Goal: Task Accomplishment & Management: Manage account settings

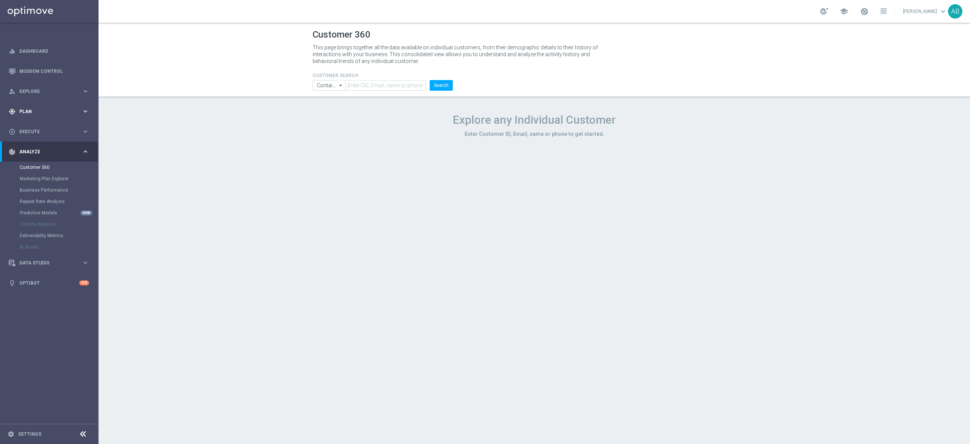
click at [27, 112] on span "Plan" at bounding box center [50, 111] width 63 height 5
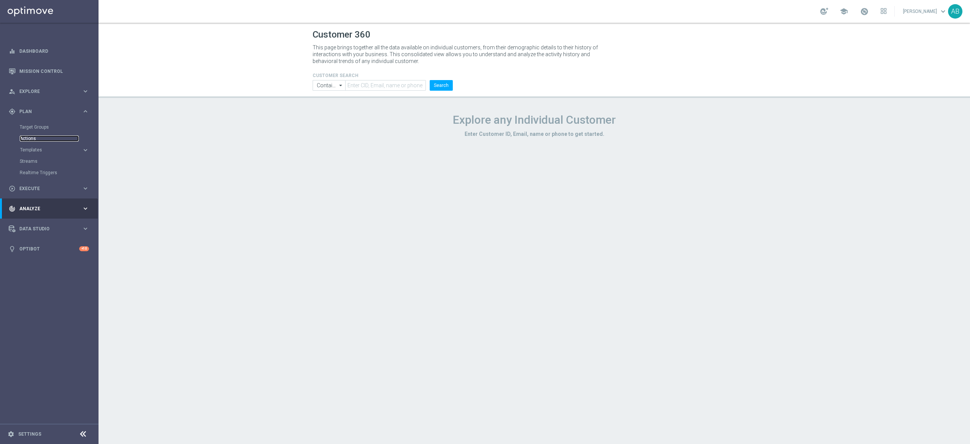
click at [33, 138] on link "Actions" at bounding box center [49, 138] width 59 height 6
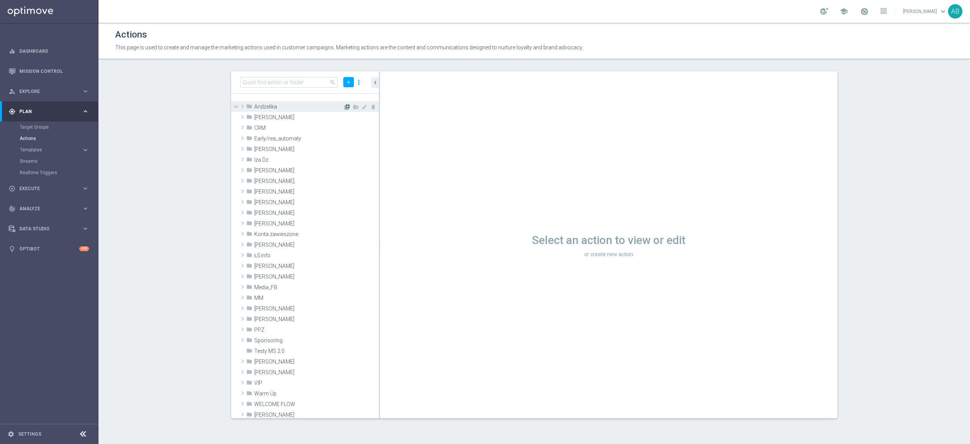
click at [344, 105] on icon "library_add" at bounding box center [347, 107] width 6 height 6
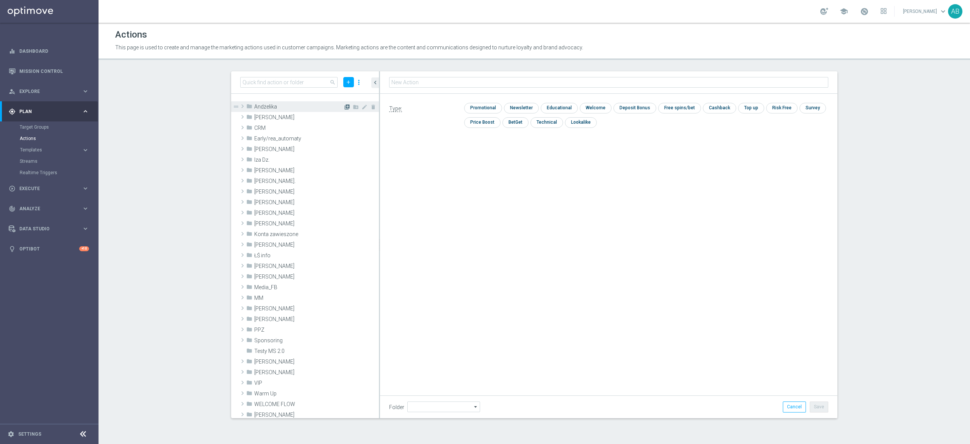
type input "Andżelika"
type input "E_ALL_TARGET_OFFER_ORG 1DEPO GLOB REM_040925"
click at [516, 109] on input "checkbox" at bounding box center [520, 108] width 33 height 10
checkbox input "true"
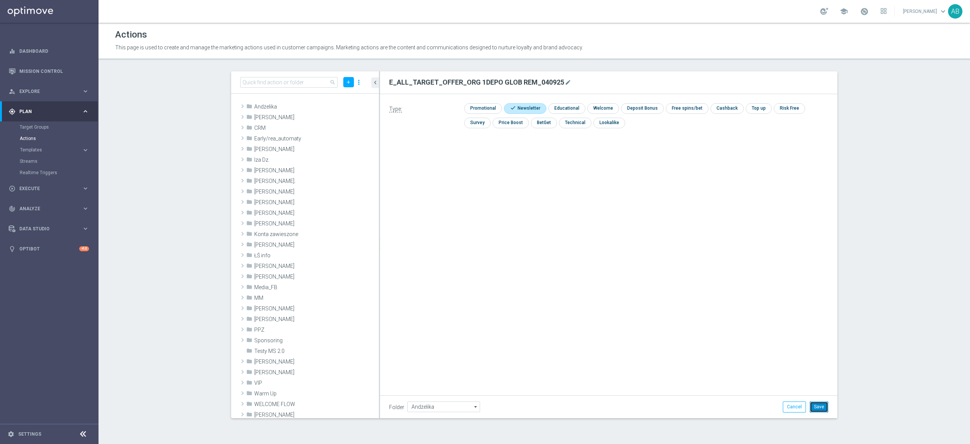
click at [824, 406] on button "Save" at bounding box center [819, 406] width 19 height 11
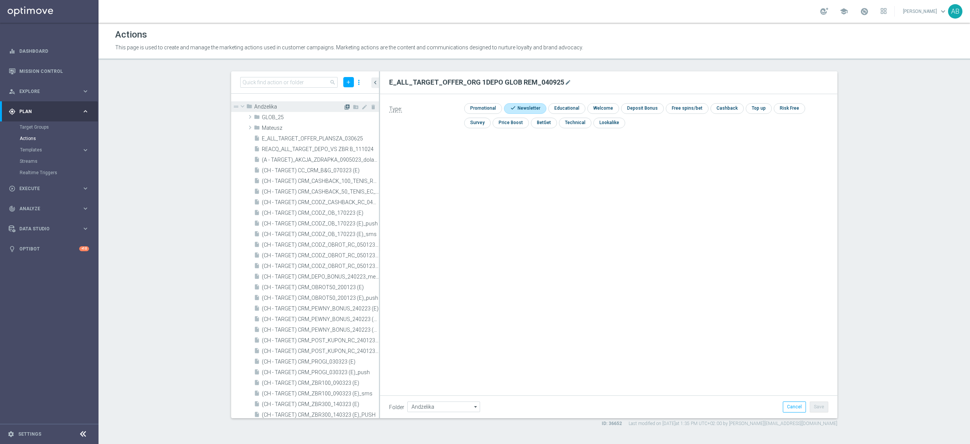
click at [344, 107] on icon "library_add" at bounding box center [347, 107] width 6 height 6
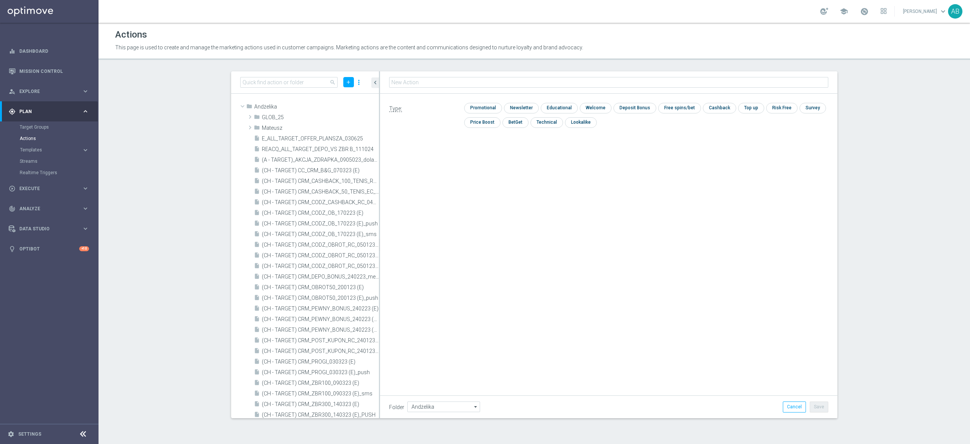
type input "E_ALL_TARGET_OFFER_ORG 2DEPO GLOB REM_040925"
click at [516, 110] on input "checkbox" at bounding box center [520, 108] width 33 height 10
checkbox input "true"
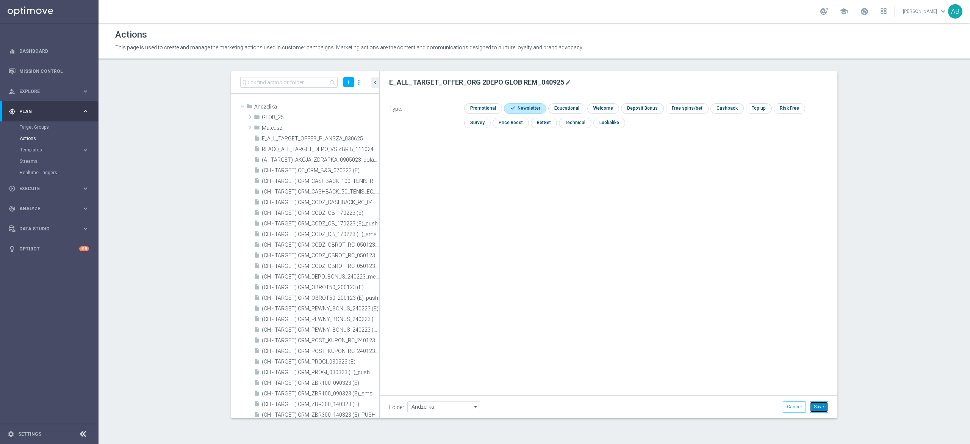
click at [818, 402] on button "Save" at bounding box center [819, 406] width 19 height 11
click at [344, 106] on icon "library_add" at bounding box center [347, 107] width 6 height 6
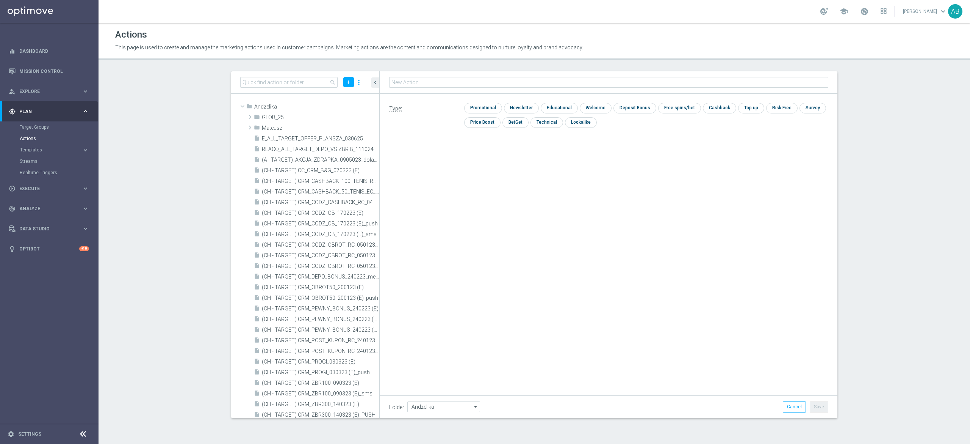
type input "E_ALL_TARGET_OFFER_NONORG 1DEPO GLOB REM_040925"
click at [524, 108] on input "checkbox" at bounding box center [520, 108] width 33 height 10
checkbox input "true"
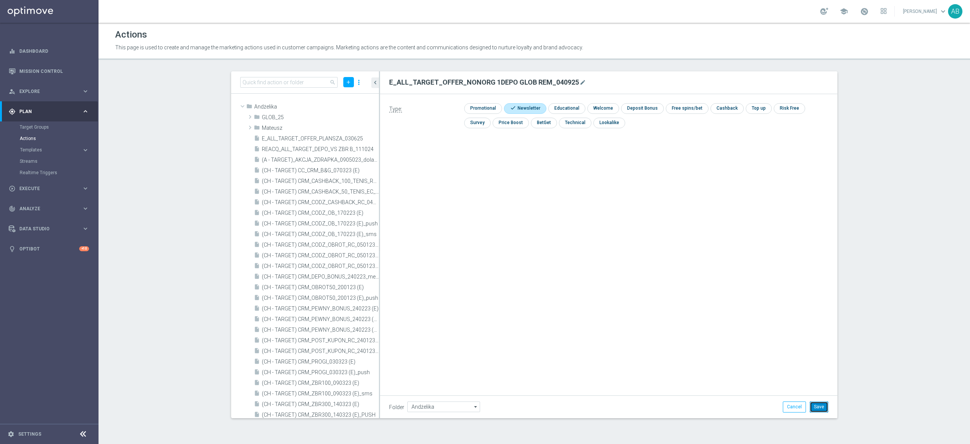
click at [822, 401] on button "Save" at bounding box center [819, 406] width 19 height 11
click at [344, 106] on icon "library_add" at bounding box center [347, 107] width 6 height 6
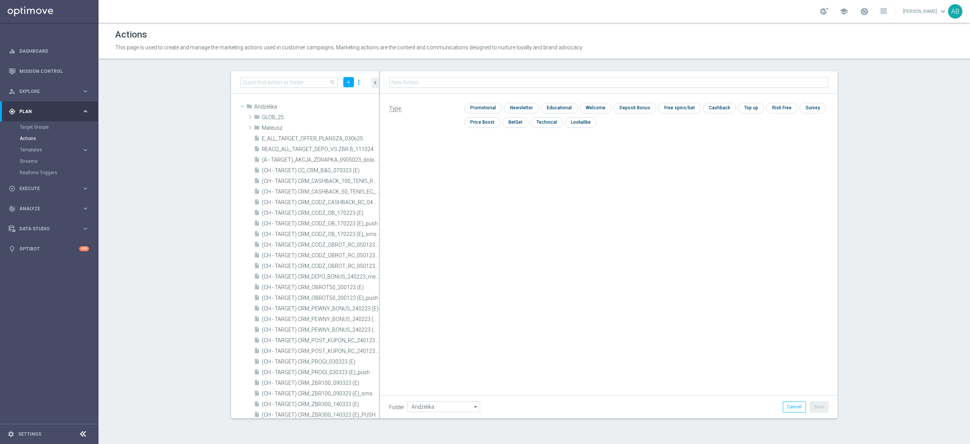
type input "E_ALL_TARGET_OFFER_NONORG 2DEPO GLOB REM_040925"
click at [530, 107] on input "checkbox" at bounding box center [520, 108] width 33 height 10
checkbox input "true"
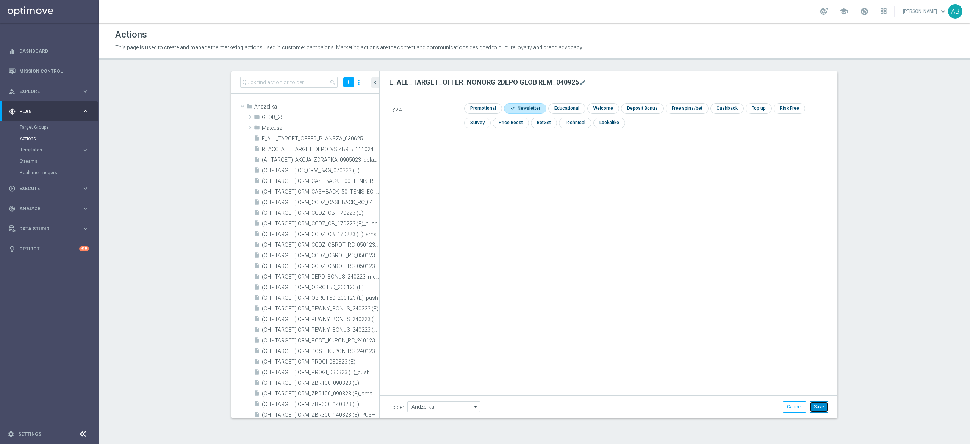
click at [823, 404] on button "Save" at bounding box center [819, 406] width 19 height 11
click at [56, 188] on span "Execute" at bounding box center [50, 188] width 63 height 5
click at [53, 145] on link "Campaign Builder" at bounding box center [49, 147] width 59 height 6
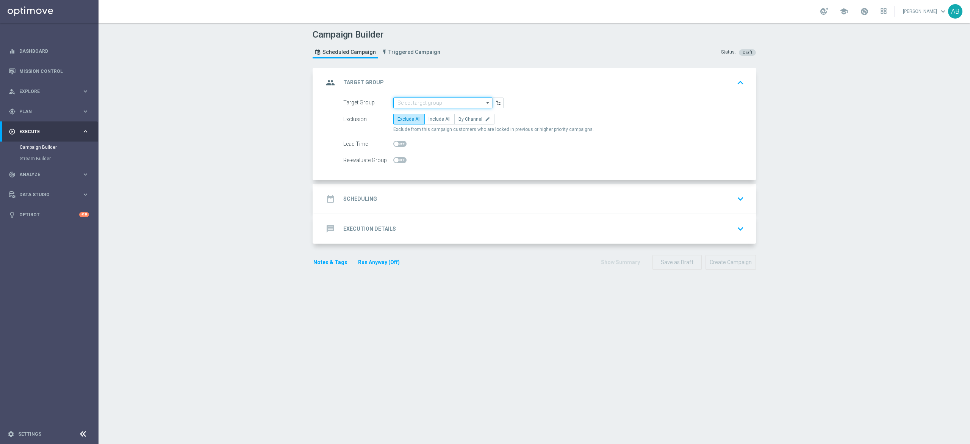
click at [460, 104] on input at bounding box center [442, 102] width 99 height 11
paste input "E_ALL_TARGET_OFFER_ORG 1DEPO GLOB REM_040925"
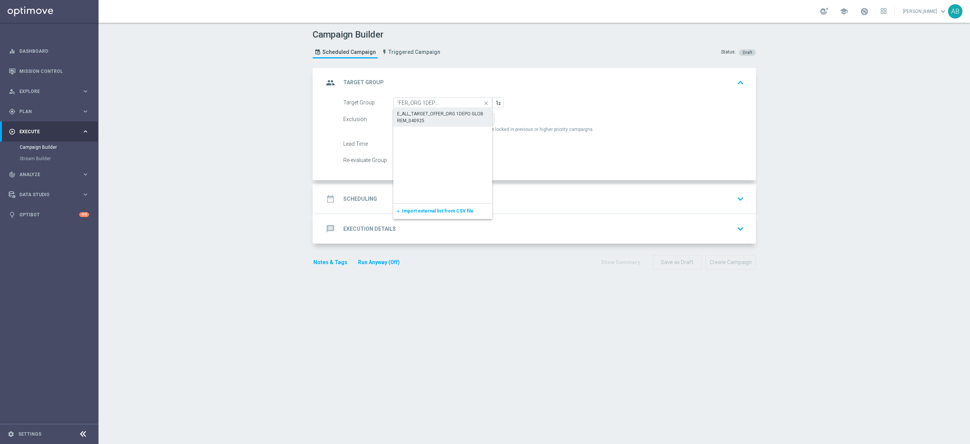
click at [429, 118] on div "E_ALL_TARGET_OFFER_ORG 1DEPO GLOB REM_040925" at bounding box center [443, 117] width 92 height 14
type input "E_ALL_TARGET_OFFER_ORG 1DEPO GLOB REM_040925"
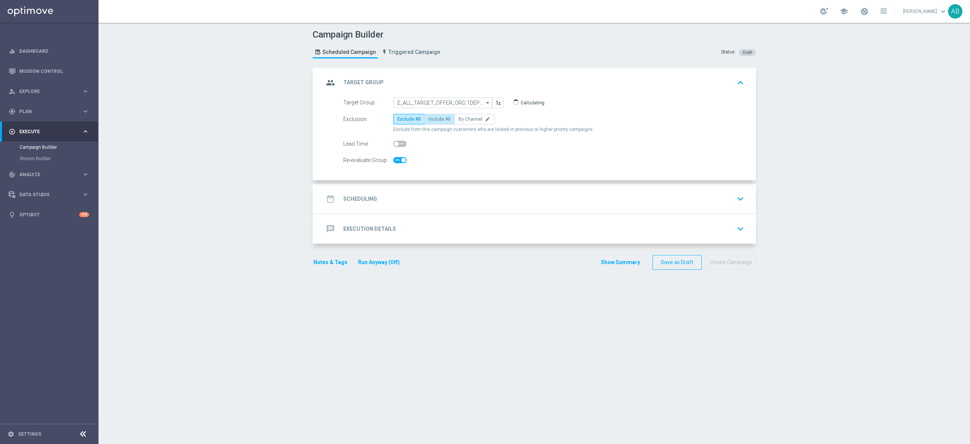
checkbox input "true"
click at [467, 115] on label "By Channel edit" at bounding box center [475, 119] width 40 height 11
click at [464, 118] on input "By Channel edit" at bounding box center [461, 120] width 5 height 5
radio input "true"
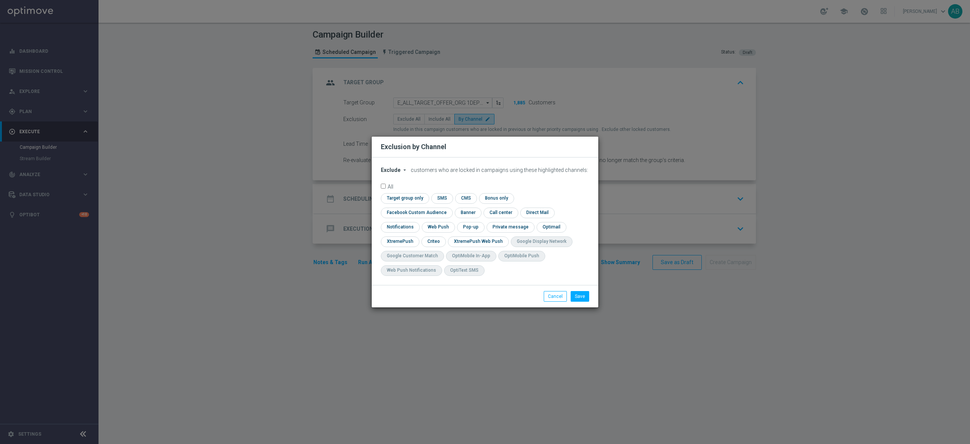
click at [402, 173] on icon "arrow_drop_down" at bounding box center [405, 170] width 6 height 6
click at [401, 192] on div "Include" at bounding box center [395, 187] width 28 height 9
click at [450, 207] on input "checkbox" at bounding box center [415, 212] width 69 height 10
checkbox input "true"
click at [436, 241] on input "checkbox" at bounding box center [434, 241] width 24 height 10
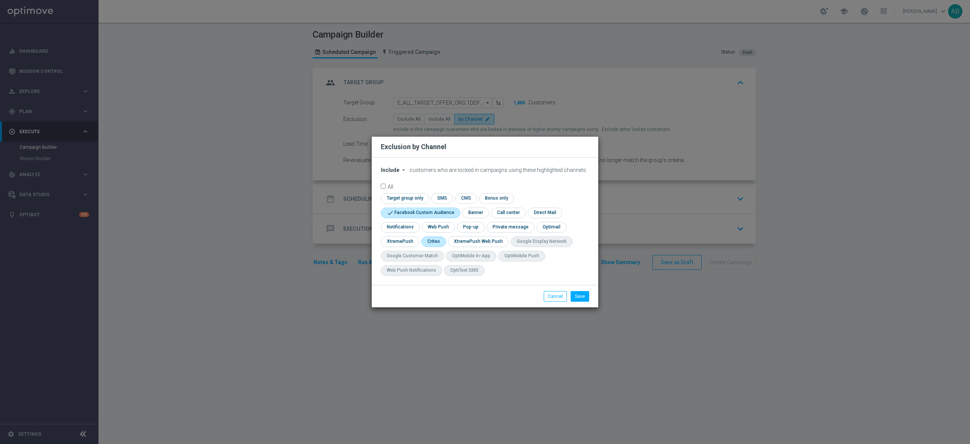
checkbox input "true"
click at [469, 225] on input "checkbox" at bounding box center [470, 227] width 26 height 10
checkbox input "true"
click at [587, 294] on button "Save" at bounding box center [580, 296] width 19 height 11
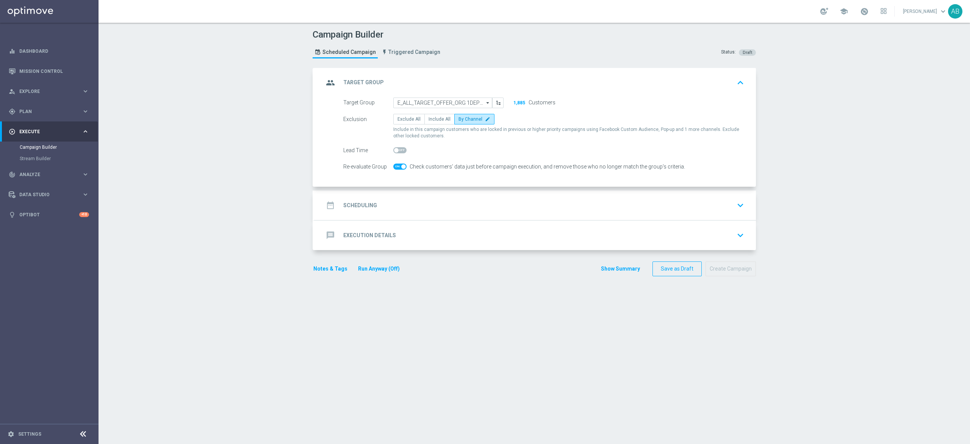
click at [425, 201] on div "date_range Scheduling keyboard_arrow_down" at bounding box center [535, 205] width 423 height 14
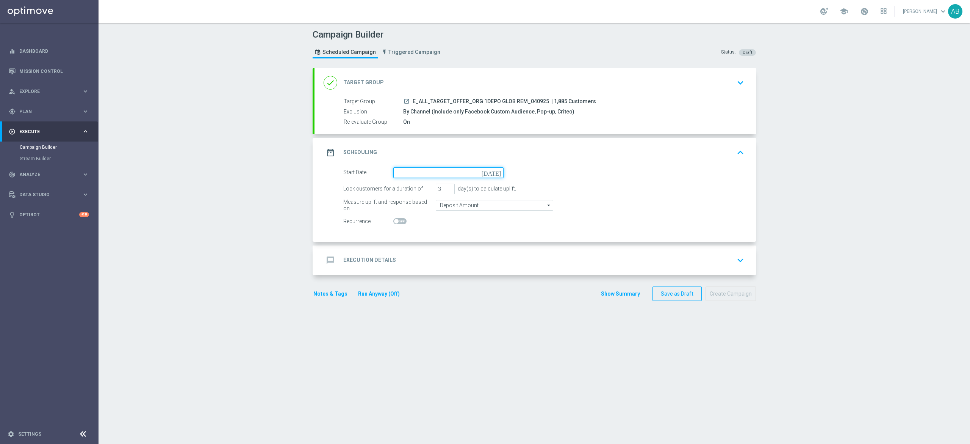
click at [428, 171] on input at bounding box center [448, 172] width 110 height 11
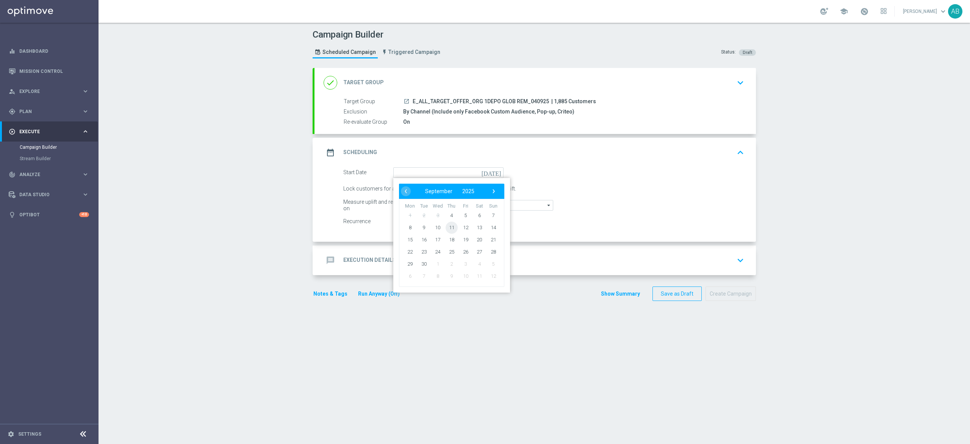
type input "[DATE]"
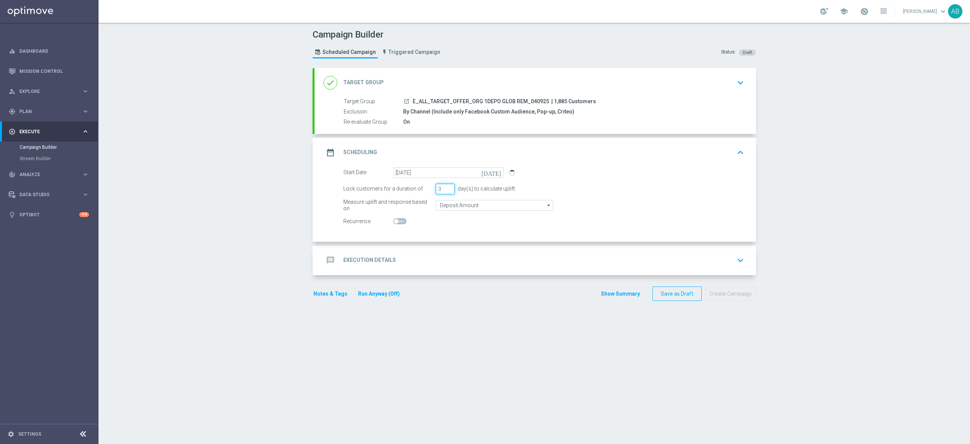
drag, startPoint x: 431, startPoint y: 195, endPoint x: 428, endPoint y: 202, distance: 8.1
click at [428, 200] on form "Start Date [DATE] [DATE] Lock customers for a duration of 3 day(s) to calculate…" at bounding box center [543, 197] width 401 height 60
type input "1"
click at [440, 263] on div "message Execution Details keyboard_arrow_down" at bounding box center [535, 260] width 423 height 14
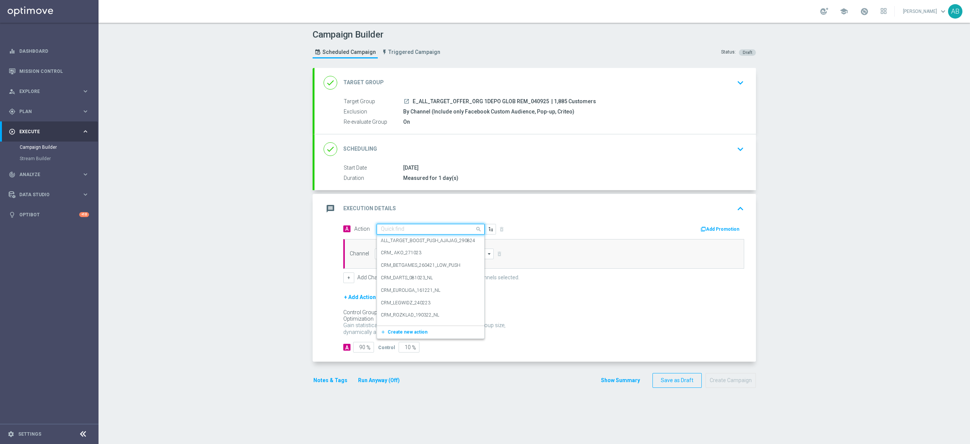
click at [392, 231] on input "text" at bounding box center [423, 229] width 85 height 6
paste input "E_ALL_TARGET_OFFER_ORG 1DEPO GLOB REM_040925"
type input "E_ALL_TARGET_OFFER_ORG 1DEPO GLOB REM_040925"
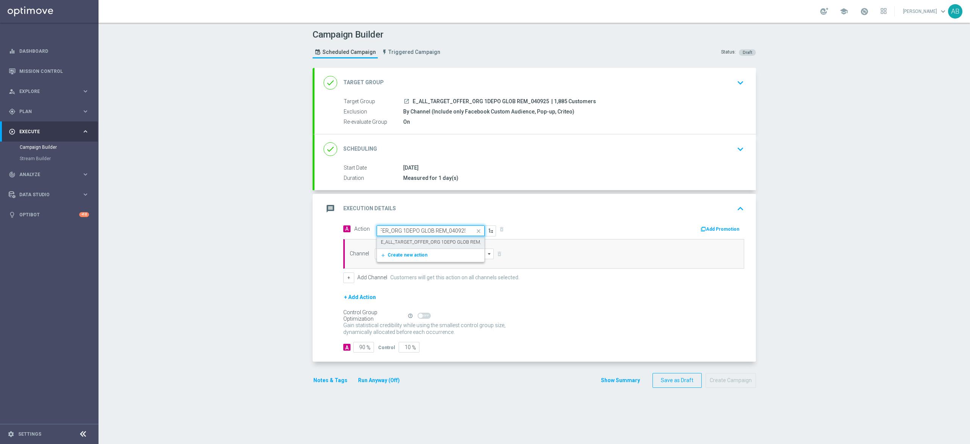
click at [395, 239] on label "E_ALL_TARGET_OFFER_ORG 1DEPO GLOB REM_040925" at bounding box center [439, 242] width 117 height 6
click at [387, 254] on input at bounding box center [434, 253] width 119 height 11
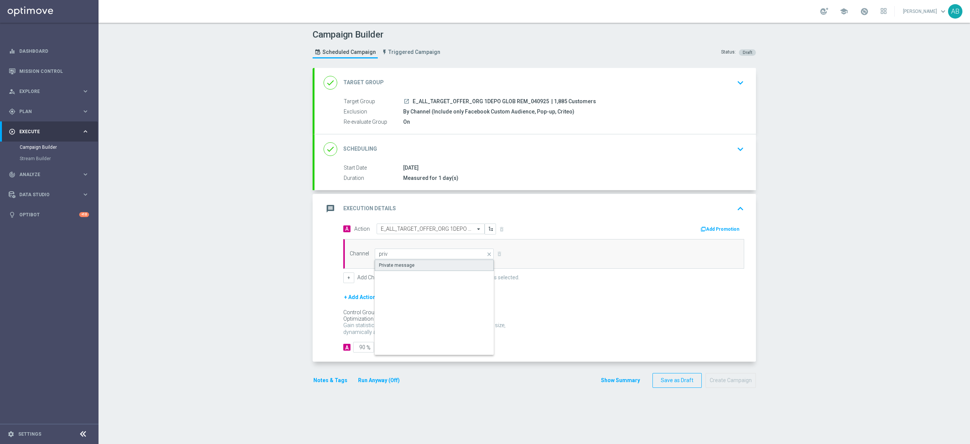
click at [393, 261] on div "Private message" at bounding box center [434, 264] width 119 height 11
type input "Private message"
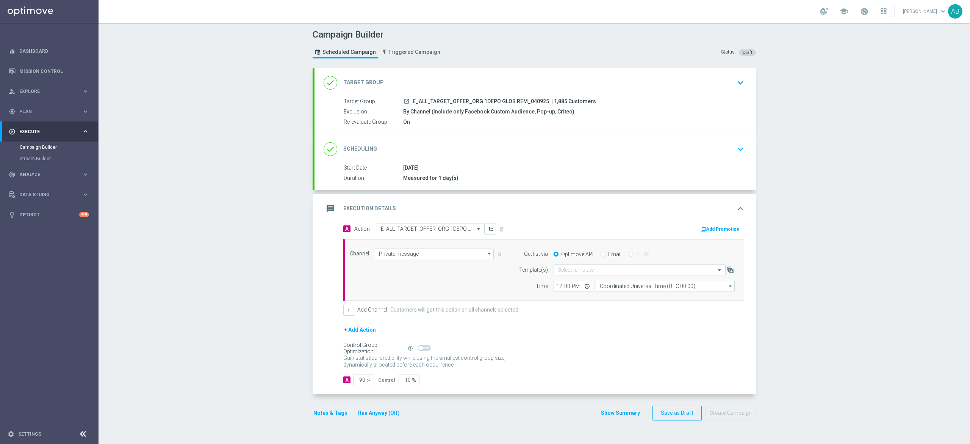
click at [561, 268] on input "text" at bounding box center [632, 270] width 149 height 6
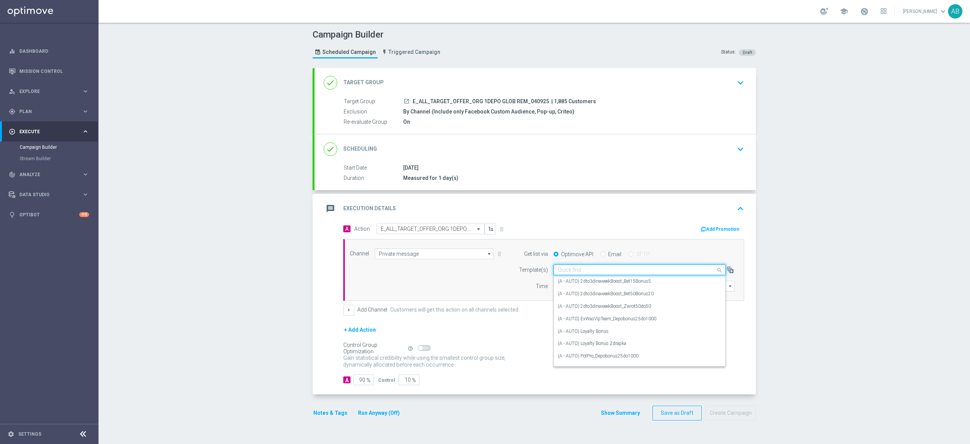
paste input "E_ALL_TARGET_OFFER_ORG 1DEPO GLOB REM_040925"
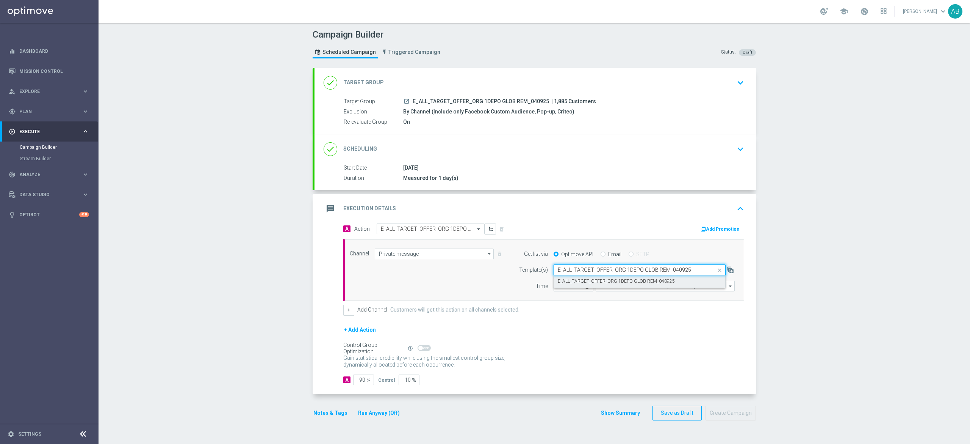
click at [563, 280] on label "E_ALL_TARGET_OFFER_ORG 1DEPO GLOB REM_040925" at bounding box center [616, 281] width 117 height 6
type input "E_ALL_TARGET_OFFER_ORG 1DEPO GLOB REM_040925"
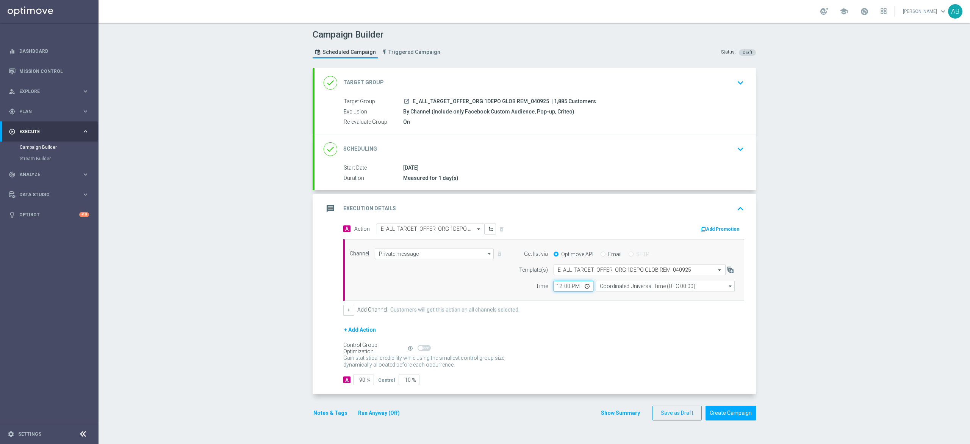
click at [554, 288] on input "12:00" at bounding box center [574, 286] width 40 height 11
type input "15:01"
click at [618, 286] on input "Coordinated Universal Time (UTC 00:00)" at bounding box center [665, 286] width 139 height 11
click at [616, 296] on div "Central European Time ([GEOGRAPHIC_DATA]) (UTC +02:00)" at bounding box center [662, 296] width 124 height 7
type input "Central European Time ([GEOGRAPHIC_DATA]) (UTC +02:00)"
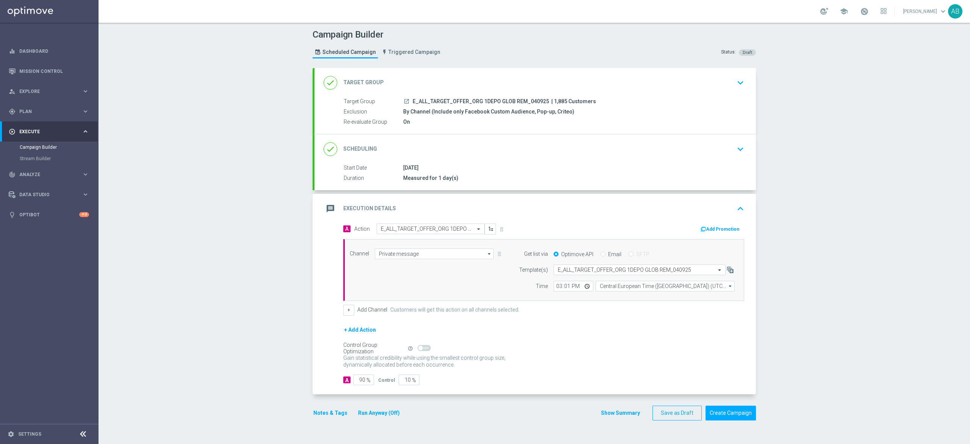
click at [328, 410] on button "Notes & Tags" at bounding box center [331, 412] width 36 height 9
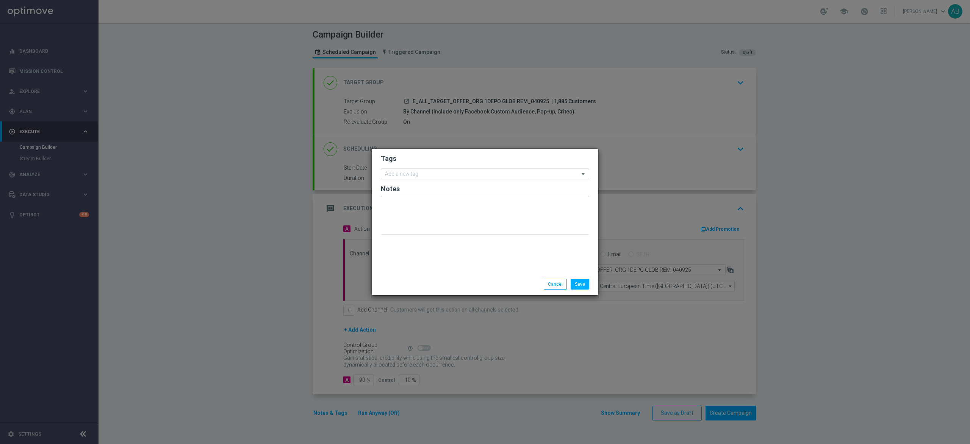
click at [425, 173] on input "text" at bounding box center [482, 174] width 194 height 6
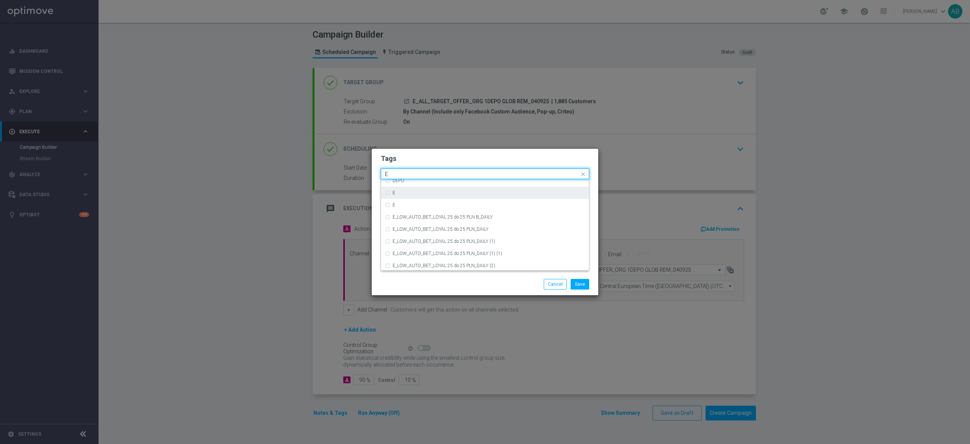
scroll to position [1061, 0]
click at [434, 219] on div "E" at bounding box center [485, 215] width 200 height 12
type input "E"
click at [406, 174] on input "E" at bounding box center [482, 174] width 194 height 6
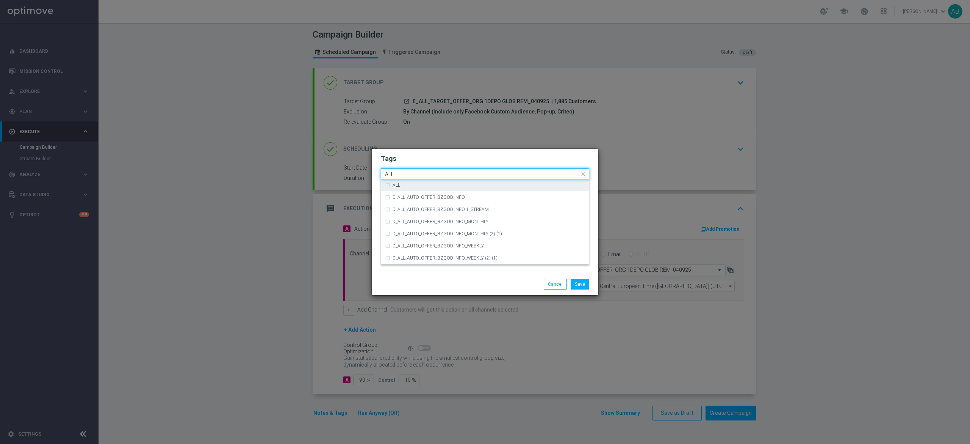
click at [409, 187] on div "ALL" at bounding box center [489, 185] width 193 height 5
type input "ALL"
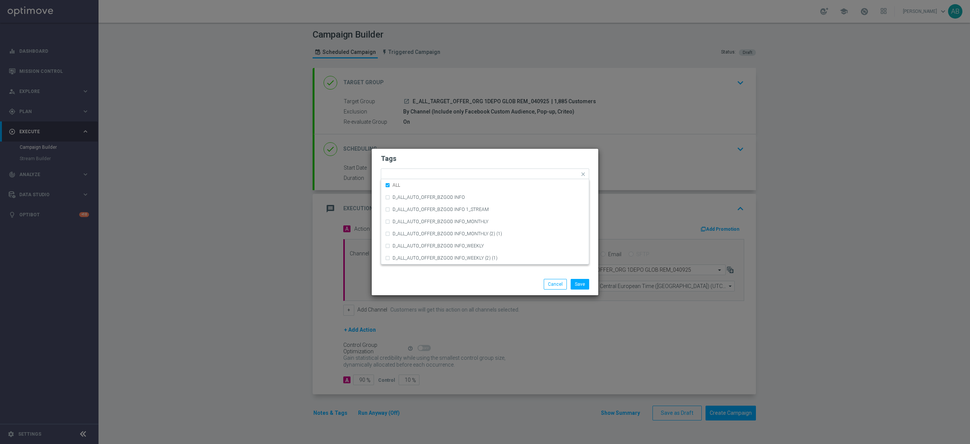
click at [407, 168] on form "Tags Quick find × E × ALL ALL D_ALL_AUTO_OFFER_BZGOD INFO D_ALL_AUTO_OFFER_BZGO…" at bounding box center [485, 196] width 209 height 88
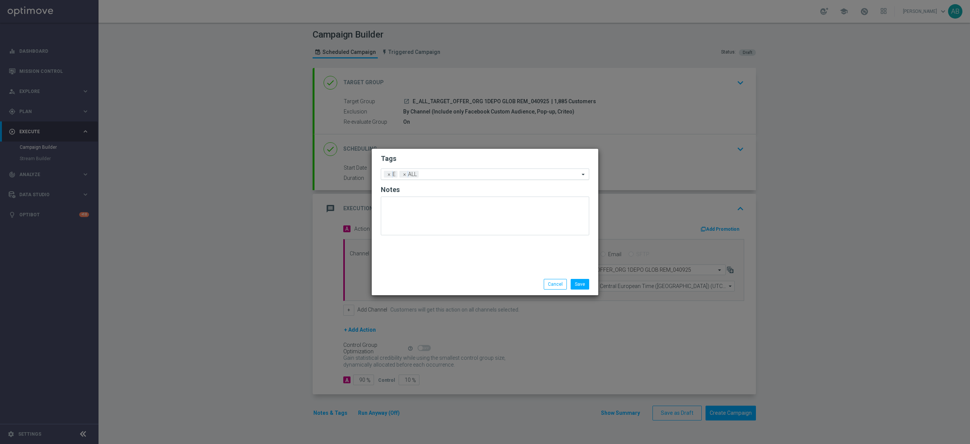
click at [429, 172] on input "text" at bounding box center [501, 174] width 158 height 6
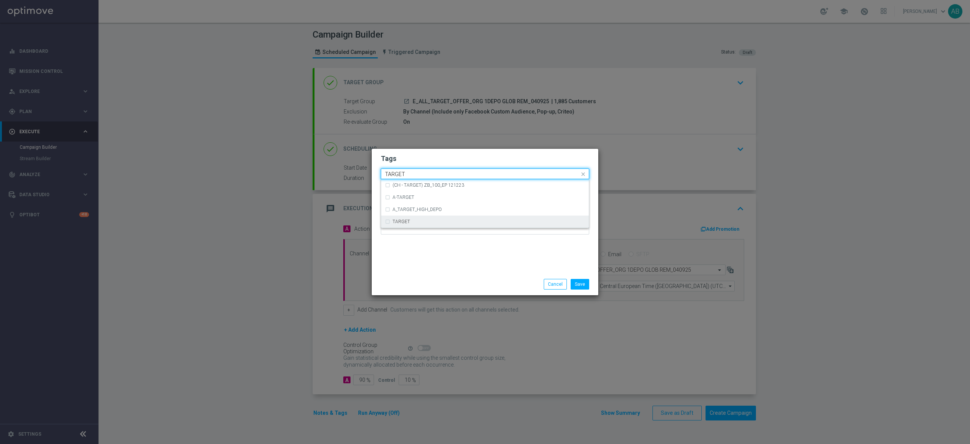
click at [409, 220] on label "TARGET" at bounding box center [401, 221] width 17 height 5
click at [415, 172] on input "TARGET" at bounding box center [482, 174] width 194 height 6
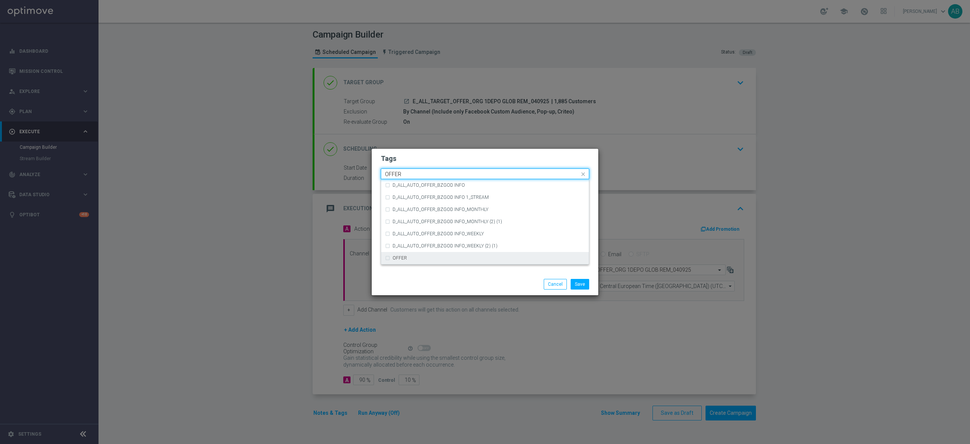
click at [407, 252] on div "OFFER" at bounding box center [485, 258] width 200 height 12
type input "OFFER"
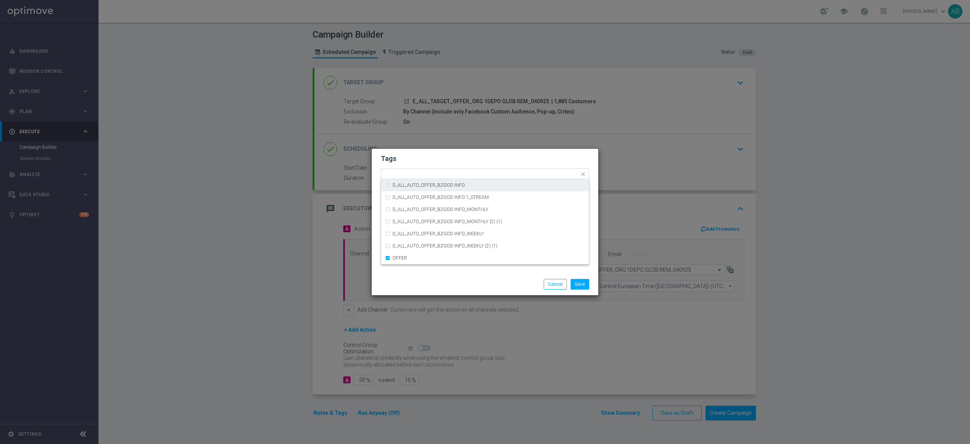
click at [426, 156] on h2 "Tags" at bounding box center [485, 158] width 209 height 9
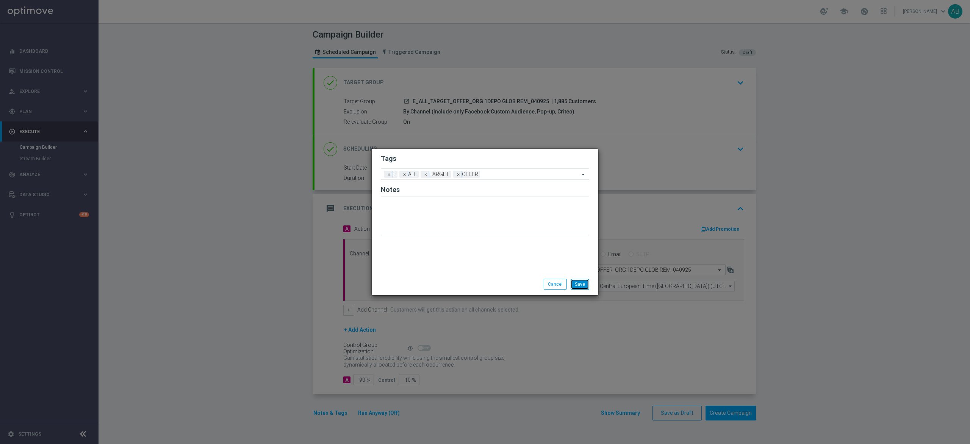
click at [581, 284] on button "Save" at bounding box center [580, 284] width 19 height 11
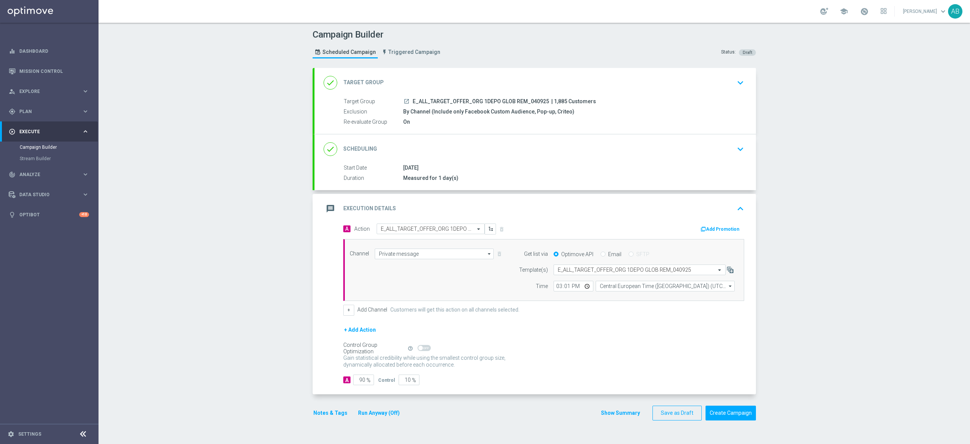
click at [738, 150] on icon "keyboard_arrow_down" at bounding box center [740, 148] width 11 height 11
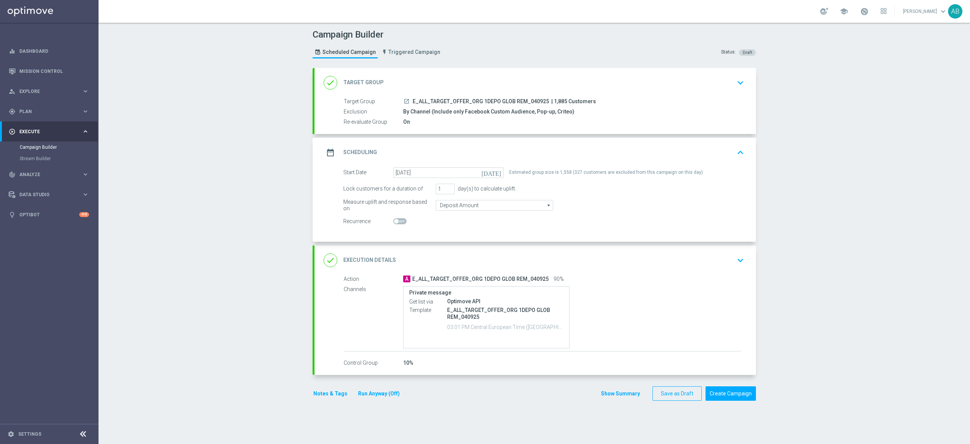
click at [735, 258] on icon "keyboard_arrow_down" at bounding box center [740, 259] width 11 height 11
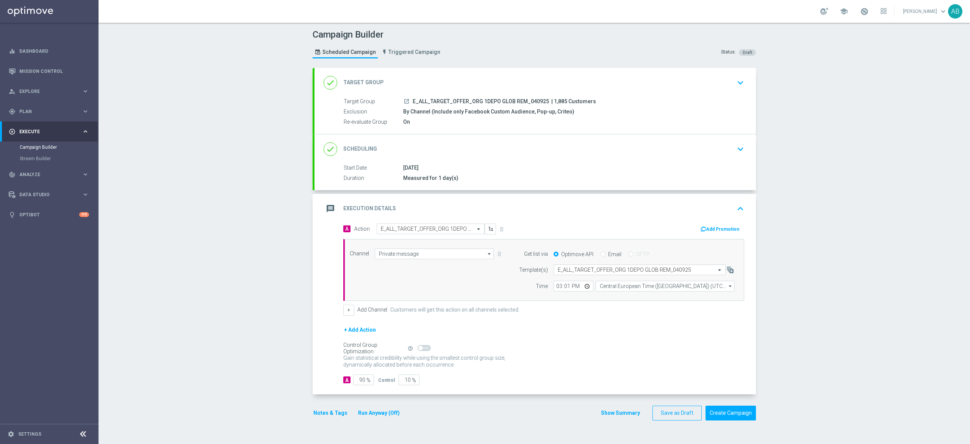
click at [321, 416] on button "Notes & Tags" at bounding box center [331, 412] width 36 height 9
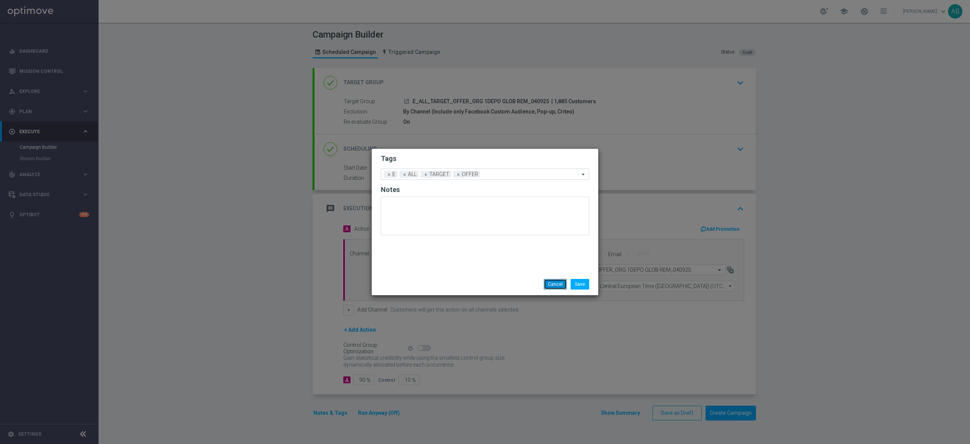
click at [554, 282] on button "Cancel" at bounding box center [555, 284] width 23 height 11
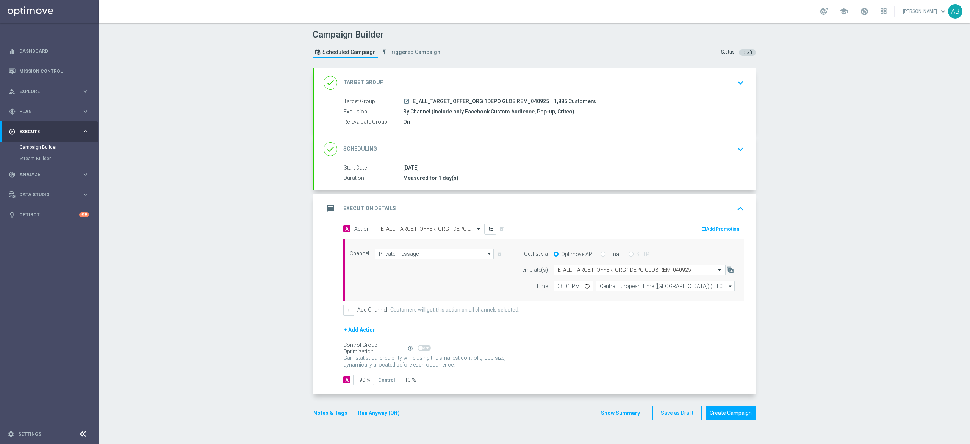
click at [325, 413] on button "Notes & Tags" at bounding box center [331, 412] width 36 height 9
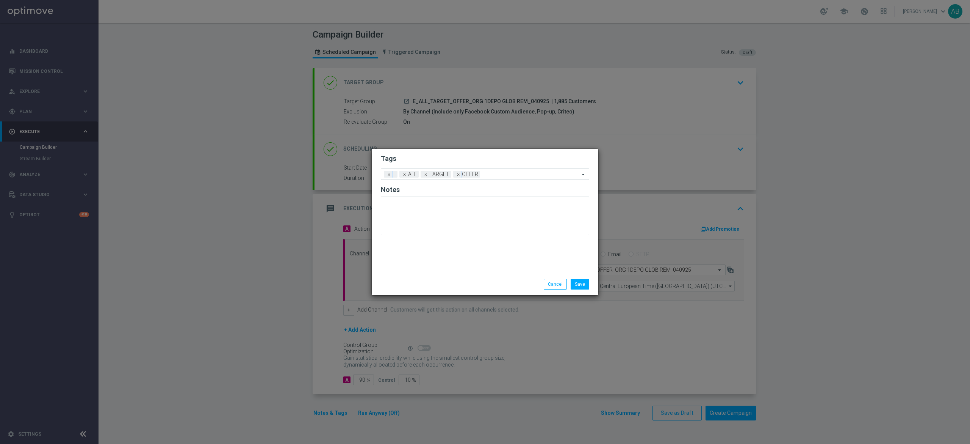
click at [544, 282] on li "Cancel" at bounding box center [555, 284] width 27 height 11
click at [550, 282] on button "Cancel" at bounding box center [555, 284] width 23 height 11
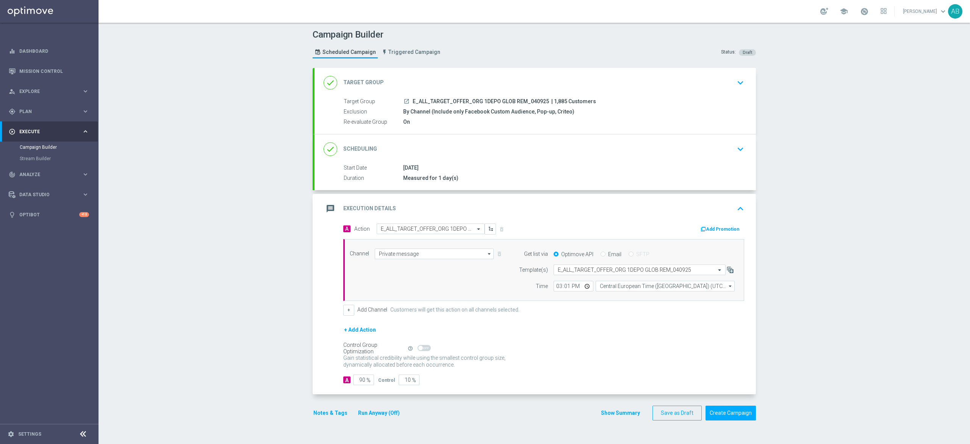
click at [740, 144] on button "keyboard_arrow_down" at bounding box center [740, 149] width 13 height 14
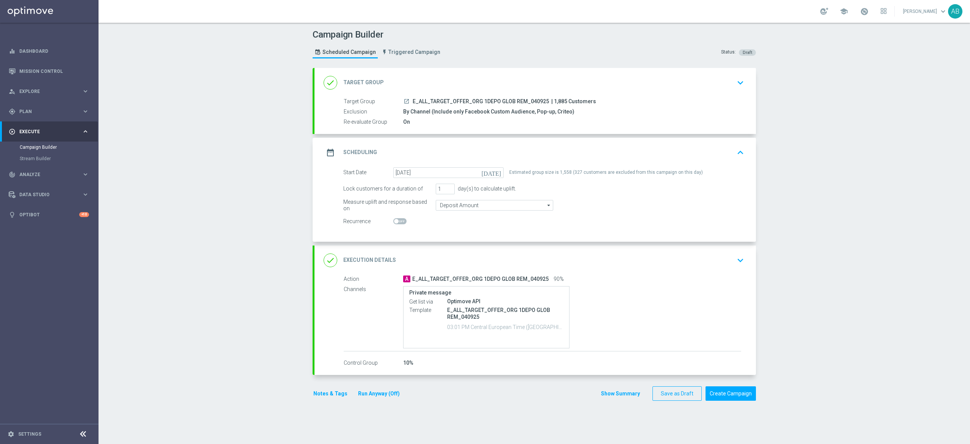
click at [734, 266] on button "keyboard_arrow_down" at bounding box center [740, 260] width 13 height 14
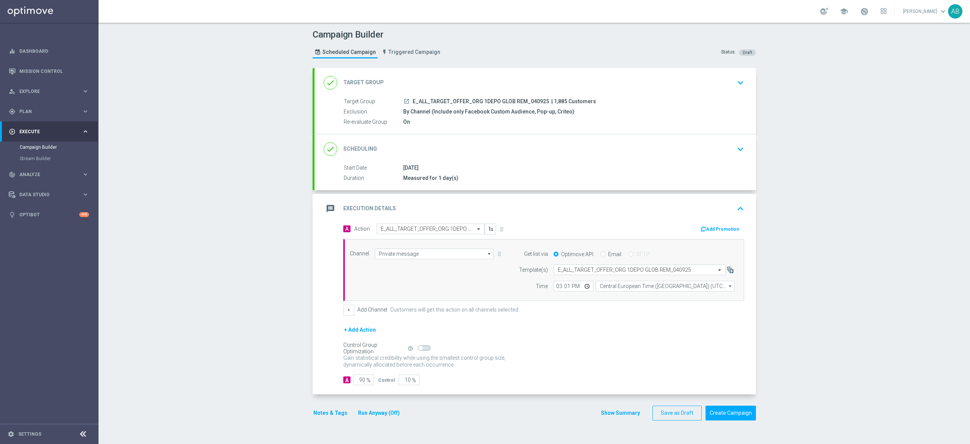
click at [735, 146] on icon "keyboard_arrow_down" at bounding box center [740, 148] width 11 height 11
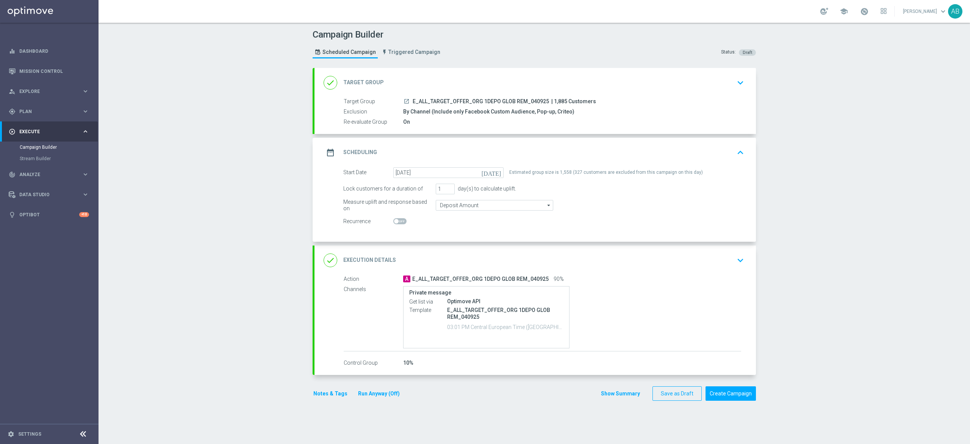
click at [732, 247] on div "done Execution Details keyboard_arrow_down" at bounding box center [536, 260] width 442 height 30
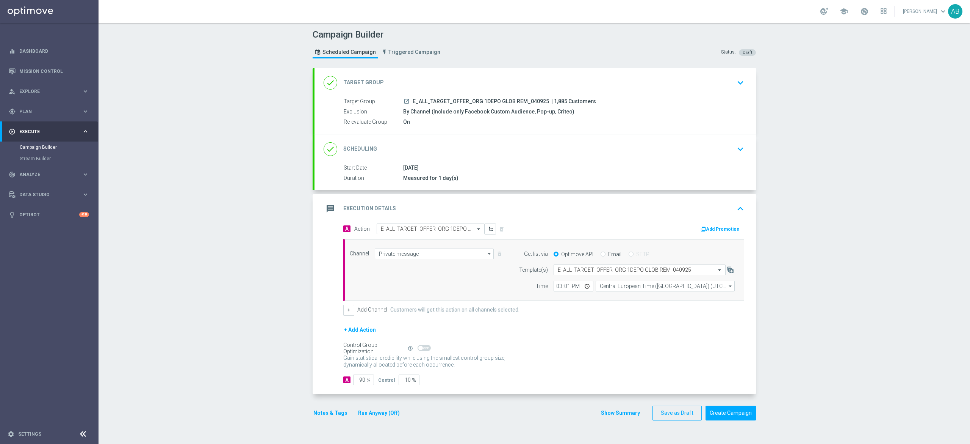
click at [325, 412] on button "Notes & Tags" at bounding box center [331, 412] width 36 height 9
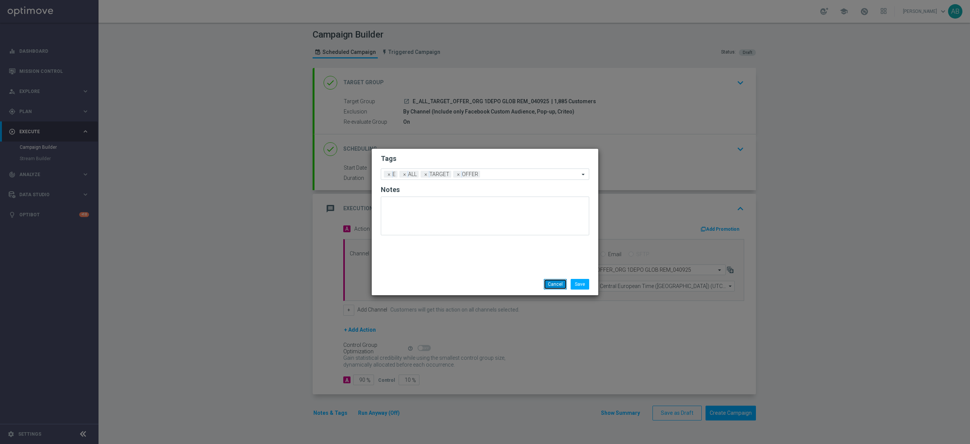
click at [553, 281] on button "Cancel" at bounding box center [555, 284] width 23 height 11
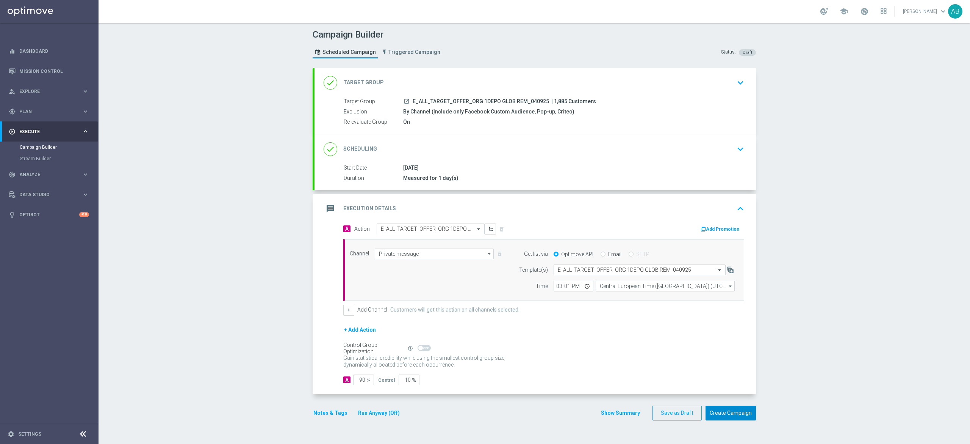
click at [731, 412] on button "Create Campaign" at bounding box center [731, 412] width 50 height 15
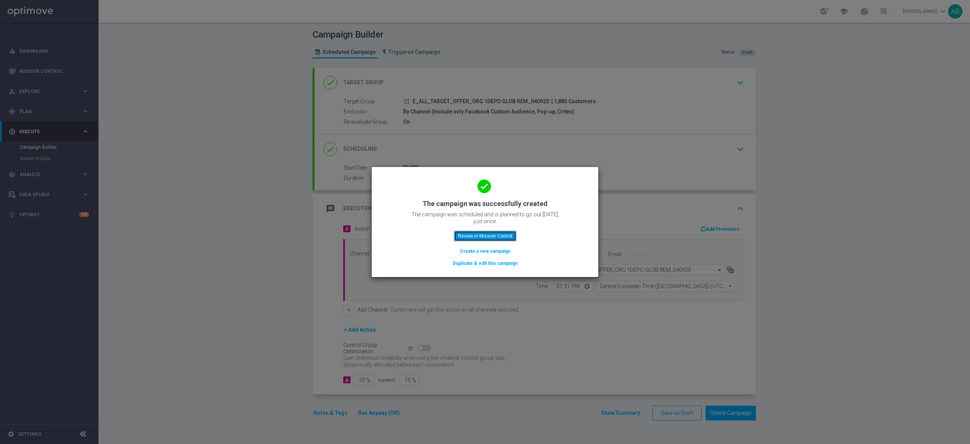
click at [480, 234] on button "Review in Mission Control" at bounding box center [485, 235] width 63 height 11
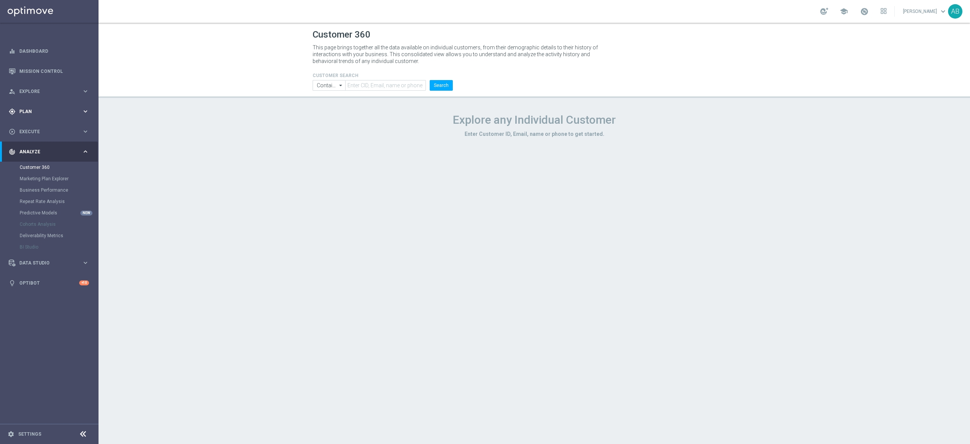
click at [45, 102] on div "gps_fixed Plan keyboard_arrow_right" at bounding box center [49, 111] width 98 height 20
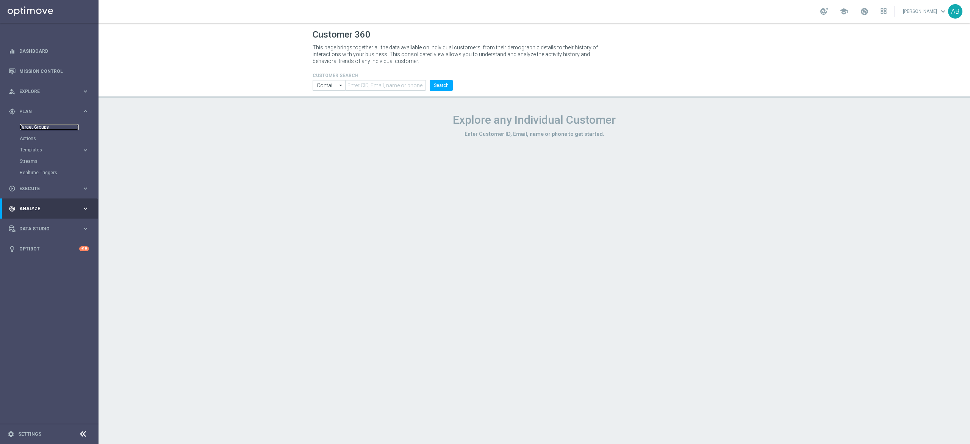
click at [41, 124] on link "Target Groups" at bounding box center [49, 127] width 59 height 6
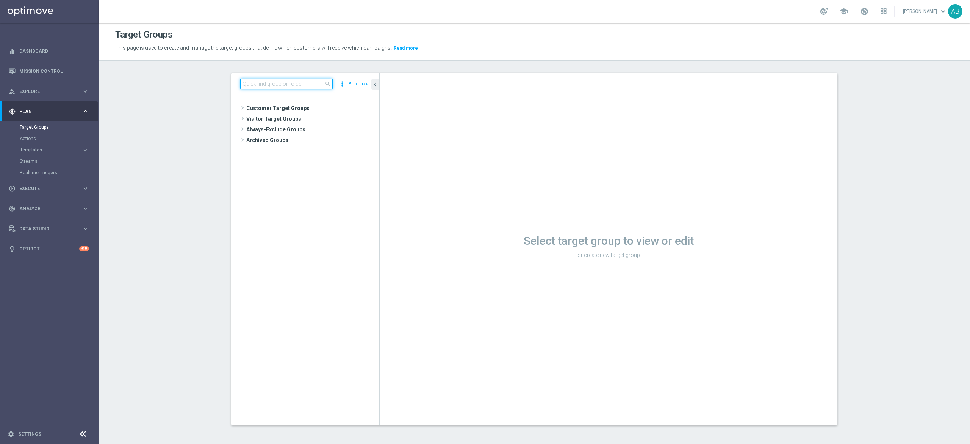
click at [276, 82] on input at bounding box center [286, 83] width 92 height 11
paste input "E_ALL_TARGET_OFFER_ORG 1DEPO GLOB REM_040925"
type input "E_ALL_TARGET_OFFER_ORG 1DEPO GLOB REM_040925"
click at [284, 130] on span "E_ALL_TARGET_OFFER_ORG 1DEPO GLOB REM_040925" at bounding box center [316, 130] width 92 height 6
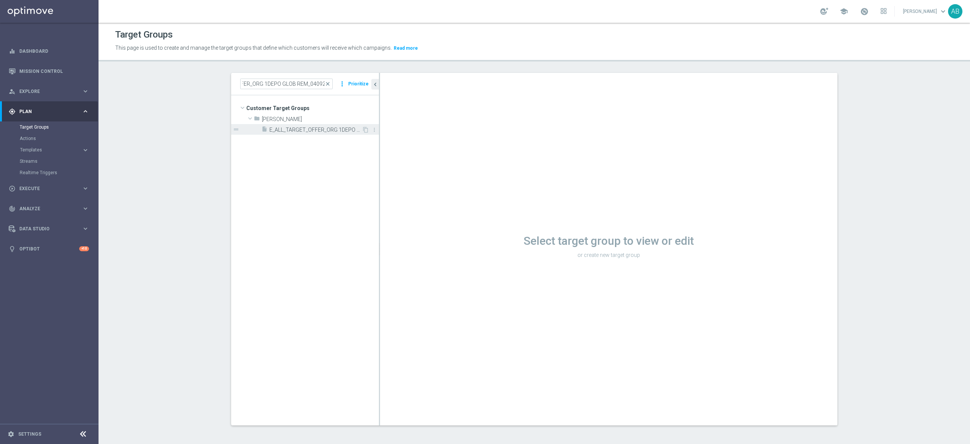
scroll to position [0, 0]
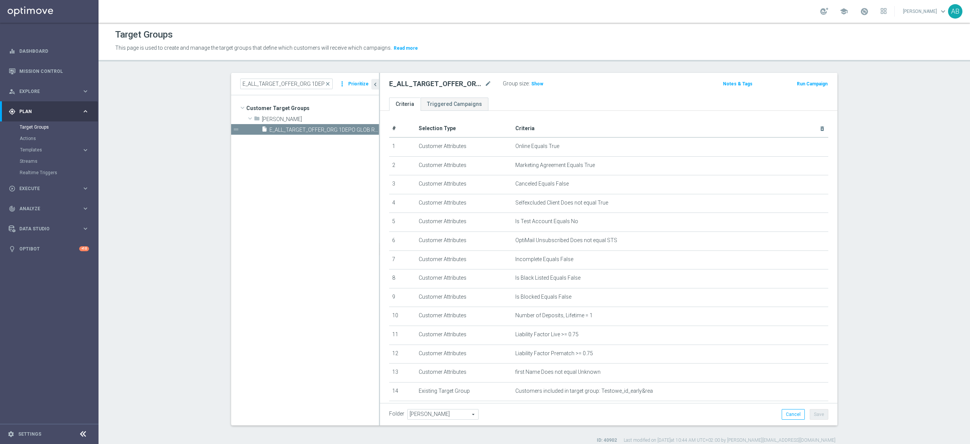
click at [859, 168] on section "E_ALL_TARGET_OFFER_ORG 1DEPO GLOB REM_040925 close more_vert Prioritize Custome…" at bounding box center [535, 258] width 872 height 370
click at [915, 154] on section "E_ALL_TARGET_OFFER_ORG 1DEPO GLOB REM_040925 close more_vert Prioritize Custome…" at bounding box center [535, 258] width 872 height 370
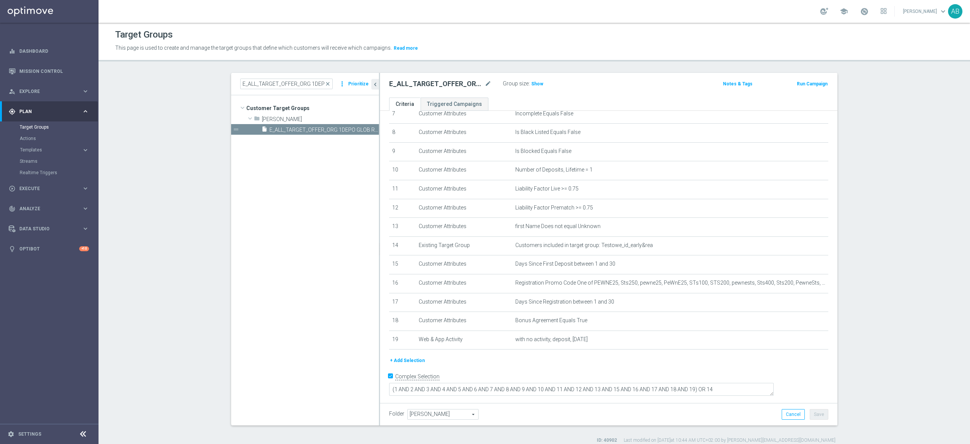
scroll to position [7, 0]
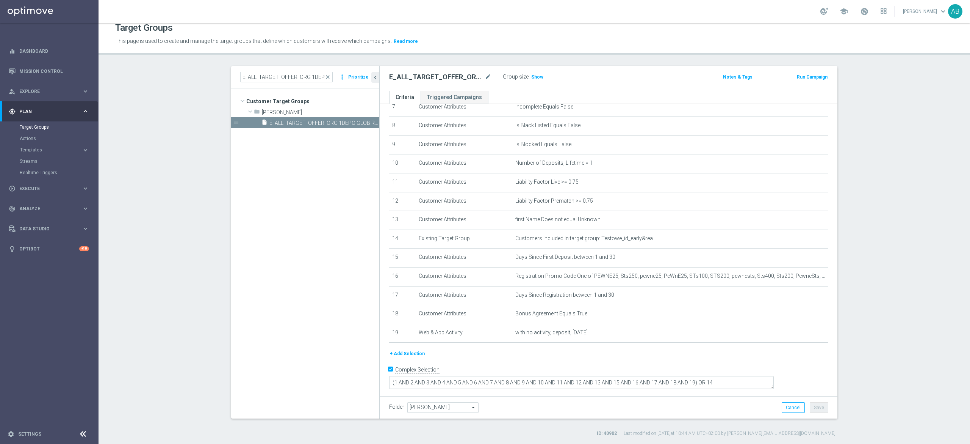
click at [306, 86] on div "E_ALL_TARGET_OFFER_ORG 1DEPO GLOB REM_040925 close more_vert Prioritize" at bounding box center [305, 77] width 148 height 22
click at [310, 80] on input "E_ALL_TARGET_OFFER_ORG 1DEPO GLOB REM_040925" at bounding box center [286, 77] width 92 height 11
click at [325, 75] on span "close" at bounding box center [328, 77] width 6 height 6
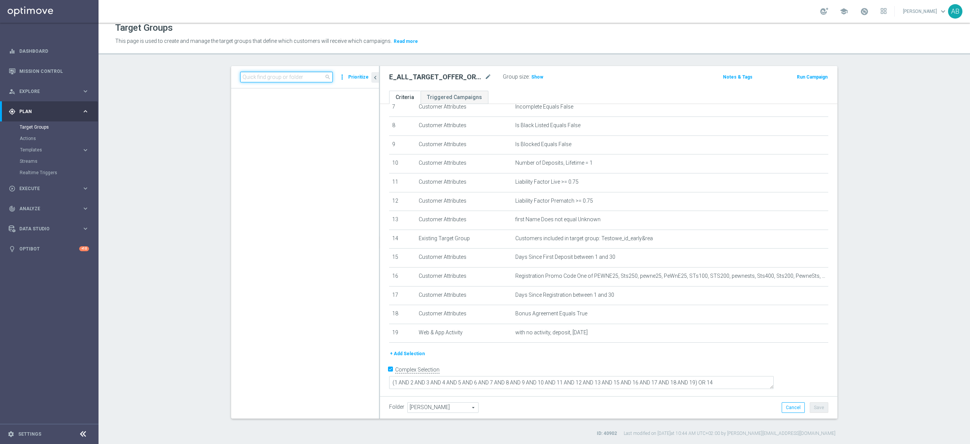
click at [316, 74] on input at bounding box center [286, 77] width 92 height 11
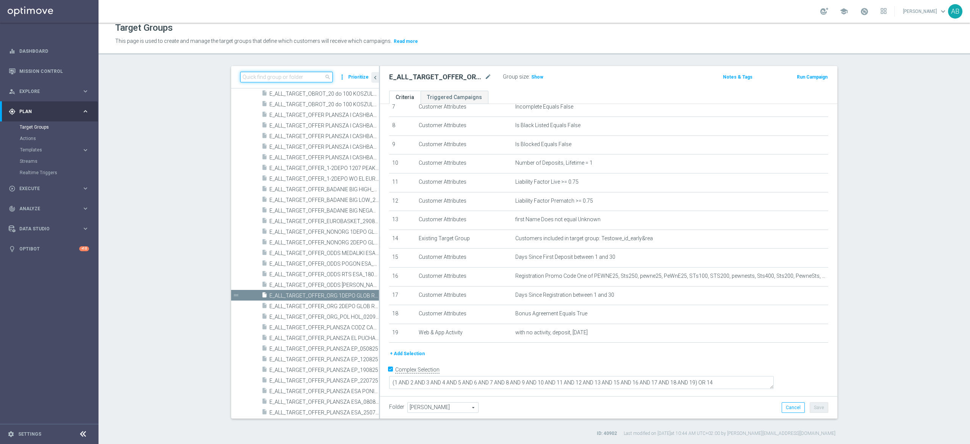
paste input "E_ALL_TARGET_OFFER_ORG 2DEPO GLOB REM_040925"
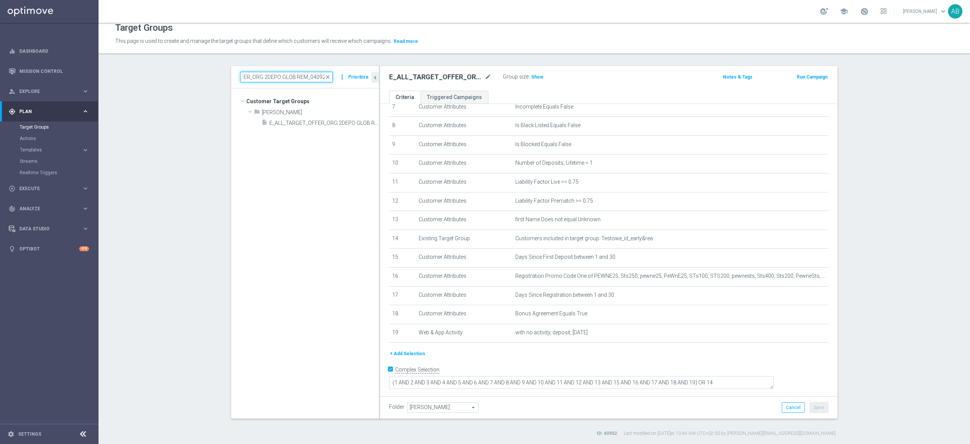
scroll to position [0, 0]
type input "E_ALL_TARGET_OFFER_ORG 2DEPO GLOB REM_040925"
click at [283, 125] on span "E_ALL_TARGET_OFFER_ORG 2DEPO GLOB REM_040925" at bounding box center [316, 123] width 92 height 6
click at [575, 45] on p "This page is used to create and manage the target groups that define which cust…" at bounding box center [428, 41] width 626 height 8
click at [44, 76] on link "Mission Control" at bounding box center [54, 71] width 70 height 20
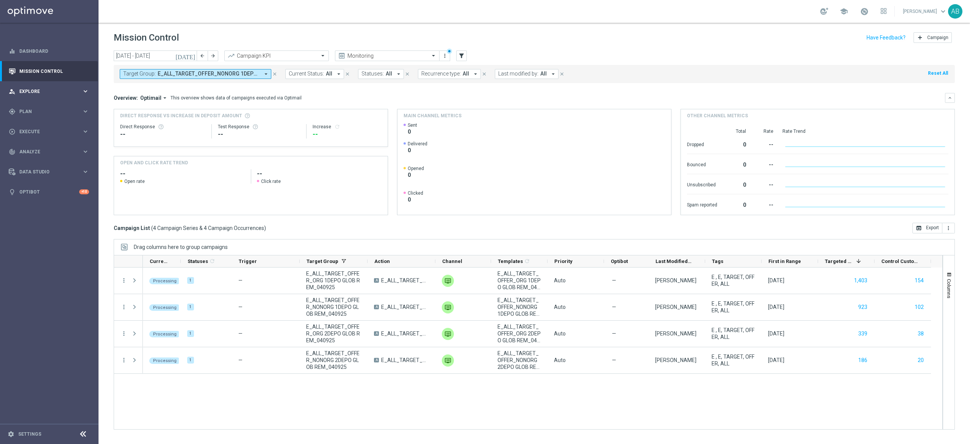
click at [40, 92] on span "Explore" at bounding box center [50, 91] width 63 height 5
click at [43, 108] on link "Customer Explorer" at bounding box center [49, 107] width 59 height 6
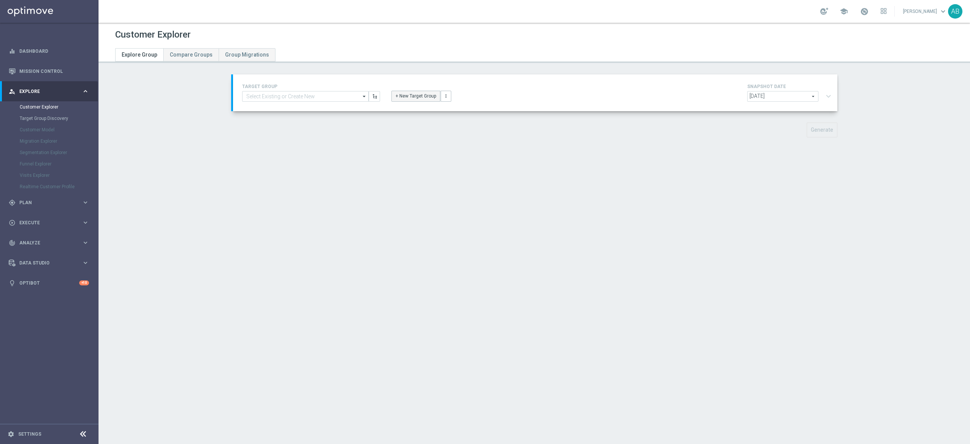
click at [416, 96] on button "+ New Target Group" at bounding box center [416, 96] width 49 height 11
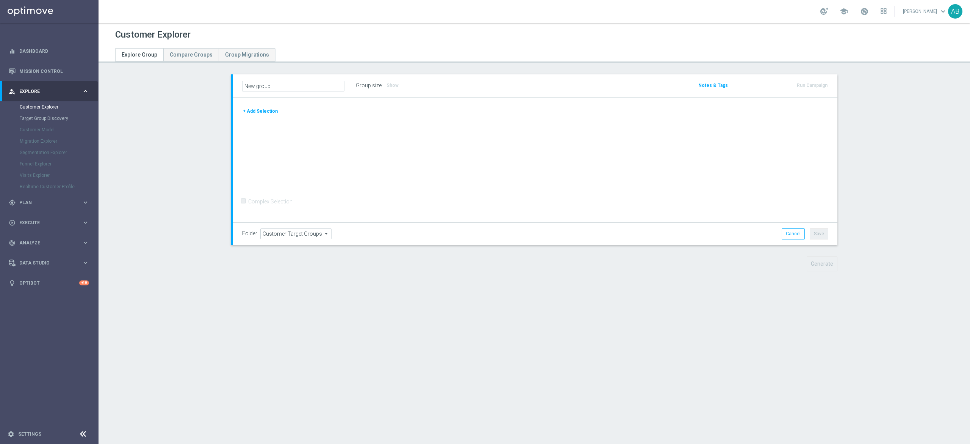
click at [145, 257] on section "New group Group size : Show Notes & Tags Run Campaign" at bounding box center [535, 178] width 872 height 208
click at [252, 105] on div "+ Add Selection Complex Selection Invalid Expression" at bounding box center [535, 159] width 605 height 125
click at [252, 108] on button "+ Add Selection" at bounding box center [260, 111] width 36 height 8
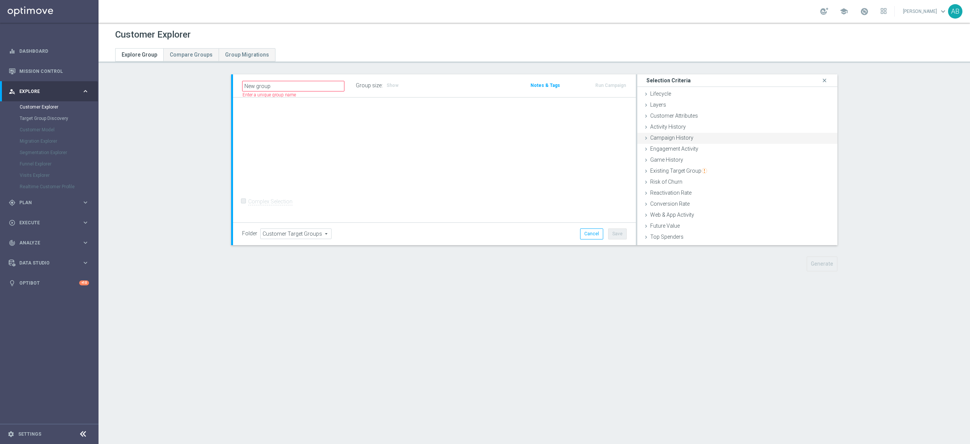
click at [684, 141] on div "Campaign History done" at bounding box center [738, 138] width 200 height 11
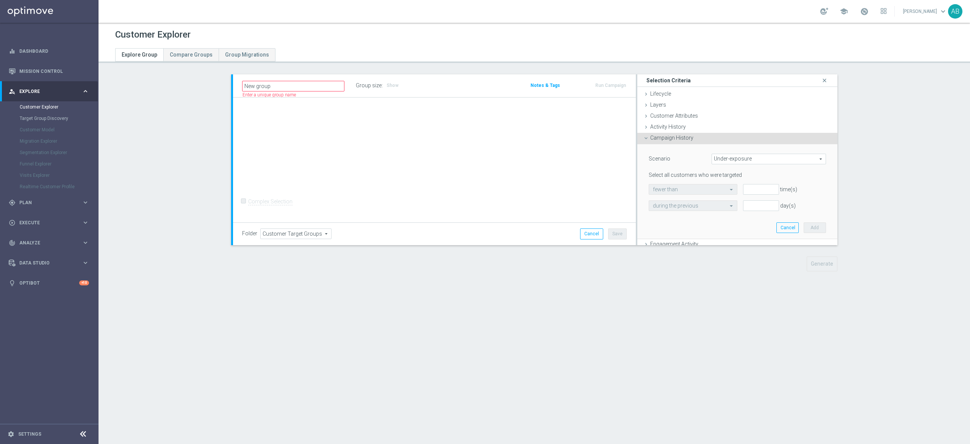
click at [732, 160] on span "Under-exposure" at bounding box center [769, 159] width 114 height 10
click at [732, 206] on span "Custom" at bounding box center [769, 209] width 106 height 6
type input "Custom"
click at [729, 186] on span "responded to" at bounding box center [777, 189] width 98 height 10
click at [734, 209] on span "been targeted with" at bounding box center [777, 210] width 90 height 6
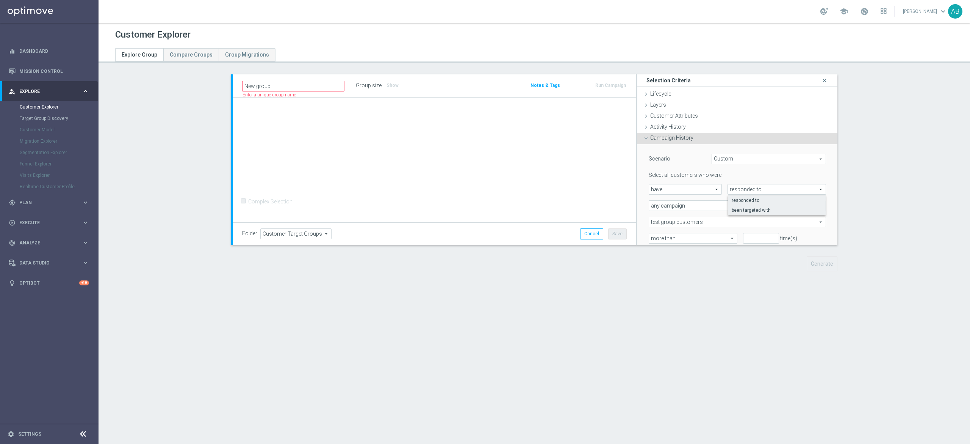
type input "been targeted with"
click at [158, 254] on section "New group Name length must be more than 2 characters Name length must be under …" at bounding box center [535, 178] width 872 height 208
click at [689, 204] on span "any campaign" at bounding box center [737, 206] width 177 height 10
click at [684, 232] on label "one or more actions" at bounding box center [737, 236] width 177 height 10
type input "one or more actions"
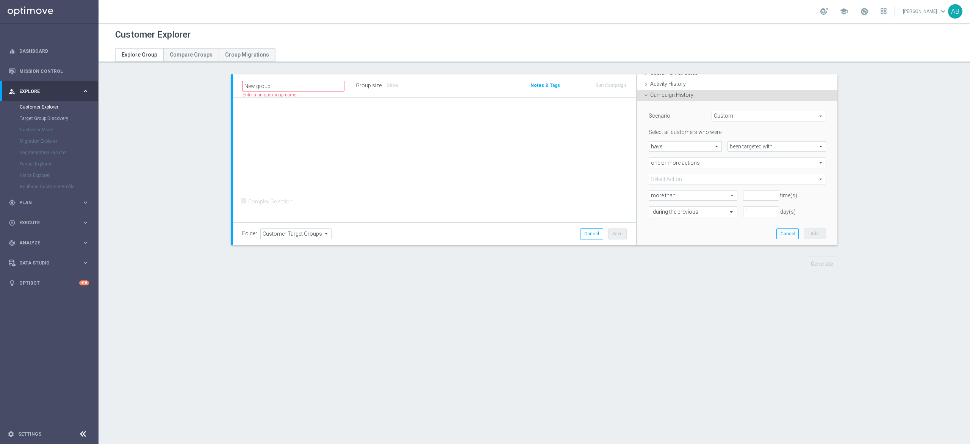
scroll to position [76, 0]
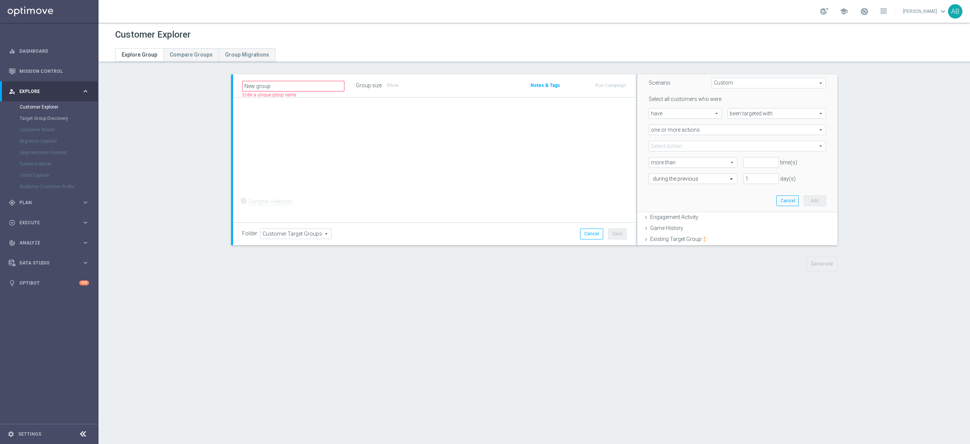
click at [674, 145] on span at bounding box center [737, 146] width 177 height 10
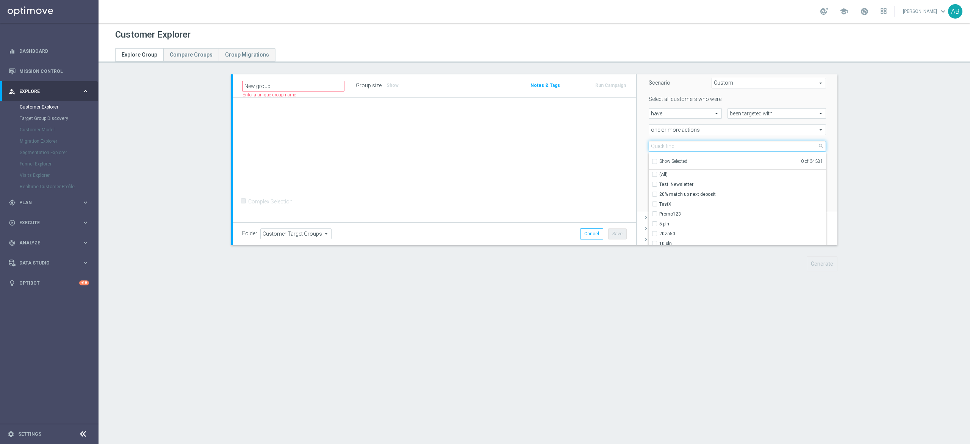
click at [674, 145] on input "search" at bounding box center [737, 146] width 177 height 11
paste input "E_ALL_AUTO_PRODUCT_VF DAY7 NONDEPO A_DAILY"
type input "E_ALL_AUTO_PRODUCT_VF DAY7 NONDEPO A_DAILY"
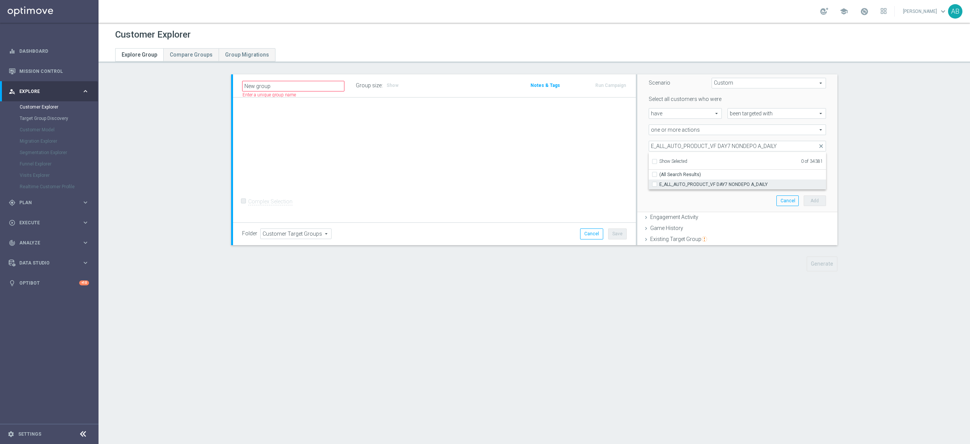
click at [674, 183] on span "E_ALL_AUTO_PRODUCT_VF DAY7 NONDEPO A_DAILY" at bounding box center [743, 184] width 167 height 6
click at [660, 183] on input "E_ALL_AUTO_PRODUCT_VF DAY7 NONDEPO A_DAILY" at bounding box center [657, 184] width 5 height 5
checkbox input "true"
type input "E_ALL_AUTO_PRODUCT_VF DAY7 NONDEPO A_DAILY"
checkbox input "true"
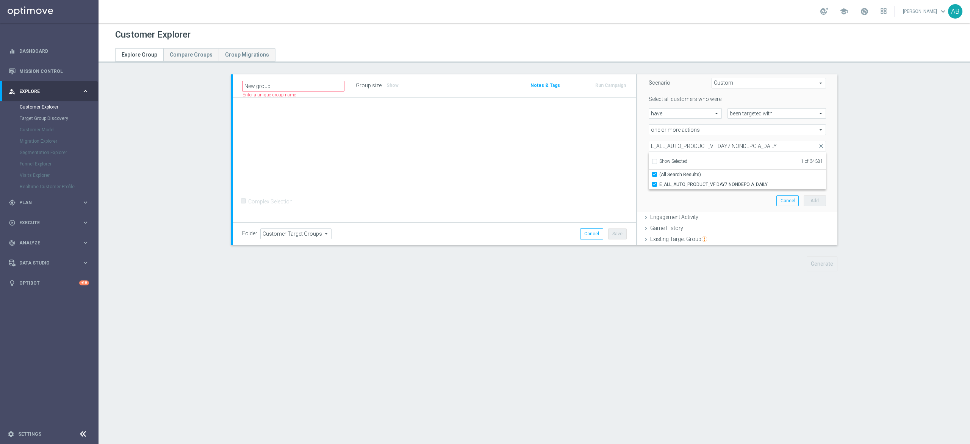
click at [643, 156] on div "Scenario Custom Custom arrow_drop_down search Select all customers who were hav…" at bounding box center [737, 140] width 189 height 144
click at [748, 165] on input "number" at bounding box center [761, 162] width 36 height 11
type input "0"
click at [697, 179] on input "text" at bounding box center [685, 179] width 65 height 7
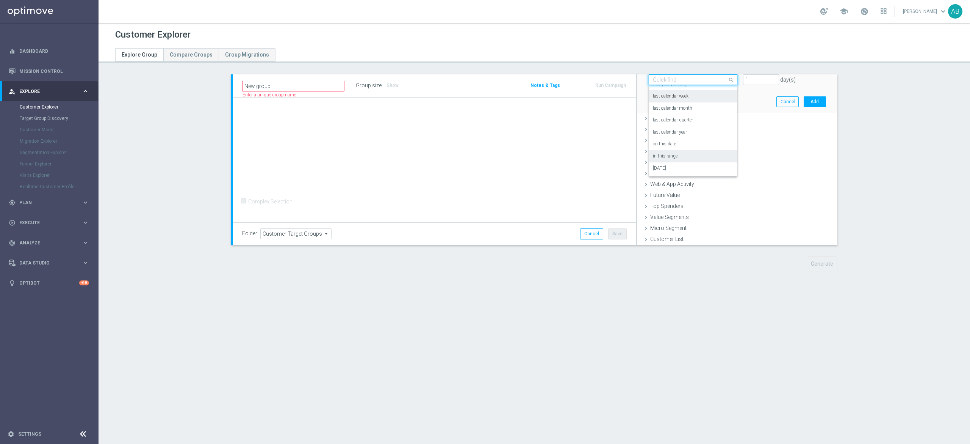
scroll to position [175, 0]
click at [703, 151] on div "in this range" at bounding box center [693, 156] width 80 height 12
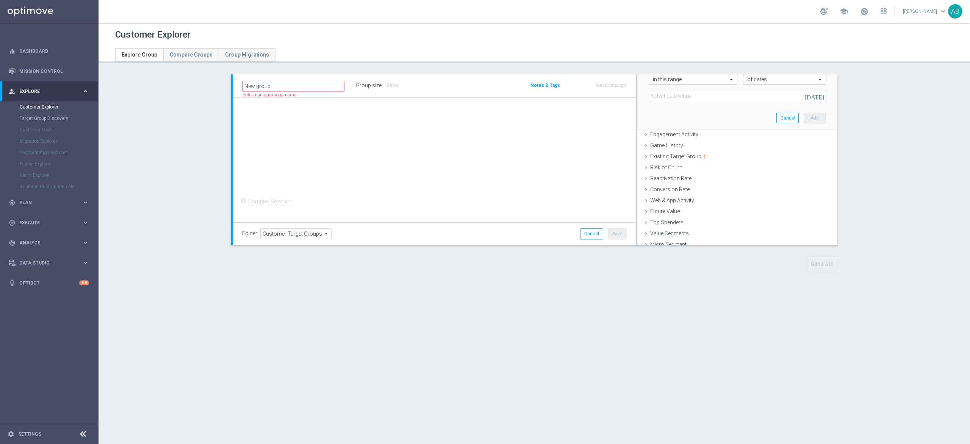
scroll to position [99, 0]
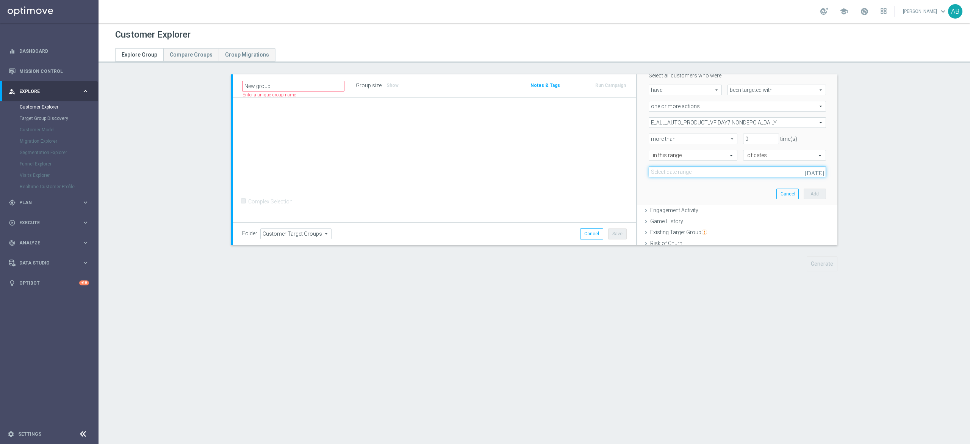
click at [725, 176] on input at bounding box center [737, 171] width 177 height 11
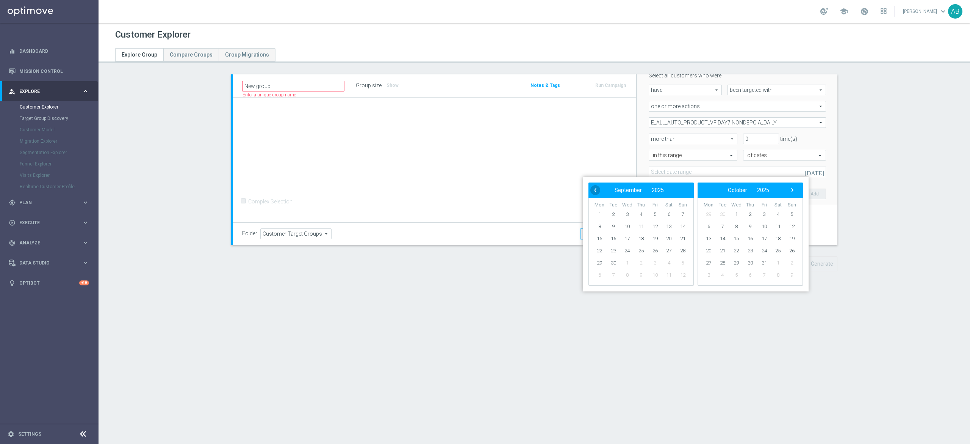
click at [596, 187] on span "‹" at bounding box center [596, 190] width 10 height 10
click at [658, 212] on span "1" at bounding box center [655, 214] width 12 height 12
click at [680, 260] on span "31" at bounding box center [683, 263] width 12 height 12
type input "01 Aug 2025 - 31 Aug 2025"
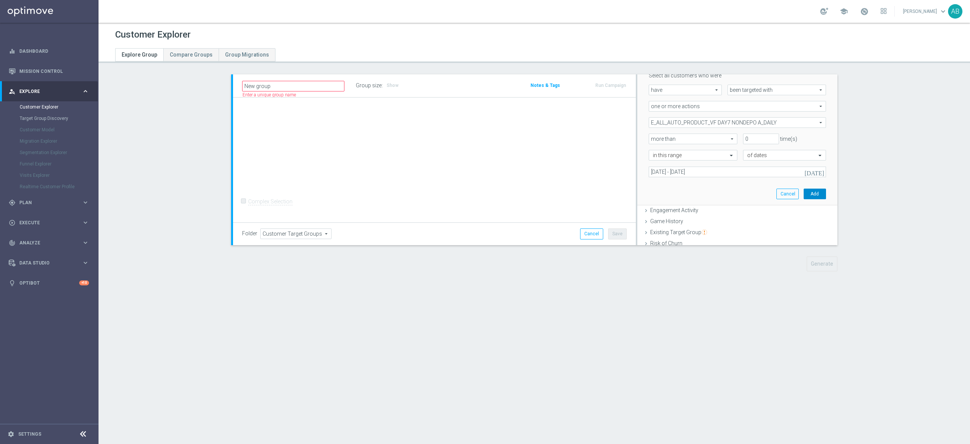
click at [805, 192] on button "Add" at bounding box center [815, 193] width 22 height 11
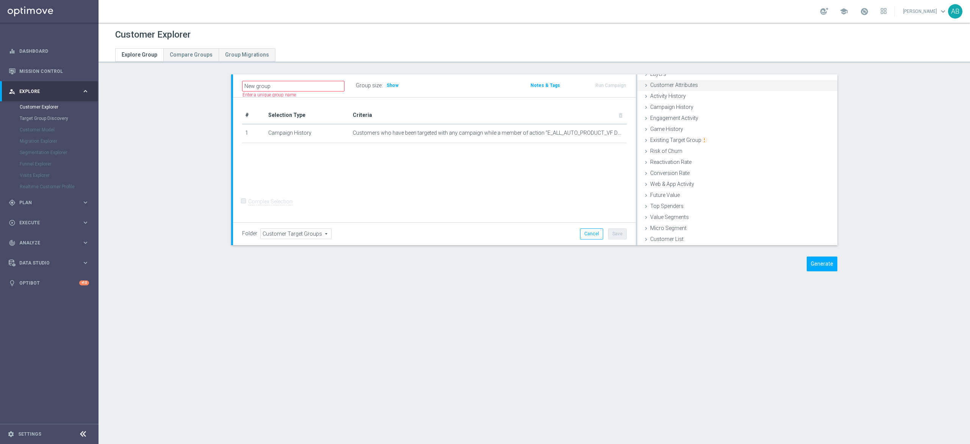
click at [689, 84] on span "Customer Attributes" at bounding box center [675, 85] width 48 height 6
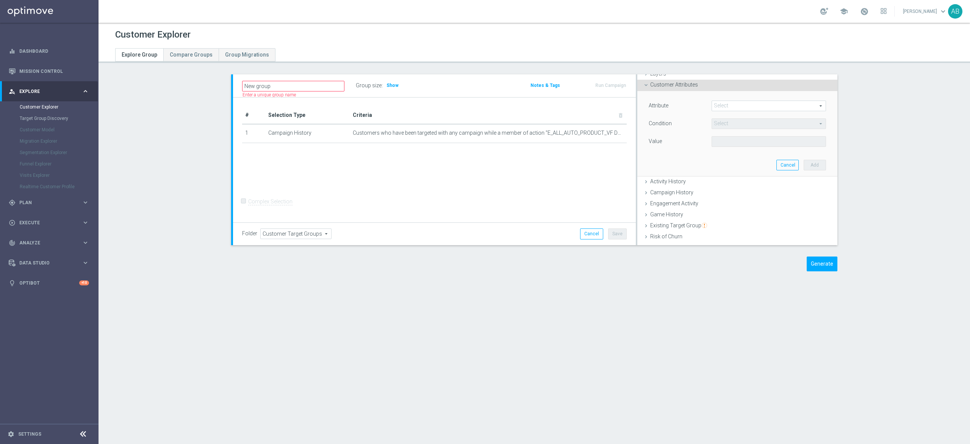
click at [745, 107] on span at bounding box center [769, 106] width 114 height 10
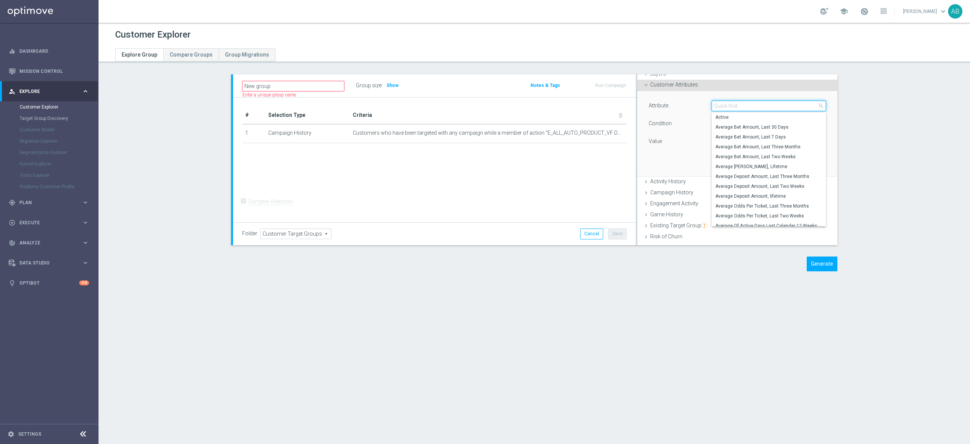
click at [743, 107] on input "search" at bounding box center [769, 105] width 114 height 11
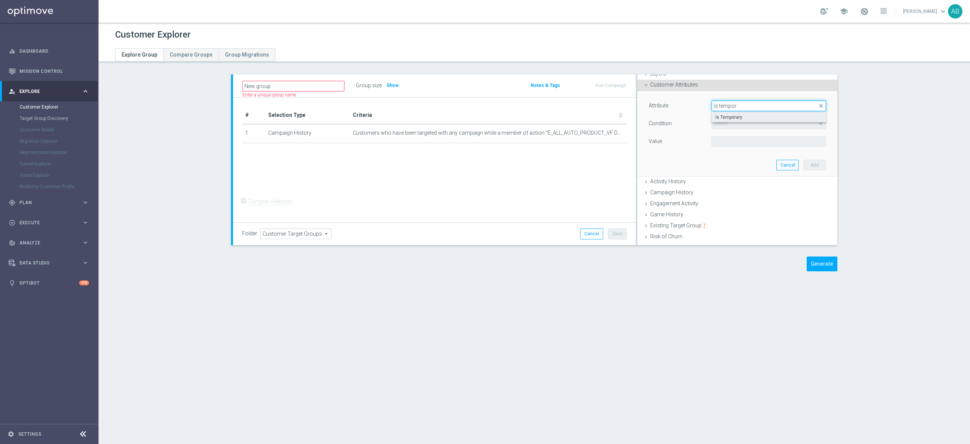
type input "is tempor"
click at [734, 116] on span "Is Temporary" at bounding box center [769, 117] width 107 height 6
type input "Is Temporary"
type input "Equals"
click at [732, 121] on span "Equals" at bounding box center [769, 124] width 114 height 10
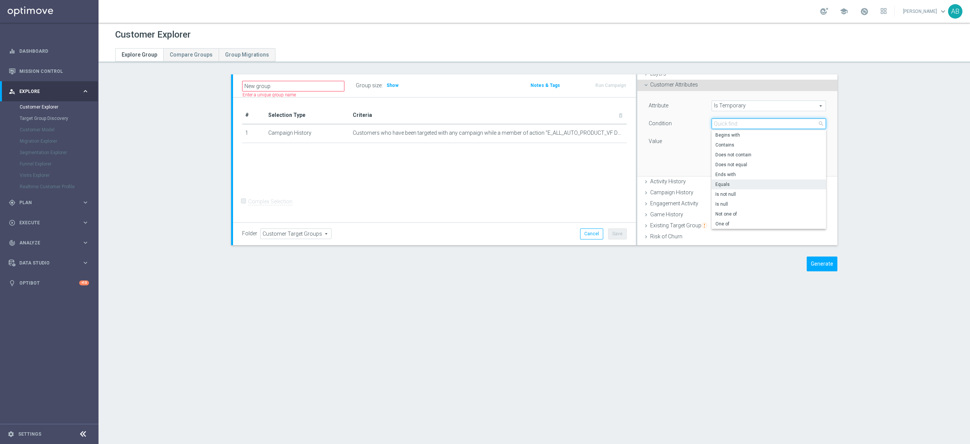
click at [732, 121] on input "search" at bounding box center [769, 123] width 114 height 11
click at [668, 129] on div "Condition" at bounding box center [674, 124] width 63 height 12
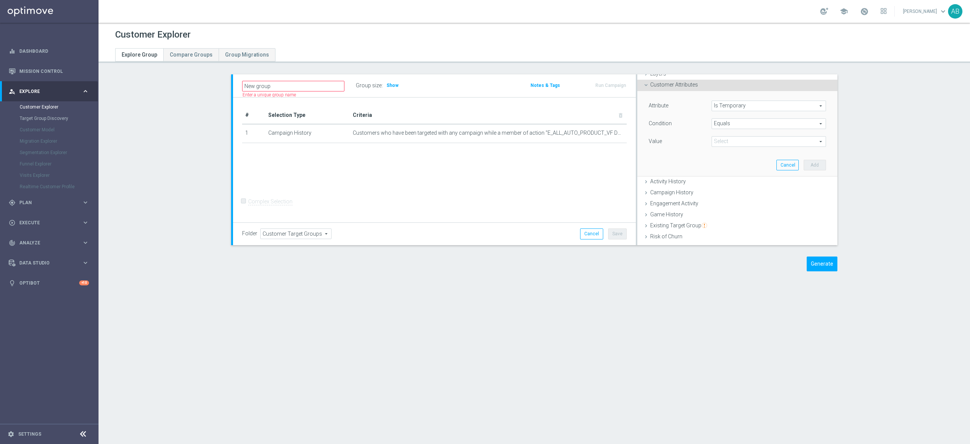
click at [719, 138] on span at bounding box center [769, 141] width 114 height 10
click at [723, 153] on span "False" at bounding box center [769, 153] width 107 height 6
type input "False"
click at [804, 163] on button "Add" at bounding box center [815, 165] width 22 height 11
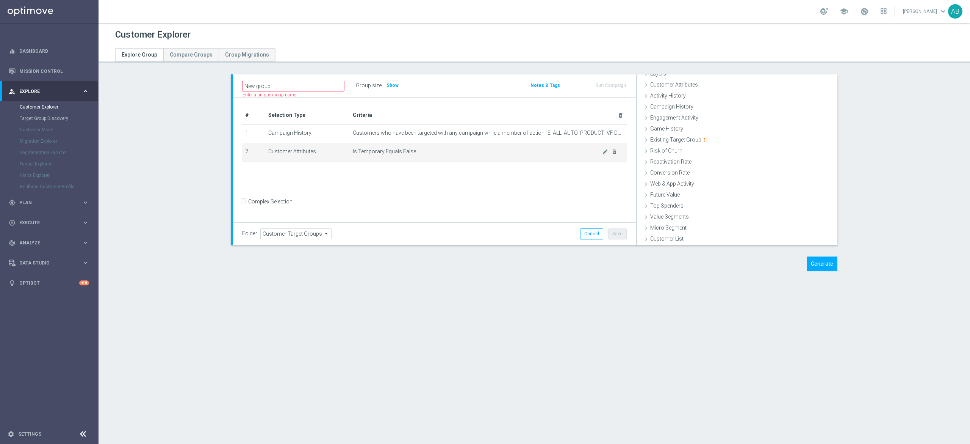
scroll to position [31, 0]
click at [678, 105] on span "Campaign History" at bounding box center [672, 107] width 43 height 6
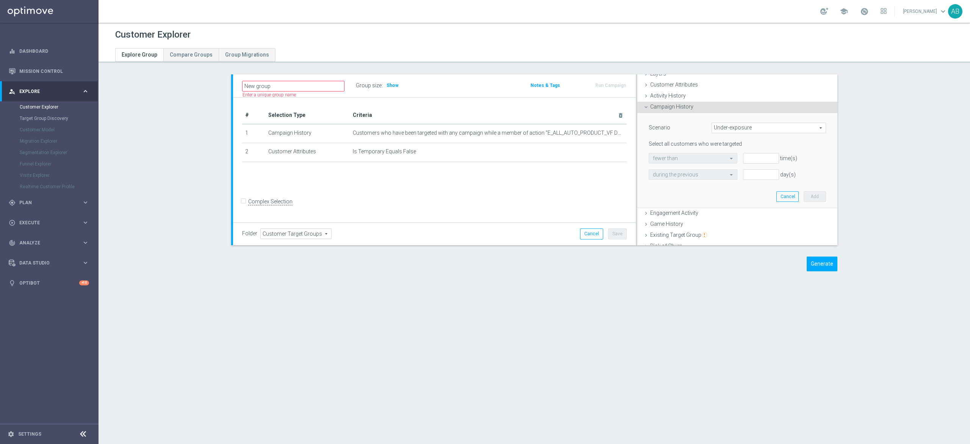
click at [720, 138] on div "Scenario Under-exposure Under-exposure arrow_drop_down search Select all custom…" at bounding box center [737, 150] width 177 height 57
click at [722, 134] on div "Scenario Under-exposure Under-exposure arrow_drop_down search" at bounding box center [737, 128] width 189 height 12
click at [726, 130] on span "Under-exposure" at bounding box center [769, 128] width 114 height 10
click at [717, 175] on span "Custom" at bounding box center [769, 178] width 106 height 6
type input "Custom"
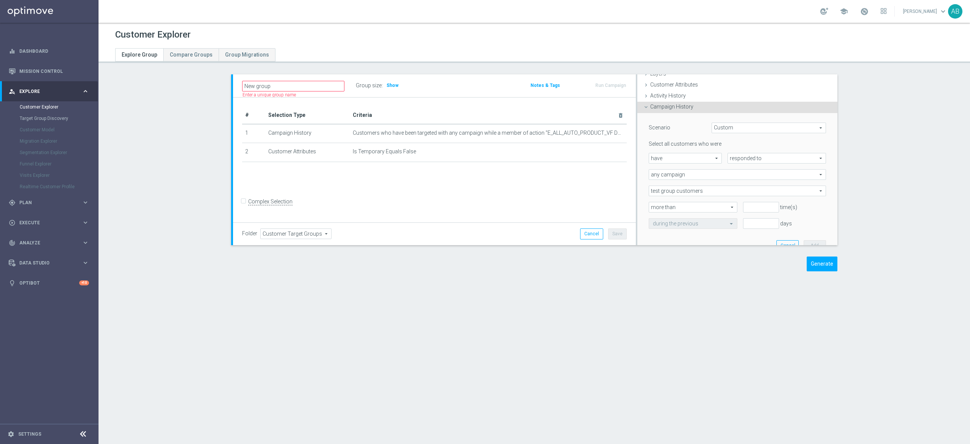
click at [728, 155] on span "responded to" at bounding box center [777, 158] width 98 height 10
click at [658, 161] on span "have" at bounding box center [685, 158] width 72 height 10
click at [666, 178] on span "have not" at bounding box center [685, 179] width 64 height 6
type input "have not"
click at [737, 158] on span "responded to" at bounding box center [777, 158] width 98 height 10
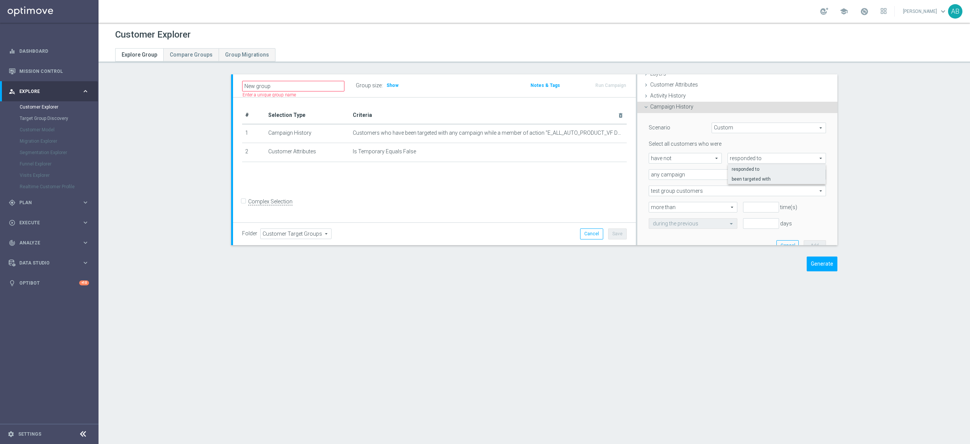
click at [740, 179] on span "been targeted with" at bounding box center [777, 179] width 90 height 6
type input "been targeted with"
click at [697, 171] on span "any campaign" at bounding box center [737, 174] width 177 height 10
click at [687, 204] on span "one or more actions" at bounding box center [737, 205] width 169 height 6
type input "one or more actions"
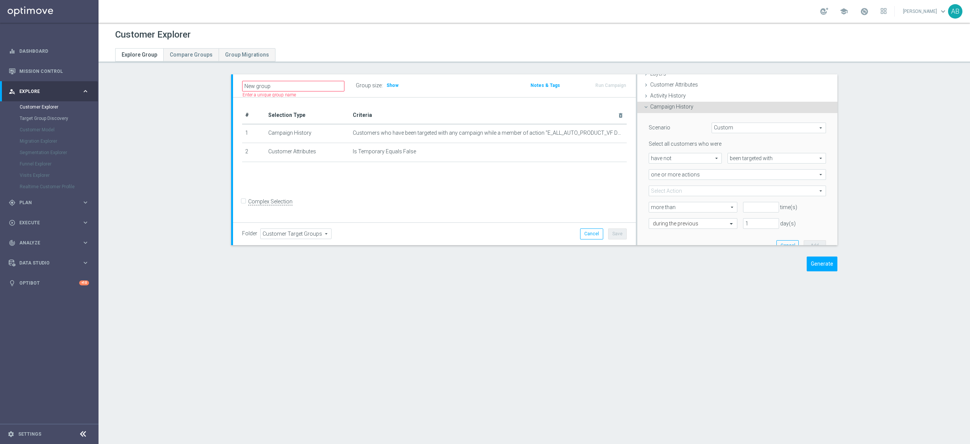
click at [689, 187] on span at bounding box center [737, 191] width 177 height 10
click at [680, 189] on input "search" at bounding box center [737, 190] width 177 height 11
paste input "E_ALL_AUTO_PRODUCT_VF DAY7 NONDEPO A_DAILY"
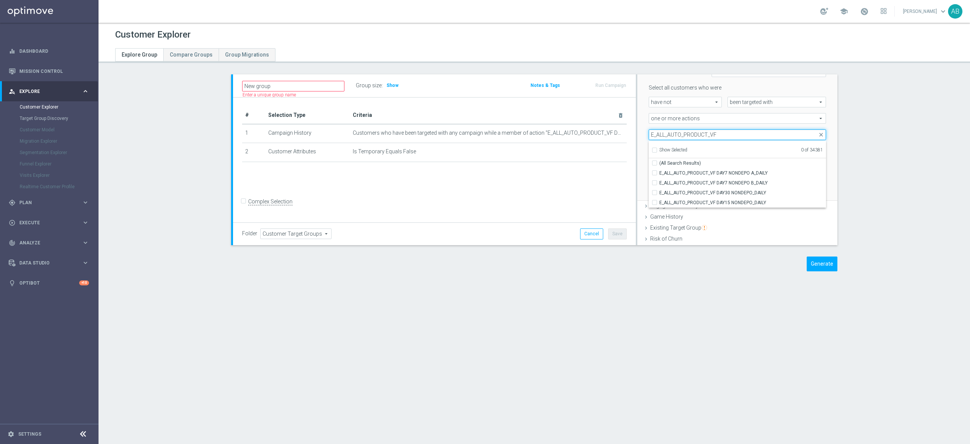
scroll to position [107, 0]
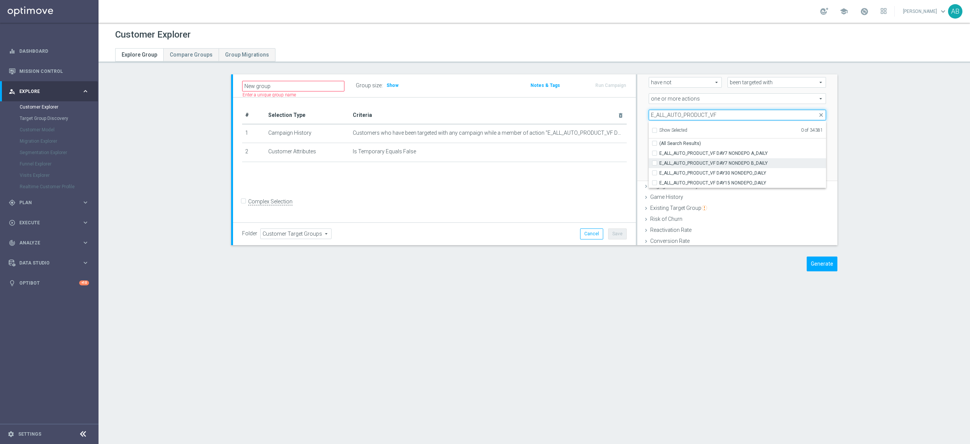
type input "E_ALL_AUTO_PRODUCT_VF"
click at [655, 162] on input "E_ALL_AUTO_PRODUCT_VF DAY7 NONDEPO B_DAILY" at bounding box center [657, 162] width 5 height 5
checkbox input "true"
type input "E_ALL_AUTO_PRODUCT_VF DAY7 NONDEPO B_DAILY"
click at [655, 173] on input "E_ALL_AUTO_PRODUCT_VF DAY30 NONDEPO_DAILY" at bounding box center [657, 172] width 5 height 5
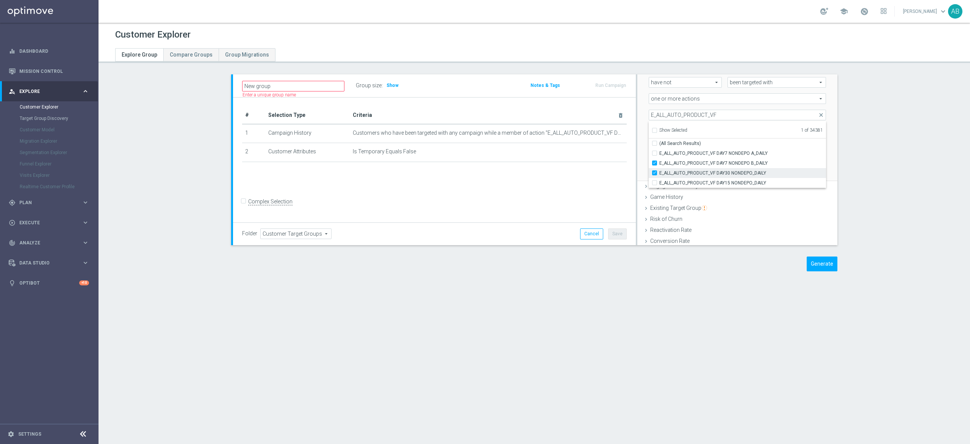
checkbox input "true"
type input "Selected 2 of 34381"
click at [655, 184] on input "E_ALL_AUTO_PRODUCT_VF DAY15 NONDEPO_DAILY" at bounding box center [657, 182] width 5 height 5
checkbox input "true"
type input "Selected 3 of 34381"
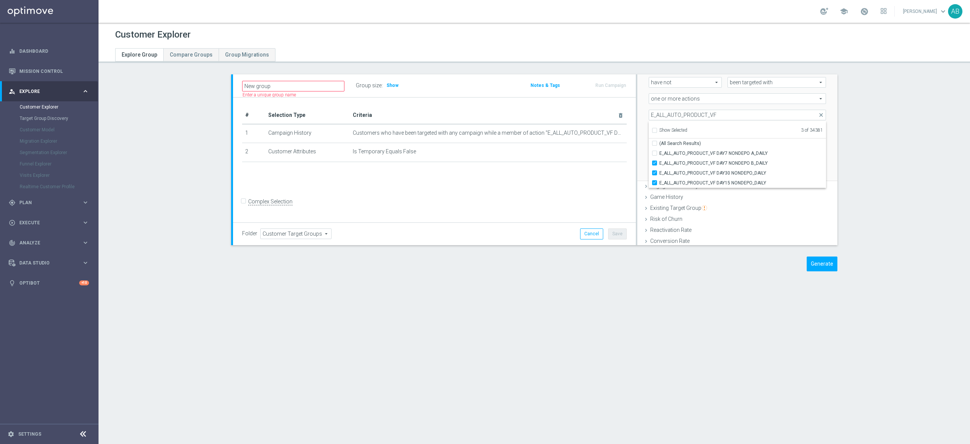
click at [643, 123] on div "Scenario Custom Custom arrow_drop_down search Select all customers who were hav…" at bounding box center [737, 109] width 189 height 144
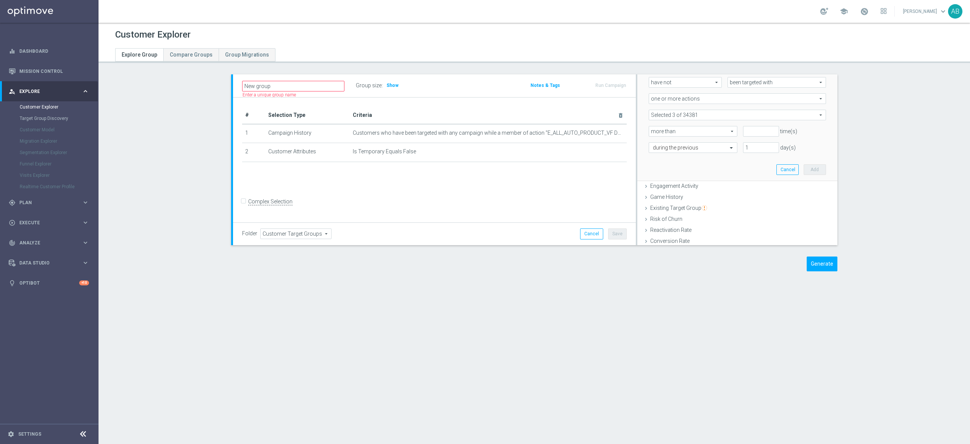
click at [671, 116] on span at bounding box center [737, 115] width 177 height 10
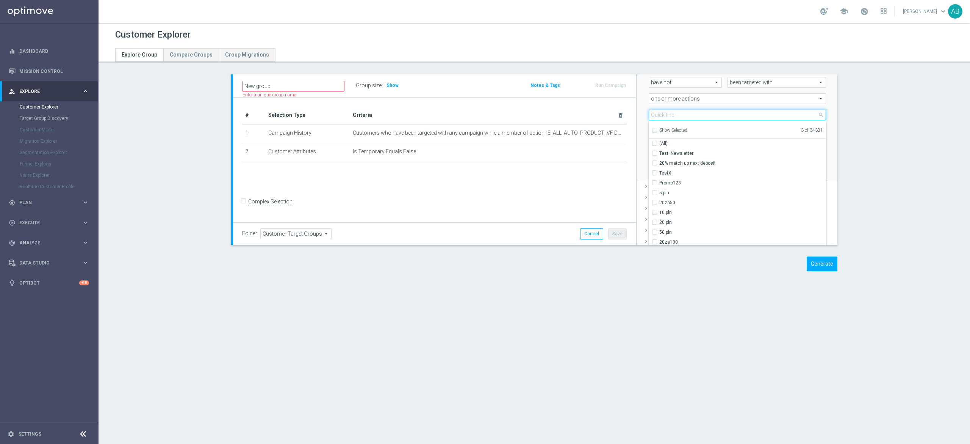
click at [671, 116] on input "search" at bounding box center [737, 115] width 177 height 11
paste input "E_NH-NL_AUTO_PRODUCT_VF DAY7 1PLUS DEPO A_DAILY"
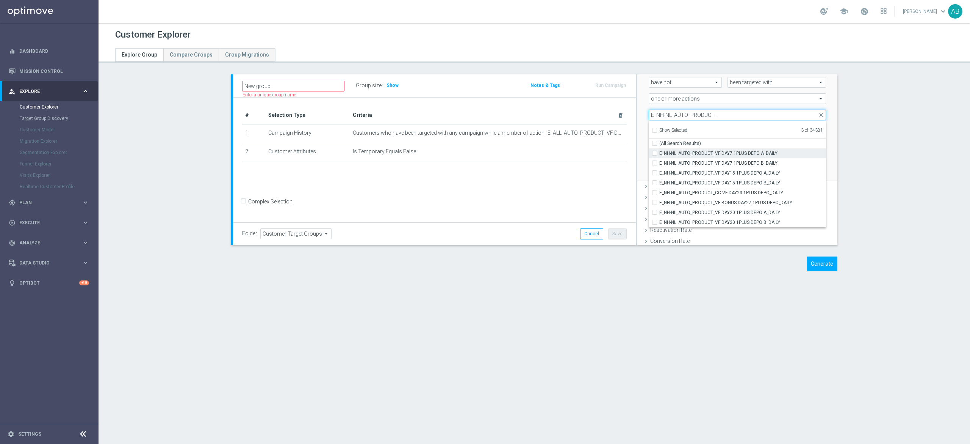
type input "E_NH-NL_AUTO_PRODUCT_"
click at [660, 155] on label "E_NH-NL_AUTO_PRODUCT_VF DAY7 1PLUS DEPO A_DAILY" at bounding box center [743, 153] width 167 height 10
click at [655, 155] on input "E_NH-NL_AUTO_PRODUCT_VF DAY7 1PLUS DEPO A_DAILY" at bounding box center [657, 153] width 5 height 5
checkbox input "true"
type input "Selected 4 of 34381"
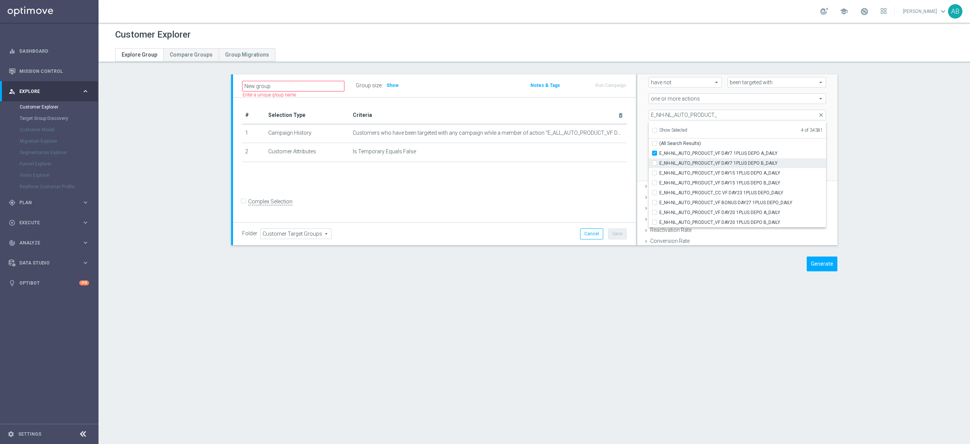
click at [655, 161] on input "E_NH-NL_AUTO_PRODUCT_VF DAY7 1PLUS DEPO B_DAILY" at bounding box center [657, 162] width 5 height 5
checkbox input "true"
type input "Selected 5 of 34381"
click at [655, 173] on input "E_NH-NL_AUTO_PRODUCT_VF DAY15 1PLUS DEPO A_DAILY" at bounding box center [657, 172] width 5 height 5
checkbox input "true"
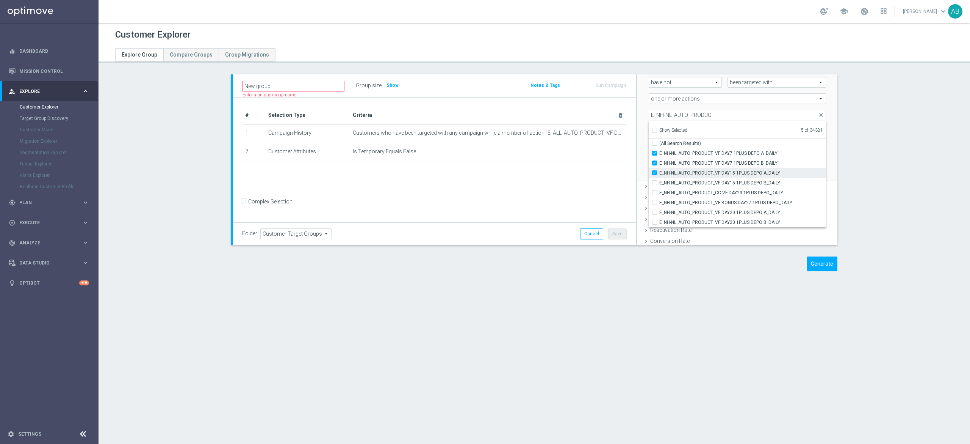
type input "Selected 6 of 34381"
click at [655, 183] on input "E_NH-NL_AUTO_PRODUCT_VF DAY15 1PLUS DEPO B_DAILY" at bounding box center [657, 182] width 5 height 5
checkbox input "true"
type input "Selected 7 of 34381"
click at [655, 195] on input "E_NH-NL_AUTO_PRODUCT_CC VF DAY23 1PLUS DEPO_DAILY" at bounding box center [657, 192] width 5 height 5
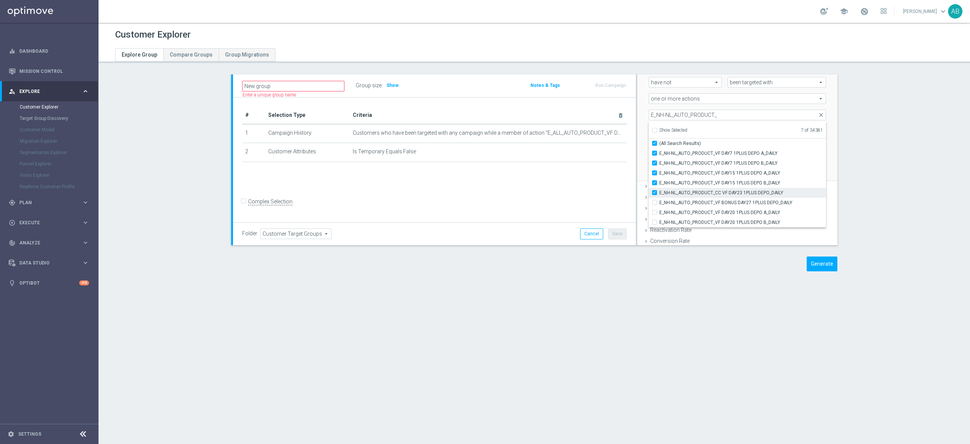
checkbox input "true"
type input "Selected 8 of 34381"
checkbox input "true"
click at [655, 202] on input "E_NH-NL_AUTO_PRODUCT_VF BONUS DAY27 1PLUS DEPO_DAILY" at bounding box center [657, 202] width 5 height 5
checkbox input "true"
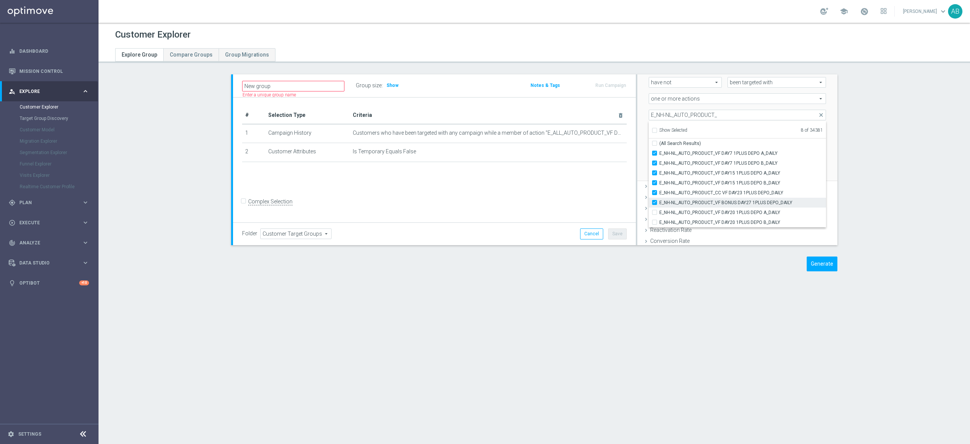
type input "Selected 9 of 34381"
checkbox input "false"
click at [655, 212] on input "E_NH-NL_AUTO_PRODUCT_VF DAY20 1PLUS DEPO A_DAILY" at bounding box center [657, 212] width 5 height 5
checkbox input "true"
type input "Selected 10 of 34381"
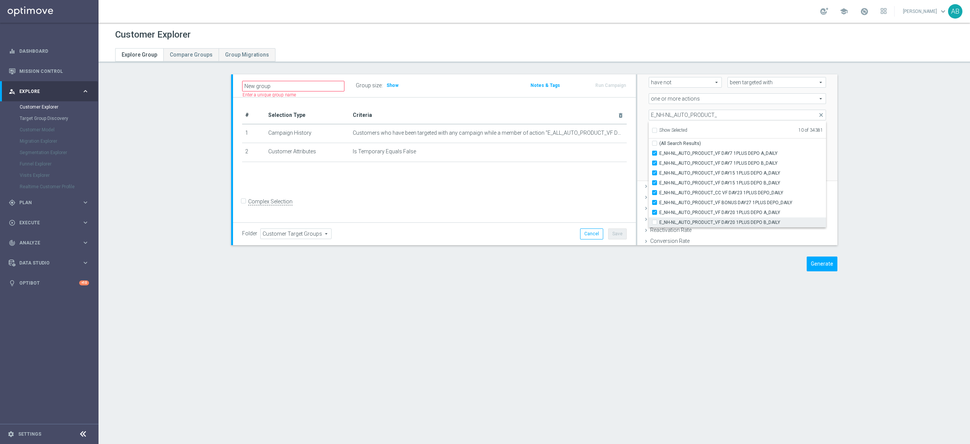
click at [660, 223] on label "E_NH-NL_AUTO_PRODUCT_VF DAY20 1PLUS DEPO B_DAILY" at bounding box center [743, 222] width 167 height 10
click at [655, 223] on input "E_NH-NL_AUTO_PRODUCT_VF DAY20 1PLUS DEPO B_DAILY" at bounding box center [657, 221] width 5 height 5
checkbox input "true"
type input "Selected 11 of 34381"
click at [663, 119] on input "E_NH-NL_AUTO_PRODUCT_" at bounding box center [737, 115] width 177 height 11
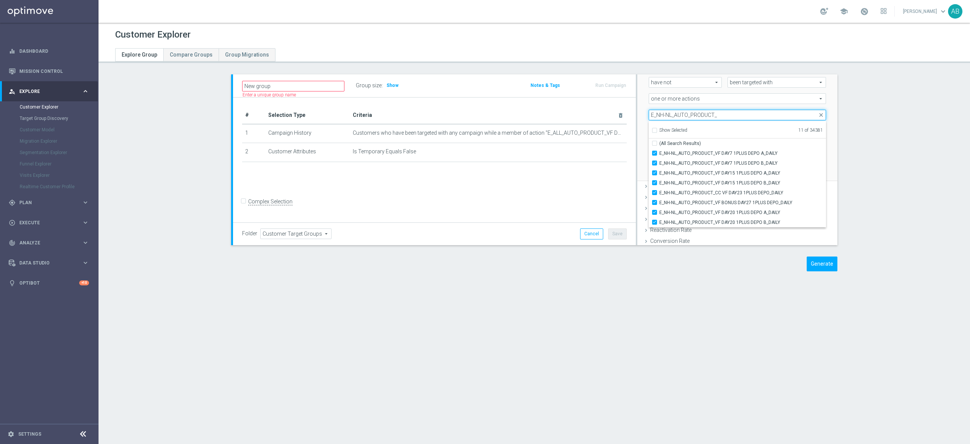
click at [663, 119] on input "E_NH-NL_AUTO_PRODUCT_" at bounding box center [737, 115] width 177 height 11
paste input "MIN-LOW_AUTO_PRODUCT_VF DAY7 1PLUS DEPO A_DAILY"
type input "E_MIN-LOW_AUTO_PRODUCT_"
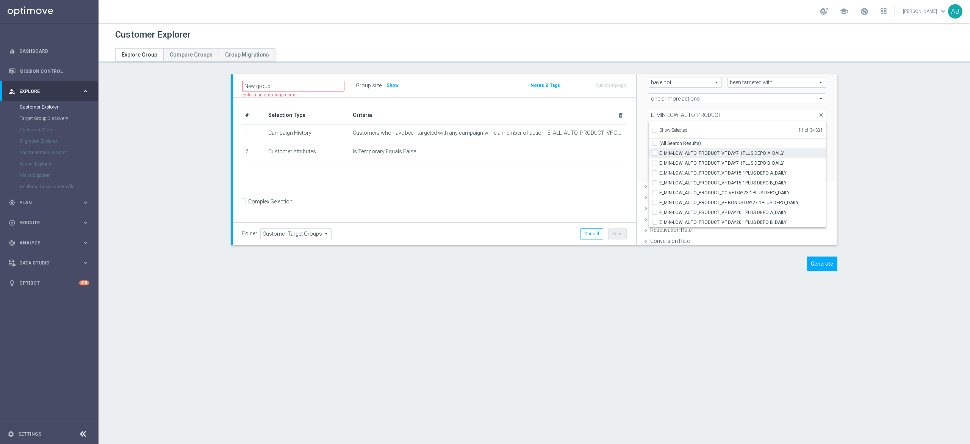
click at [655, 152] on input "E_MIN-LOW_AUTO_PRODUCT_VF DAY7 1PLUS DEPO A_DAILY" at bounding box center [657, 153] width 5 height 5
checkbox input "true"
type input "Selected 12 of 34381"
click at [649, 166] on div "E_MIN-LOW_AUTO_PRODUCT_VF DAY7 1PLUS DEPO B_DAILY" at bounding box center [737, 163] width 177 height 10
click at [655, 162] on input "E_MIN-LOW_AUTO_PRODUCT_VF DAY7 1PLUS DEPO B_DAILY" at bounding box center [657, 162] width 5 height 5
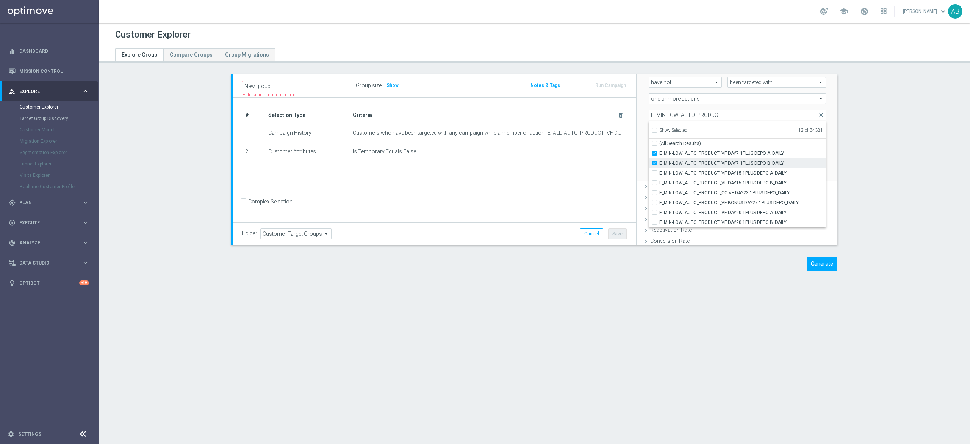
checkbox input "true"
type input "Selected 13 of 34381"
click at [655, 174] on input "E_MIN-LOW_AUTO_PRODUCT_VF DAY15 1PLUS DEPO A_DAILY" at bounding box center [657, 172] width 5 height 5
checkbox input "true"
type input "Selected 14 of 34381"
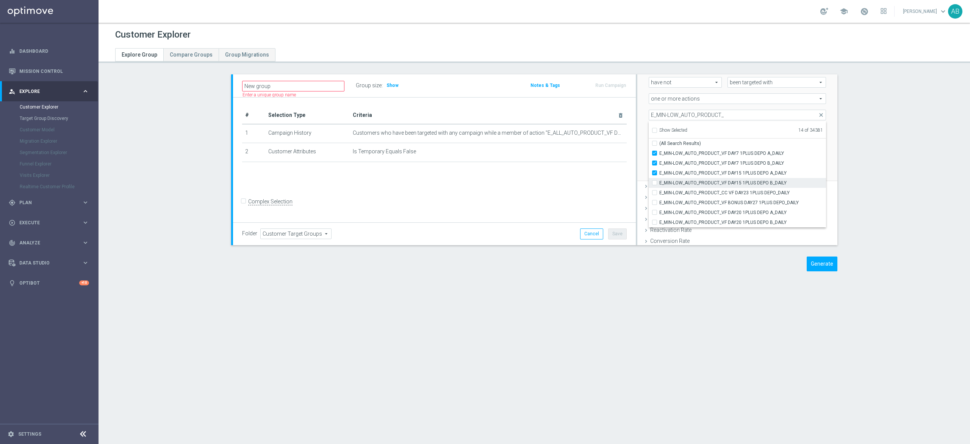
click at [651, 187] on div "E_MIN-LOW_AUTO_PRODUCT_VF DAY15 1PLUS DEPO B_DAILY" at bounding box center [737, 183] width 177 height 10
click at [655, 183] on input "E_MIN-LOW_AUTO_PRODUCT_VF DAY15 1PLUS DEPO B_DAILY" at bounding box center [657, 182] width 5 height 5
checkbox input "true"
type input "Selected 15 of 34381"
click at [649, 195] on div "E_MIN-LOW_AUTO_PRODUCT_CC VF DAY23 1PLUS DEPO_DAILY" at bounding box center [737, 193] width 177 height 10
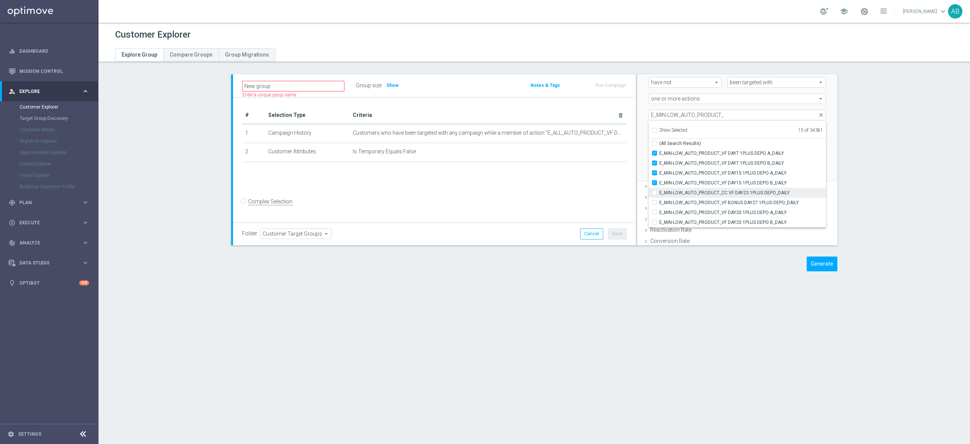
click at [655, 195] on input "E_MIN-LOW_AUTO_PRODUCT_CC VF DAY23 1PLUS DEPO_DAILY" at bounding box center [657, 192] width 5 height 5
checkbox input "true"
type input "Selected 16 of 34381"
click at [655, 204] on input "E_MIN-LOW_AUTO_PRODUCT_VF BONUS DAY27 1PLUS DEPO_DAILY" at bounding box center [657, 202] width 5 height 5
checkbox input "true"
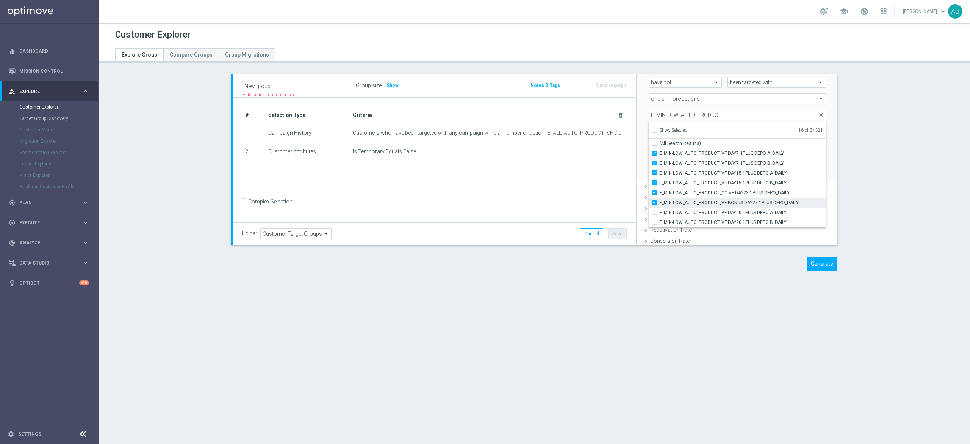
type input "Selected 17 of 34381"
click at [655, 212] on input "E_MIN-LOW_AUTO_PRODUCT_VF DAY20 1PLUS DEPO A_DAILY" at bounding box center [657, 212] width 5 height 5
checkbox input "true"
type input "Selected 18 of 34381"
click at [655, 222] on input "E_MIN-LOW_AUTO_PRODUCT_VF DAY20 1PLUS DEPO B_DAILY" at bounding box center [657, 221] width 5 height 5
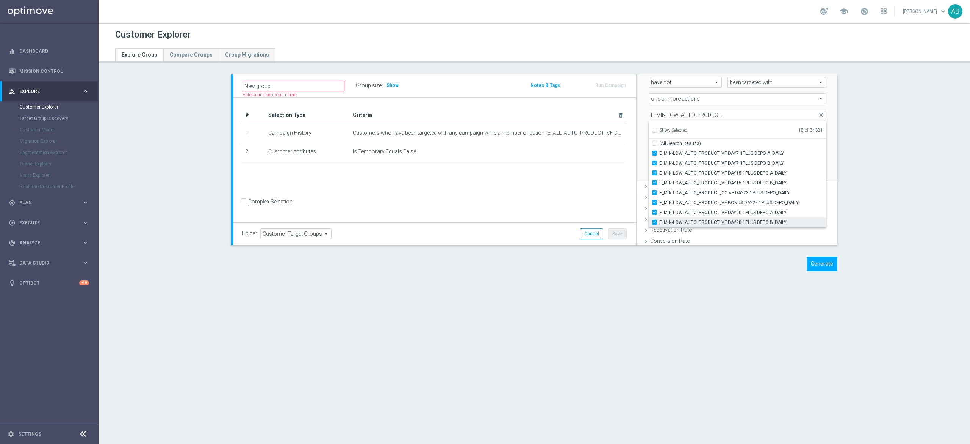
checkbox input "true"
type input "Selected 19 of 34381"
click at [698, 110] on input "E_MIN-LOW_AUTO_PRODUCT_" at bounding box center [737, 115] width 177 height 11
click at [695, 110] on input "E_MIN-LOW_AUTO_PRODUCT_" at bounding box center [737, 115] width 177 height 11
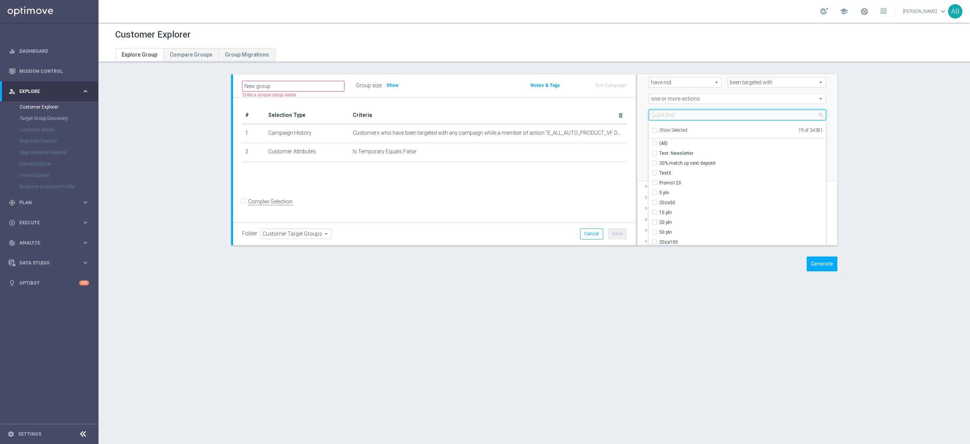
paste input "E_MED-HIGH_AUTO_PRODUCT_VF DAY7 1PLUS DEPO A_DAILY"
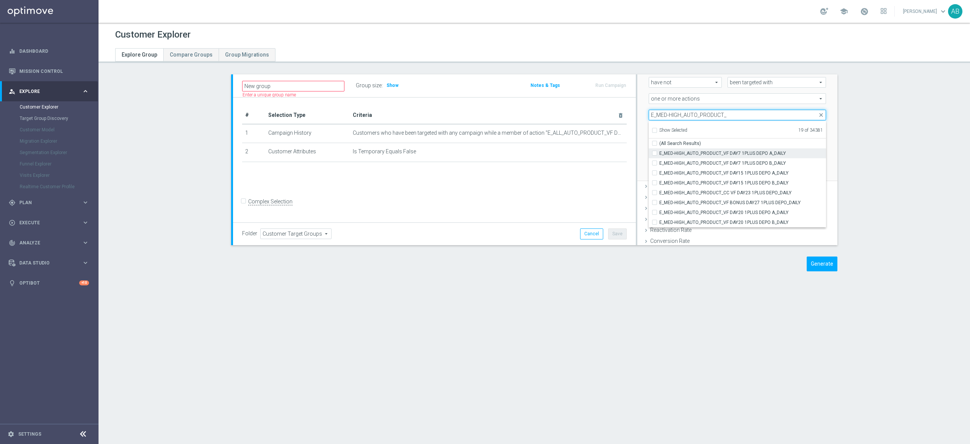
type input "E_MED-HIGH_AUTO_PRODUCT_"
click at [655, 152] on input "E_MED-HIGH_AUTO_PRODUCT_VF DAY7 1PLUS DEPO A_DAILY" at bounding box center [657, 153] width 5 height 5
checkbox input "true"
type input "Selected 20 of 34381"
click at [655, 163] on input "E_MED-HIGH_AUTO_PRODUCT_VF DAY7 1PLUS DEPO B_DAILY" at bounding box center [657, 162] width 5 height 5
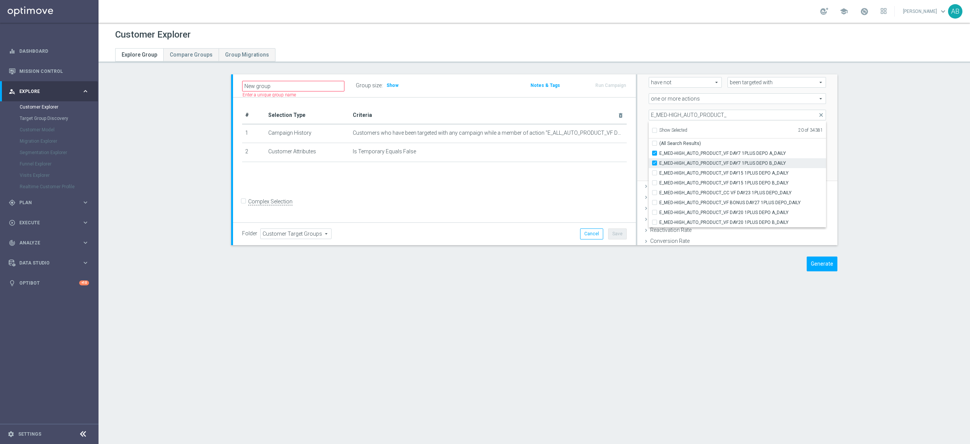
checkbox input "true"
type input "Selected 21 of 34381"
click at [655, 172] on input "E_MED-HIGH_AUTO_PRODUCT_VF DAY15 1PLUS DEPO A_DAILY" at bounding box center [657, 172] width 5 height 5
checkbox input "true"
type input "Selected 22 of 34381"
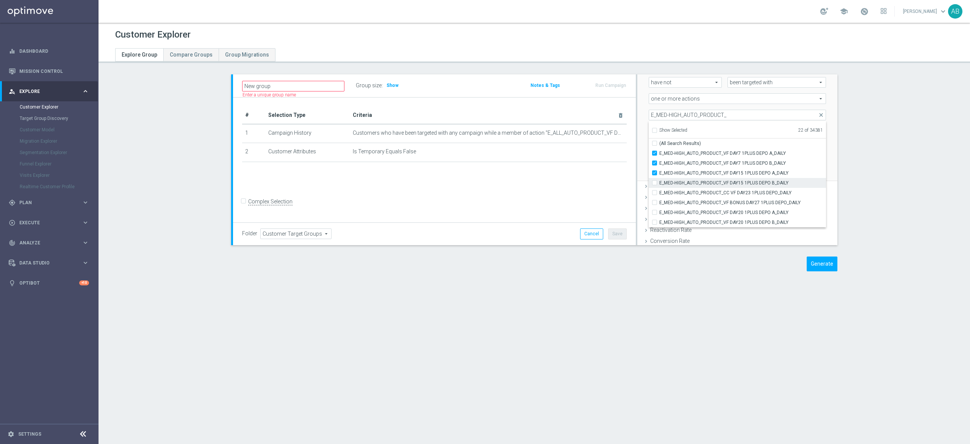
click at [655, 182] on input "E_MED-HIGH_AUTO_PRODUCT_VF DAY15 1PLUS DEPO B_DAILY" at bounding box center [657, 182] width 5 height 5
checkbox input "true"
type input "Selected 23 of 34381"
click at [655, 191] on input "E_MED-HIGH_AUTO_PRODUCT_CC VF DAY23 1PLUS DEPO_DAILY" at bounding box center [657, 192] width 5 height 5
checkbox input "true"
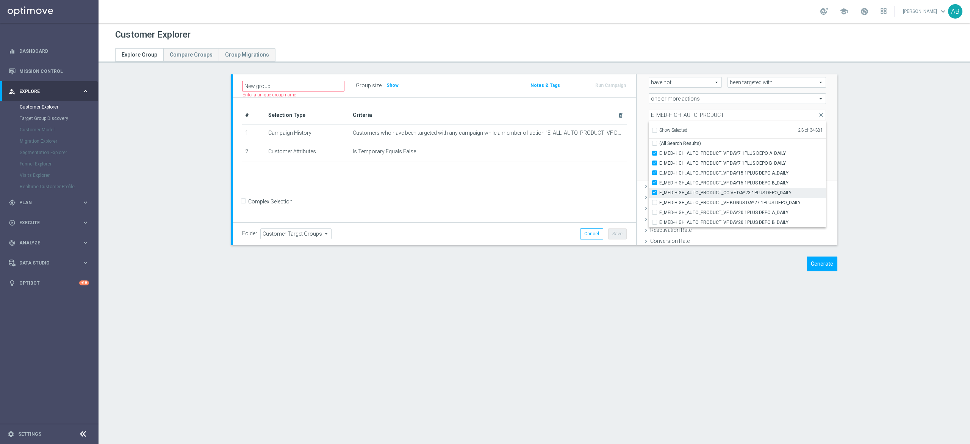
type input "Selected 24 of 34381"
click at [655, 203] on input "E_MED-HIGH_AUTO_PRODUCT_VF BONUS DAY27 1PLUS DEPO_DAILY" at bounding box center [657, 202] width 5 height 5
checkbox input "true"
type input "Selected 25 of 34381"
click at [655, 212] on input "E_MED-HIGH_AUTO_PRODUCT_VF DAY20 1PLUS DEPO A_DAILY" at bounding box center [657, 212] width 5 height 5
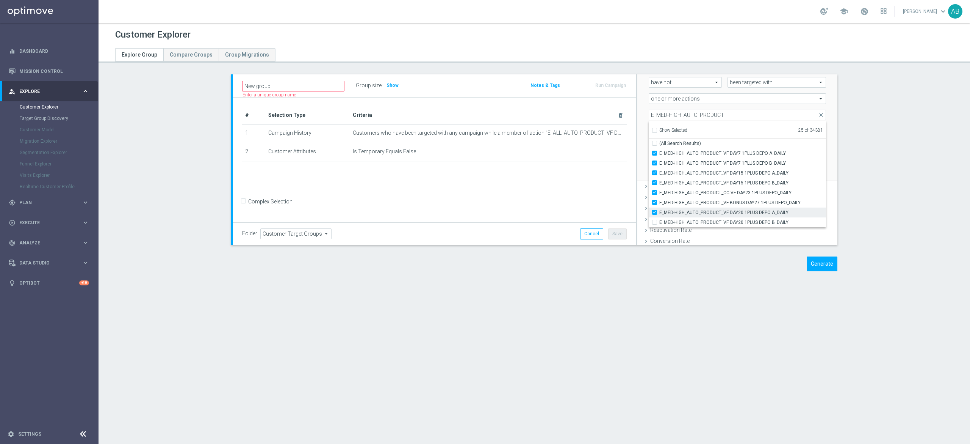
checkbox input "true"
type input "Selected 26 of 34381"
click at [655, 221] on input "E_MED-HIGH_AUTO_PRODUCT_VF DAY20 1PLUS DEPO B_DAILY" at bounding box center [657, 221] width 5 height 5
checkbox input "true"
type input "Selected 27 of 34381"
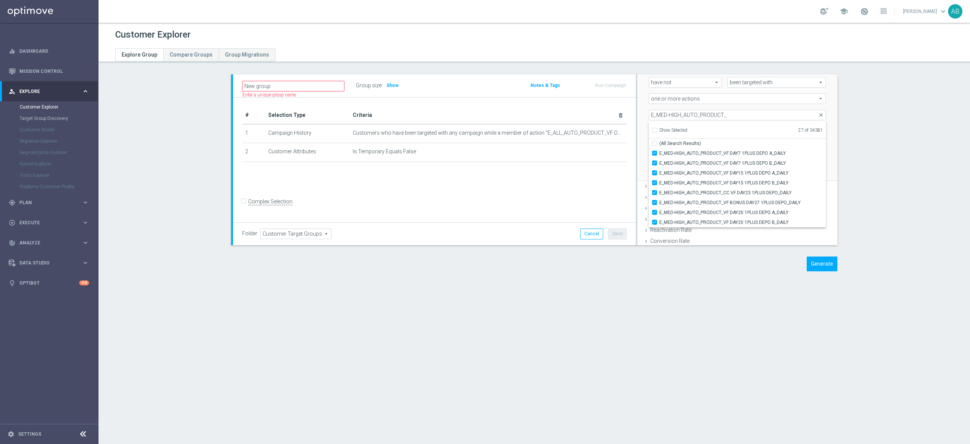
click at [638, 107] on div "Scenario Custom Custom arrow_drop_down search Select all customers who were hav…" at bounding box center [738, 109] width 200 height 144
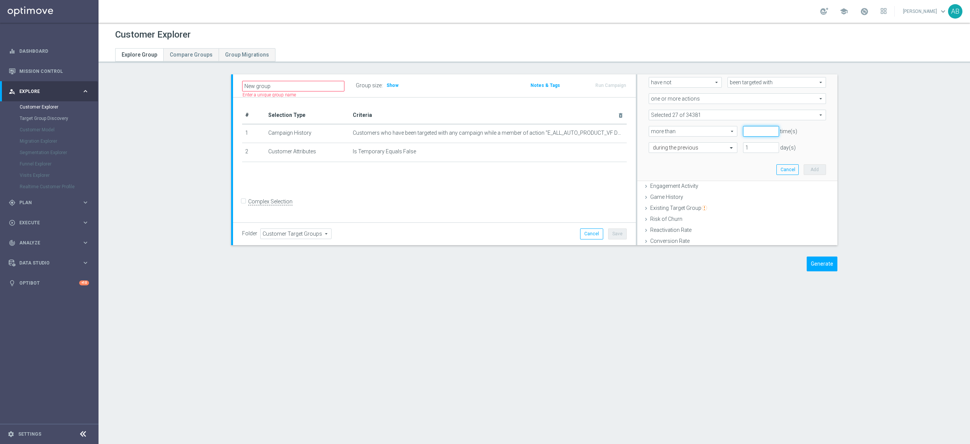
click at [743, 132] on input "number" at bounding box center [761, 131] width 36 height 11
type input "0"
click at [704, 145] on input "text" at bounding box center [685, 147] width 65 height 7
click at [686, 223] on div "in this range" at bounding box center [693, 224] width 80 height 12
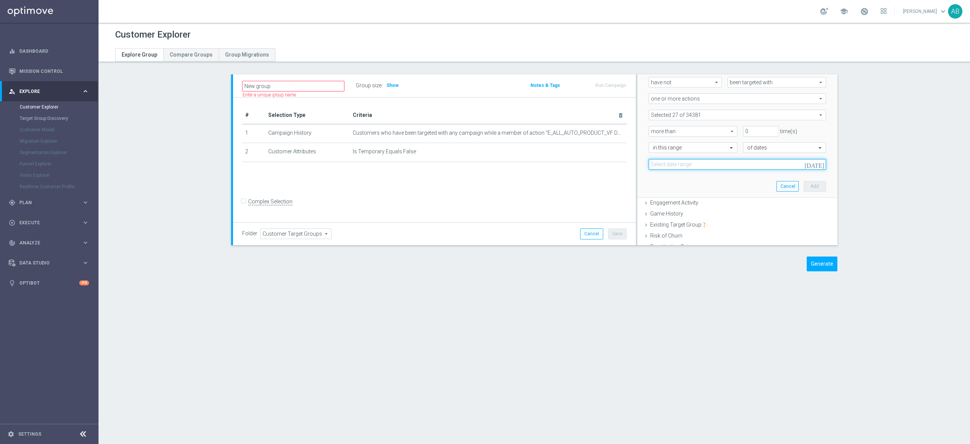
click at [660, 167] on input at bounding box center [737, 164] width 177 height 11
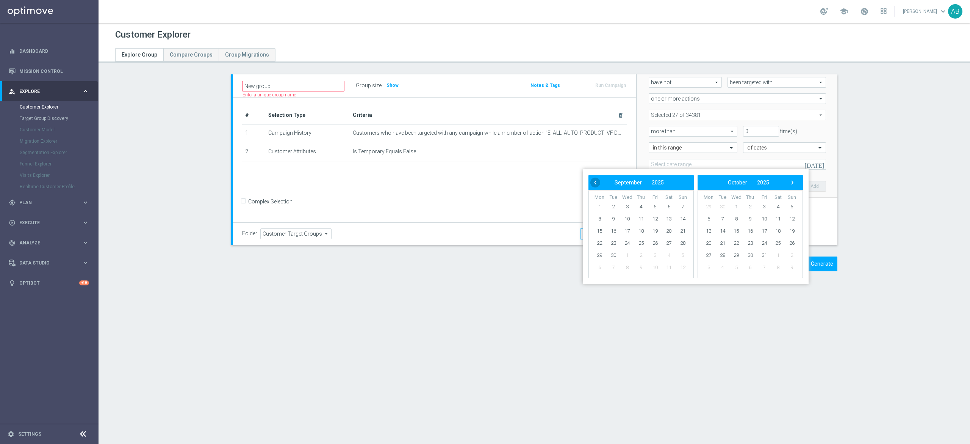
click at [596, 180] on span "‹" at bounding box center [596, 182] width 10 height 10
click at [654, 209] on span "1" at bounding box center [655, 207] width 12 height 12
click at [683, 257] on span "31" at bounding box center [683, 255] width 12 height 12
type input "01 Aug 2025 - 31 Aug 2025"
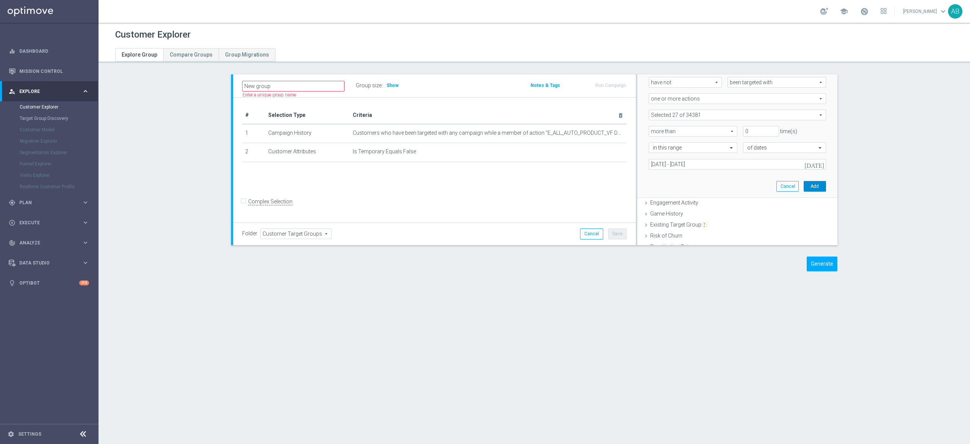
click at [809, 186] on button "Add" at bounding box center [815, 186] width 22 height 11
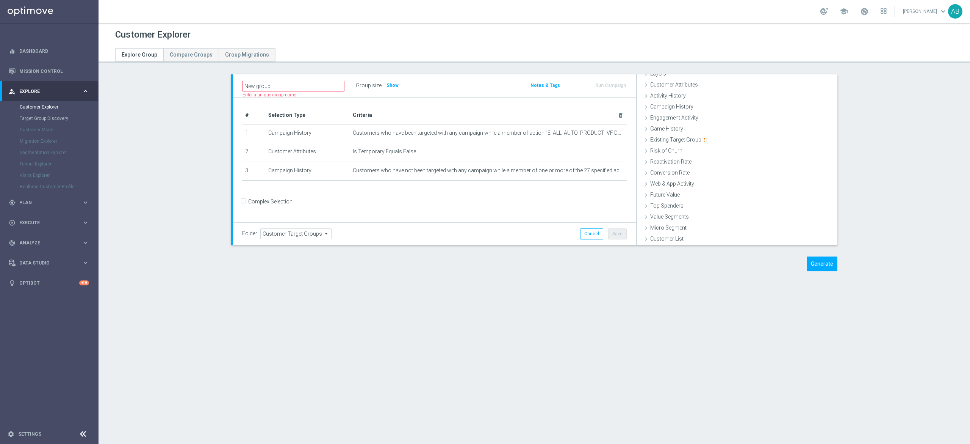
scroll to position [31, 0]
click at [386, 81] on h3 "Show" at bounding box center [393, 85] width 14 height 8
click at [820, 265] on button "Generate" at bounding box center [822, 263] width 31 height 15
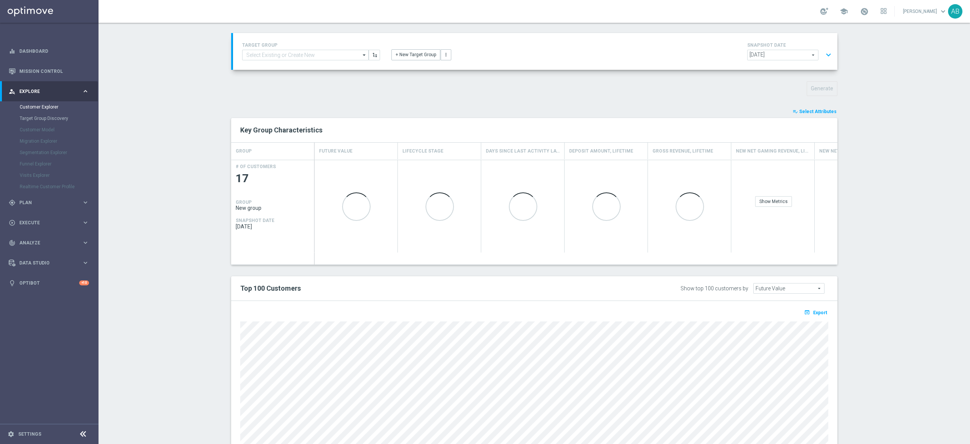
scroll to position [103, 0]
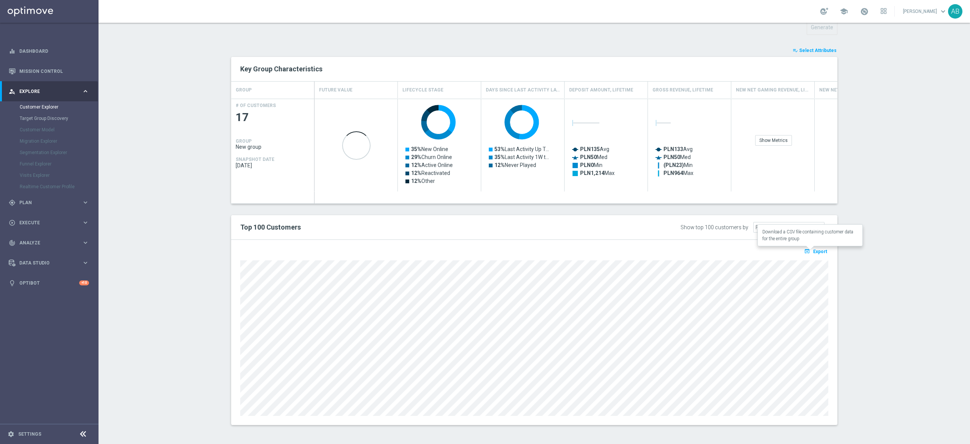
click at [814, 254] on span "Export" at bounding box center [821, 251] width 14 height 5
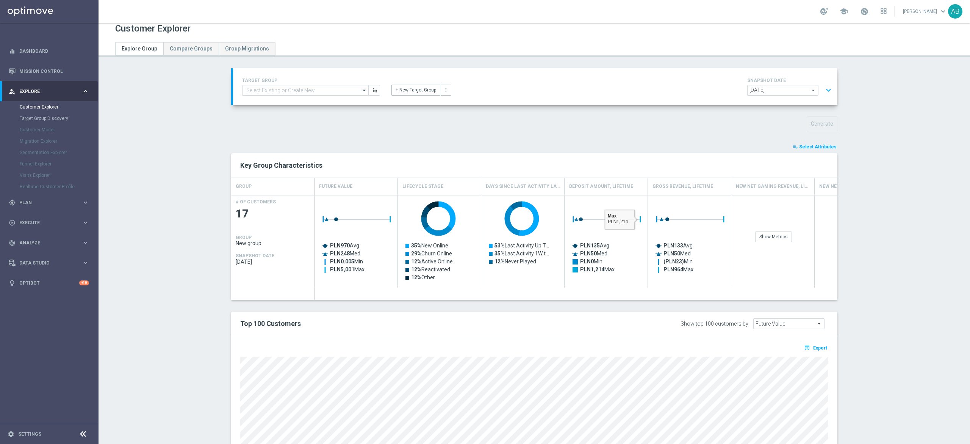
scroll to position [0, 0]
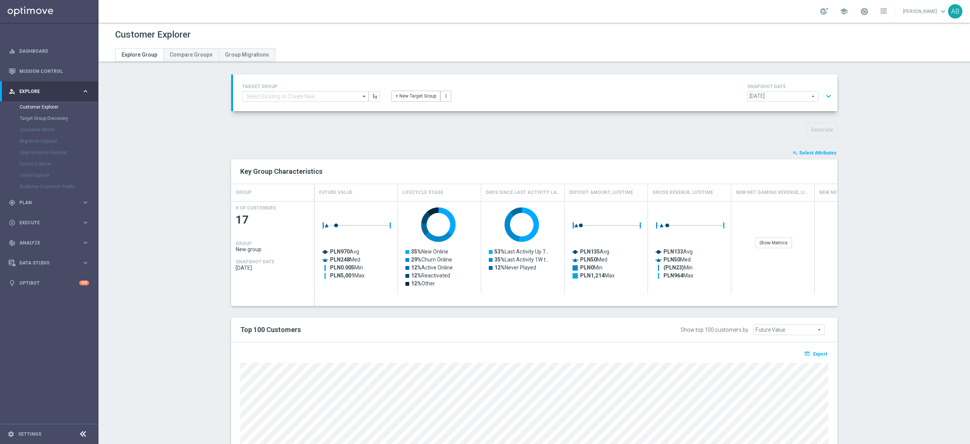
click at [823, 98] on button "expand_more" at bounding box center [828, 96] width 11 height 14
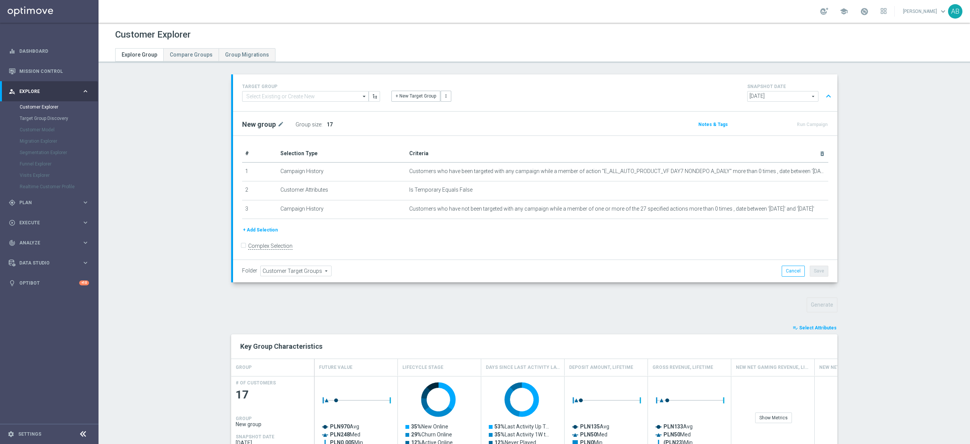
scroll to position [0, 0]
click at [792, 172] on icon "mode_edit" at bounding box center [795, 171] width 6 height 6
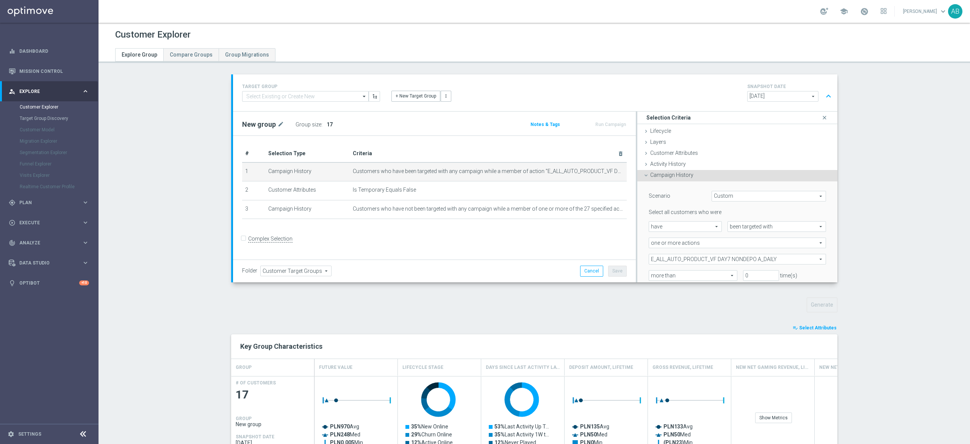
drag, startPoint x: 728, startPoint y: 256, endPoint x: 707, endPoint y: 258, distance: 20.9
click at [728, 256] on span "E_ALL_AUTO_PRODUCT_VF DAY7 NONDEPO A_DAILY" at bounding box center [737, 259] width 177 height 10
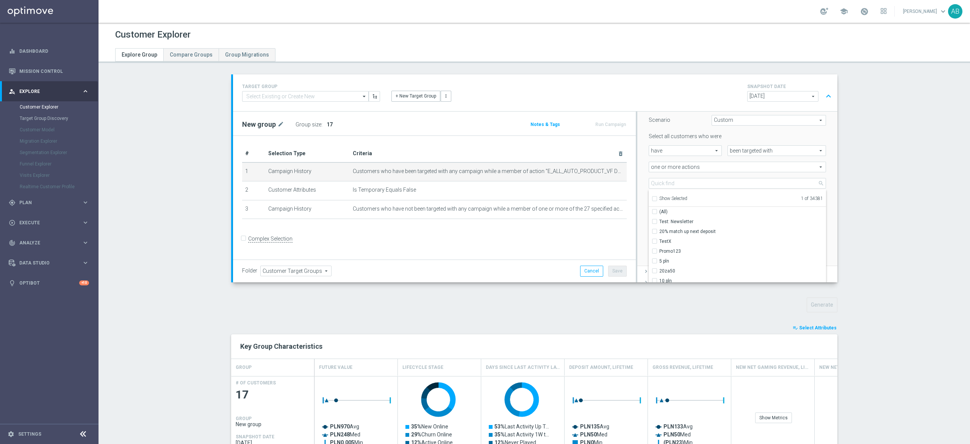
click at [652, 197] on input "Show Selected" at bounding box center [654, 199] width 5 height 5
checkbox input "true"
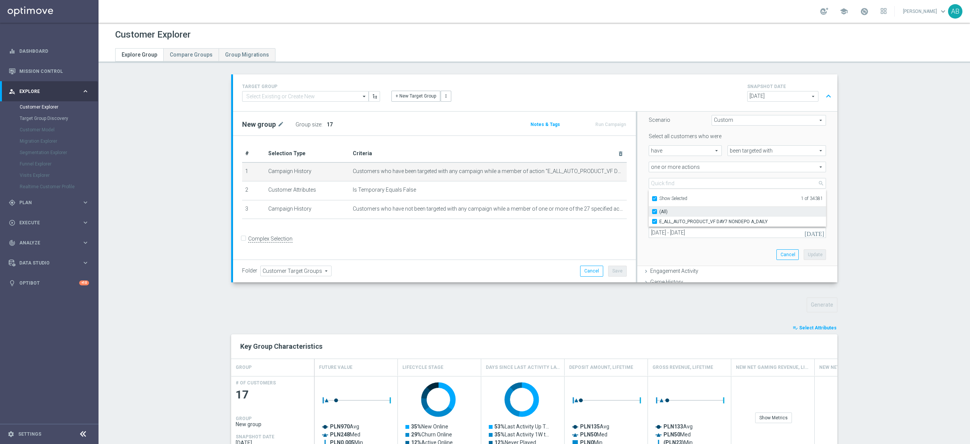
drag, startPoint x: 651, startPoint y: 212, endPoint x: 649, endPoint y: 208, distance: 4.6
click at [655, 212] on input "(All)" at bounding box center [657, 211] width 5 height 5
checkbox input "false"
type input "Select Action"
checkbox input "false"
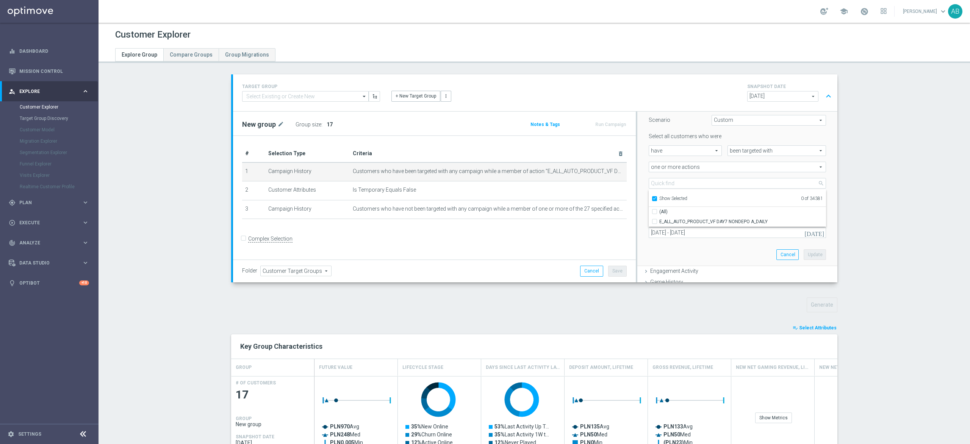
click at [652, 199] on input "Show Selected" at bounding box center [654, 199] width 5 height 5
checkbox input "false"
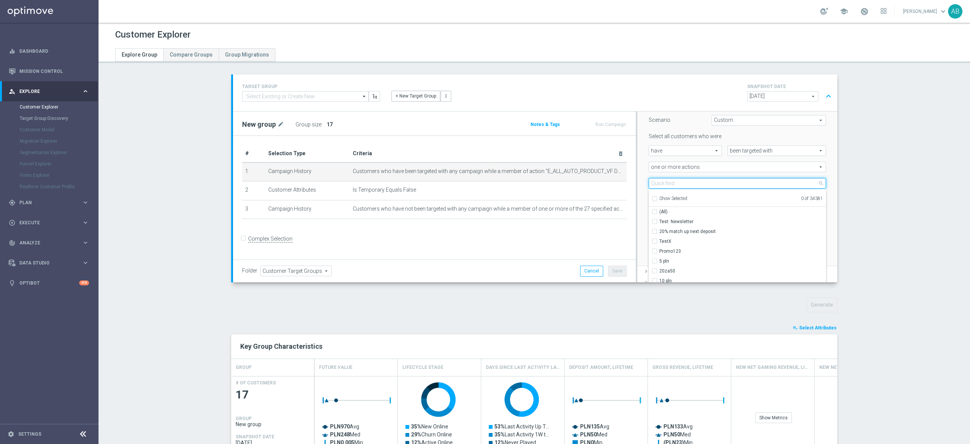
click at [654, 188] on input "search" at bounding box center [737, 183] width 177 height 11
paste input "E_ALL_AUTO_PRODUCT_VF DAY7 NONDEPO B_DAILY"
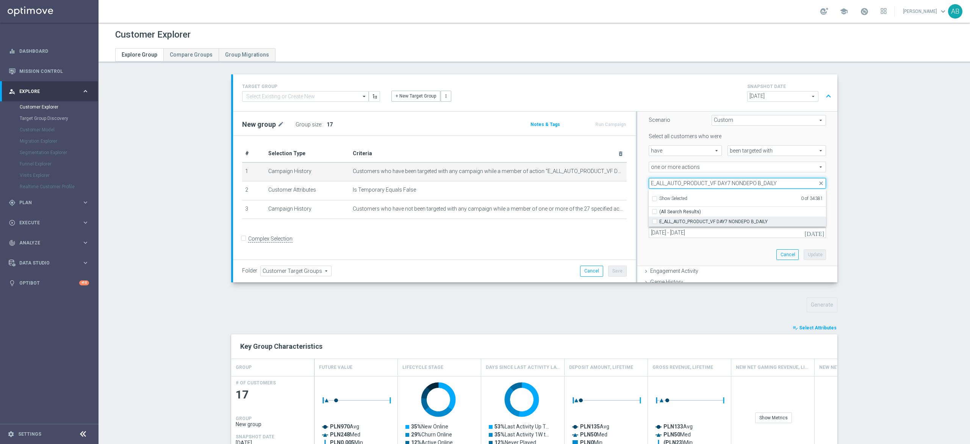
type input "E_ALL_AUTO_PRODUCT_VF DAY7 NONDEPO B_DAILY"
click at [649, 223] on div "E_ALL_AUTO_PRODUCT_VF DAY7 NONDEPO B_DAILY" at bounding box center [737, 221] width 177 height 10
click at [655, 219] on input "E_ALL_AUTO_PRODUCT_VF DAY7 NONDEPO B_DAILY" at bounding box center [657, 221] width 5 height 5
checkbox input "true"
type input "E_ALL_AUTO_PRODUCT_VF DAY7 NONDEPO B_DAILY"
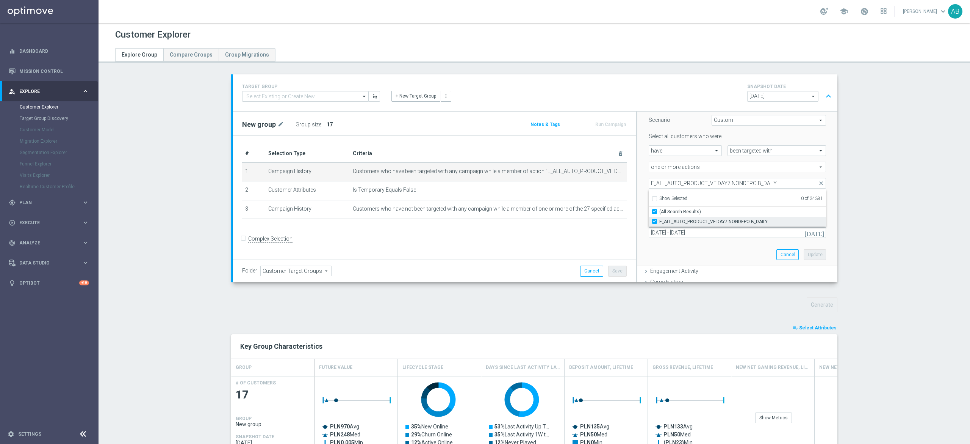
checkbox input "true"
click at [638, 169] on div "Scenario Custom Custom arrow_drop_down search Select all customers who were hav…" at bounding box center [738, 185] width 200 height 161
click at [805, 253] on button "Update" at bounding box center [815, 254] width 22 height 11
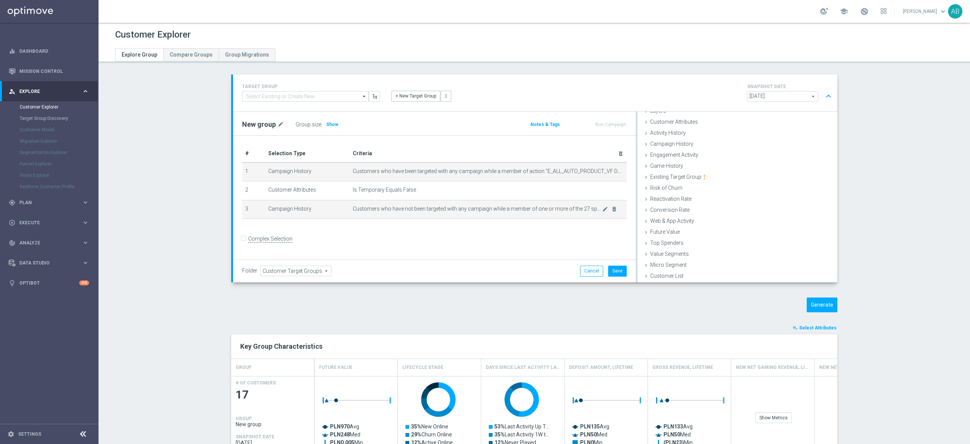
scroll to position [31, 0]
click at [602, 210] on icon "mode_edit" at bounding box center [605, 209] width 6 height 6
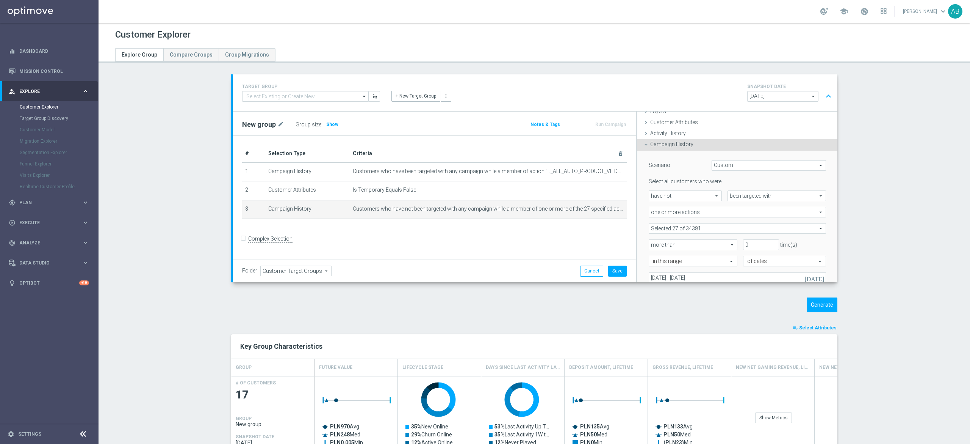
scroll to position [31, 0]
click at [697, 224] on span at bounding box center [737, 228] width 177 height 10
click at [674, 230] on input "search" at bounding box center [737, 228] width 177 height 11
paste input "E_ALL_AUTO_PRODUCT_VF DAY7 NONDEPO B_DAILY"
type input "E_ALL_AUTO_PRODUCT_VF DAY7 NONDEPO B_DAILY"
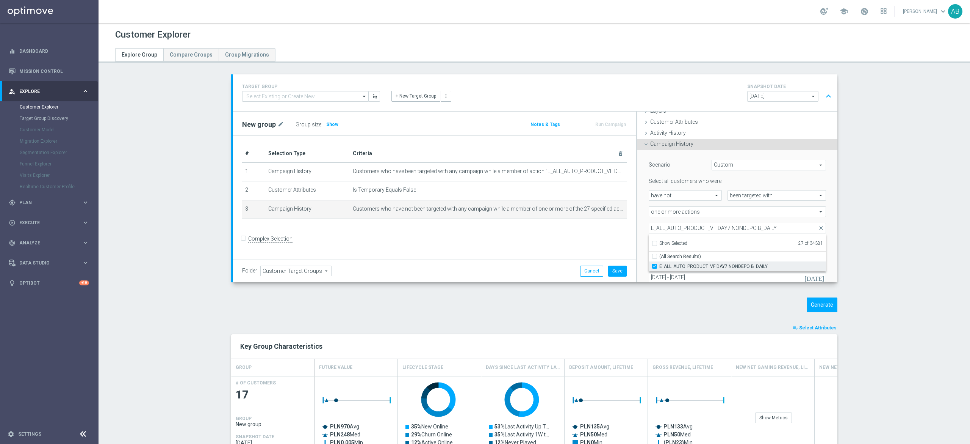
click at [655, 265] on input "E_ALL_AUTO_PRODUCT_VF DAY7 NONDEPO B_DAILY" at bounding box center [657, 265] width 5 height 5
checkbox input "false"
type input "Selected 26 of 34381"
click at [695, 229] on input "E_ALL_AUTO_PRODUCT_VF DAY7 NONDEPO B_DAILY" at bounding box center [737, 228] width 177 height 11
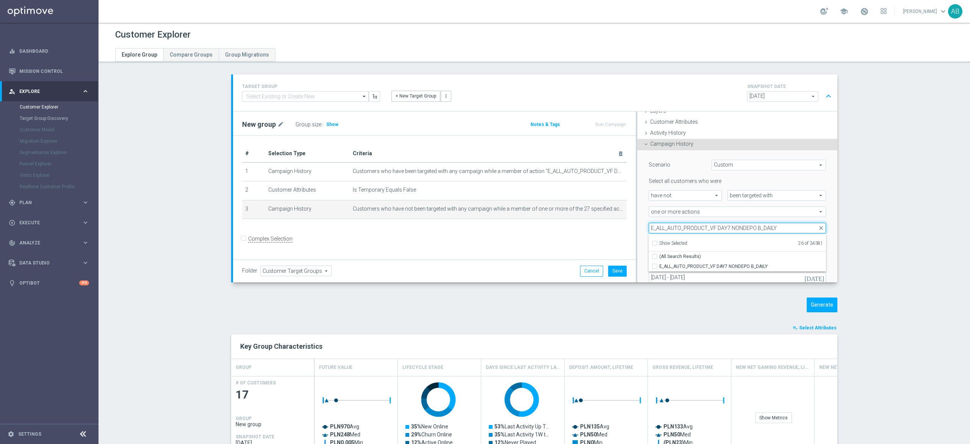
click at [695, 229] on input "E_ALL_AUTO_PRODUCT_VF DAY7 NONDEPO B_DAILY" at bounding box center [737, 228] width 177 height 11
paste input "A"
type input "E_ALL_AUTO_PRODUCT_VF DAY7 NONDEPO A_DAILY"
click at [655, 265] on input "E_ALL_AUTO_PRODUCT_VF DAY7 NONDEPO A_DAILY" at bounding box center [657, 265] width 5 height 5
checkbox input "true"
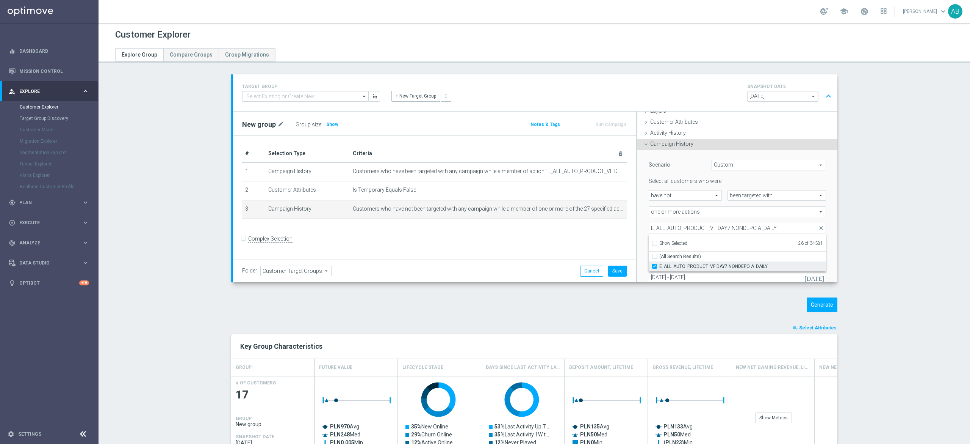
type input "Selected 27 of 34381"
click at [638, 226] on div "Scenario Custom Custom arrow_drop_down search Select all customers who were hav…" at bounding box center [738, 230] width 200 height 161
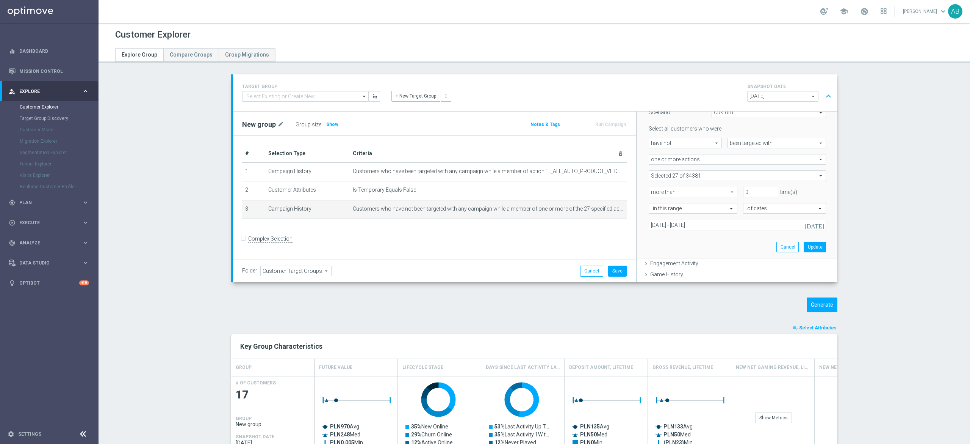
scroll to position [107, 0]
click at [804, 224] on button "Update" at bounding box center [815, 223] width 22 height 11
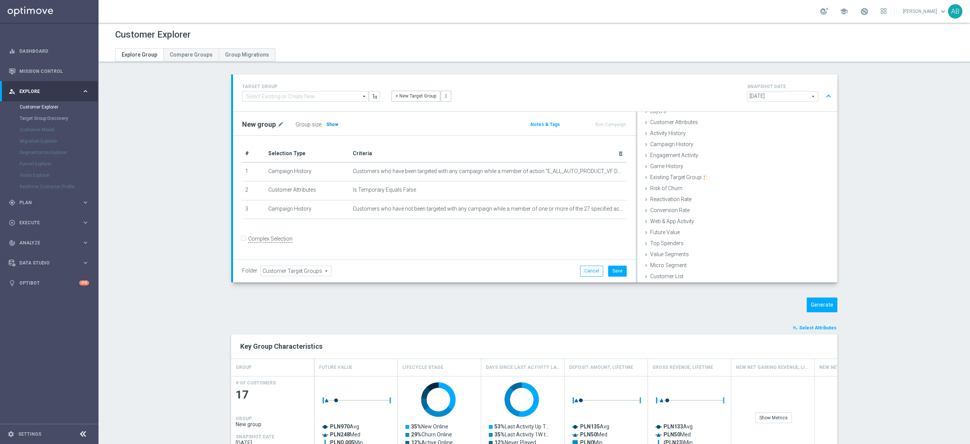
click at [331, 124] on h3 "Show" at bounding box center [333, 124] width 14 height 8
click at [817, 306] on button "Generate" at bounding box center [822, 304] width 31 height 15
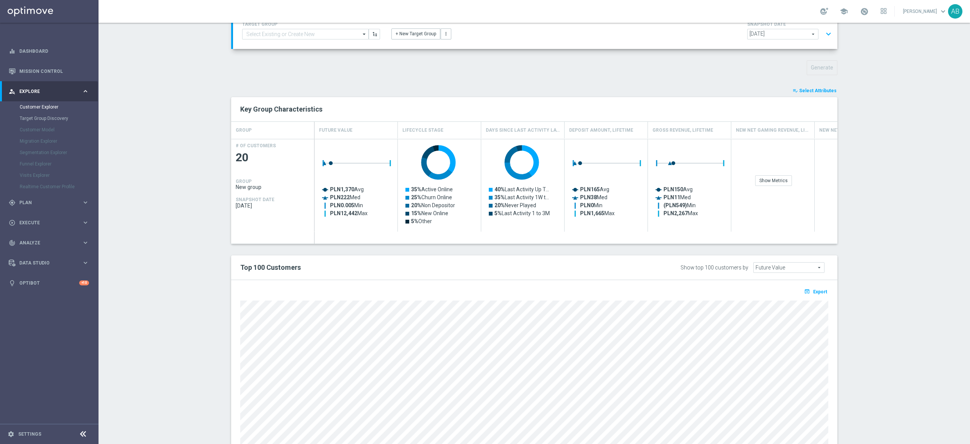
scroll to position [103, 0]
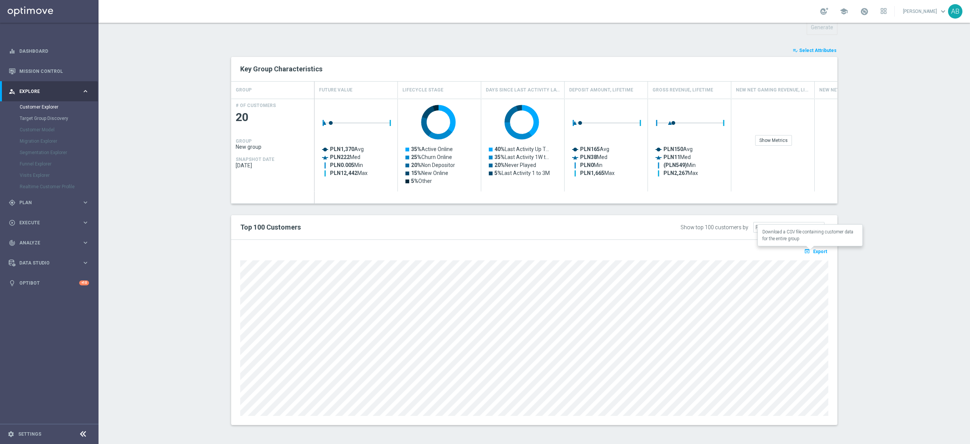
click at [818, 249] on span "Export" at bounding box center [821, 251] width 14 height 5
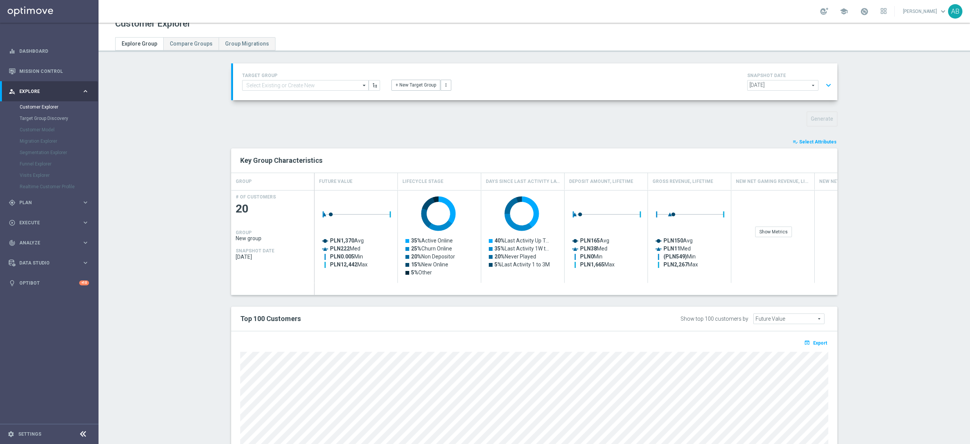
scroll to position [0, 0]
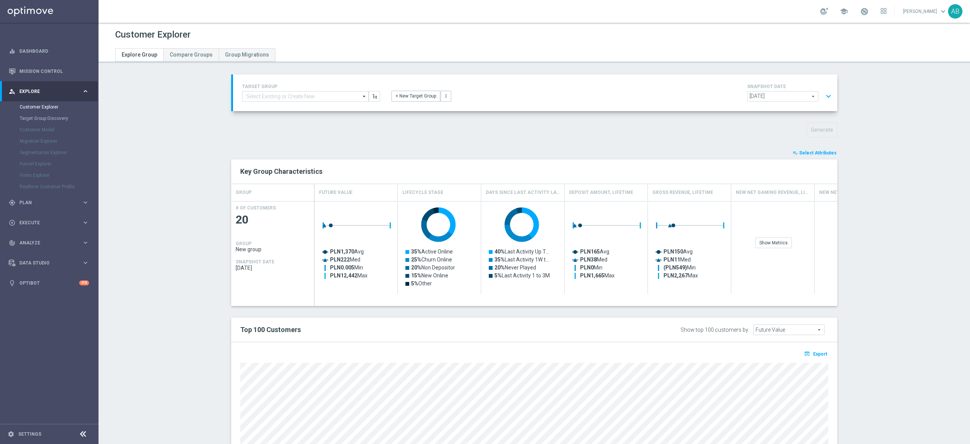
click at [823, 94] on button "expand_more" at bounding box center [828, 96] width 11 height 14
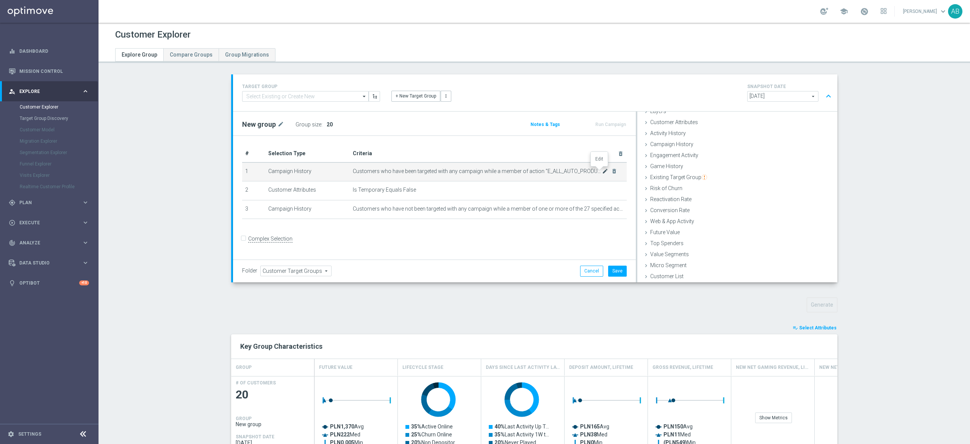
click at [602, 171] on icon "mode_edit" at bounding box center [605, 171] width 6 height 6
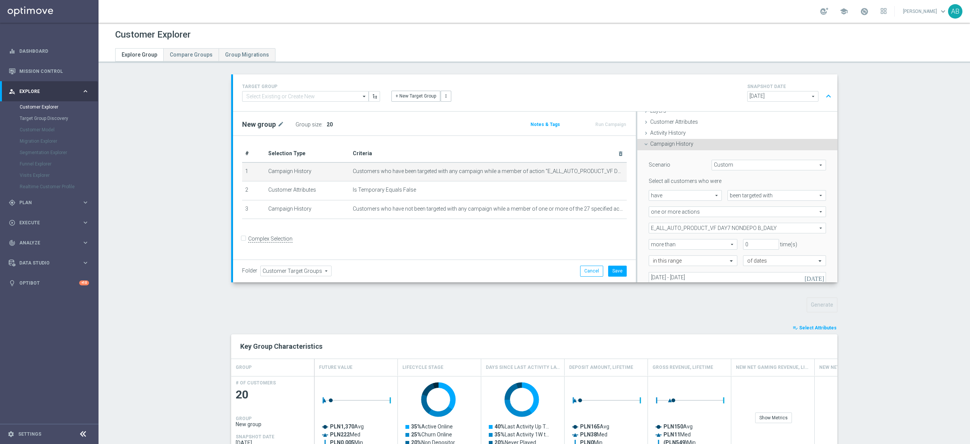
click at [705, 230] on span "E_ALL_AUTO_PRODUCT_VF DAY7 NONDEPO B_DAILY" at bounding box center [737, 228] width 177 height 10
click at [652, 243] on div "Show Selected" at bounding box center [670, 242] width 36 height 9
click at [652, 244] on input "Show Selected" at bounding box center [654, 244] width 5 height 5
checkbox input "true"
click at [655, 255] on input "(All)" at bounding box center [657, 256] width 5 height 5
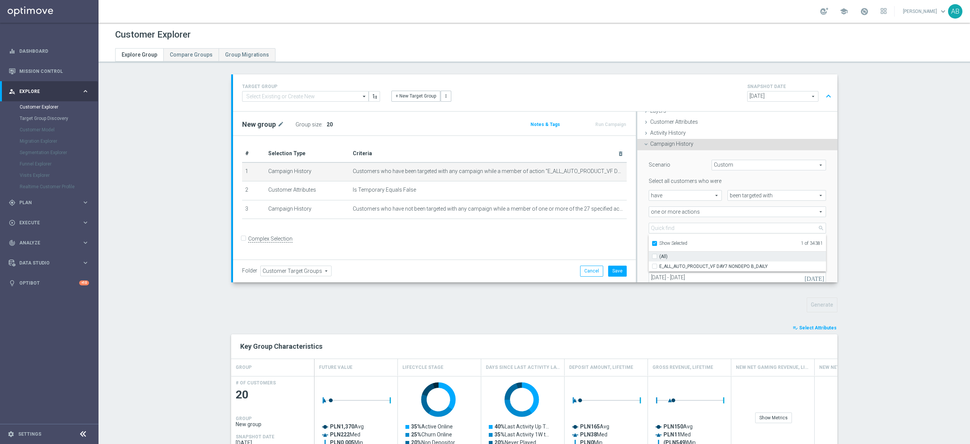
checkbox input "false"
type input "Select Action"
checkbox input "false"
click at [660, 241] on label "Show Selected" at bounding box center [674, 243] width 28 height 7
click at [652, 242] on input "Show Selected" at bounding box center [654, 244] width 5 height 5
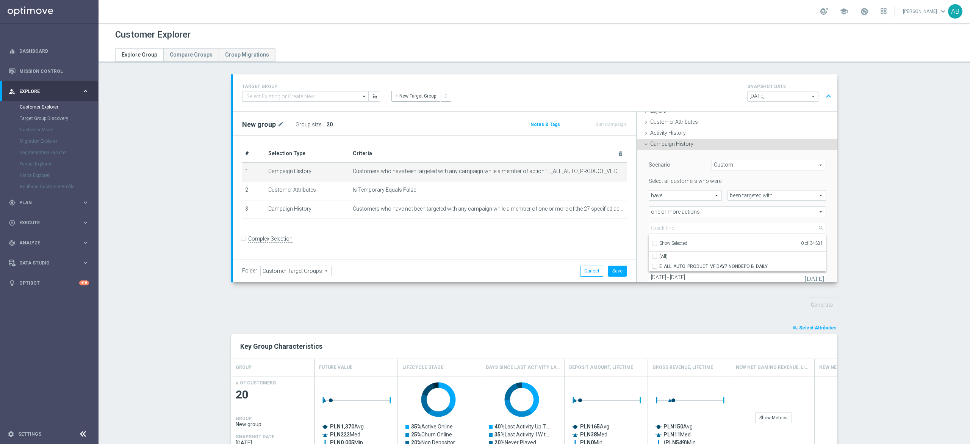
checkbox input "false"
click at [654, 229] on input "search" at bounding box center [737, 228] width 177 height 11
paste input "E_ALL_AUTO_PRODUCT_VF DAY15 NONDEPO_DAILY"
type input "E_ALL_AUTO_PRODUCT_VF DAY15 NONDEPO_DAILY"
click at [655, 265] on input "E_ALL_AUTO_PRODUCT_VF DAY15 NONDEPO_DAILY" at bounding box center [657, 265] width 5 height 5
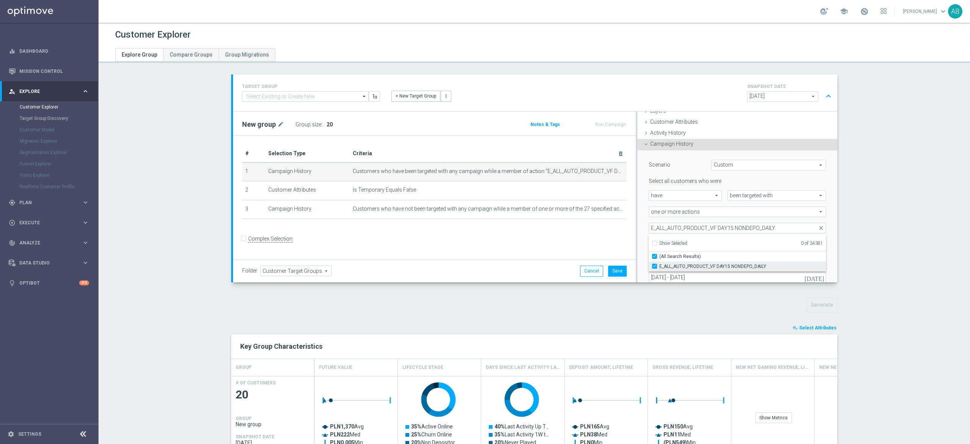
checkbox input "true"
type input "E_ALL_AUTO_PRODUCT_VF DAY15 NONDEPO_DAILY"
checkbox input "true"
click at [636, 196] on div "Selection Criteria close Lifecycle done Cancel Update Layers done Cancel Update" at bounding box center [737, 196] width 202 height 171
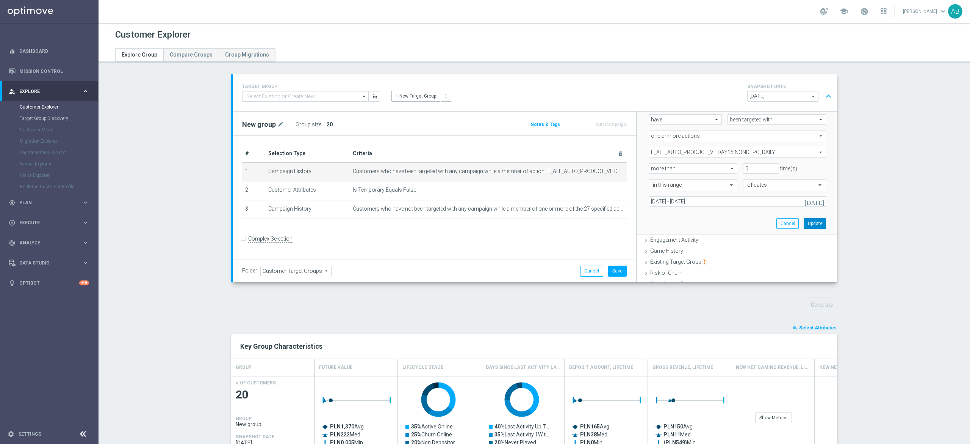
click at [804, 221] on button "Update" at bounding box center [815, 223] width 22 height 11
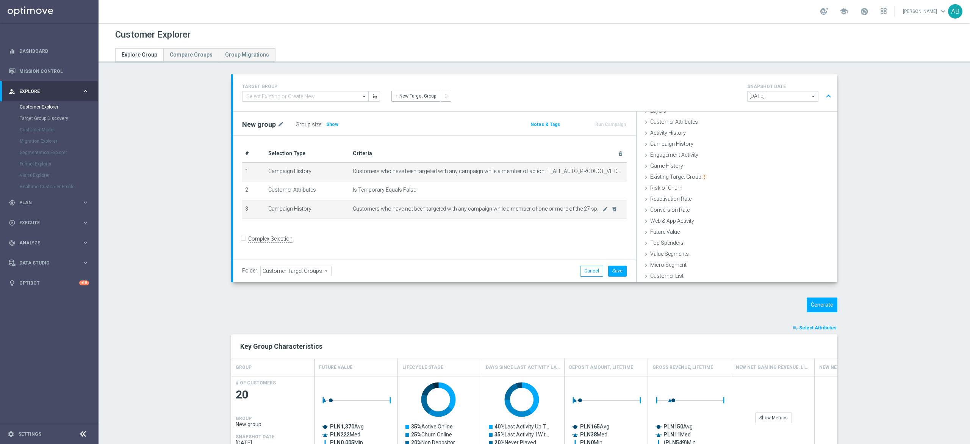
scroll to position [31, 0]
click at [602, 209] on icon "mode_edit" at bounding box center [605, 209] width 6 height 6
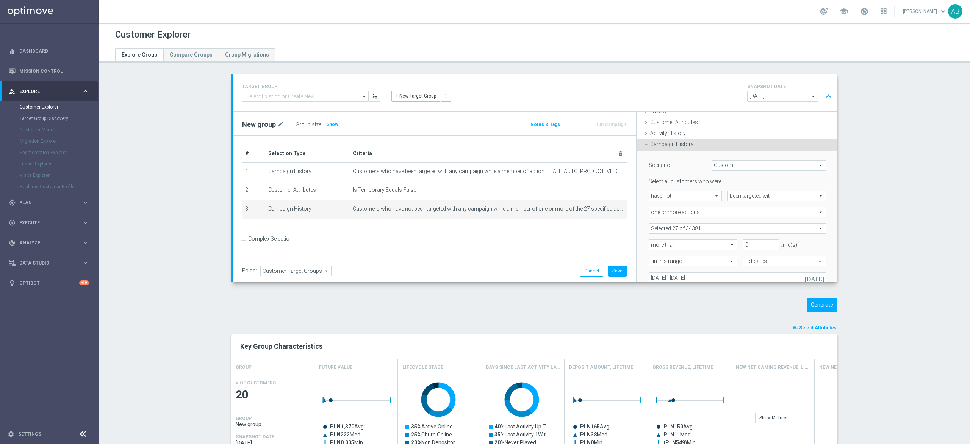
scroll to position [31, 0]
click at [697, 226] on span at bounding box center [737, 228] width 177 height 10
click at [660, 224] on input "search" at bounding box center [737, 228] width 177 height 11
paste input "E_ALL_AUTO_PRODUCT_VF DAY15 NONDEPO_DAILY"
type input "E_ALL_AUTO_PRODUCT_VF DAY15 NONDEPO_DAILY"
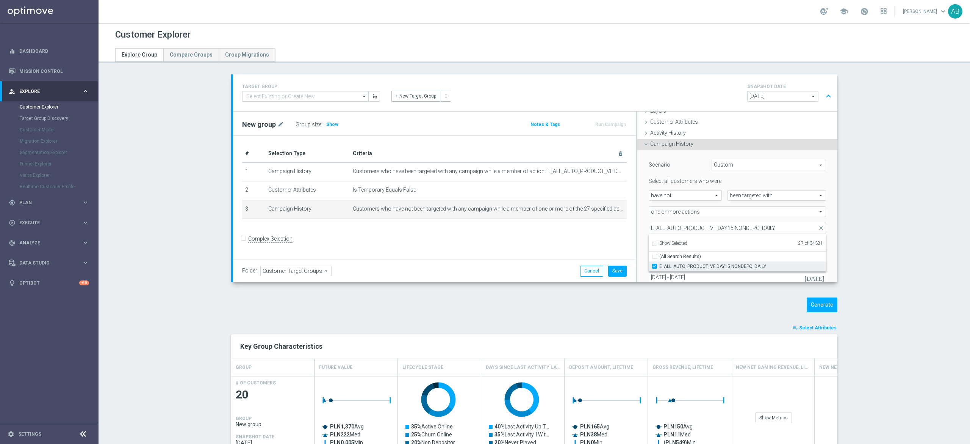
click at [655, 265] on input "E_ALL_AUTO_PRODUCT_VF DAY15 NONDEPO_DAILY" at bounding box center [657, 265] width 5 height 5
checkbox input "false"
type input "Selected 26 of 34381"
drag, startPoint x: 724, startPoint y: 226, endPoint x: 721, endPoint y: 228, distance: 4.0
click at [721, 228] on input "E_ALL_AUTO_PRODUCT_VF DAY15 NONDEPO_DAILY" at bounding box center [737, 228] width 177 height 11
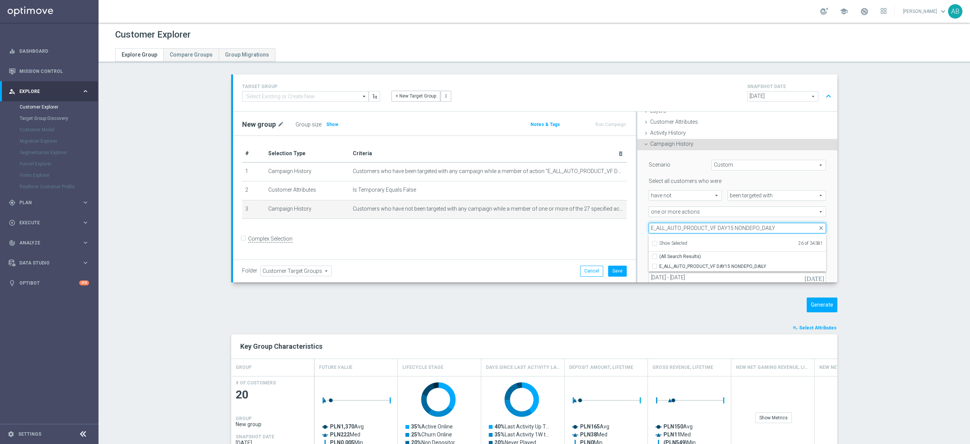
click at [721, 228] on input "E_ALL_AUTO_PRODUCT_VF DAY15 NONDEPO_DAILY" at bounding box center [737, 228] width 177 height 11
paste input "7 NONDEPO A"
type input "E_ALL_AUTO_PRODUCT_VF DAY7 NONDEPO A_DAILY"
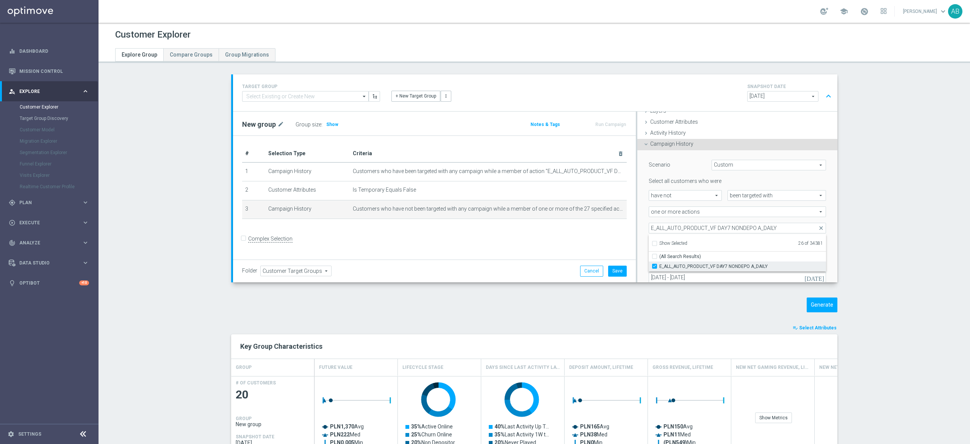
click at [660, 263] on label "E_ALL_AUTO_PRODUCT_VF DAY7 NONDEPO A_DAILY" at bounding box center [743, 266] width 167 height 10
click at [655, 263] on input "E_ALL_AUTO_PRODUCT_VF DAY7 NONDEPO A_DAILY" at bounding box center [657, 265] width 5 height 5
checkbox input "false"
type input "Selected 25 of 34381"
click at [643, 224] on div "Selected 25 of 34381 arrow_drop_down E_ALL_AUTO_PRODUCT_VF DAY7 NONDEPO A_DAILY…" at bounding box center [737, 228] width 189 height 11
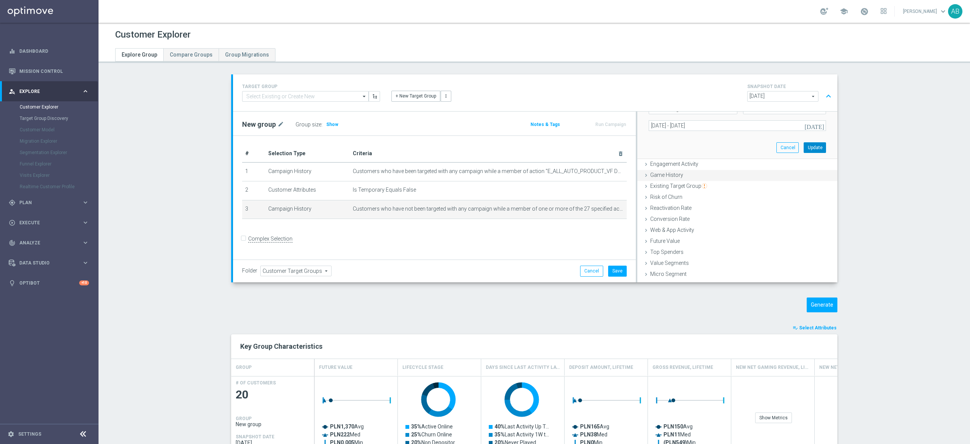
drag, startPoint x: 798, startPoint y: 147, endPoint x: 754, endPoint y: 166, distance: 47.8
click at [804, 147] on button "Update" at bounding box center [815, 147] width 22 height 11
click at [326, 124] on span "Show" at bounding box center [332, 124] width 12 height 5
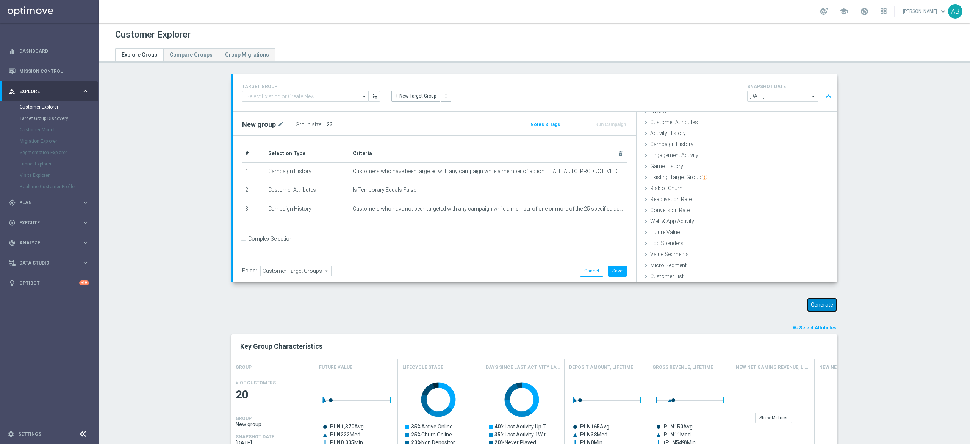
click at [823, 309] on button "Generate" at bounding box center [822, 304] width 31 height 15
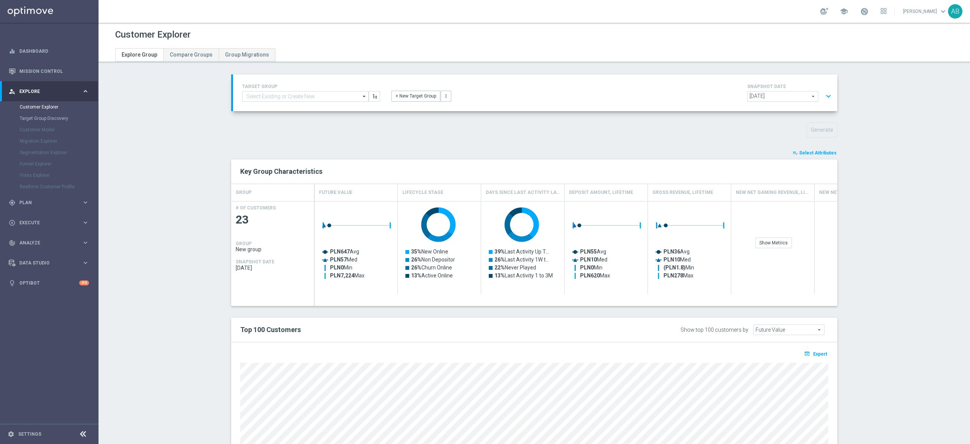
click at [828, 95] on button "expand_more" at bounding box center [828, 96] width 11 height 14
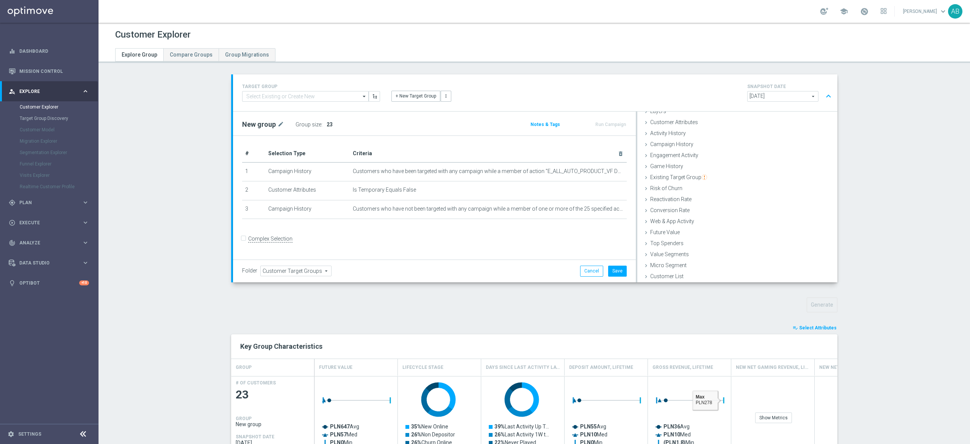
scroll to position [227, 0]
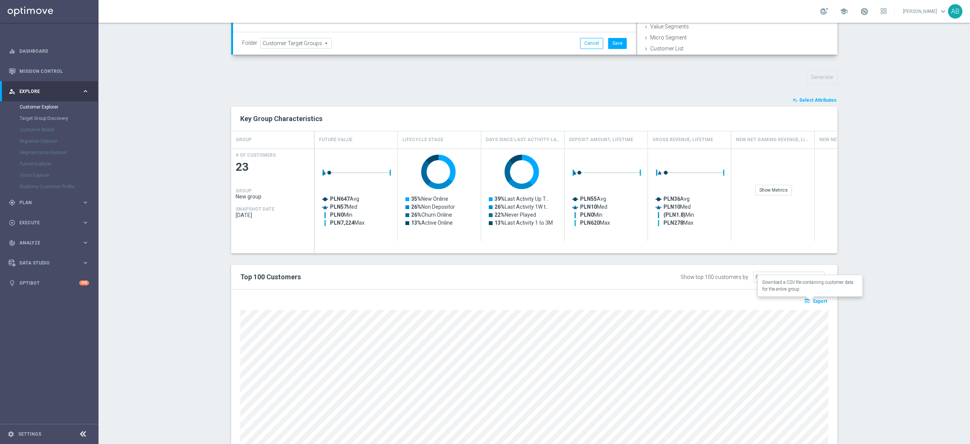
click at [819, 301] on span "Export" at bounding box center [821, 300] width 14 height 5
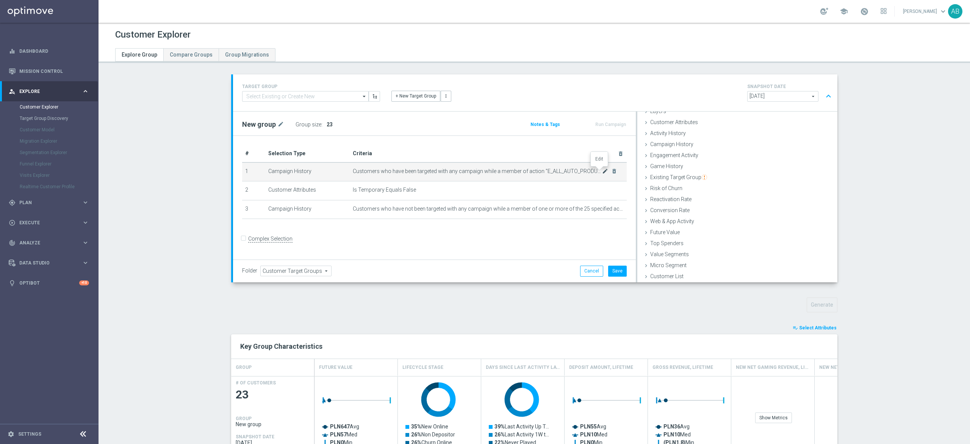
click at [602, 171] on icon "mode_edit" at bounding box center [605, 171] width 6 height 6
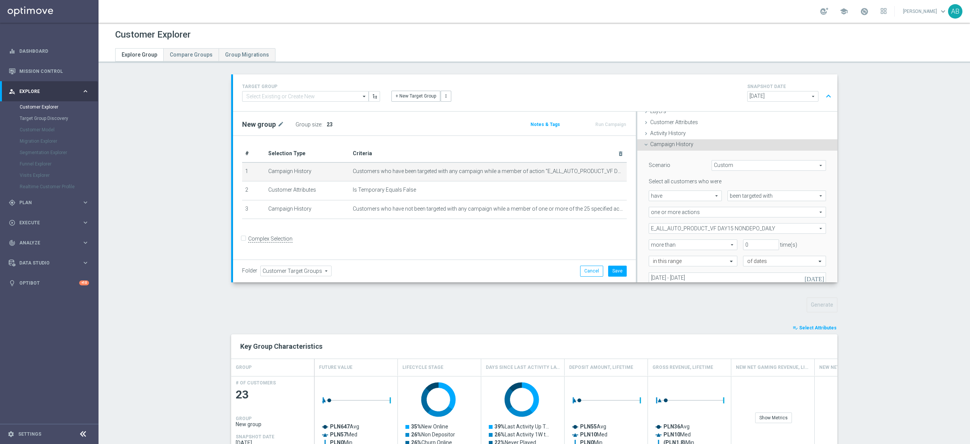
scroll to position [31, 0]
click at [754, 224] on span "E_ALL_AUTO_PRODUCT_VF DAY15 NONDEPO_DAILY" at bounding box center [737, 228] width 177 height 10
click at [652, 242] on input "Show Selected" at bounding box center [654, 244] width 5 height 5
checkbox input "true"
click at [655, 255] on input "(All)" at bounding box center [657, 256] width 5 height 5
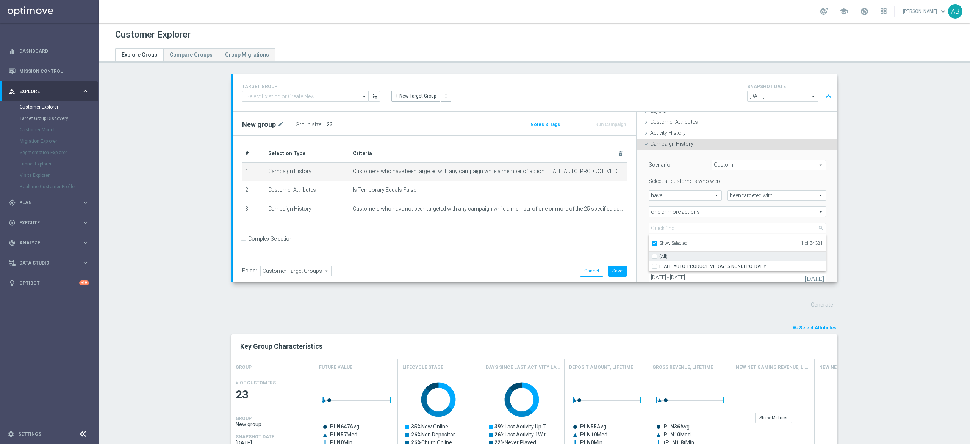
checkbox input "false"
type input "Select Action"
checkbox input "false"
click at [652, 244] on input "Show Selected" at bounding box center [654, 244] width 5 height 5
checkbox input "false"
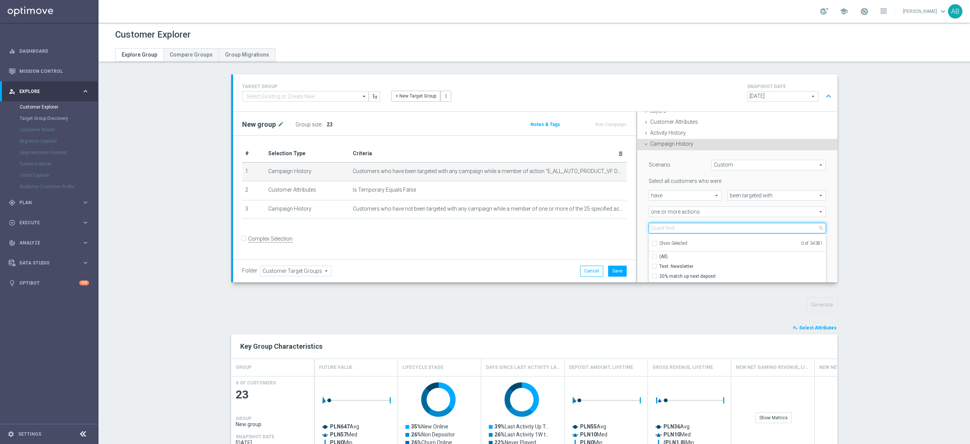
click at [666, 227] on input "search" at bounding box center [737, 228] width 177 height 11
paste input "E_ALL_AUTO_PRODUCT_VF DAY30 NONDEPO_DAILY"
type input "E_ALL_AUTO_PRODUCT_VF DAY30 NONDEPO_DAILY"
click at [655, 265] on input "E_ALL_AUTO_PRODUCT_VF DAY30 NONDEPO_DAILY" at bounding box center [657, 265] width 5 height 5
checkbox input "true"
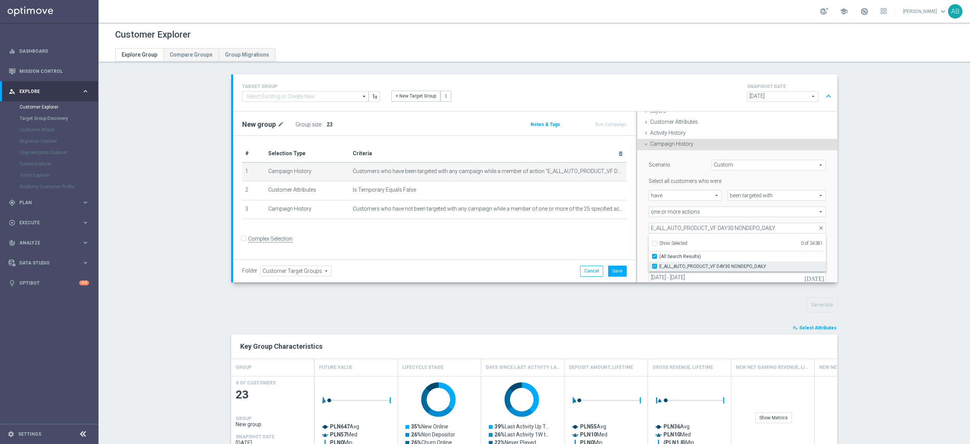
type input "E_ALL_AUTO_PRODUCT_VF DAY30 NONDEPO_DAILY"
checkbox input "true"
click at [638, 224] on div "Scenario Custom Custom arrow_drop_down search Select all customers who were hav…" at bounding box center [738, 230] width 200 height 161
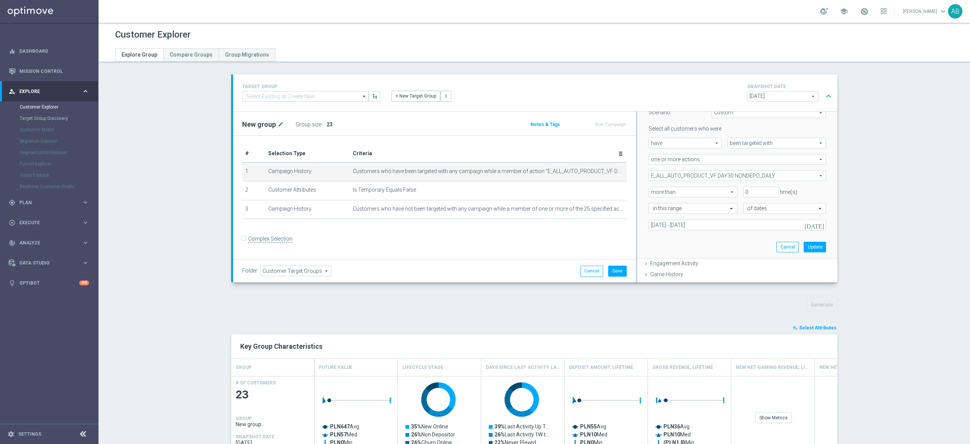
scroll to position [107, 0]
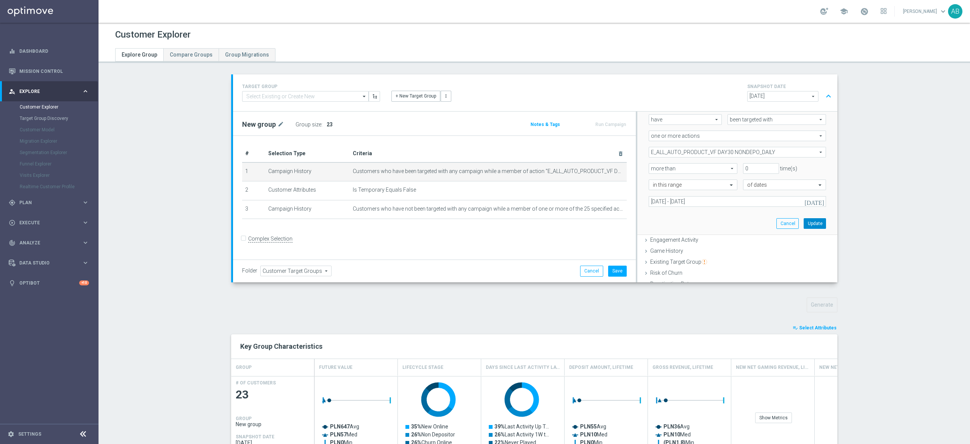
click at [804, 224] on button "Update" at bounding box center [815, 223] width 22 height 11
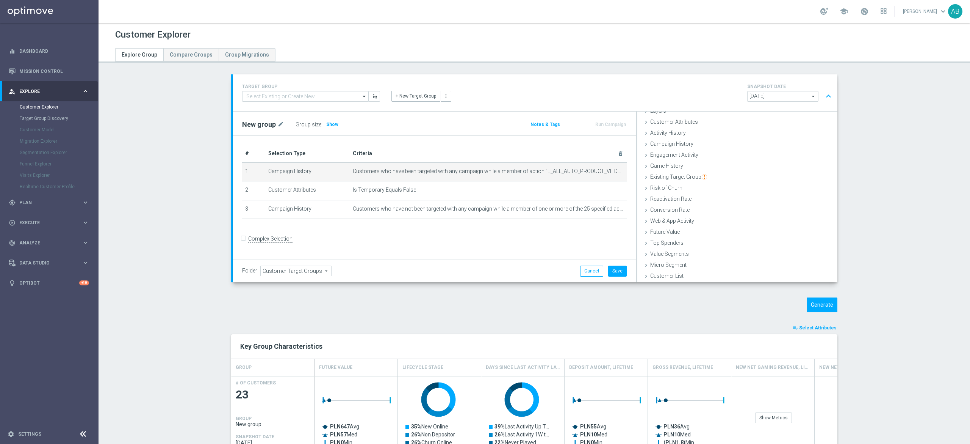
scroll to position [31, 0]
click at [595, 210] on span "Customers who have not been targeted with any campaign while a member of one or…" at bounding box center [477, 208] width 249 height 6
click at [602, 210] on icon "mode_edit" at bounding box center [605, 209] width 6 height 6
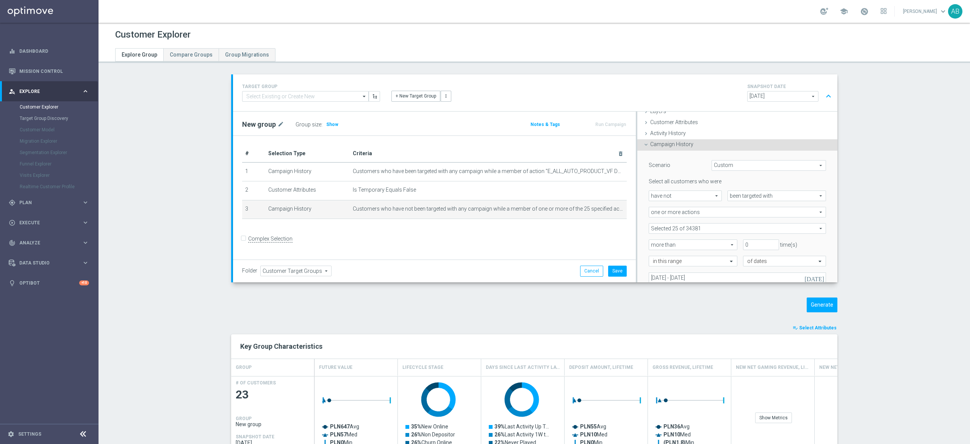
scroll to position [31, 0]
click at [695, 224] on span at bounding box center [737, 228] width 177 height 10
click at [672, 227] on input "search" at bounding box center [737, 228] width 177 height 11
paste input "E_ALL_AUTO_PRODUCT_VF DAY30 NONDEPO_DAILY"
type input "E_ALL_AUTO_PRODUCT_VF DAY30 NONDEPO_DAILY"
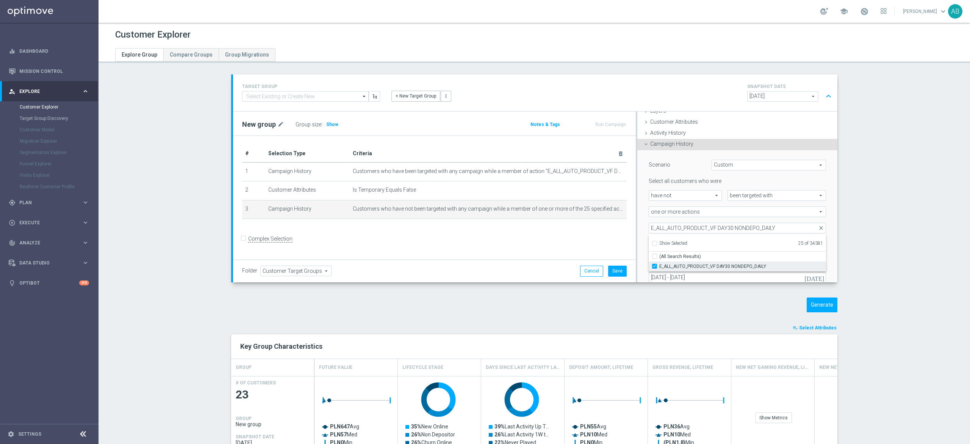
click at [655, 264] on input "E_ALL_AUTO_PRODUCT_VF DAY30 NONDEPO_DAILY" at bounding box center [657, 265] width 5 height 5
checkbox input "false"
type input "Selected 24 of 34381"
click at [673, 229] on input "E_ALL_AUTO_PRODUCT_VF DAY30 NONDEPO_DAILY" at bounding box center [737, 228] width 177 height 11
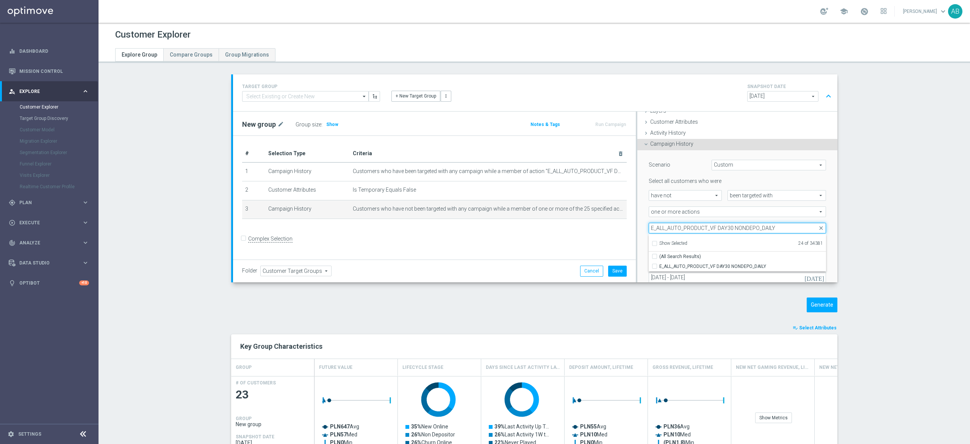
click at [673, 229] on input "E_ALL_AUTO_PRODUCT_VF DAY30 NONDEPO_DAILY" at bounding box center [737, 228] width 177 height 11
paste input "15"
click at [763, 224] on input "E_ALL_AUTO_PRODUCT_VF DAY15 NONDEPO_DAILY" at bounding box center [737, 228] width 177 height 11
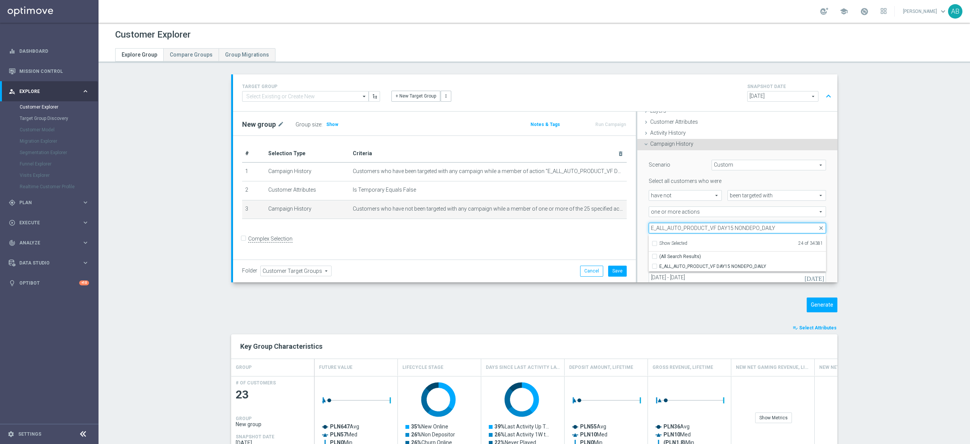
paste input "7 NONDEPO B"
click at [669, 230] on input "E_ALL_AUTO_PRODUCT_VF DAY7 NONDEPO B_DAILY" at bounding box center [737, 228] width 177 height 11
paste input "A"
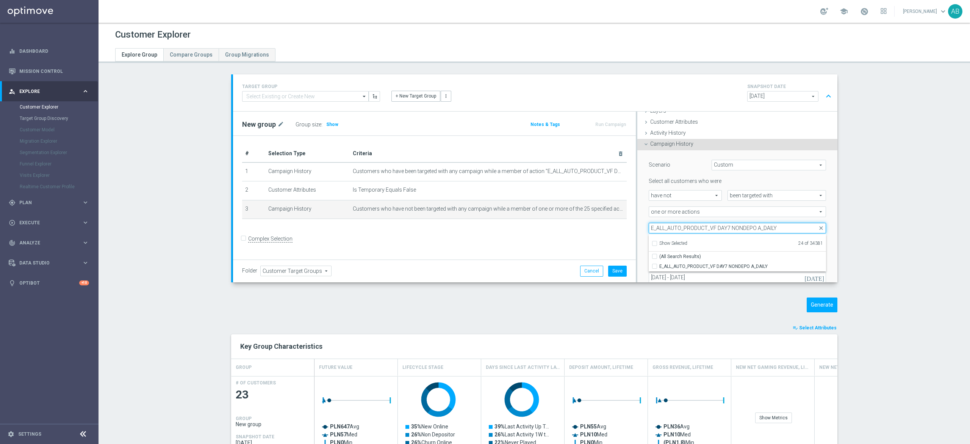
type input "E_ALL_AUTO_PRODUCT_VF DAY7 NONDEPO A_DAILY"
click at [638, 212] on div "Scenario Custom Custom arrow_drop_down search Select all customers who were hav…" at bounding box center [738, 230] width 200 height 161
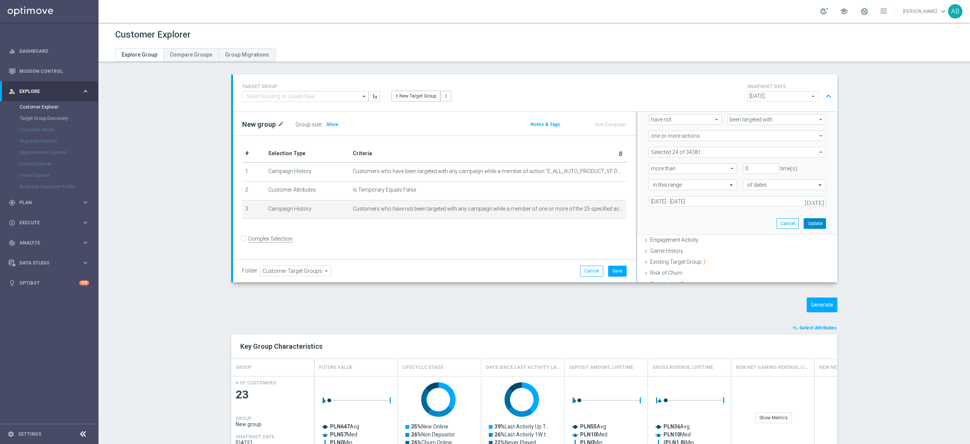
click at [804, 219] on button "Update" at bounding box center [815, 223] width 22 height 11
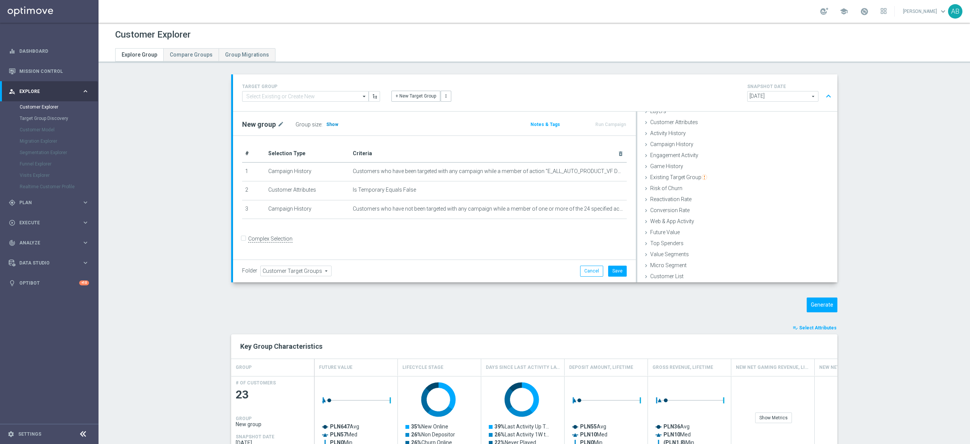
click at [326, 123] on span "Show" at bounding box center [332, 124] width 12 height 5
click at [814, 300] on button "Generate" at bounding box center [822, 304] width 31 height 15
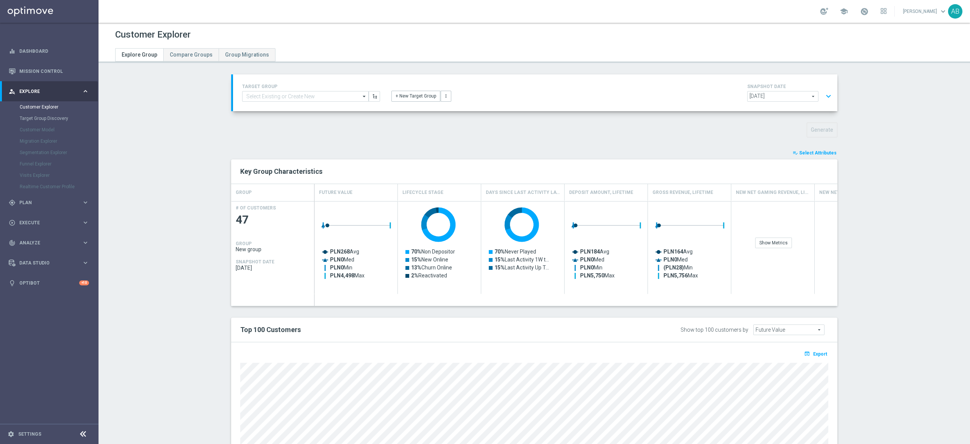
scroll to position [103, 0]
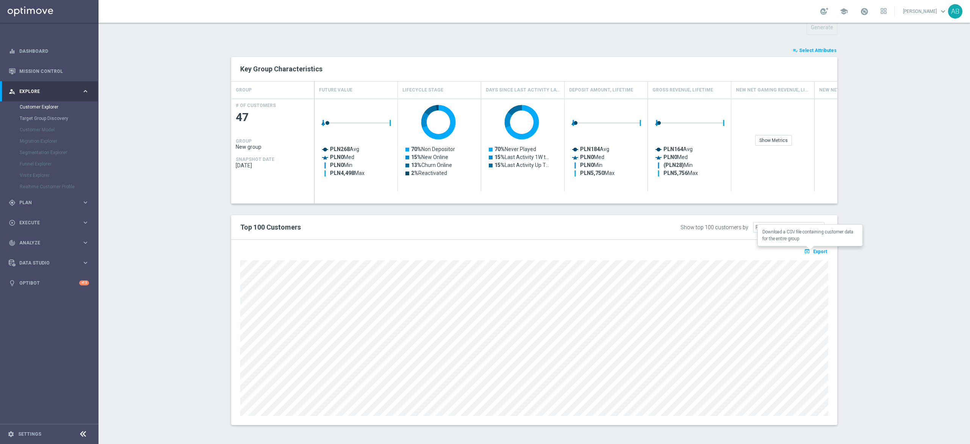
click at [804, 248] on icon "open_in_browser" at bounding box center [808, 251] width 8 height 6
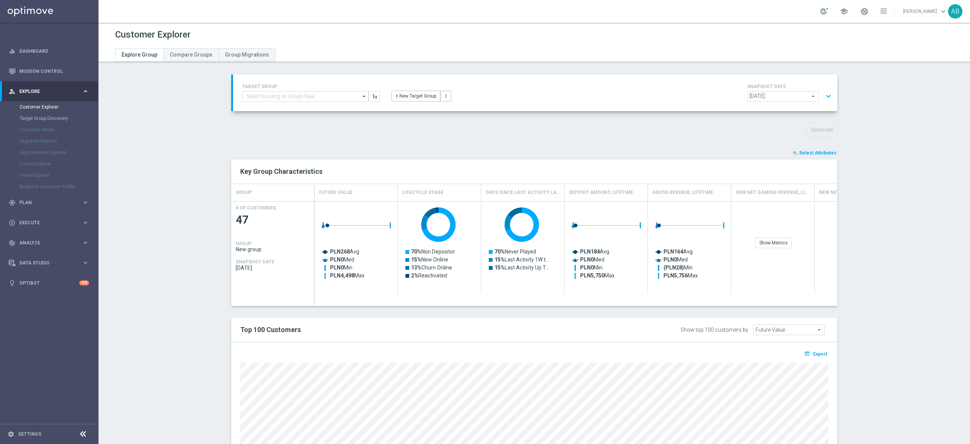
click at [825, 100] on button "expand_more" at bounding box center [828, 96] width 11 height 14
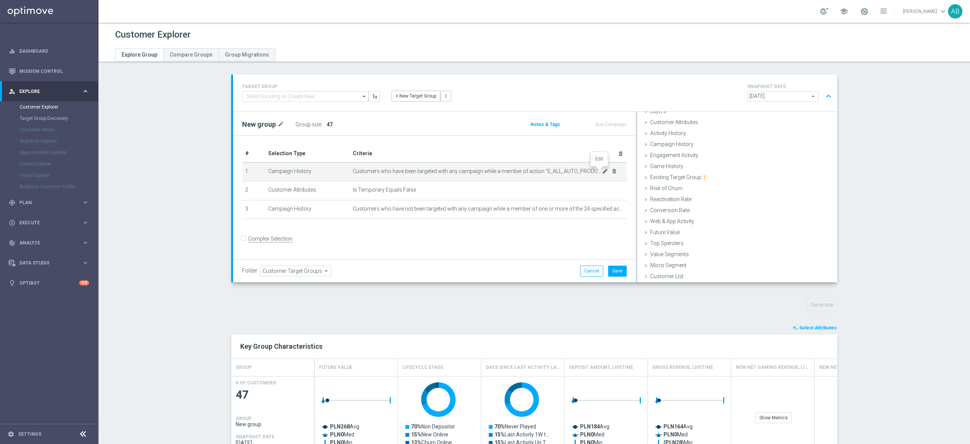
click at [602, 171] on icon "mode_edit" at bounding box center [605, 171] width 6 height 6
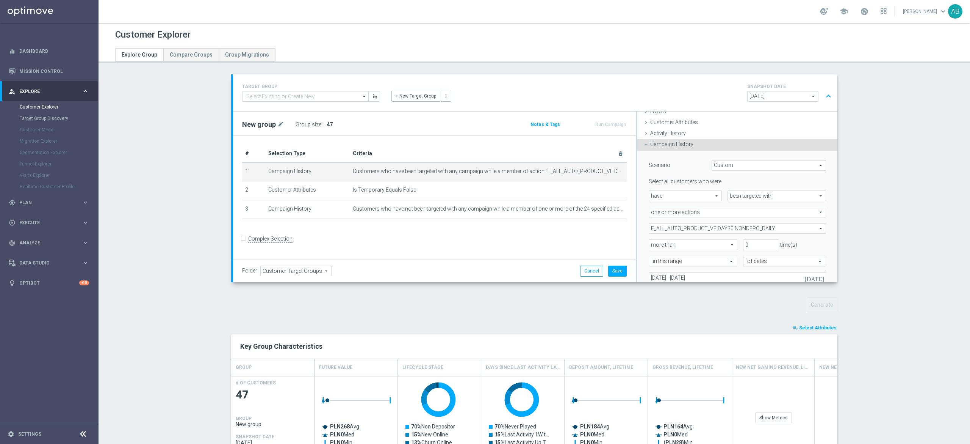
scroll to position [31, 0]
click at [725, 227] on span "E_ALL_AUTO_PRODUCT_VF DAY30 NONDEPO_DAILY" at bounding box center [737, 228] width 177 height 10
click at [652, 242] on input "Show Selected" at bounding box center [654, 244] width 5 height 5
checkbox input "true"
click at [655, 256] on input "(All)" at bounding box center [657, 256] width 5 height 5
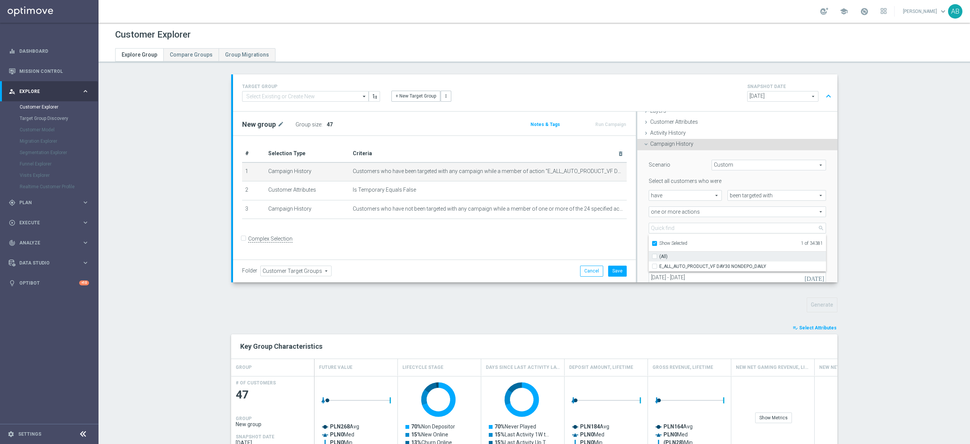
checkbox input "false"
type input "Select Action"
checkbox input "false"
click at [652, 242] on input "Show Selected" at bounding box center [654, 244] width 5 height 5
checkbox input "false"
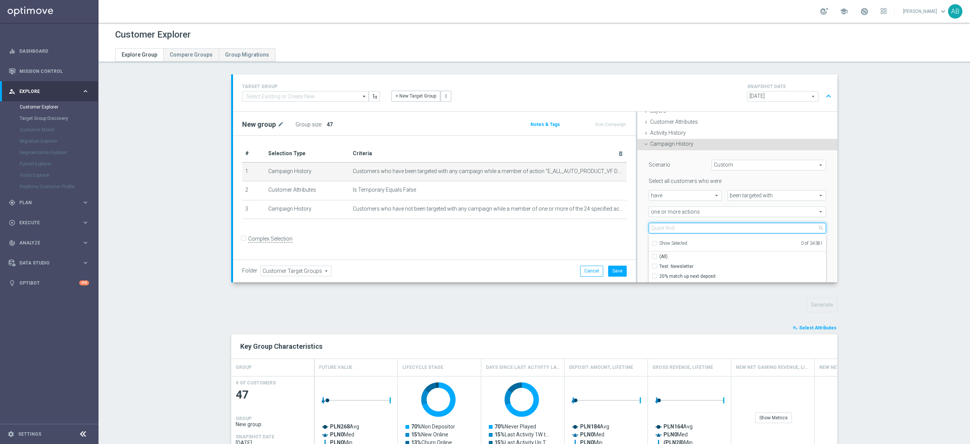
click at [660, 227] on input "search" at bounding box center [737, 228] width 177 height 11
paste input "E_NH-NL_AUTO_PRODUCT_VF DAY7 1PLUS DEPO A_DAILY"
type input "E_NH-NL_AUTO_PRODUCT_VF DAY7 1PLUS DEPO A_DAILY"
click at [655, 265] on input "E_NH-NL_AUTO_PRODUCT_VF DAY7 1PLUS DEPO A_DAILY" at bounding box center [657, 265] width 5 height 5
checkbox input "true"
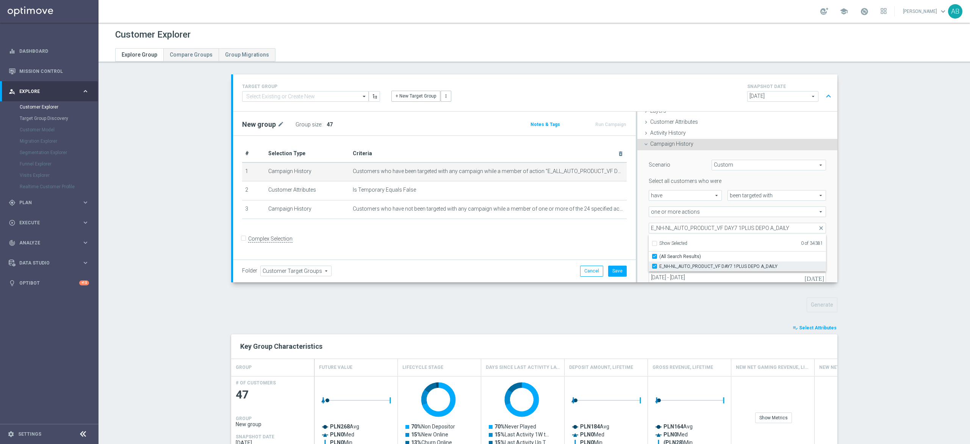
type input "E_NH-NL_AUTO_PRODUCT_VF DAY7 1PLUS DEPO A_DAILY"
checkbox input "true"
click at [643, 227] on div "E_NH-NL_AUTO_PRODUCT_VF DAY7 1PLUS DEPO A_DAILY E_NH-NL_AUTO_PRODUCT_VF DAY7 1P…" at bounding box center [737, 228] width 189 height 11
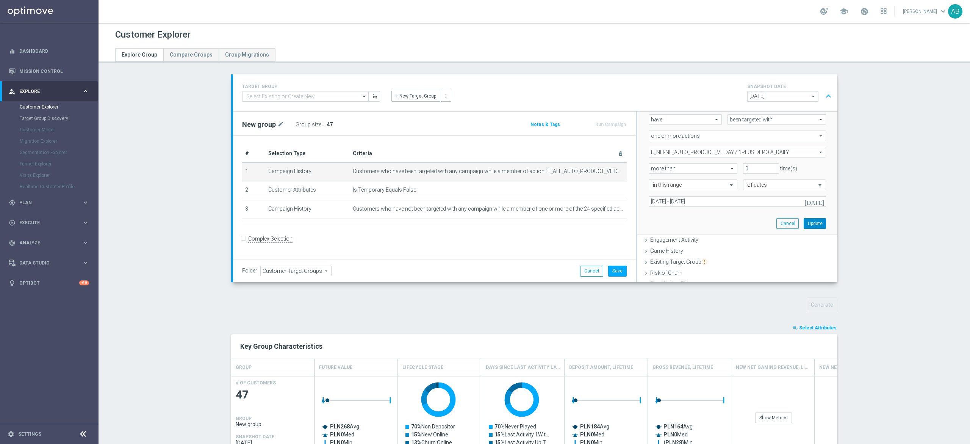
click at [804, 222] on button "Update" at bounding box center [815, 223] width 22 height 11
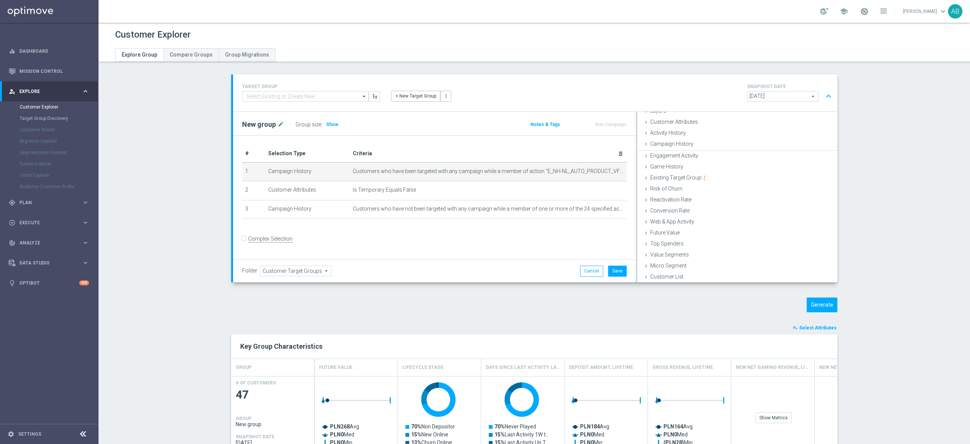
scroll to position [31, 0]
click at [597, 208] on div at bounding box center [600, 207] width 8 height 4
click at [601, 209] on body "equalizer Dashboard Mission Control" at bounding box center [485, 222] width 970 height 444
click at [602, 210] on icon "mode_edit" at bounding box center [605, 209] width 6 height 6
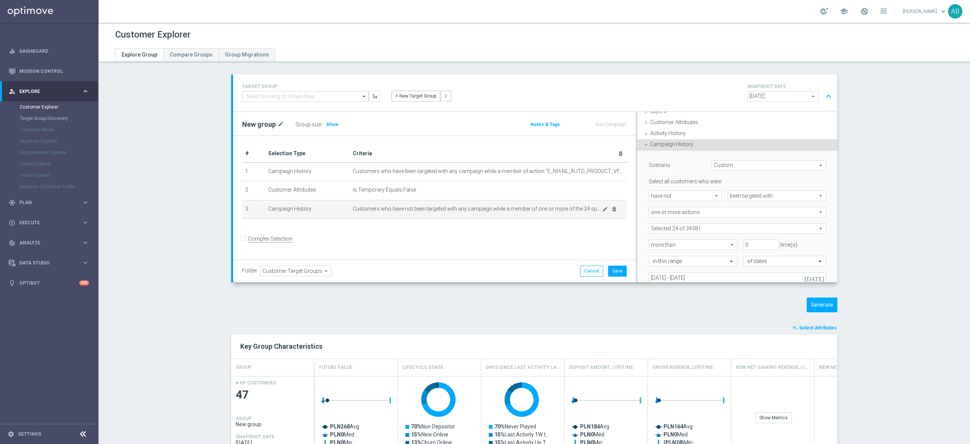
scroll to position [31, 0]
click at [690, 228] on span at bounding box center [737, 228] width 177 height 10
click at [675, 227] on input "search" at bounding box center [737, 228] width 177 height 11
paste input "E_NH-NL_AUTO_PRODUCT_VF DAY7 1PLUS DEPO A_DAILY"
type input "E_NH-NL_AUTO_PRODUCT_VF DAY7 1PLUS DEPO A_DAILY"
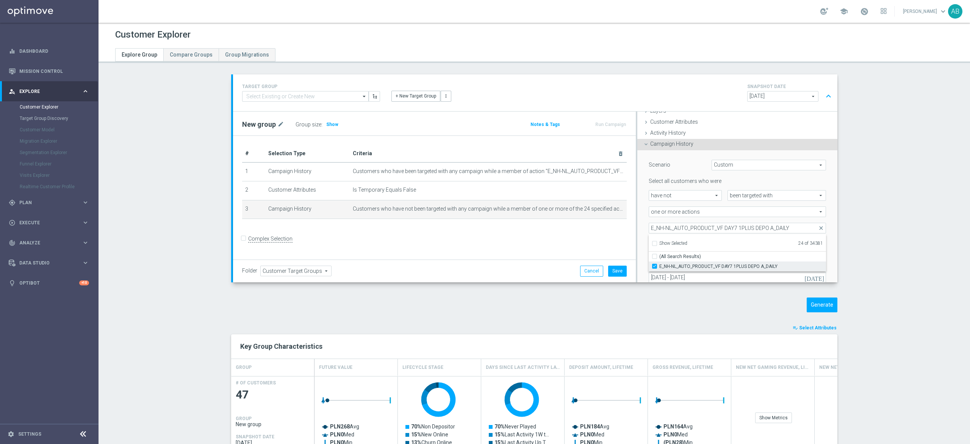
click at [655, 263] on input "E_NH-NL_AUTO_PRODUCT_VF DAY7 1PLUS DEPO A_DAILY" at bounding box center [657, 265] width 5 height 5
checkbox input "false"
type input "Selected 23 of 34381"
click at [643, 227] on div "Selected 23 of 34381 arrow_drop_down E_NH-NL_AUTO_PRODUCT_VF DAY7 1PLUS DEPO A_…" at bounding box center [737, 228] width 189 height 11
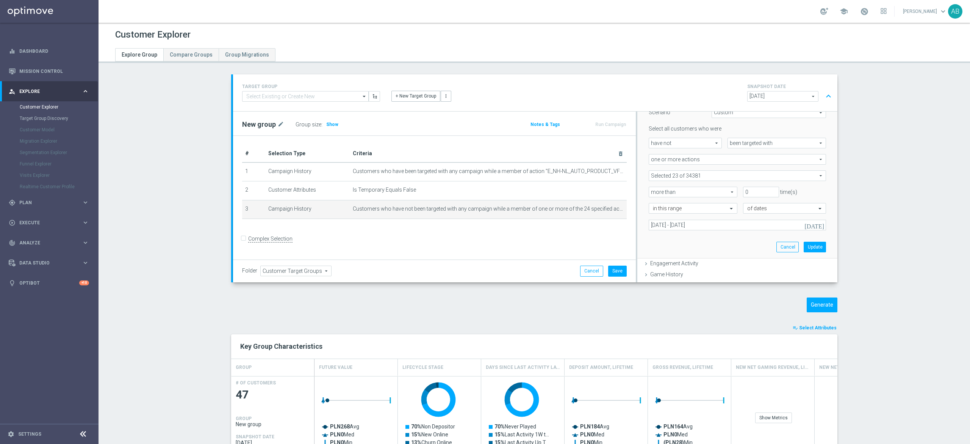
scroll to position [107, 0]
click at [804, 221] on button "Update" at bounding box center [815, 223] width 22 height 11
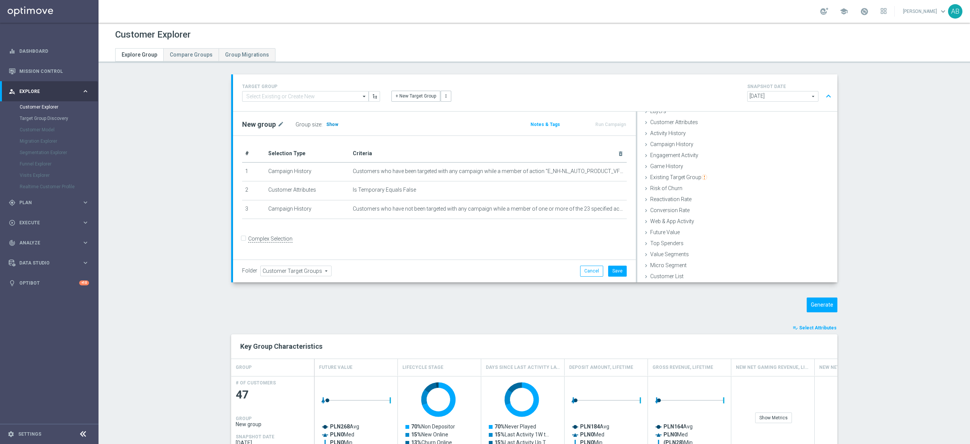
click at [326, 122] on span "Show" at bounding box center [332, 124] width 12 height 5
click at [823, 304] on button "Generate" at bounding box center [822, 304] width 31 height 15
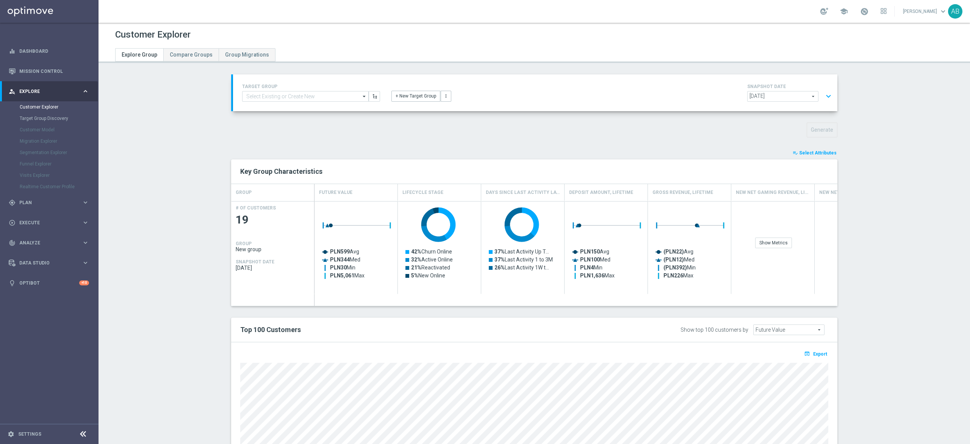
scroll to position [103, 0]
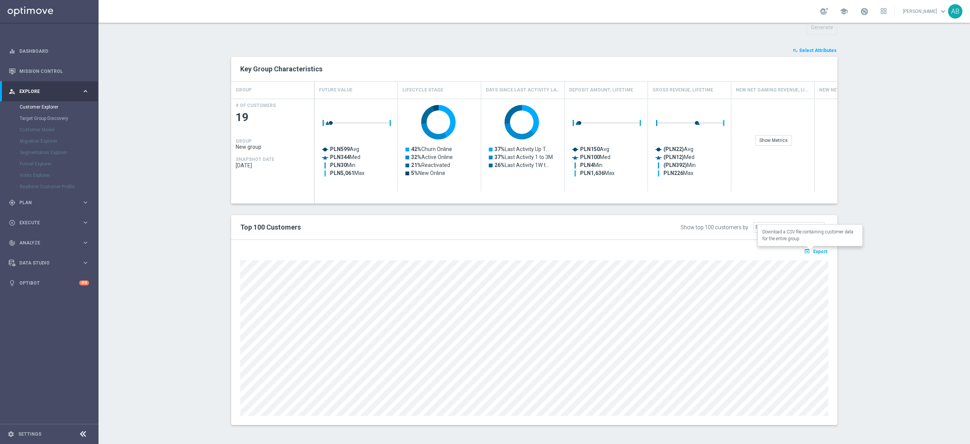
click at [814, 250] on span "Export" at bounding box center [821, 251] width 14 height 5
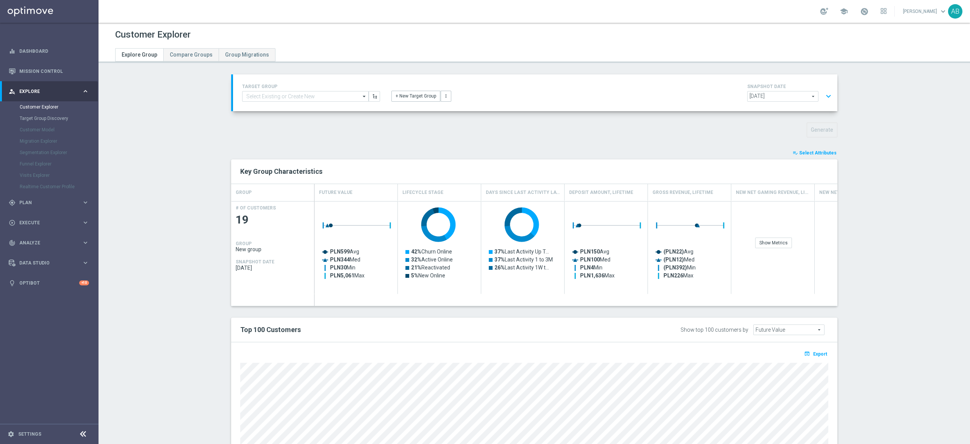
click at [826, 96] on button "expand_more" at bounding box center [828, 96] width 11 height 14
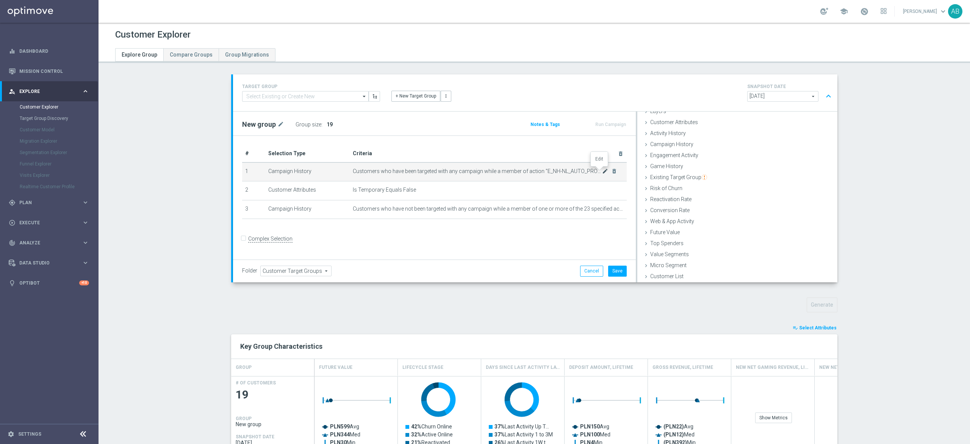
click at [602, 171] on icon "mode_edit" at bounding box center [605, 171] width 6 height 6
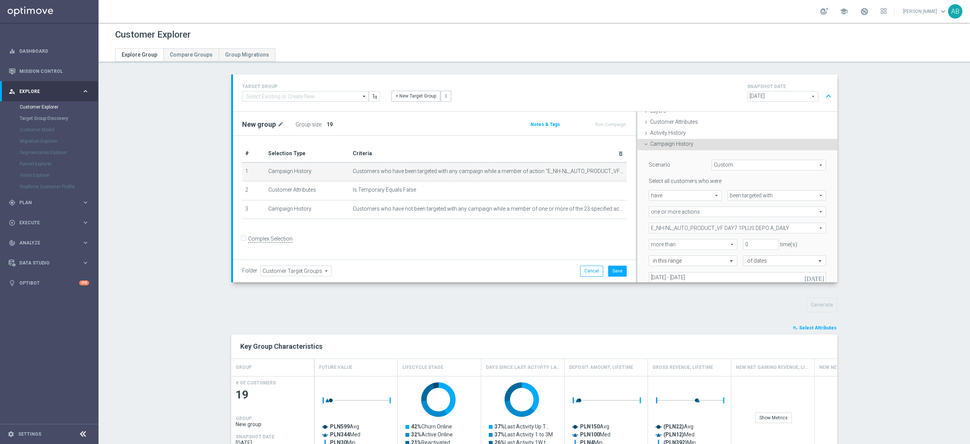
click at [754, 227] on span "E_NH-NL_AUTO_PRODUCT_VF DAY7 1PLUS DEPO A_DAILY" at bounding box center [737, 228] width 177 height 10
click at [652, 242] on input "Show Selected" at bounding box center [654, 244] width 5 height 5
checkbox input "true"
click at [655, 256] on input "(All)" at bounding box center [657, 256] width 5 height 5
checkbox input "false"
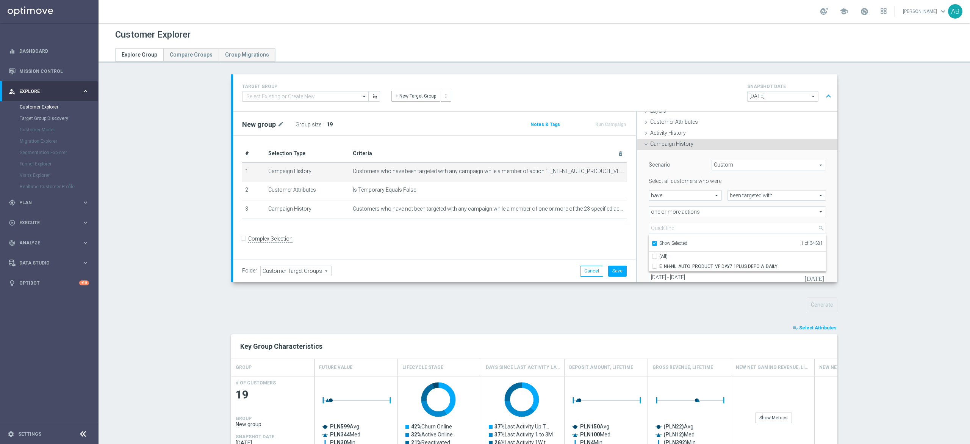
type input "Select Action"
checkbox input "false"
click at [652, 242] on input "Show Selected" at bounding box center [654, 244] width 5 height 5
checkbox input "false"
click at [654, 231] on input "search" at bounding box center [737, 228] width 177 height 11
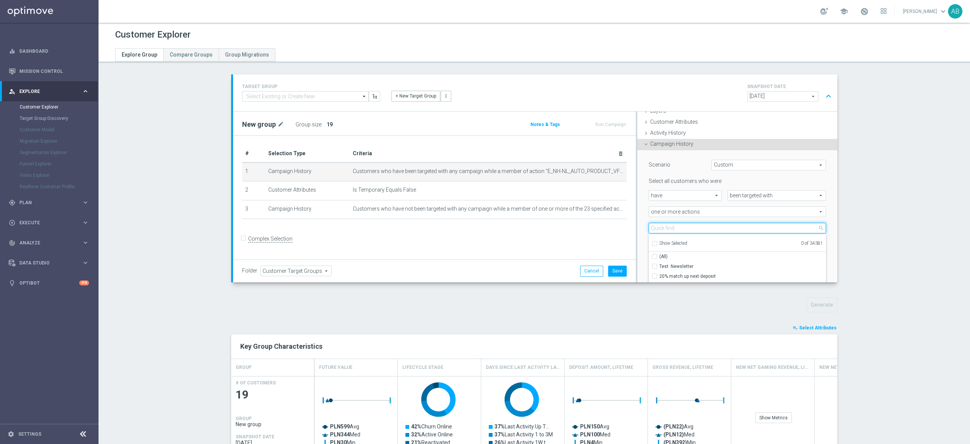
paste input "E_NH-NL_AUTO_PRODUCT_VF DAY7 1PLUS DEPO B_DAILY"
type input "E_NH-NL_AUTO_PRODUCT_VF DAY7 1PLUS DEPO B_DAILY"
click at [655, 265] on input "E_NH-NL_AUTO_PRODUCT_VF DAY7 1PLUS DEPO B_DAILY" at bounding box center [657, 265] width 5 height 5
checkbox input "true"
type input "E_NH-NL_AUTO_PRODUCT_VF DAY7 1PLUS DEPO B_DAILY"
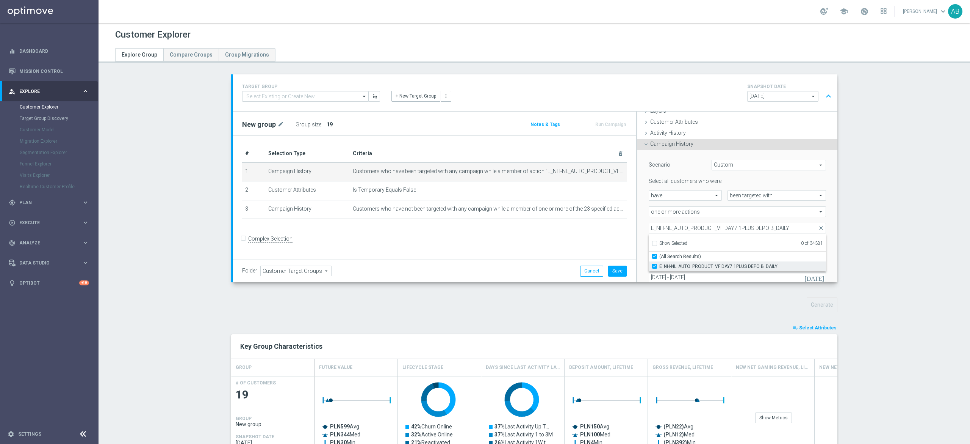
checkbox input "true"
click at [638, 223] on div "Scenario Custom Custom arrow_drop_down search Select all customers who were hav…" at bounding box center [738, 230] width 200 height 161
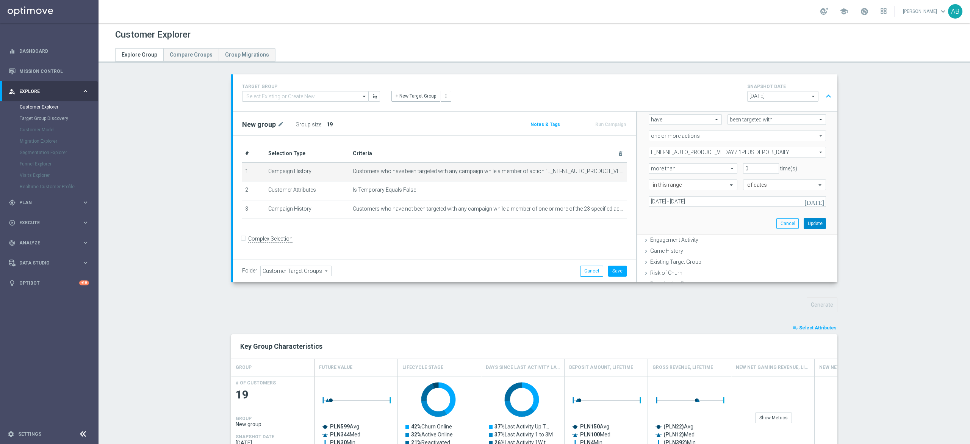
click at [804, 221] on button "Update" at bounding box center [815, 223] width 22 height 11
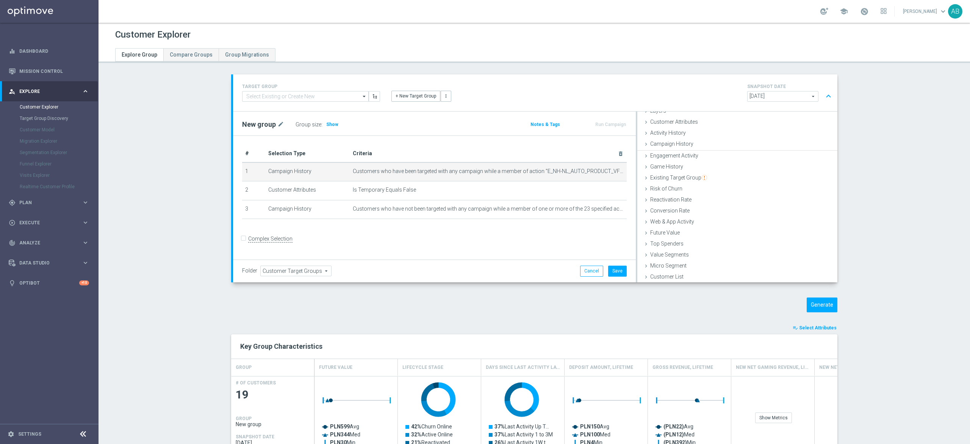
scroll to position [31, 0]
click at [602, 210] on icon "mode_edit" at bounding box center [605, 209] width 6 height 6
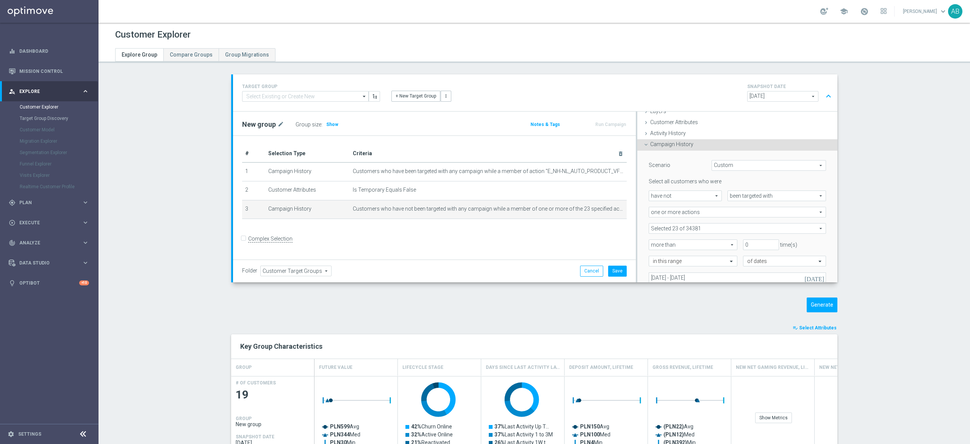
scroll to position [31, 0]
click at [687, 226] on span at bounding box center [737, 228] width 177 height 10
click at [674, 230] on input "search" at bounding box center [737, 228] width 177 height 11
paste input "E_NH-NL_AUTO_PRODUCT_VF DAY7 1PLUS DEPO B_DAILY"
type input "E_NH-NL_AUTO_PRODUCT_VF DAY7 1PLUS DEPO B_DAILY"
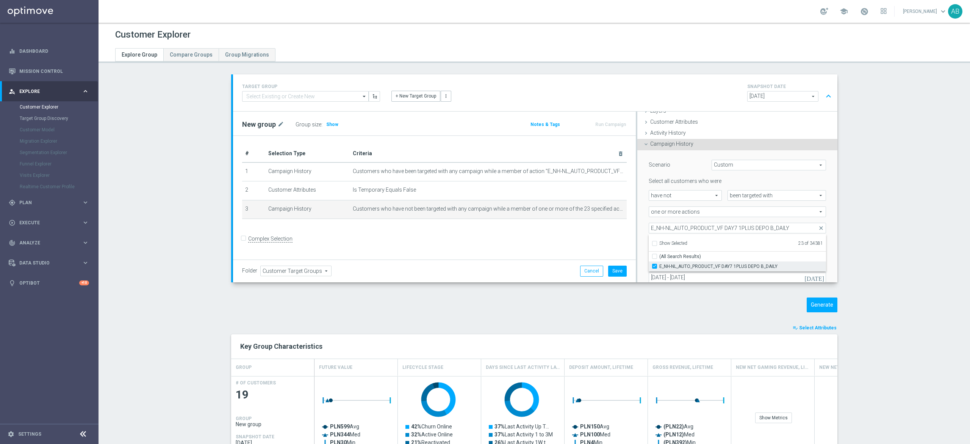
click at [655, 265] on input "E_NH-NL_AUTO_PRODUCT_VF DAY7 1PLUS DEPO B_DAILY" at bounding box center [657, 265] width 5 height 5
checkbox input "false"
type input "Selected 22 of 34381"
click at [711, 225] on input "E_NH-NL_AUTO_PRODUCT_VF DAY7 1PLUS DEPO B_DAILY" at bounding box center [737, 228] width 177 height 11
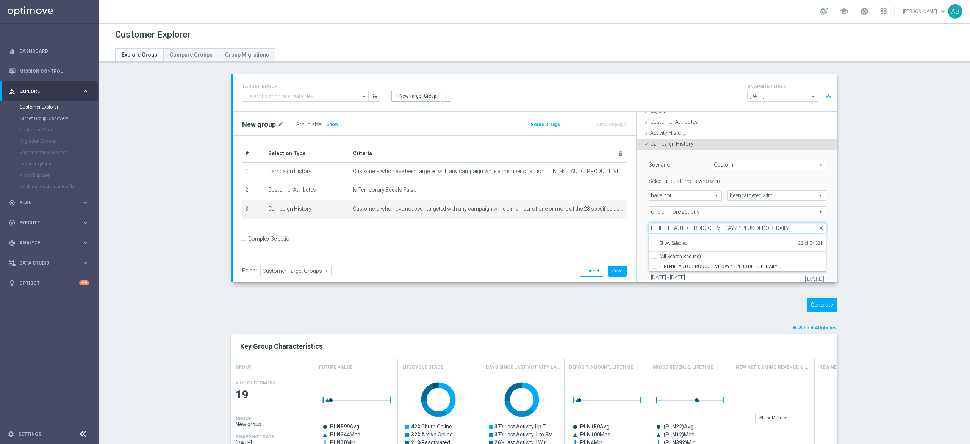
click at [711, 225] on input "E_NH-NL_AUTO_PRODUCT_VF DAY7 1PLUS DEPO B_DAILY" at bounding box center [737, 228] width 177 height 11
paste input "A"
type input "E_NH-NL_AUTO_PRODUCT_VF DAY7 1PLUS DEPO A_DAILY"
click at [655, 265] on input "E_NH-NL_AUTO_PRODUCT_VF DAY7 1PLUS DEPO A_DAILY" at bounding box center [657, 265] width 5 height 5
checkbox input "true"
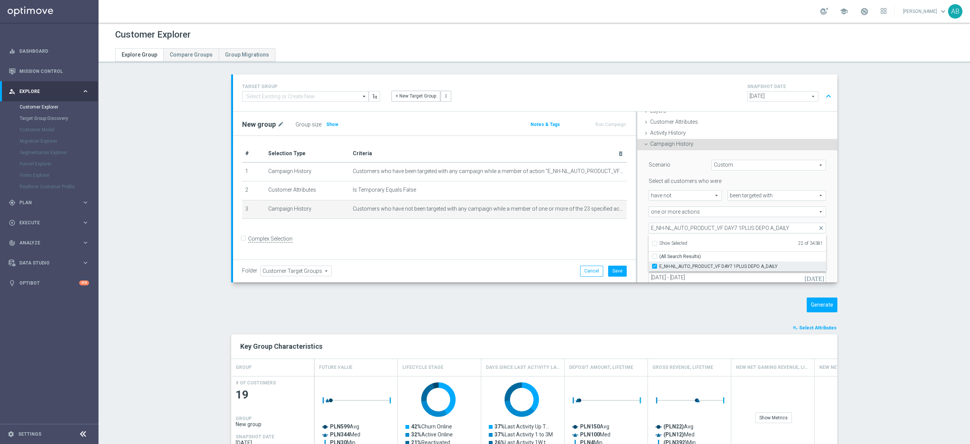
type input "Selected 23 of 34381"
click at [638, 221] on div "Scenario Custom Custom arrow_drop_down search Select all customers who were hav…" at bounding box center [738, 230] width 200 height 161
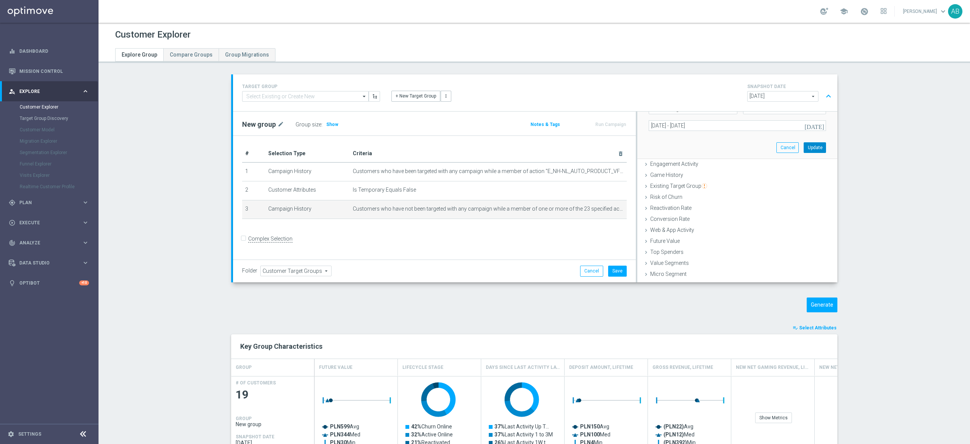
click at [804, 147] on button "Update" at bounding box center [815, 147] width 22 height 11
click at [329, 122] on h3 "Show" at bounding box center [333, 124] width 14 height 8
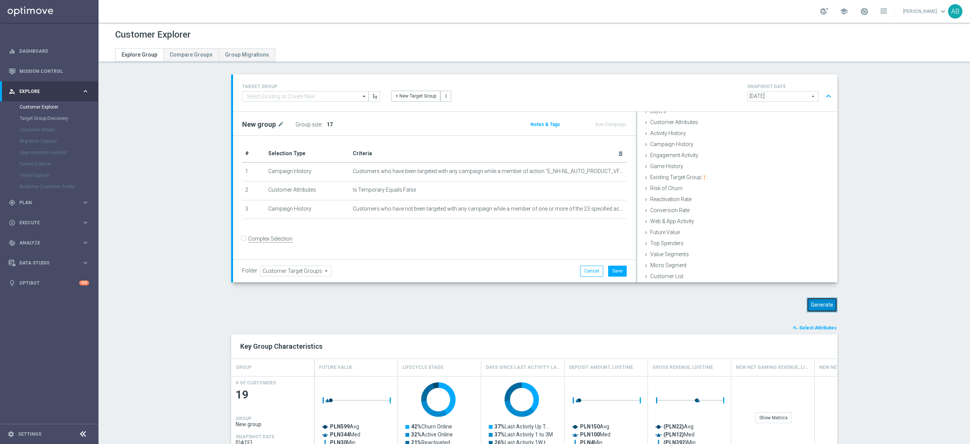
click at [809, 300] on button "Generate" at bounding box center [822, 304] width 31 height 15
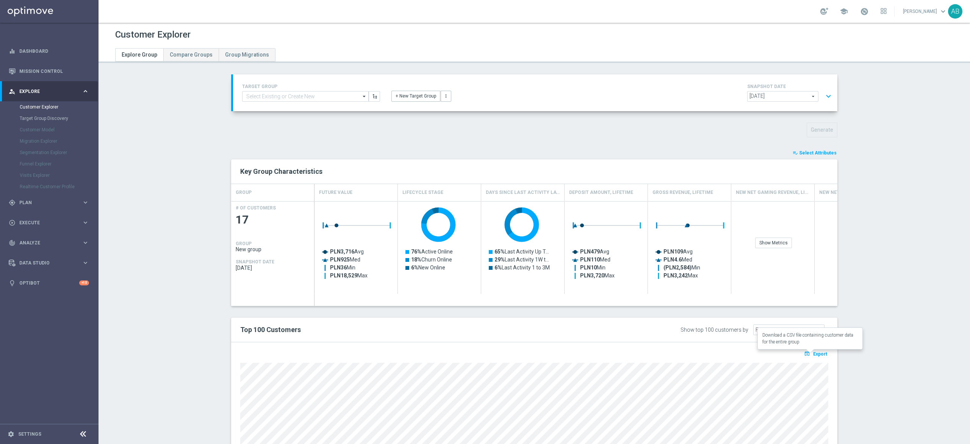
click at [806, 354] on icon "open_in_browser" at bounding box center [808, 353] width 8 height 6
drag, startPoint x: 825, startPoint y: 94, endPoint x: 820, endPoint y: 94, distance: 5.7
click at [825, 94] on button "expand_more" at bounding box center [828, 96] width 11 height 14
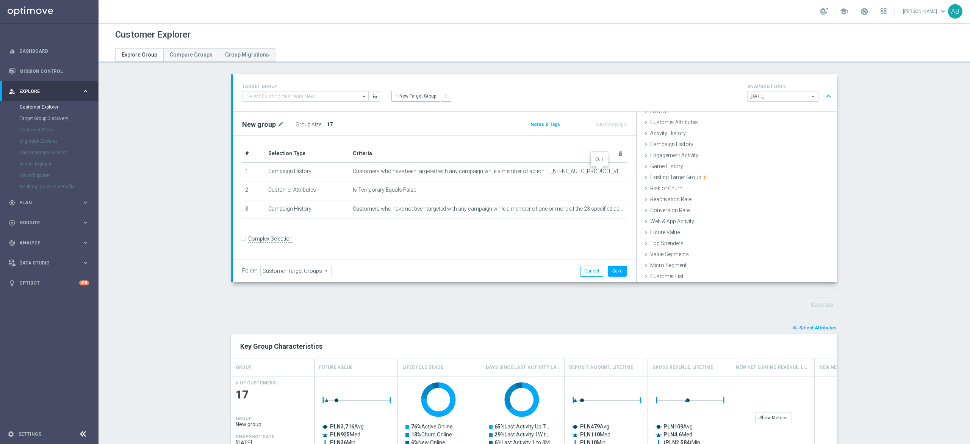
drag, startPoint x: 598, startPoint y: 171, endPoint x: 609, endPoint y: 239, distance: 69.1
click at [0, 0] on icon "mode_edit" at bounding box center [0, 0] width 0 height 0
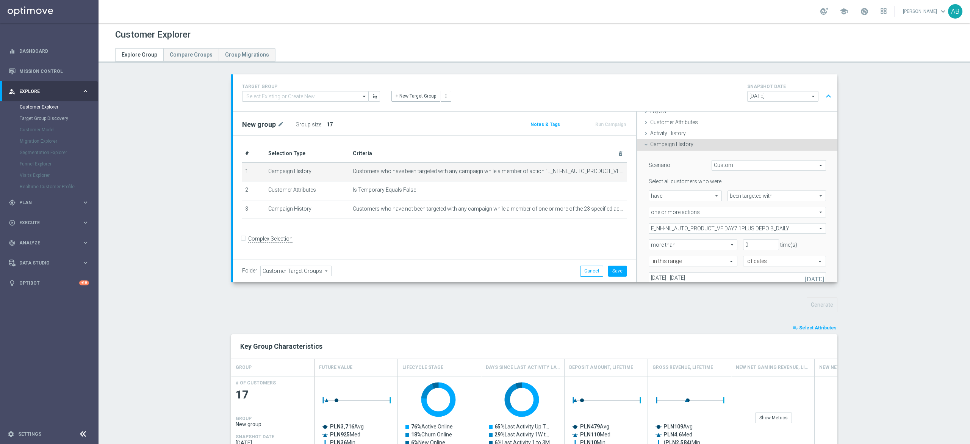
scroll to position [31, 0]
click at [734, 229] on span "E_NH-NL_AUTO_PRODUCT_VF DAY7 1PLUS DEPO B_DAILY" at bounding box center [737, 228] width 177 height 10
click at [652, 243] on input "Show Selected" at bounding box center [654, 244] width 5 height 5
checkbox input "true"
click at [660, 256] on label "(All)" at bounding box center [743, 256] width 167 height 10
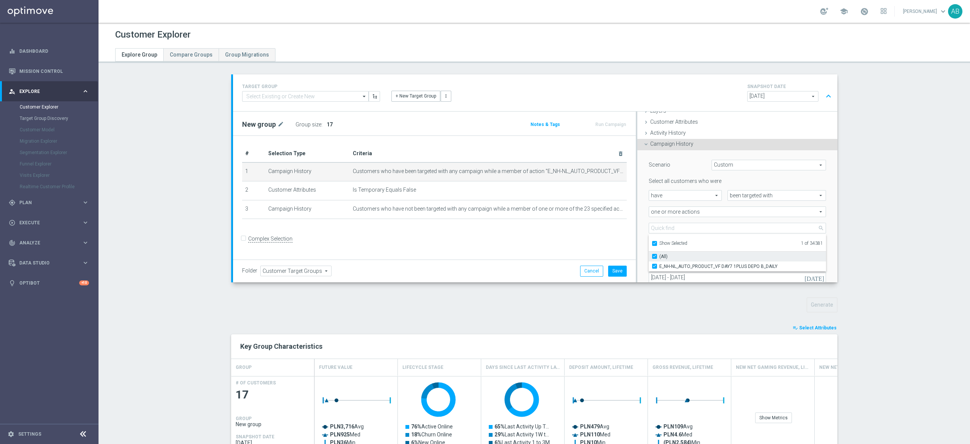
click at [655, 256] on input "(All)" at bounding box center [657, 256] width 5 height 5
checkbox input "false"
type input "Select Action"
checkbox input "false"
click at [660, 240] on label "Show Selected" at bounding box center [674, 243] width 28 height 7
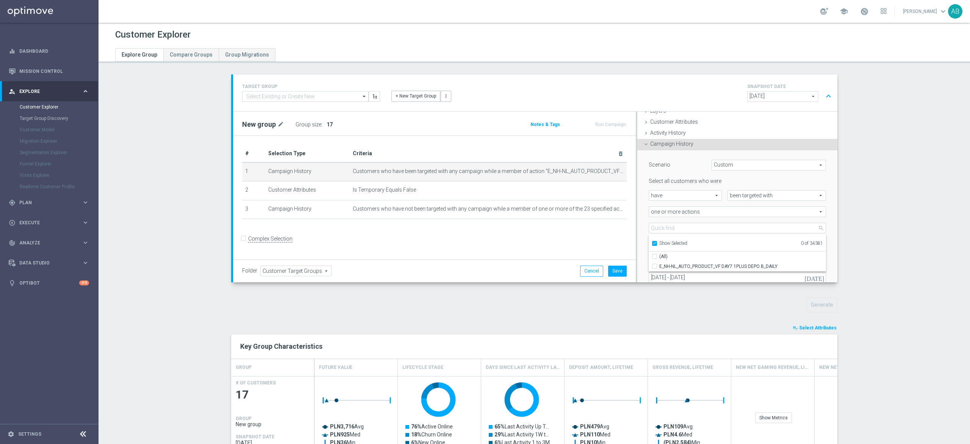
click at [652, 242] on input "Show Selected" at bounding box center [654, 244] width 5 height 5
checkbox input "false"
click at [654, 229] on input "search" at bounding box center [737, 228] width 177 height 11
paste input "E_MIN-LOW_AUTO_PRODUCT_VF DAY7 1PLUS DEPO A_DAILY"
type input "E_MIN-LOW_AUTO_PRODUCT_VF DAY7 1PLUS DEPO A_DAILY"
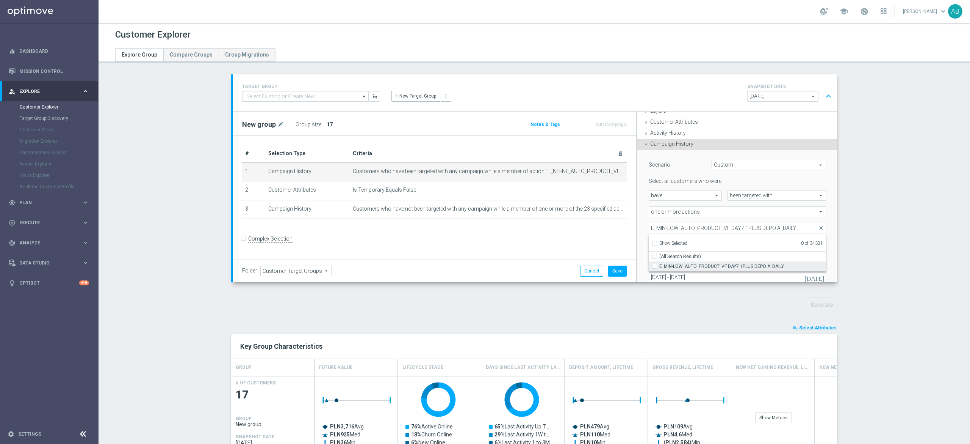
click at [655, 265] on input "E_MIN-LOW_AUTO_PRODUCT_VF DAY7 1PLUS DEPO A_DAILY" at bounding box center [657, 265] width 5 height 5
checkbox input "true"
type input "E_MIN-LOW_AUTO_PRODUCT_VF DAY7 1PLUS DEPO A_DAILY"
checkbox input "true"
click at [643, 213] on div "one or more actions one or more actions arrow_drop_down search" at bounding box center [737, 211] width 189 height 11
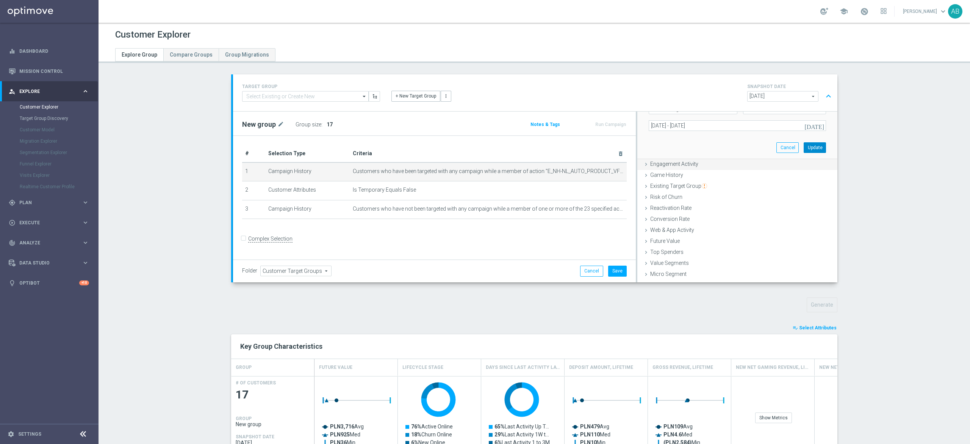
click at [804, 145] on button "Update" at bounding box center [815, 147] width 22 height 11
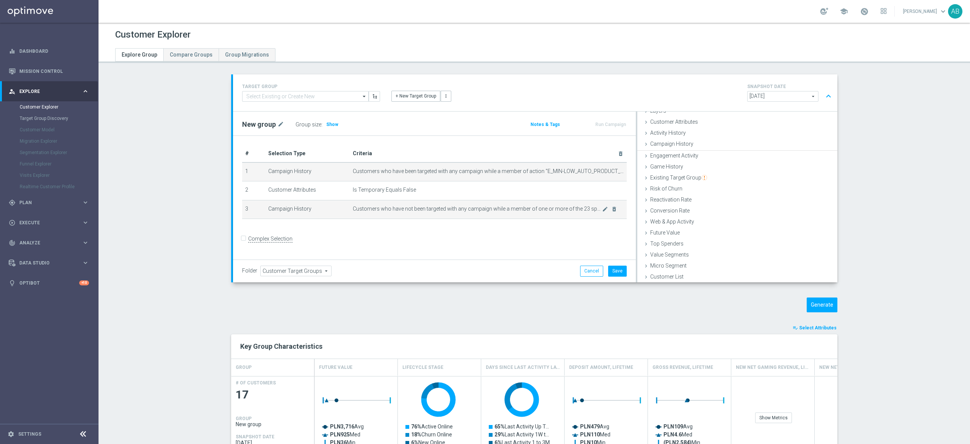
scroll to position [31, 0]
click at [602, 209] on icon "mode_edit" at bounding box center [605, 209] width 6 height 6
click at [681, 228] on span at bounding box center [737, 228] width 177 height 10
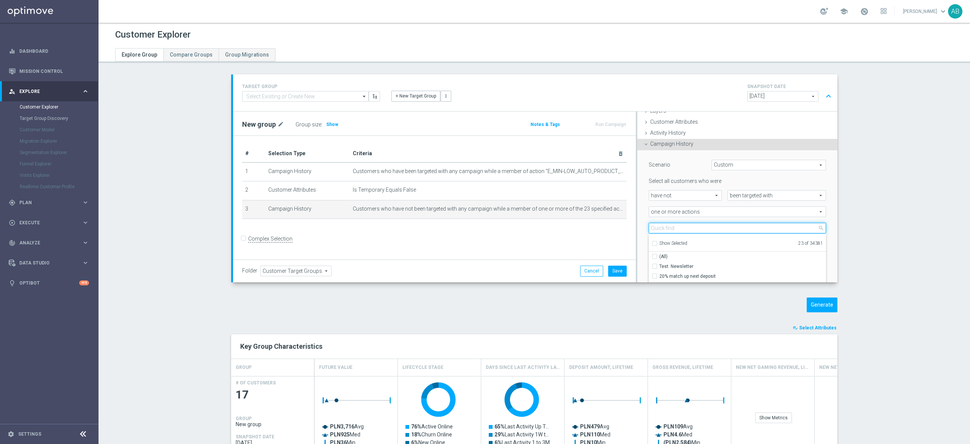
click at [682, 224] on input "search" at bounding box center [737, 228] width 177 height 11
paste input "E_MIN-LOW_AUTO_PRODUCT_VF DAY7 1PLUS DEPO A_DAILY"
type input "E_MIN-LOW_AUTO_PRODUCT_VF DAY7 1PLUS DEPO A_DAILY"
click at [655, 265] on input "E_MIN-LOW_AUTO_PRODUCT_VF DAY7 1PLUS DEPO A_DAILY" at bounding box center [657, 265] width 5 height 5
checkbox input "false"
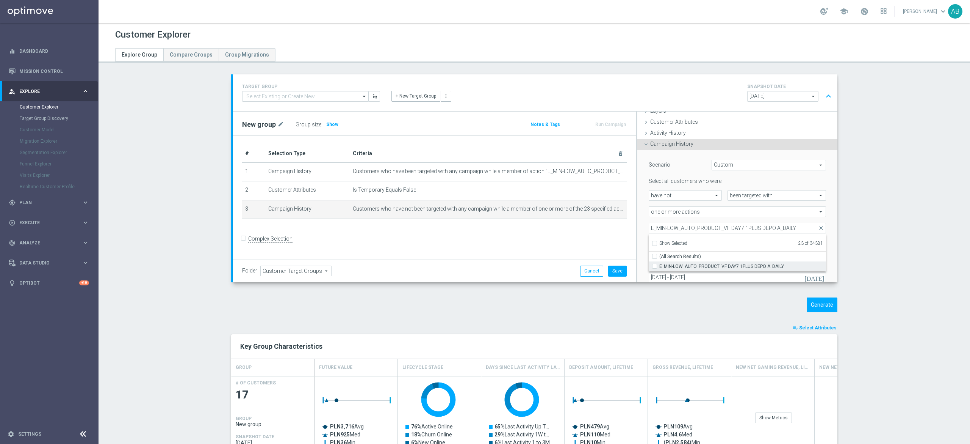
type input "Selected 22 of 34381"
click at [671, 226] on input "E_MIN-LOW_AUTO_PRODUCT_VF DAY7 1PLUS DEPO A_DAILY" at bounding box center [737, 228] width 177 height 11
paste input "E_NH-NL_AUTO_PRODUCT_VF DAY7 1PLUS DEPO B_DAILY"
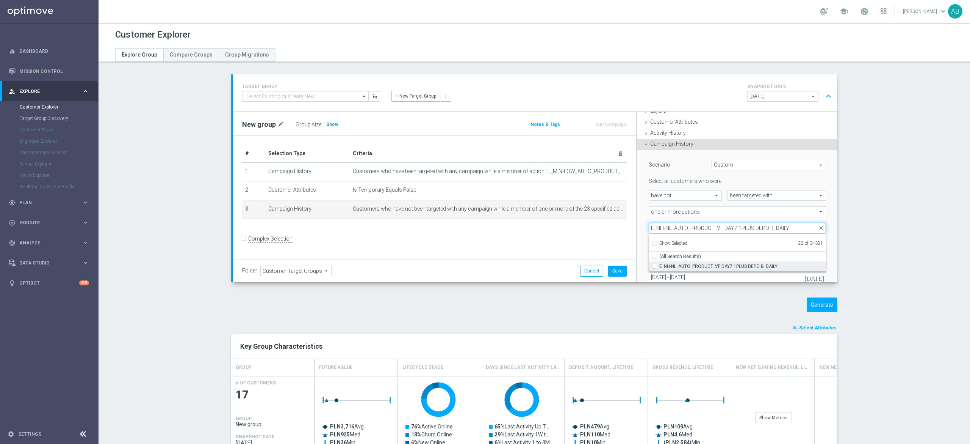
type input "E_NH-NL_AUTO_PRODUCT_VF DAY7 1PLUS DEPO B_DAILY"
click at [660, 265] on label "E_NH-NL_AUTO_PRODUCT_VF DAY7 1PLUS DEPO B_DAILY" at bounding box center [743, 266] width 167 height 10
click at [655, 265] on input "E_NH-NL_AUTO_PRODUCT_VF DAY7 1PLUS DEPO B_DAILY" at bounding box center [657, 265] width 5 height 5
checkbox input "true"
type input "Selected 23 of 34381"
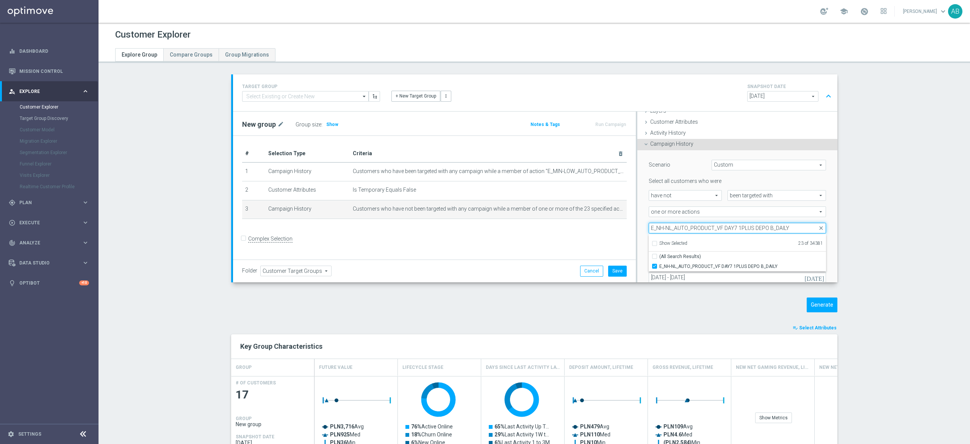
click at [682, 227] on input "E_NH-NL_AUTO_PRODUCT_VF DAY7 1PLUS DEPO B_DAILY" at bounding box center [737, 228] width 177 height 11
paste input "A"
type input "E_NH-NL_AUTO_PRODUCT_VF DAY7 1PLUS DEPO A_DAILY"
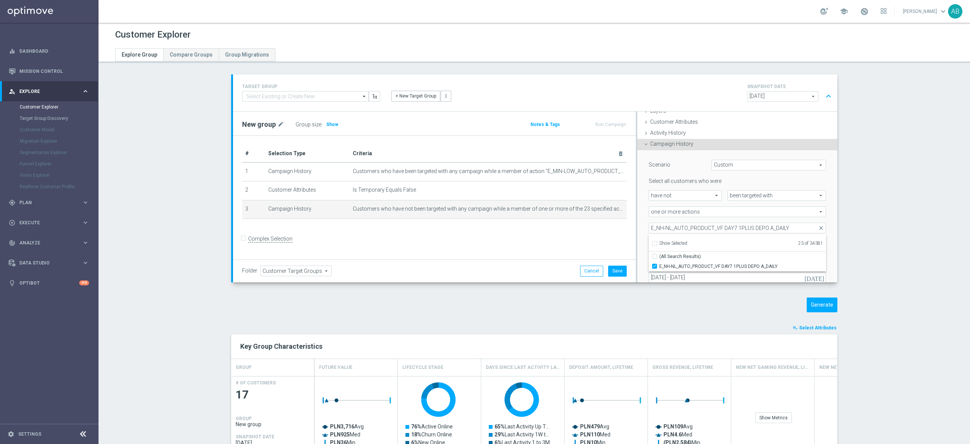
click at [643, 218] on div "Scenario Custom Custom arrow_drop_down search Select all customers who were hav…" at bounding box center [737, 230] width 189 height 160
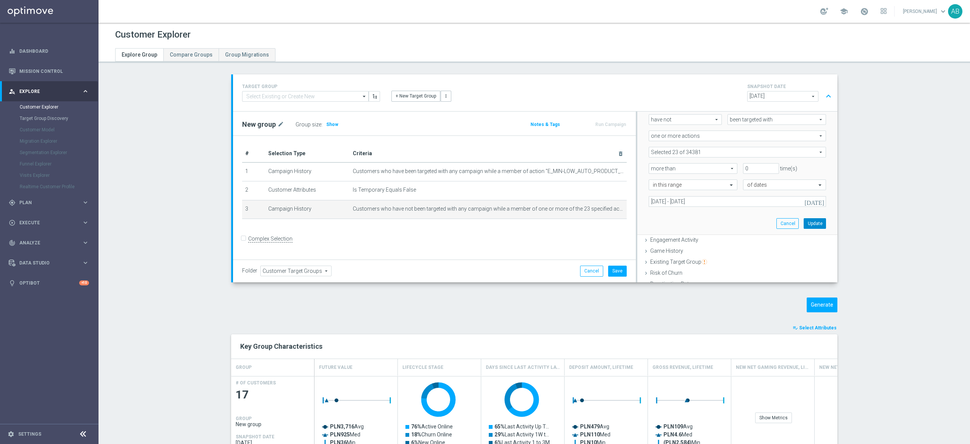
click at [804, 223] on button "Update" at bounding box center [815, 223] width 22 height 11
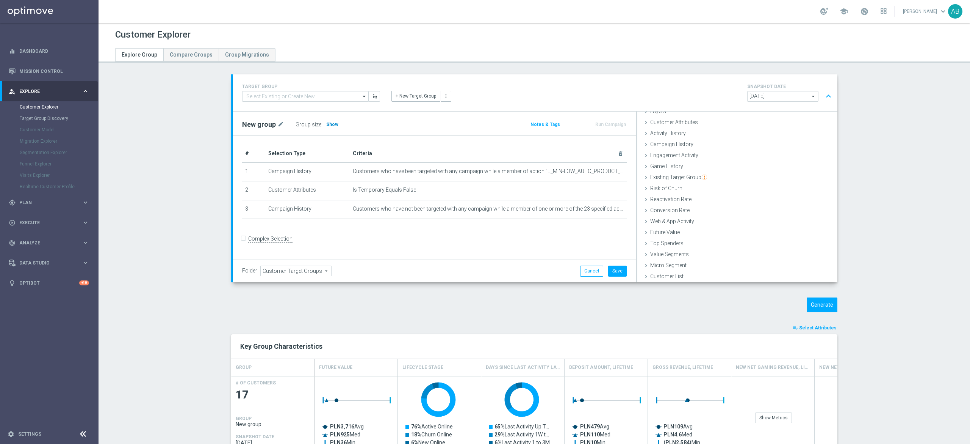
click at [326, 124] on span "Show" at bounding box center [332, 124] width 12 height 5
click at [822, 307] on button "Generate" at bounding box center [822, 304] width 31 height 15
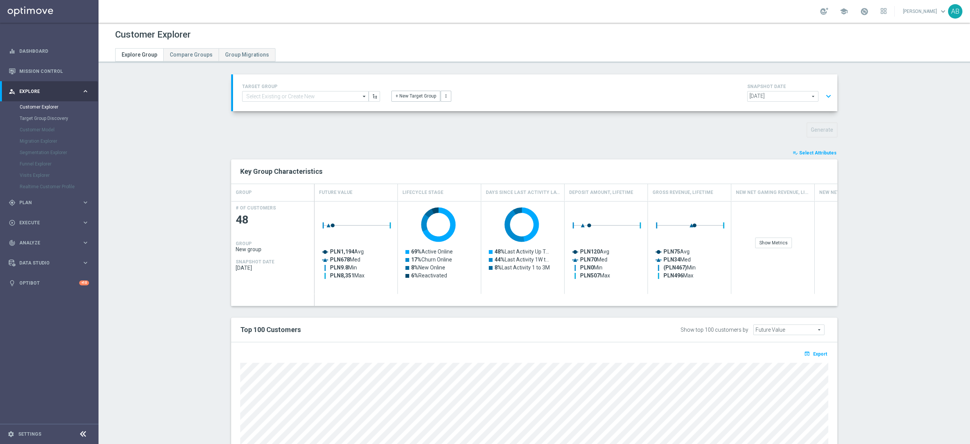
scroll to position [103, 0]
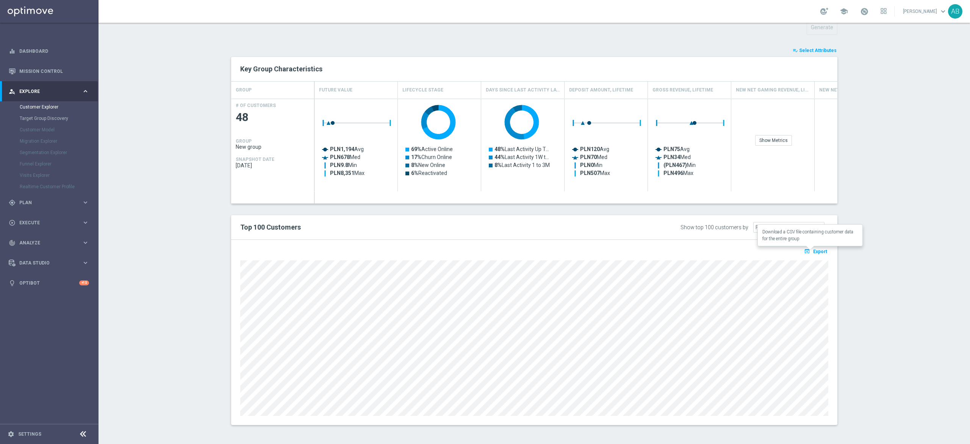
click at [820, 251] on span "Export" at bounding box center [821, 251] width 14 height 5
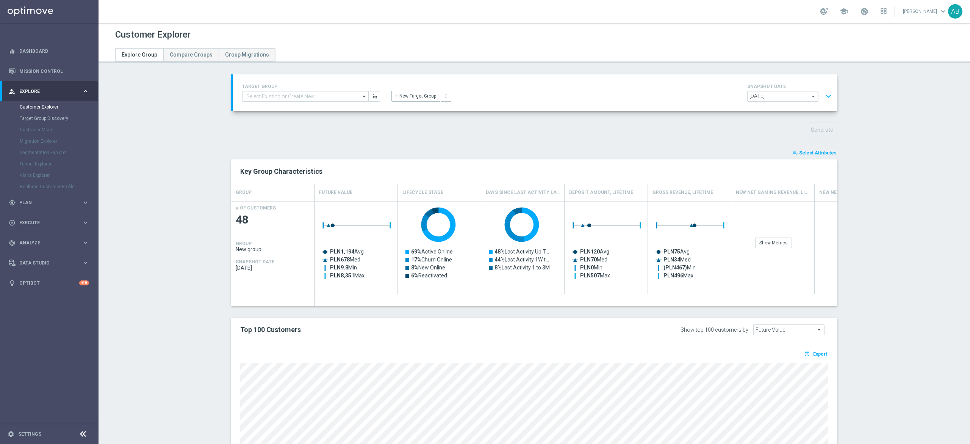
click at [825, 97] on button "expand_more" at bounding box center [828, 96] width 11 height 14
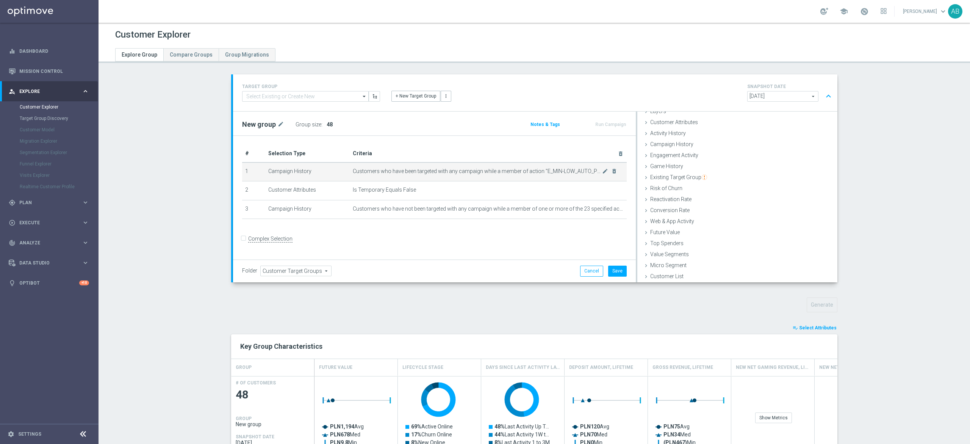
click at [602, 172] on icon "mode_edit" at bounding box center [605, 171] width 6 height 6
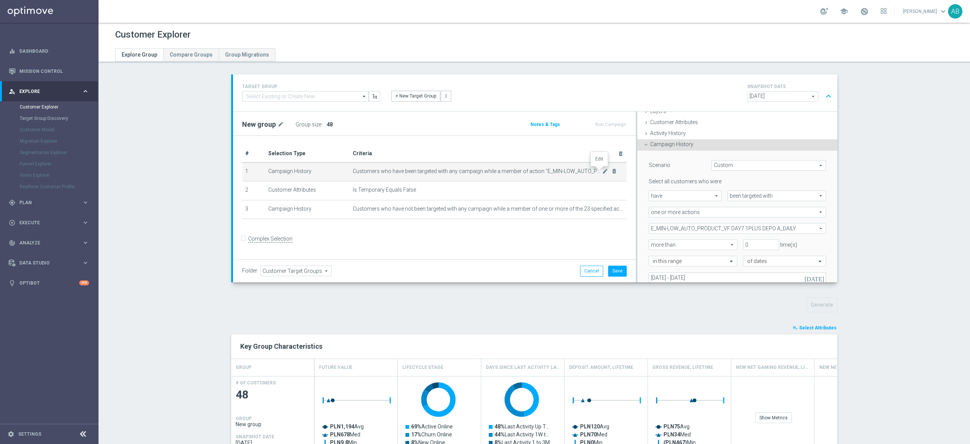
scroll to position [31, 0]
click at [711, 227] on span "E_MIN-LOW_AUTO_PRODUCT_VF DAY7 1PLUS DEPO A_DAILY" at bounding box center [737, 228] width 177 height 10
click at [652, 243] on input "Show Selected" at bounding box center [654, 244] width 5 height 5
checkbox input "true"
click at [655, 254] on input "(All)" at bounding box center [657, 256] width 5 height 5
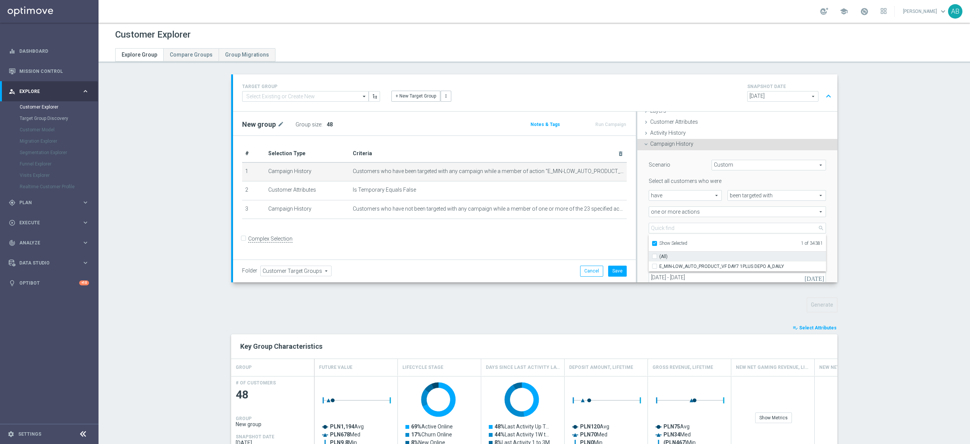
checkbox input "false"
type input "Select Action"
checkbox input "false"
click at [652, 242] on input "Show Selected" at bounding box center [654, 244] width 5 height 5
checkbox input "false"
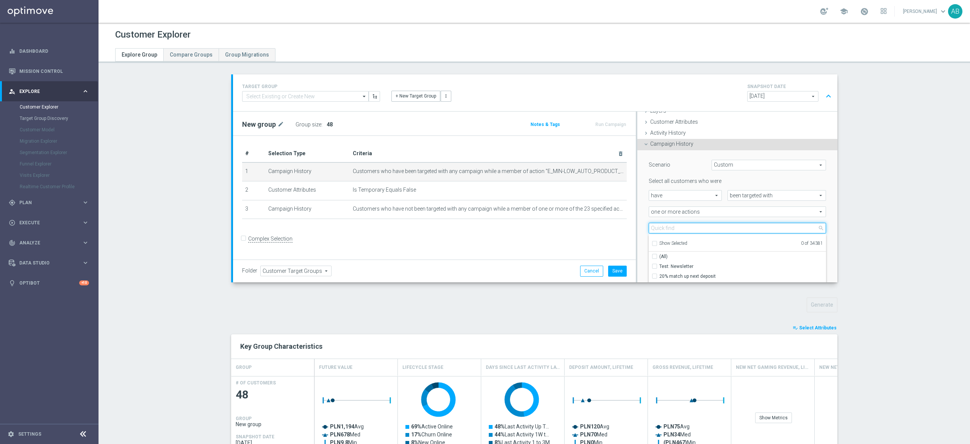
click at [662, 226] on input "search" at bounding box center [737, 228] width 177 height 11
paste input "E_MIN-LOW_AUTO_PRODUCT_VF DAY7 1PLUS DEPO B_DAILY"
type input "E_MIN-LOW_AUTO_PRODUCT_VF DAY7 1PLUS DEPO B_DAILY"
click at [660, 265] on label "E_MIN-LOW_AUTO_PRODUCT_VF DAY7 1PLUS DEPO B_DAILY" at bounding box center [743, 266] width 167 height 10
click at [655, 265] on input "E_MIN-LOW_AUTO_PRODUCT_VF DAY7 1PLUS DEPO B_DAILY" at bounding box center [657, 265] width 5 height 5
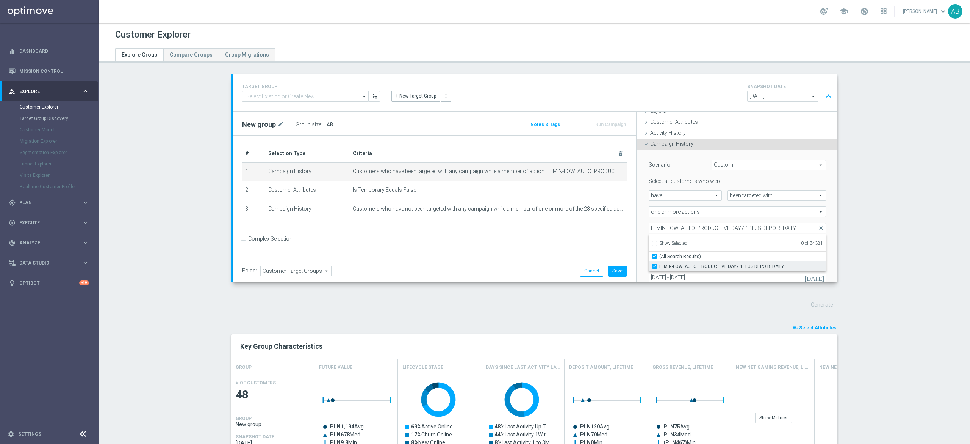
checkbox input "true"
type input "E_MIN-LOW_AUTO_PRODUCT_VF DAY7 1PLUS DEPO B_DAILY"
checkbox input "true"
click at [638, 218] on div "Scenario Custom Custom arrow_drop_down search Select all customers who were hav…" at bounding box center [738, 230] width 200 height 161
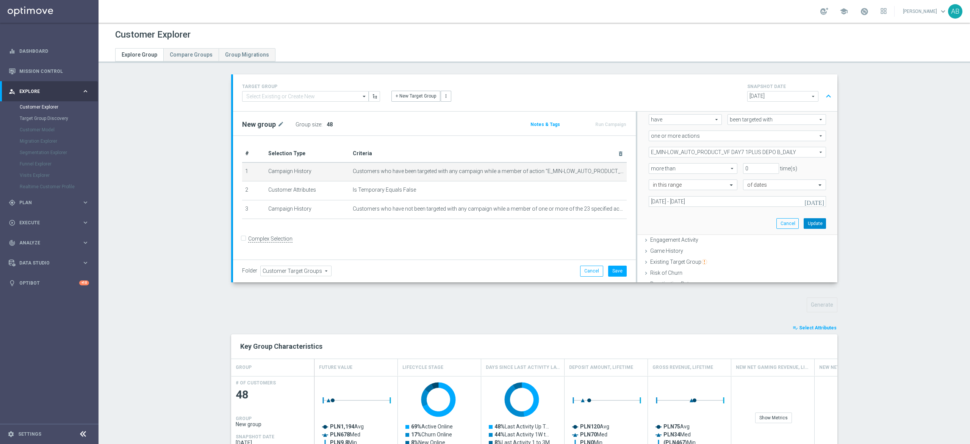
click at [804, 225] on button "Update" at bounding box center [815, 223] width 22 height 11
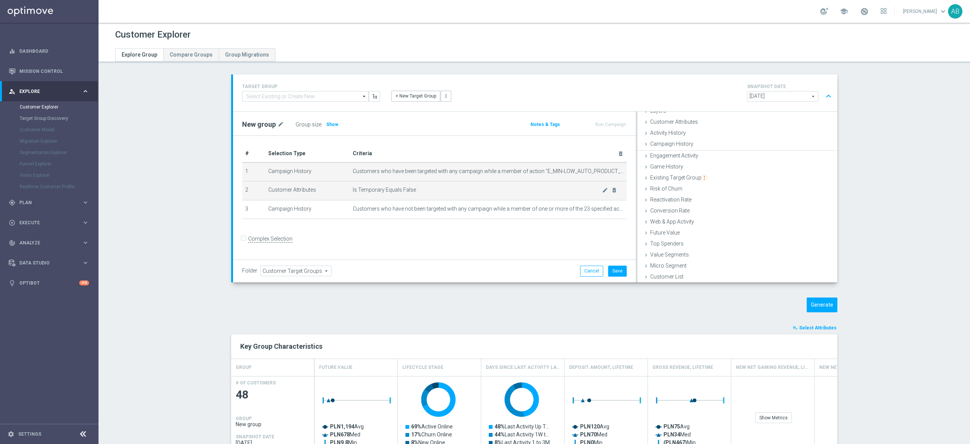
scroll to position [31, 0]
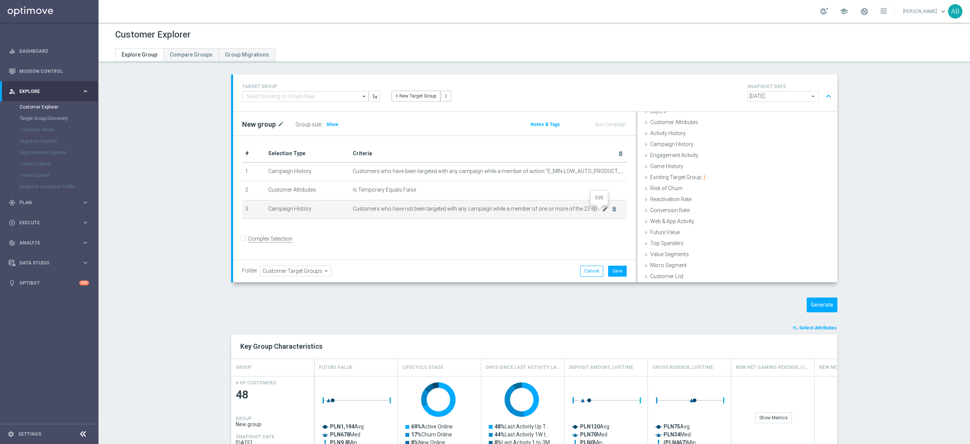
click at [602, 210] on icon "mode_edit" at bounding box center [605, 209] width 6 height 6
click at [684, 229] on span at bounding box center [737, 228] width 177 height 10
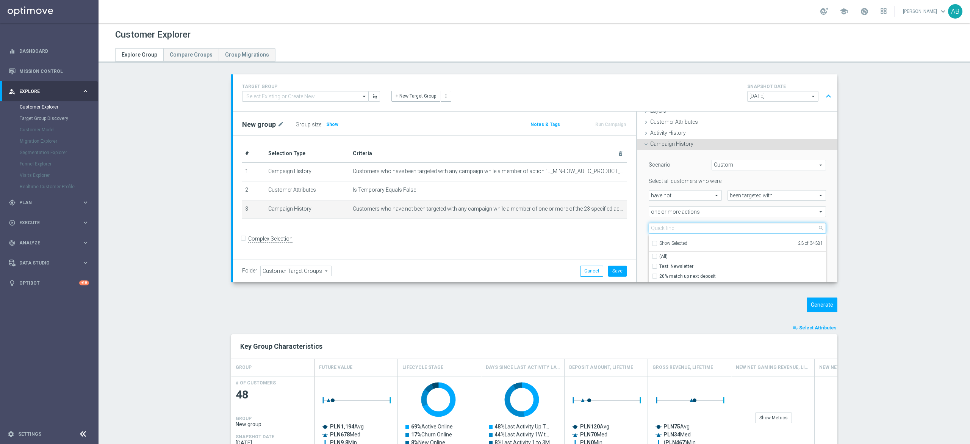
click at [681, 227] on input "search" at bounding box center [737, 228] width 177 height 11
paste input "E_MIN-LOW_AUTO_PRODUCT_VF DAY7 1PLUS DEPO B_DAILY"
type input "E_MIN-LOW_AUTO_PRODUCT_VF DAY7 1PLUS DEPO B_DAILY"
click at [655, 265] on input "E_MIN-LOW_AUTO_PRODUCT_VF DAY7 1PLUS DEPO B_DAILY" at bounding box center [657, 265] width 5 height 5
checkbox input "false"
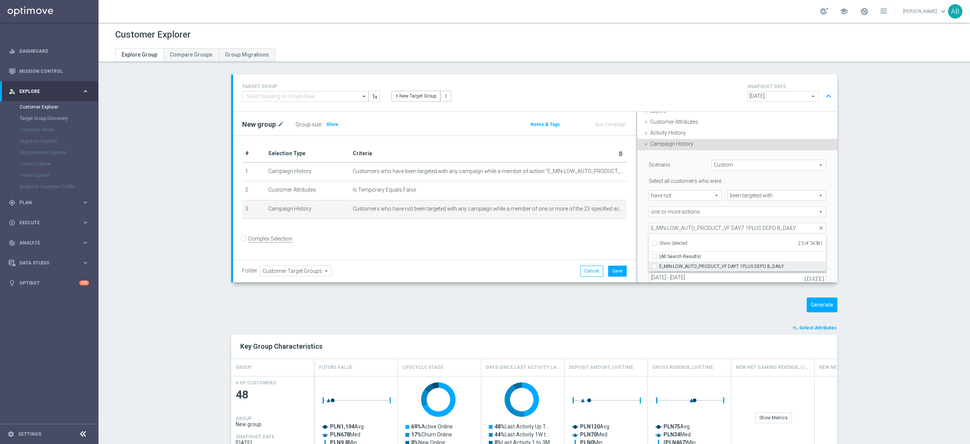
type input "Selected 22 of 34381"
click at [694, 232] on input "E_MIN-LOW_AUTO_PRODUCT_VF DAY7 1PLUS DEPO B_DAILY" at bounding box center [737, 228] width 177 height 11
paste input "A"
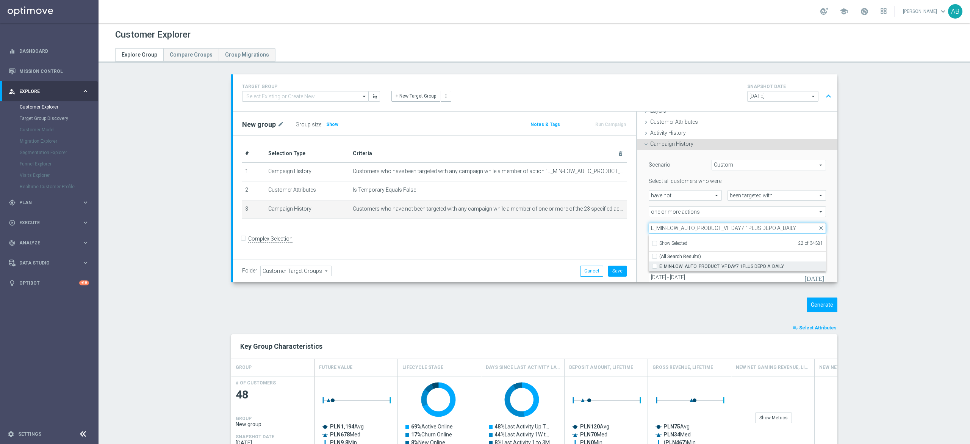
type input "E_MIN-LOW_AUTO_PRODUCT_VF DAY7 1PLUS DEPO A_DAILY"
click at [649, 266] on div "E_MIN-LOW_AUTO_PRODUCT_VF DAY7 1PLUS DEPO A_DAILY" at bounding box center [737, 266] width 177 height 10
click at [655, 266] on input "E_MIN-LOW_AUTO_PRODUCT_VF DAY7 1PLUS DEPO A_DAILY" at bounding box center [657, 265] width 5 height 5
checkbox input "true"
type input "Selected 23 of 34381"
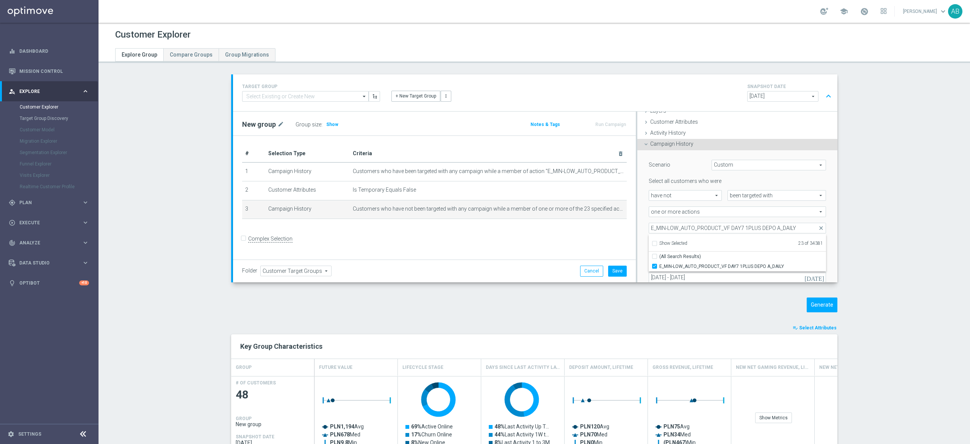
click at [638, 211] on div "Scenario Custom Custom arrow_drop_down search Select all customers who were hav…" at bounding box center [738, 230] width 200 height 161
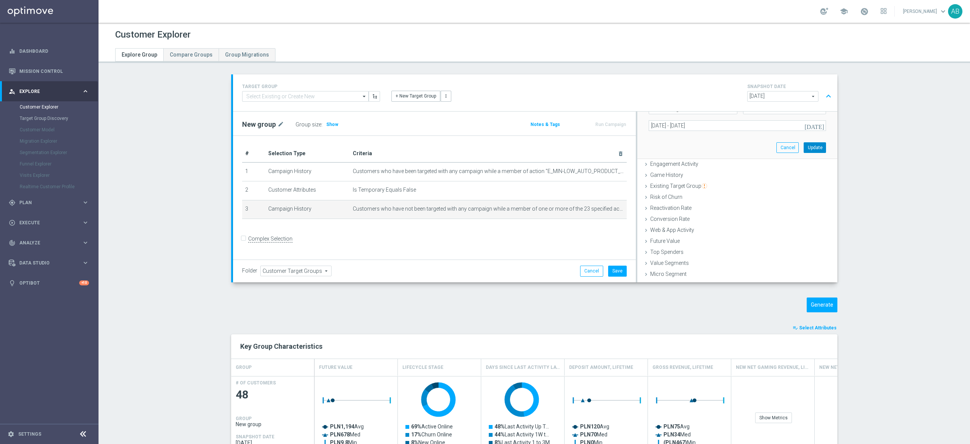
drag, startPoint x: 799, startPoint y: 147, endPoint x: 798, endPoint y: 151, distance: 4.6
click at [804, 151] on button "Update" at bounding box center [815, 147] width 22 height 11
click at [326, 122] on span "Show" at bounding box center [332, 124] width 12 height 5
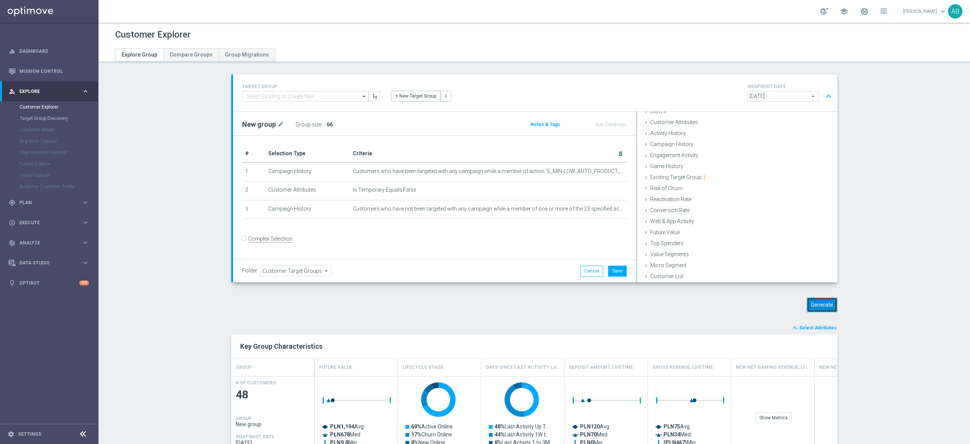
drag, startPoint x: 791, startPoint y: 288, endPoint x: 816, endPoint y: 308, distance: 32.2
click at [817, 308] on button "Generate" at bounding box center [822, 304] width 31 height 15
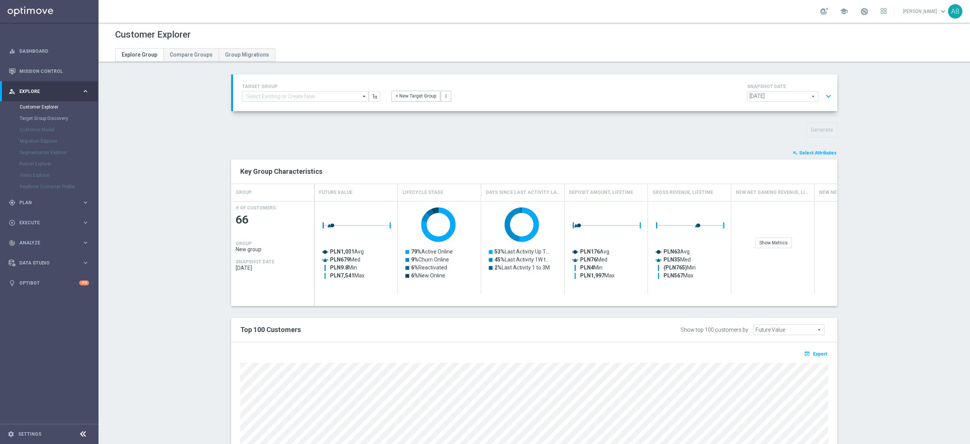
click at [825, 91] on button "expand_more" at bounding box center [828, 96] width 11 height 14
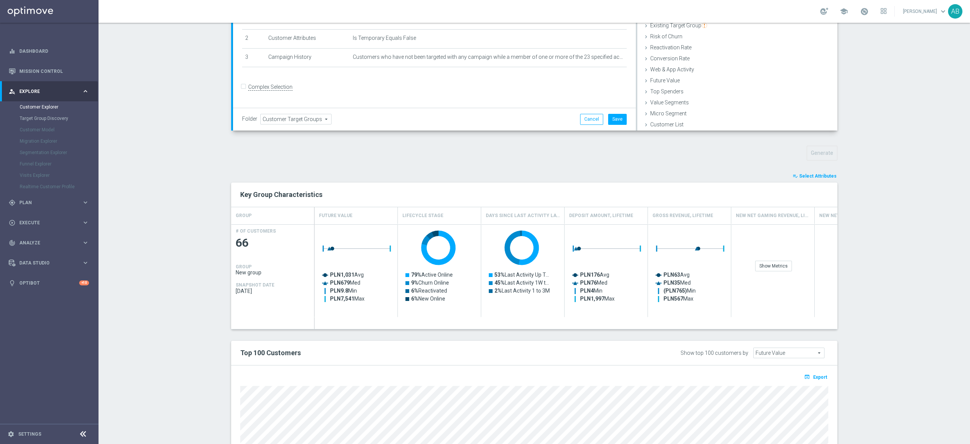
scroll to position [227, 0]
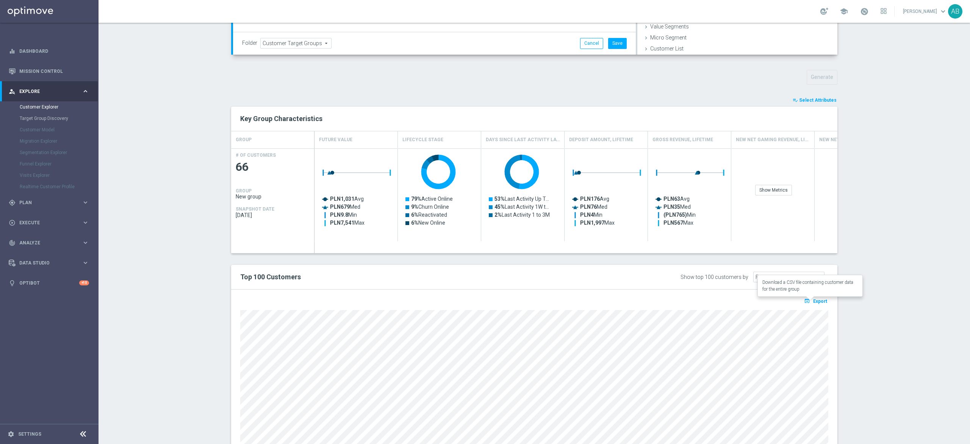
click at [814, 301] on span "Export" at bounding box center [821, 300] width 14 height 5
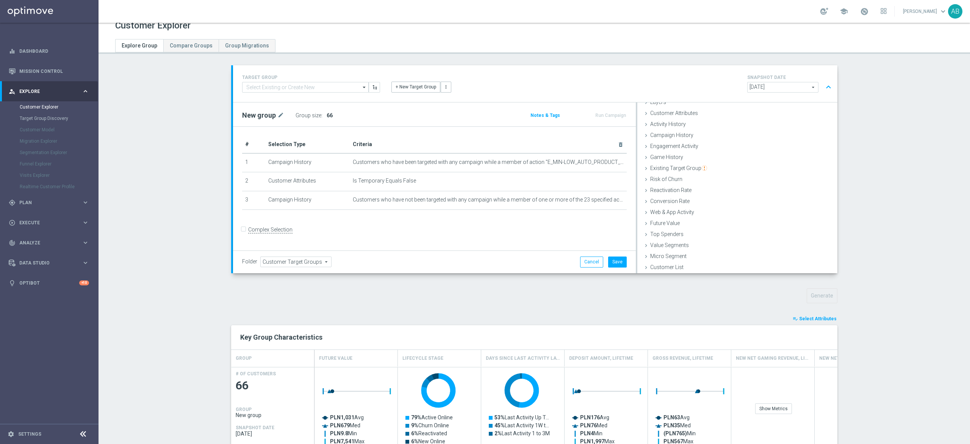
scroll to position [0, 0]
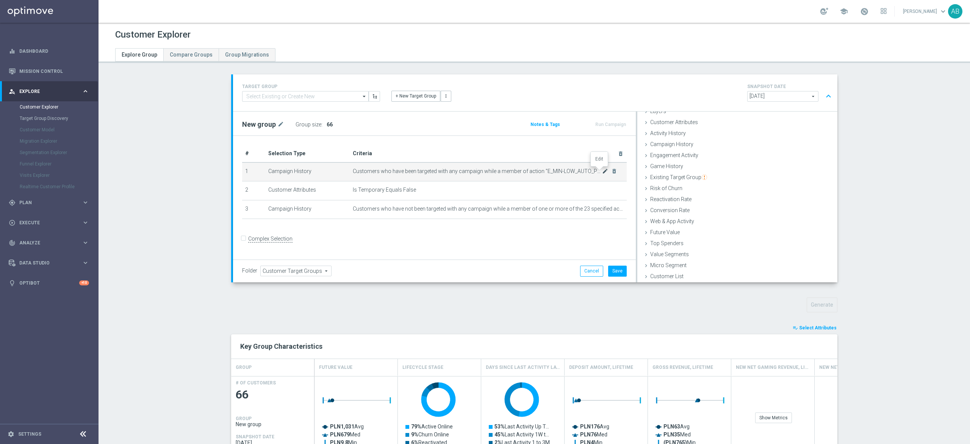
click at [602, 172] on icon "mode_edit" at bounding box center [605, 171] width 6 height 6
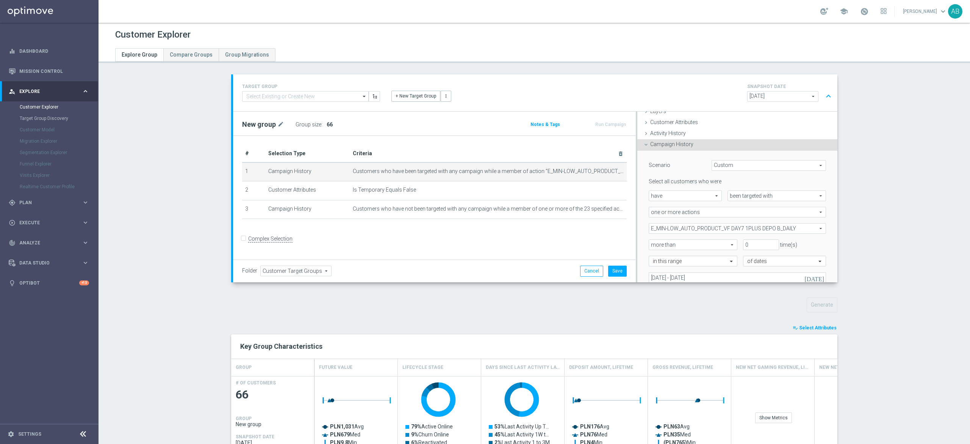
scroll to position [31, 0]
click at [722, 229] on span "E_MIN-LOW_AUTO_PRODUCT_VF DAY7 1PLUS DEPO B_DAILY" at bounding box center [737, 228] width 177 height 10
click at [652, 242] on input "Show Selected" at bounding box center [654, 244] width 5 height 5
checkbox input "true"
click at [655, 255] on input "(All)" at bounding box center [657, 256] width 5 height 5
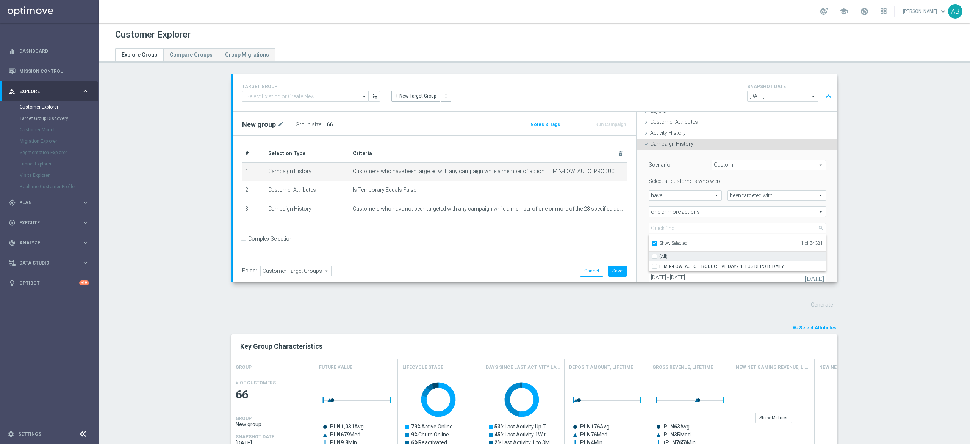
checkbox input "false"
type input "Select Action"
checkbox input "false"
click at [652, 243] on input "Show Selected" at bounding box center [654, 244] width 5 height 5
checkbox input "false"
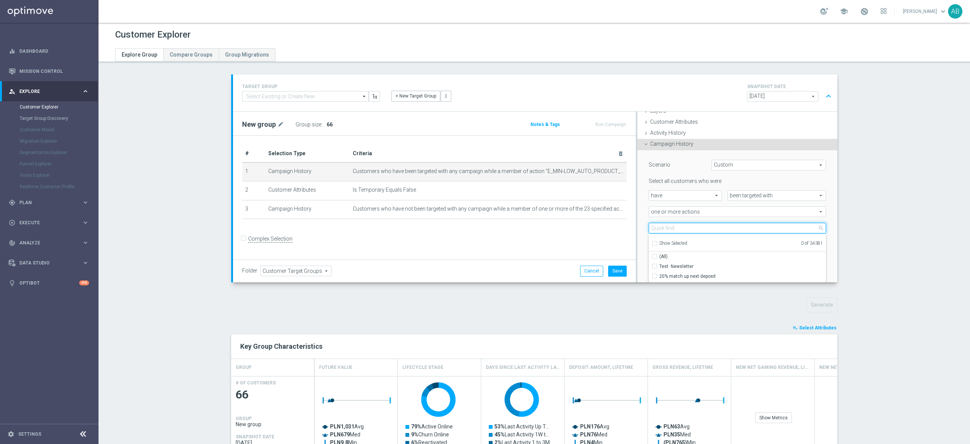
click at [653, 226] on input "search" at bounding box center [737, 228] width 177 height 11
paste input "E_MED-HIGH_AUTO_PRODUCT_VF DAY7 1PLUS DEPO A_DAILY"
type input "E_MED-HIGH_AUTO_PRODUCT_VF DAY7 1PLUS DEPO A_DAILY"
click at [655, 266] on input "E_MED-HIGH_AUTO_PRODUCT_VF DAY7 1PLUS DEPO A_DAILY" at bounding box center [657, 265] width 5 height 5
checkbox input "true"
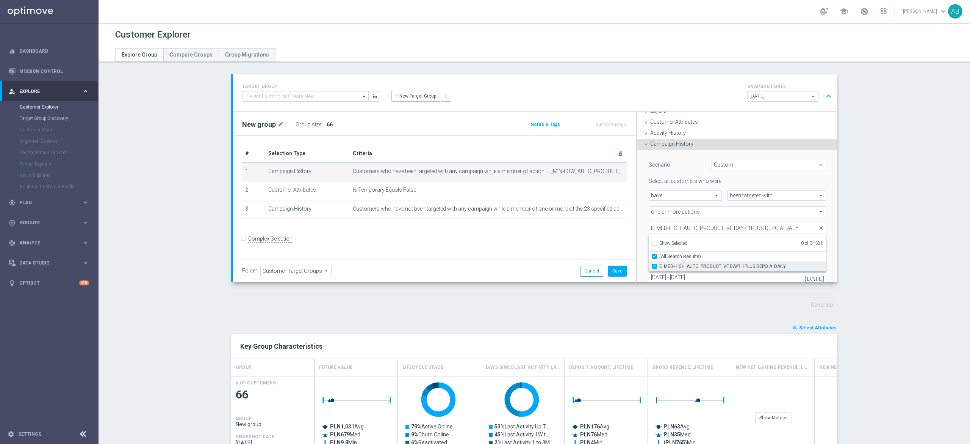
type input "E_MED-HIGH_AUTO_PRODUCT_VF DAY7 1PLUS DEPO A_DAILY"
checkbox input "true"
click at [638, 215] on div "Scenario Custom Custom arrow_drop_down search Select all customers who were hav…" at bounding box center [738, 230] width 200 height 161
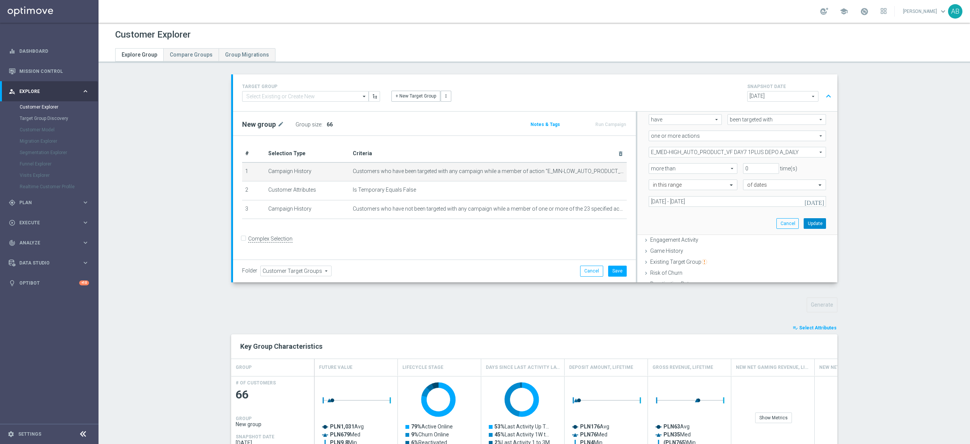
click at [804, 224] on button "Update" at bounding box center [815, 223] width 22 height 11
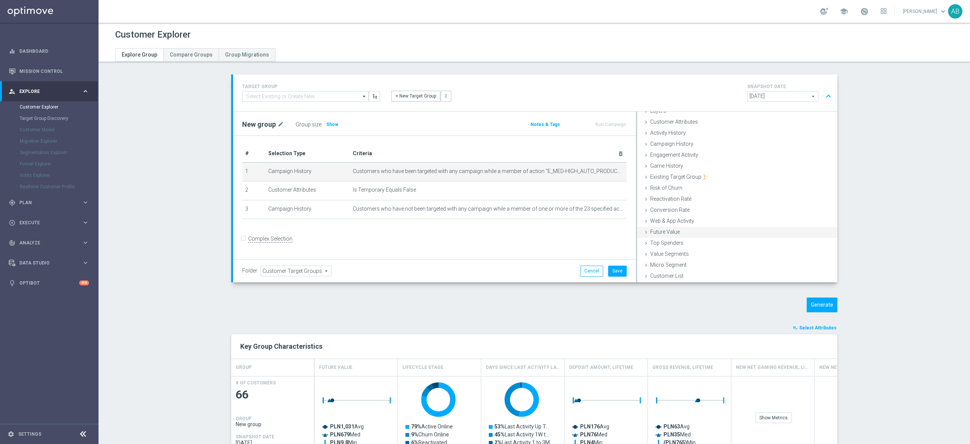
scroll to position [31, 0]
click at [602, 209] on icon "mode_edit" at bounding box center [605, 209] width 6 height 6
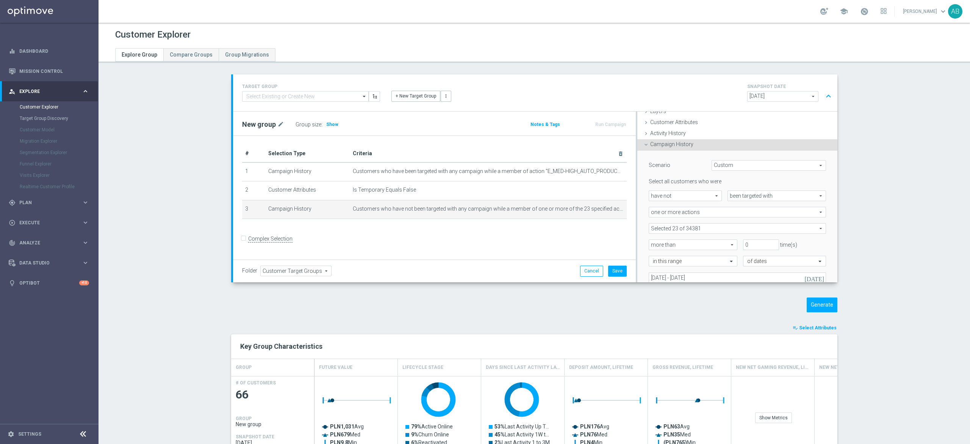
scroll to position [31, 0]
click at [698, 229] on span at bounding box center [737, 228] width 177 height 10
click at [695, 226] on input "search" at bounding box center [737, 228] width 177 height 11
paste input "E_MED-HIGH_AUTO_PRODUCT_VF DAY7 1PLUS DEPO A_DAILY"
type input "E_MED-HIGH_AUTO_PRODUCT_VF DAY7 1PLUS DEPO A_DAILY"
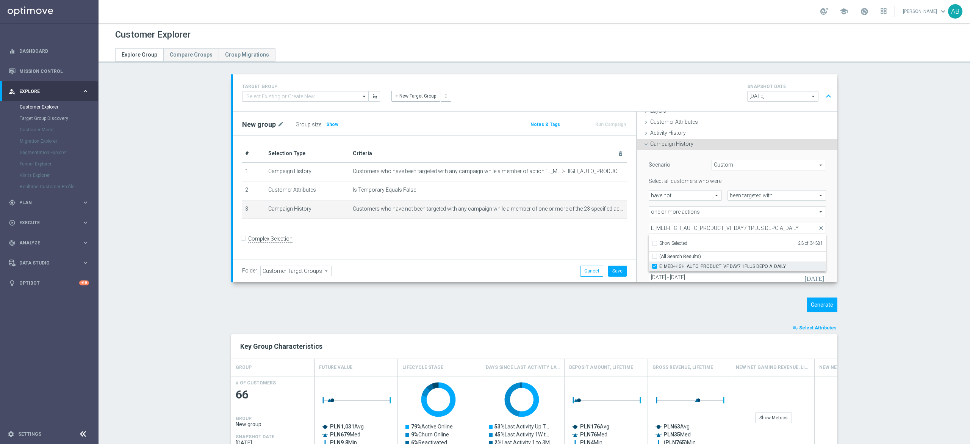
click at [655, 265] on input "E_MED-HIGH_AUTO_PRODUCT_VF DAY7 1PLUS DEPO A_DAILY" at bounding box center [657, 265] width 5 height 5
checkbox input "false"
type input "Selected 22 of 34381"
click at [707, 225] on input "E_MED-HIGH_AUTO_PRODUCT_VF DAY7 1PLUS DEPO A_DAILY" at bounding box center [737, 228] width 177 height 11
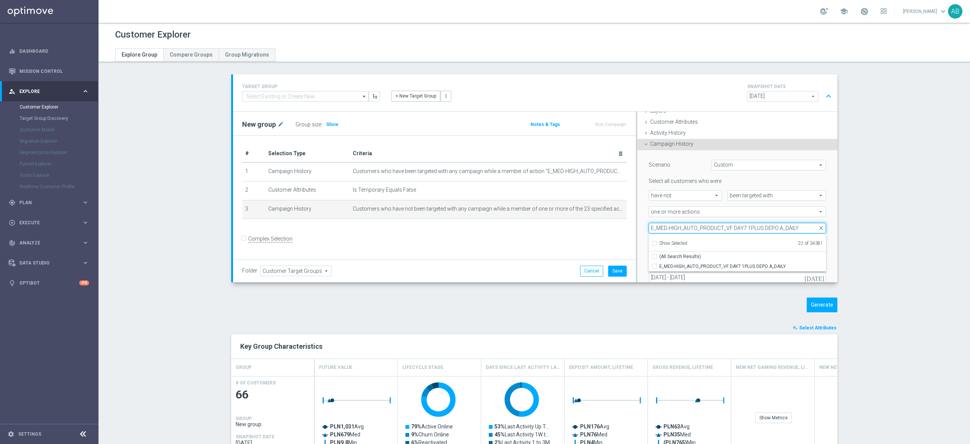
click at [707, 225] on input "E_MED-HIGH_AUTO_PRODUCT_VF DAY7 1PLUS DEPO A_DAILY" at bounding box center [737, 228] width 177 height 11
paste input "IN-LOW_AUTO_PRODUCT_VF DAY7 1PLUS DEPO B"
type input "E_MIN-LOW_AUTO_PRODUCT_VF DAY7 1PLUS DEPO B_DAILY"
click at [655, 267] on input "E_MIN-LOW_AUTO_PRODUCT_VF DAY7 1PLUS DEPO B_DAILY" at bounding box center [657, 265] width 5 height 5
checkbox input "true"
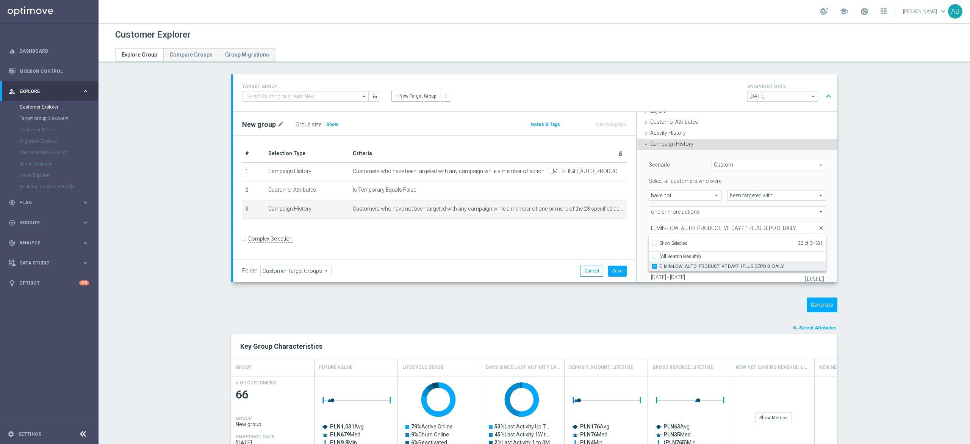
type input "Selected 23 of 34381"
click at [627, 220] on div "# Selection Type Criteria delete_forever 1 Campaign History Customers who have …" at bounding box center [434, 198] width 403 height 124
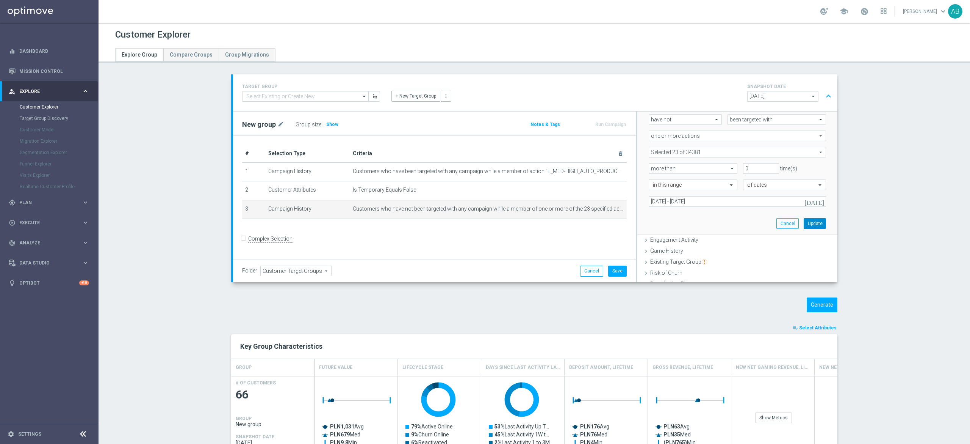
click at [804, 222] on button "Update" at bounding box center [815, 223] width 22 height 11
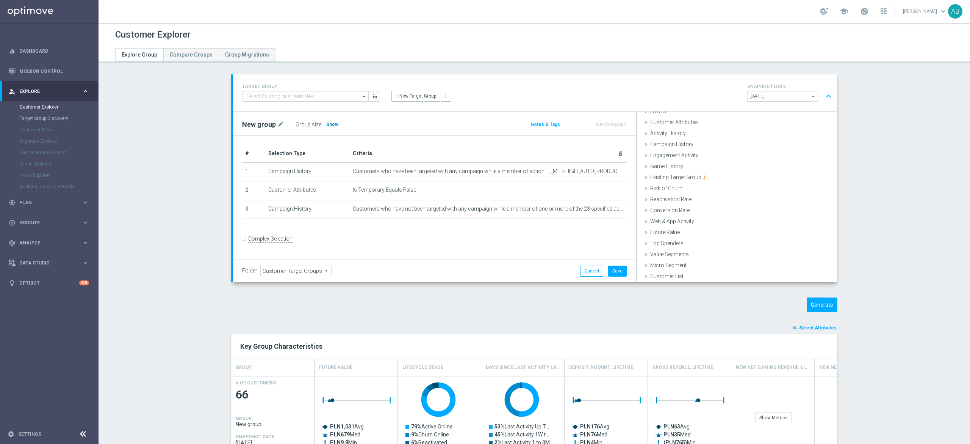
click at [327, 126] on span "Show" at bounding box center [332, 124] width 12 height 5
click at [809, 301] on button "Generate" at bounding box center [822, 304] width 31 height 15
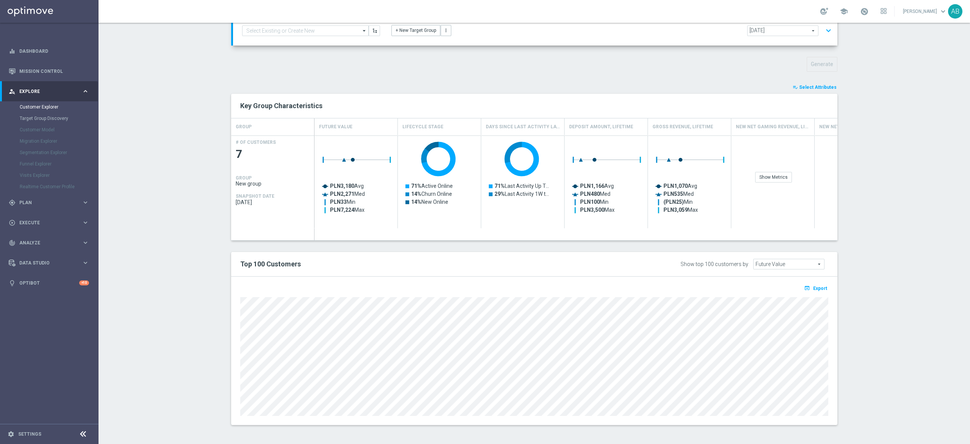
scroll to position [66, 0]
click at [814, 289] on span "Export" at bounding box center [821, 287] width 14 height 5
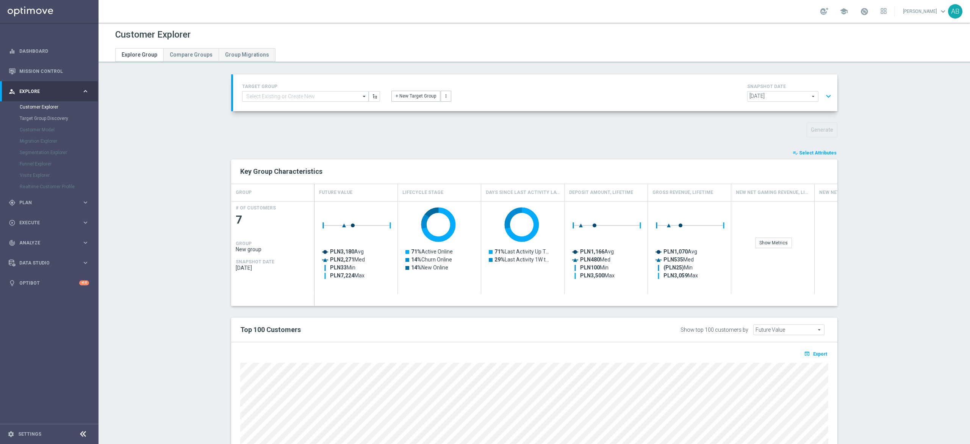
click at [815, 104] on div "TARGET GROUP arrow_drop_down Drag here to set row groups Drag here to set colum…" at bounding box center [535, 92] width 605 height 37
click at [823, 101] on button "expand_more" at bounding box center [828, 96] width 11 height 14
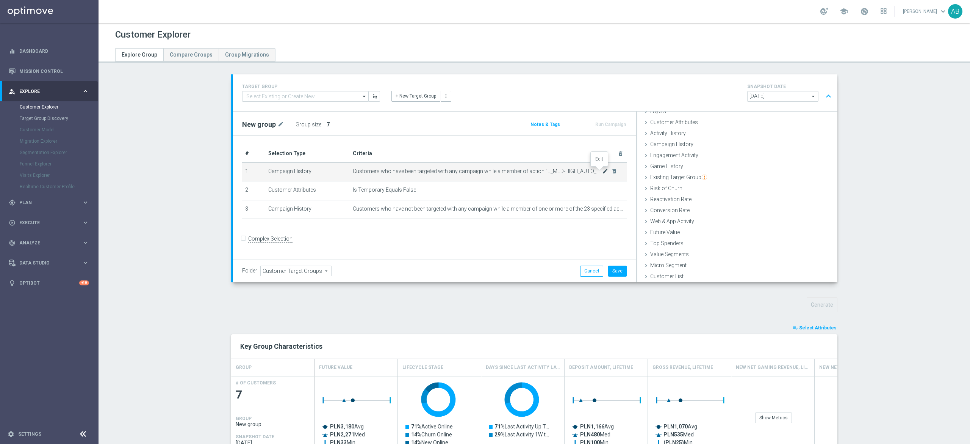
click at [602, 172] on icon "mode_edit" at bounding box center [605, 171] width 6 height 6
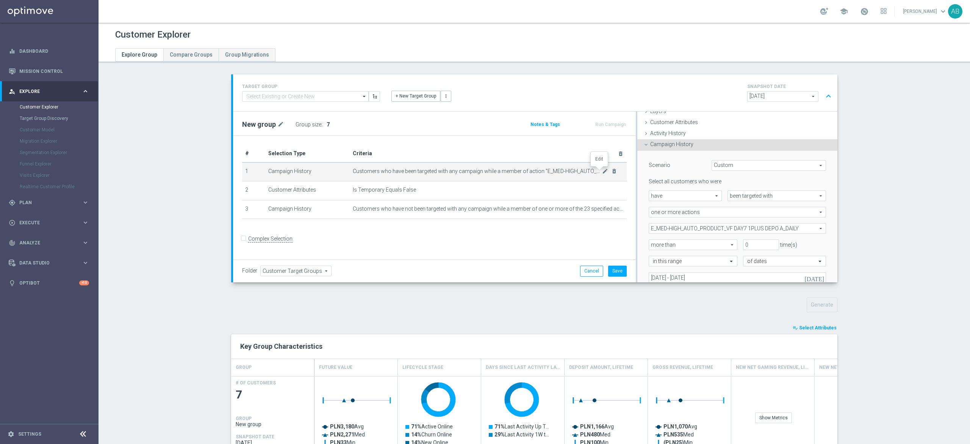
scroll to position [31, 0]
click at [706, 227] on span "E_MED-HIGH_AUTO_PRODUCT_VF DAY7 1PLUS DEPO A_DAILY" at bounding box center [737, 228] width 177 height 10
click at [674, 227] on input "search" at bounding box center [737, 228] width 177 height 11
paste input "E_MED-HIGH_AUTO_PRODUCT_VF DAY7 1PLUS DEPO B_DAILY"
type input "E_MED-HIGH_AUTO_PRODUCT_VF DAY7 1PLUS DEPO B_DAILY"
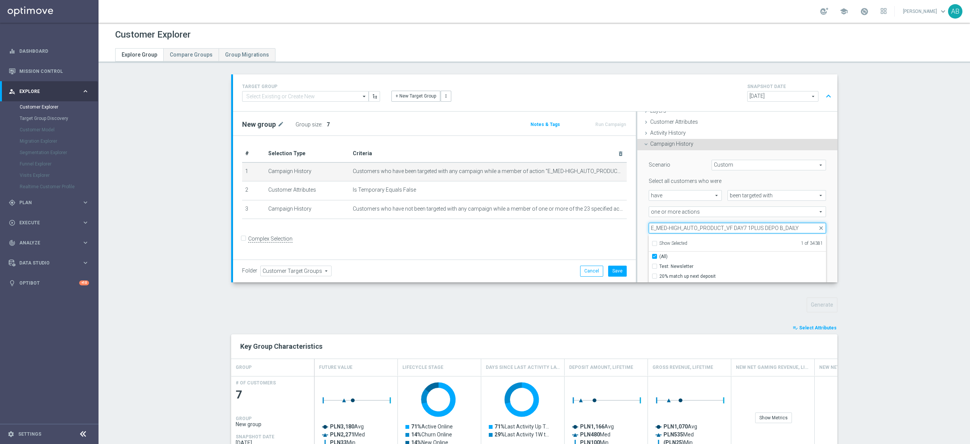
checkbox input "true"
type input "E_MED-HIGH_AUTO_PRODUCT_VF DAY7 1PLUS DEPO B_DAILY"
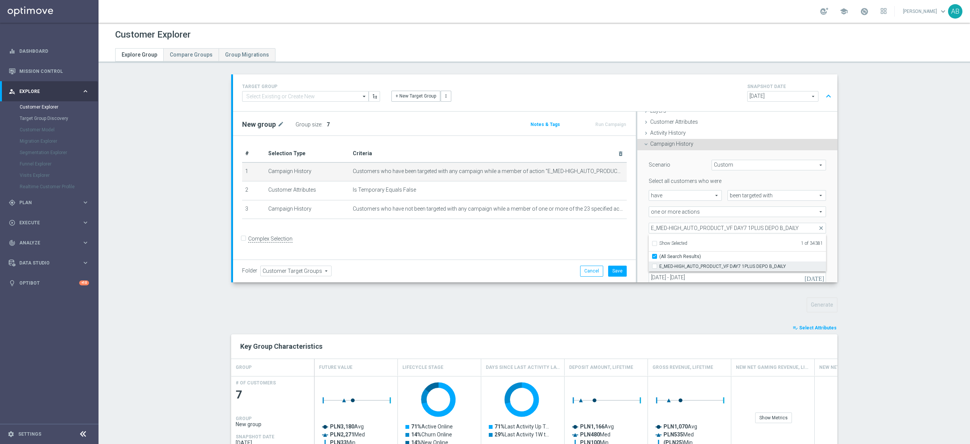
click at [655, 264] on input "E_MED-HIGH_AUTO_PRODUCT_VF DAY7 1PLUS DEPO B_DAILY" at bounding box center [657, 265] width 5 height 5
click at [643, 221] on div "Scenario Custom Custom arrow_drop_down search Select all customers who were hav…" at bounding box center [737, 230] width 189 height 160
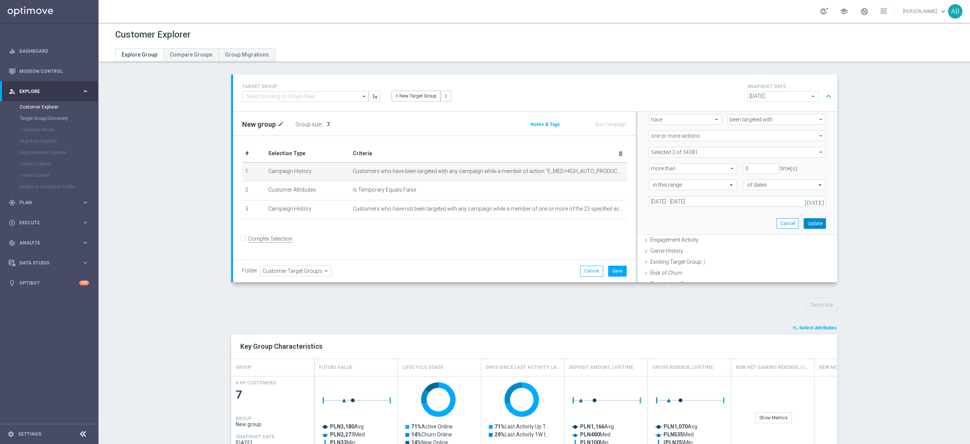
click at [804, 220] on button "Update" at bounding box center [815, 223] width 22 height 11
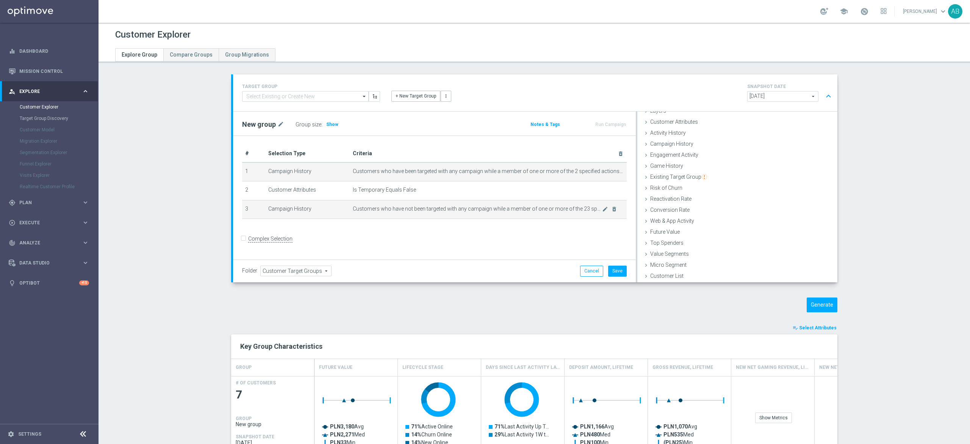
scroll to position [31, 0]
click at [595, 209] on span "Customers who have not been targeted with any campaign while a member of one or…" at bounding box center [477, 208] width 249 height 6
click at [602, 209] on icon "mode_edit" at bounding box center [605, 209] width 6 height 6
click at [709, 227] on span at bounding box center [737, 228] width 177 height 10
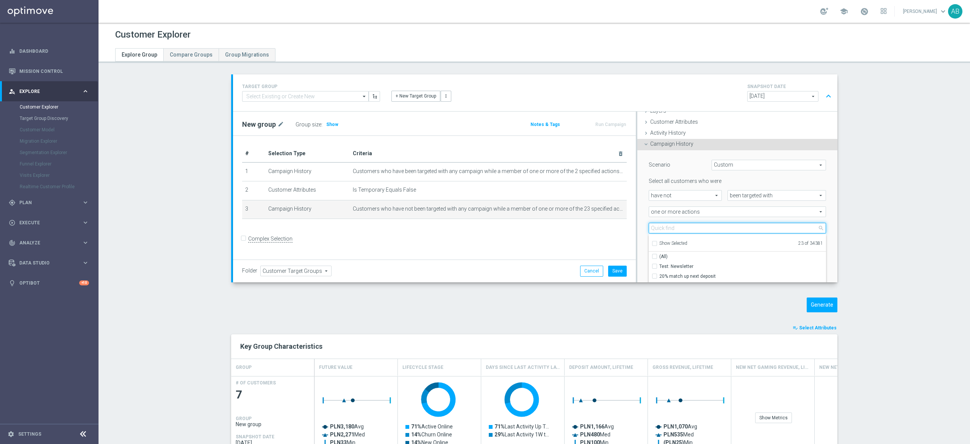
click at [663, 227] on input "search" at bounding box center [737, 228] width 177 height 11
paste input "E_MED-HIGH_AUTO_PRODUCT_VF DAY7 1PLUS DEPO B_DAILY"
click at [660, 262] on label "E_MED-HIGH_AUTO_PRODUCT_VF DAY7 1PLUS DEPO B_DAILY" at bounding box center [743, 266] width 167 height 10
click at [655, 263] on input "E_MED-HIGH_AUTO_PRODUCT_VF DAY7 1PLUS DEPO B_DAILY" at bounding box center [657, 265] width 5 height 5
click at [663, 227] on input "E_MED-HIGH_AUTO_PRODUCT_VF DAY7 1PLUS DEPO B_DAILY" at bounding box center [737, 228] width 177 height 11
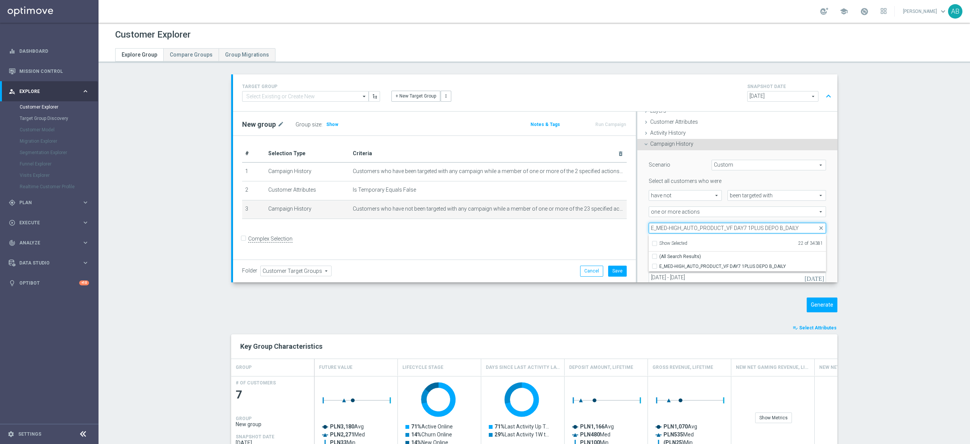
click at [663, 227] on input "E_MED-HIGH_AUTO_PRODUCT_VF DAY7 1PLUS DEPO B_DAILY" at bounding box center [737, 228] width 177 height 11
paste input "A"
click at [655, 266] on input "E_MED-HIGH_AUTO_PRODUCT_VF DAY7 1PLUS DEPO A_DAILY" at bounding box center [657, 265] width 5 height 5
click at [638, 224] on div "Scenario Custom Custom arrow_drop_down search Select all customers who were hav…" at bounding box center [738, 230] width 200 height 161
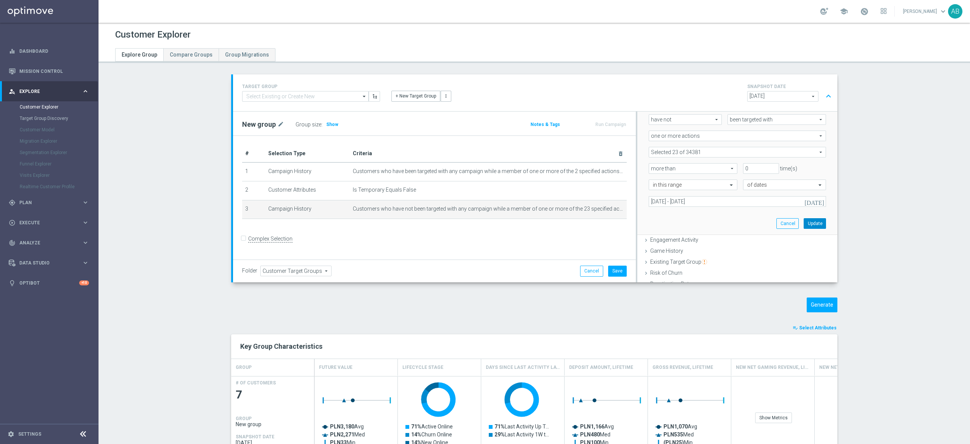
click at [804, 222] on button "Update" at bounding box center [815, 223] width 22 height 11
click at [331, 128] on div "Group size : Show" at bounding box center [334, 124] width 76 height 11
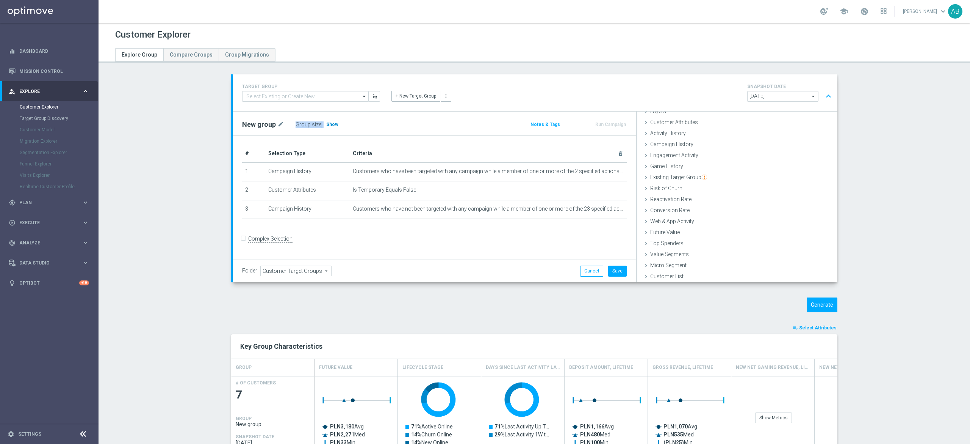
click at [328, 124] on span "Show" at bounding box center [332, 124] width 12 height 5
click at [398, 124] on div "New group mode_edit Group size : 15" at bounding box center [369, 124] width 264 height 11
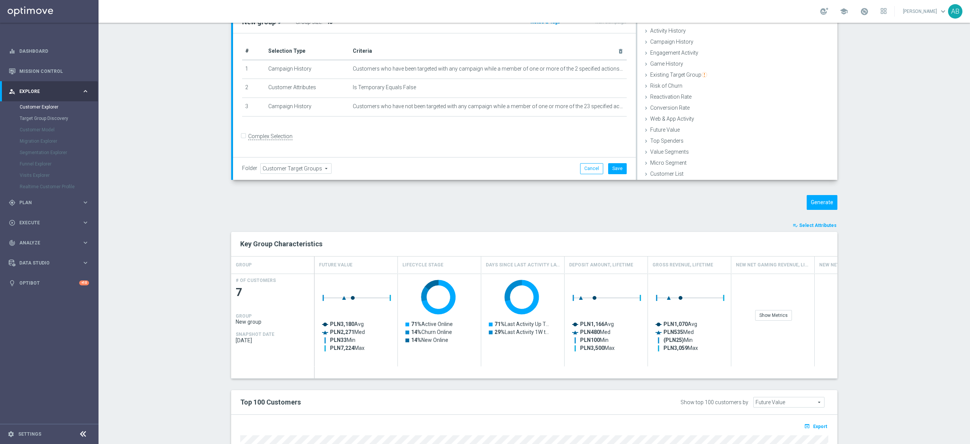
scroll to position [241, 0]
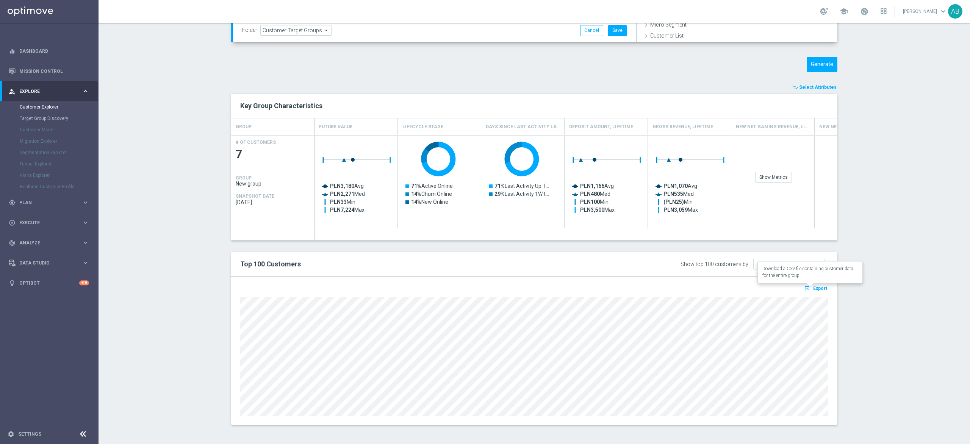
click at [813, 291] on button "open_in_browser Export" at bounding box center [815, 288] width 25 height 10
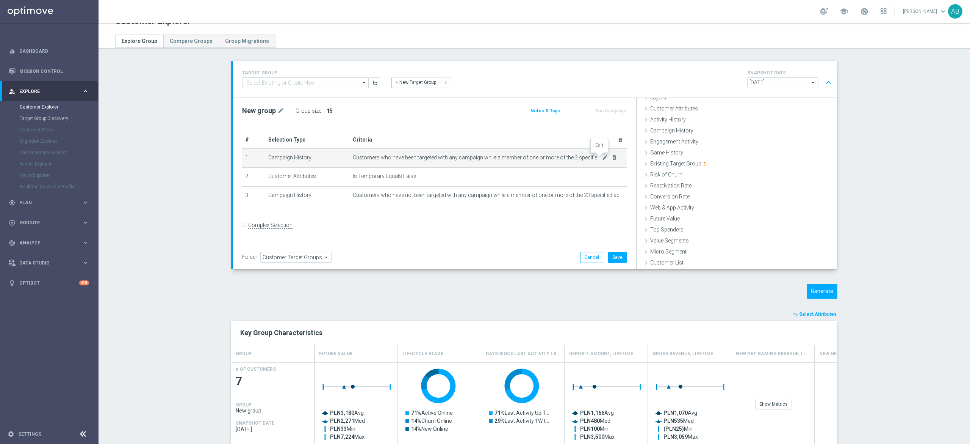
click at [602, 160] on icon "mode_edit" at bounding box center [605, 157] width 6 height 6
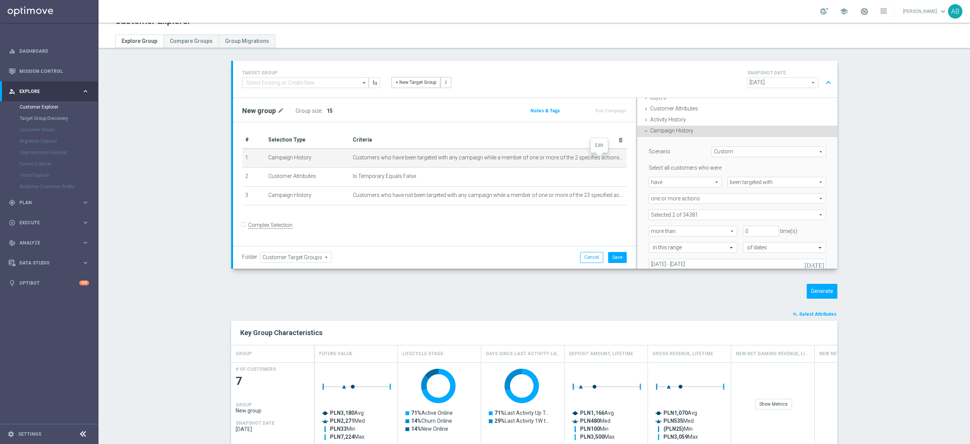
scroll to position [31, 0]
click at [682, 212] on span at bounding box center [737, 214] width 177 height 10
click at [652, 230] on input "Show Selected" at bounding box center [654, 230] width 5 height 5
click at [655, 252] on input "E_MED-HIGH_AUTO_PRODUCT_VF DAY7 1PLUS DEPO A_DAILY" at bounding box center [657, 252] width 5 height 5
click at [643, 209] on div "E_MED-HIGH_AUTO_PRODUCT_VF DAY7 1PLUS DEPO B_DAILY E_MED-HIGH_AUTO_PRODUCT_VF D…" at bounding box center [737, 214] width 189 height 11
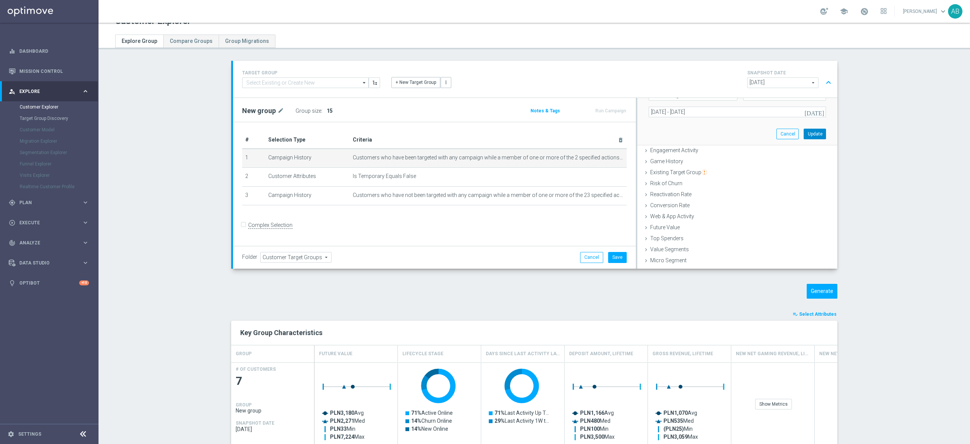
click at [804, 133] on button "Update" at bounding box center [815, 134] width 22 height 11
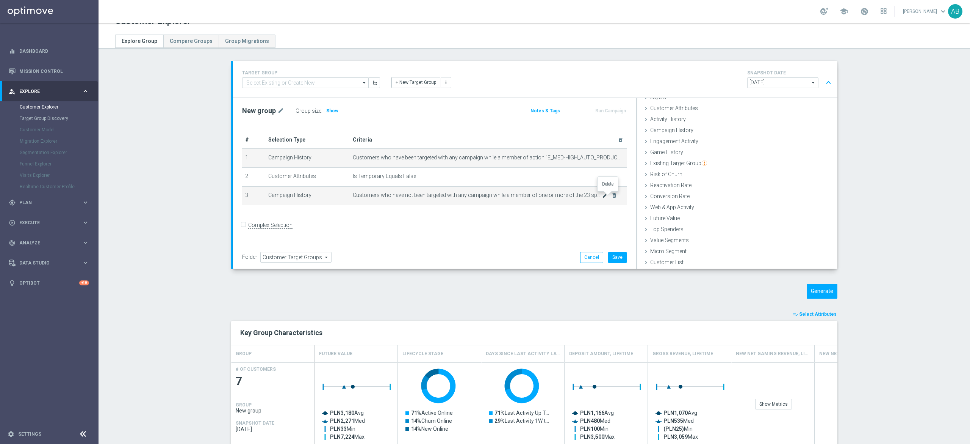
scroll to position [31, 0]
click at [602, 196] on icon "mode_edit" at bounding box center [605, 195] width 6 height 6
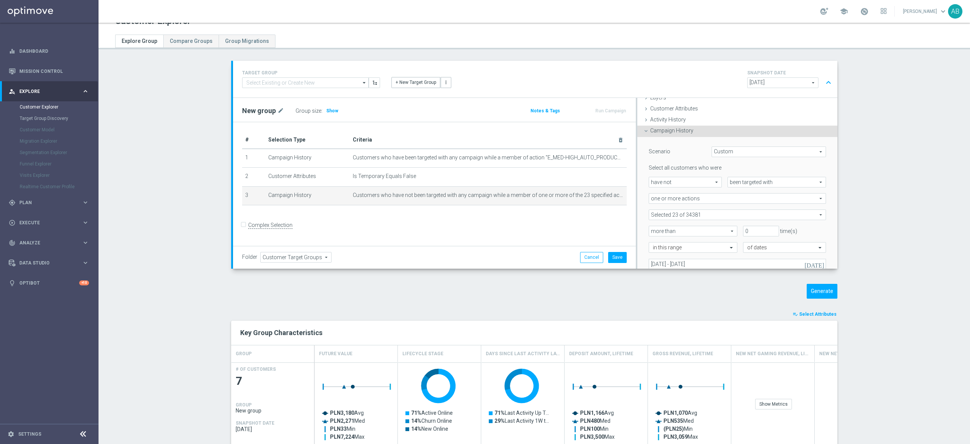
scroll to position [67, 0]
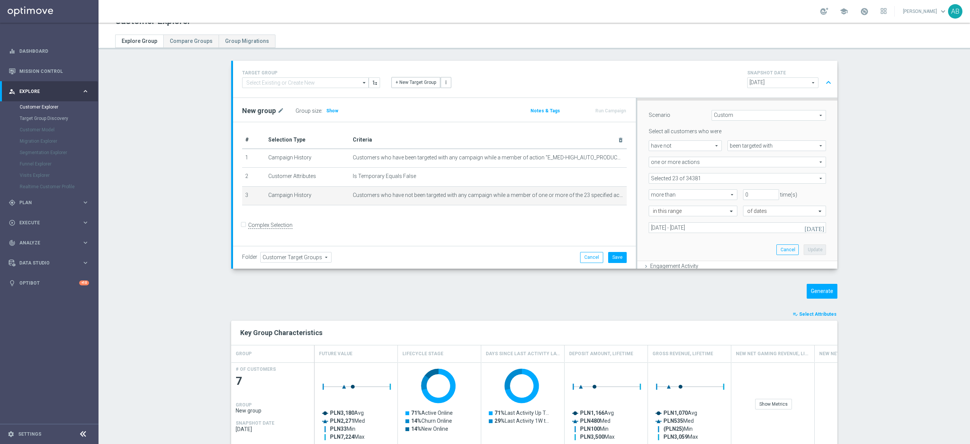
click at [687, 177] on span at bounding box center [737, 178] width 177 height 10
click at [687, 177] on input "search" at bounding box center [737, 178] width 177 height 11
paste input "E_MED-HIGH_AUTO_PRODUCT_VF DAY7 1PLUS DEPO A_DAILY"
click at [655, 215] on input "E_MED-HIGH_AUTO_PRODUCT_VF DAY7 1PLUS DEPO A_DAILY" at bounding box center [657, 216] width 5 height 5
click at [705, 178] on input "E_MED-HIGH_AUTO_PRODUCT_VF DAY7 1PLUS DEPO A_DAILY" at bounding box center [737, 178] width 177 height 11
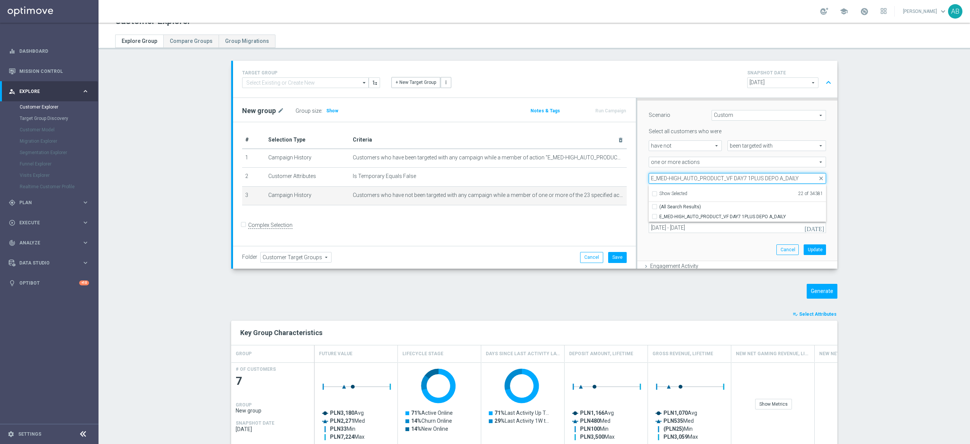
click at [705, 178] on input "E_MED-HIGH_AUTO_PRODUCT_VF DAY7 1PLUS DEPO A_DAILY" at bounding box center [737, 178] width 177 height 11
paste input "B"
click at [655, 216] on input "E_MED-HIGH_AUTO_PRODUCT_VF DAY7 1PLUS DEPO B_DAILY" at bounding box center [657, 216] width 5 height 5
click at [638, 161] on div "Scenario Custom Custom arrow_drop_down search Select all customers who were hav…" at bounding box center [738, 180] width 200 height 161
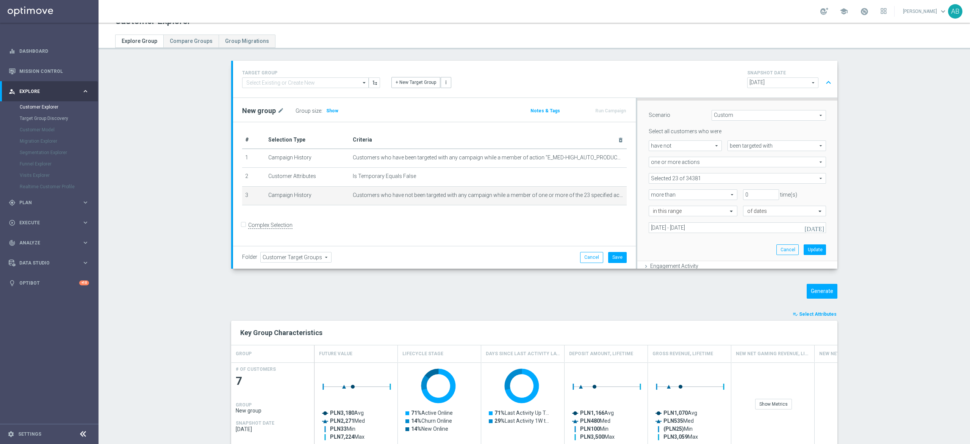
click at [664, 177] on span at bounding box center [737, 178] width 177 height 10
click at [666, 180] on input "search" at bounding box center [737, 178] width 177 height 11
paste input "E_MED-HIGH_AUTO_PRODUCT_VF DAY7 1PLUS DEPO B_DAILY"
click at [655, 218] on input "E_MED-HIGH_AUTO_PRODUCT_VF DAY7 1PLUS DEPO B_DAILY" at bounding box center [657, 216] width 5 height 5
click at [716, 178] on input "E_MED-HIGH_AUTO_PRODUCT_VF DAY7 1PLUS DEPO B_DAILY" at bounding box center [737, 178] width 177 height 11
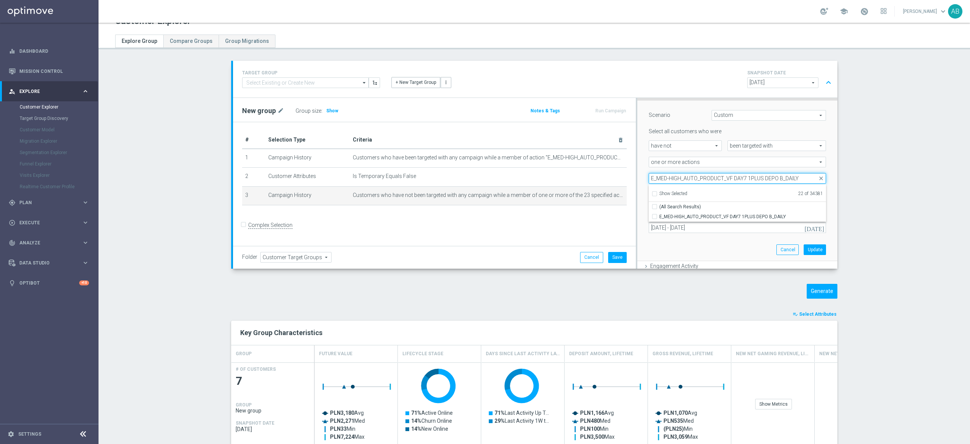
click at [716, 178] on input "E_MED-HIGH_AUTO_PRODUCT_VF DAY7 1PLUS DEPO B_DAILY" at bounding box center [737, 178] width 177 height 11
click at [716, 177] on input "E_MED-HIGH_AUTO_PRODUCT_VF DAY7 1PLUS DEPO B_DAILY" at bounding box center [737, 178] width 177 height 11
paste input "A"
click at [655, 214] on input "E_MED-HIGH_AUTO_PRODUCT_VF DAY7 1PLUS DEPO A_DAILY" at bounding box center [657, 216] width 5 height 5
click at [638, 180] on div "Scenario Custom Custom arrow_drop_down search Select all customers who were hav…" at bounding box center [738, 180] width 200 height 161
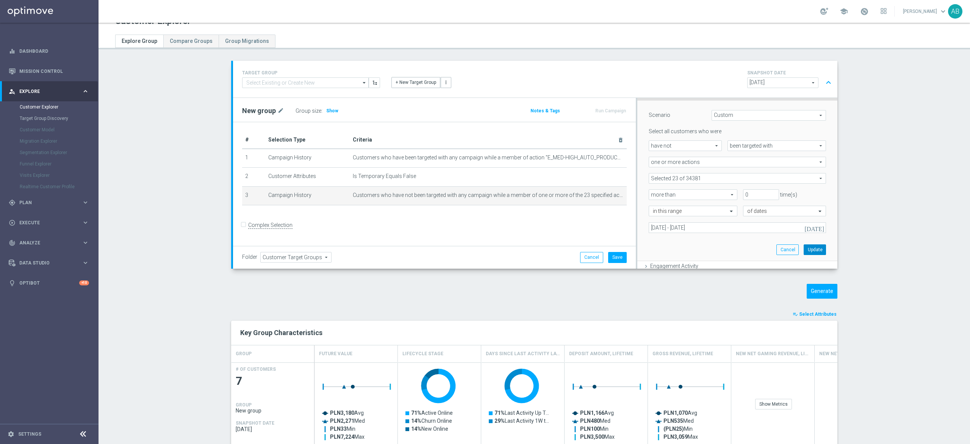
click at [804, 246] on button "Update" at bounding box center [815, 249] width 22 height 11
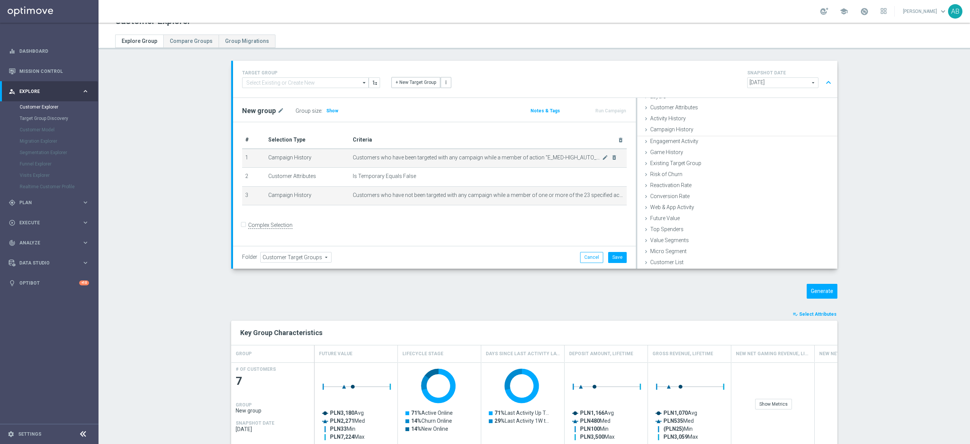
scroll to position [31, 0]
click at [317, 111] on div "Group size : Show" at bounding box center [334, 110] width 76 height 11
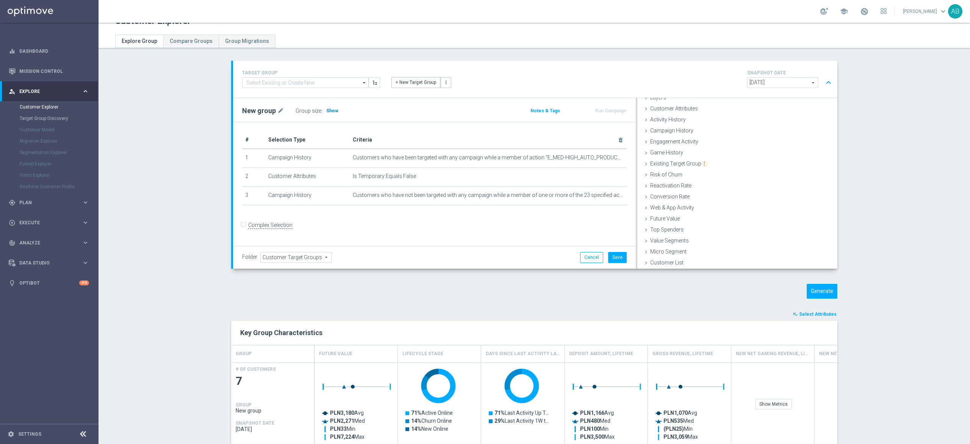
click at [326, 110] on span "Show" at bounding box center [332, 110] width 12 height 5
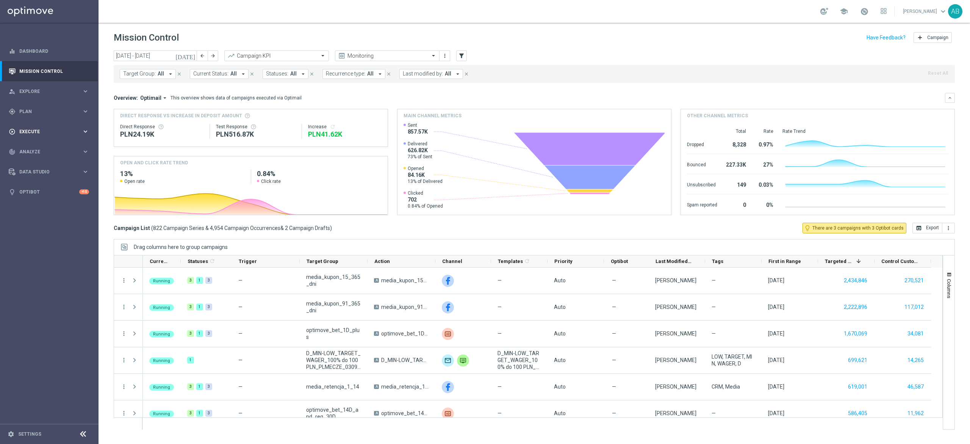
click at [38, 132] on span "Execute" at bounding box center [50, 131] width 63 height 5
click at [37, 147] on link "Campaign Builder" at bounding box center [49, 147] width 59 height 6
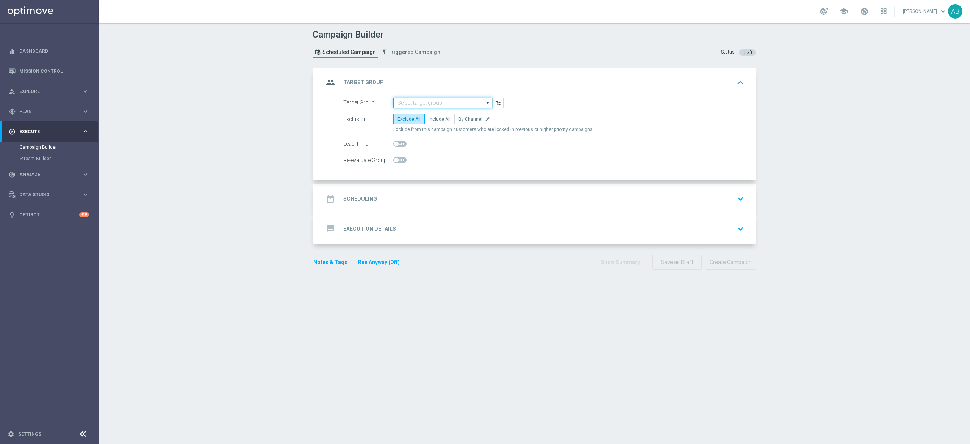
click at [436, 104] on input at bounding box center [442, 102] width 99 height 11
paste input "E_ALL_TARGET_OFFER_ORG 2DEPO GLOB REM_040925"
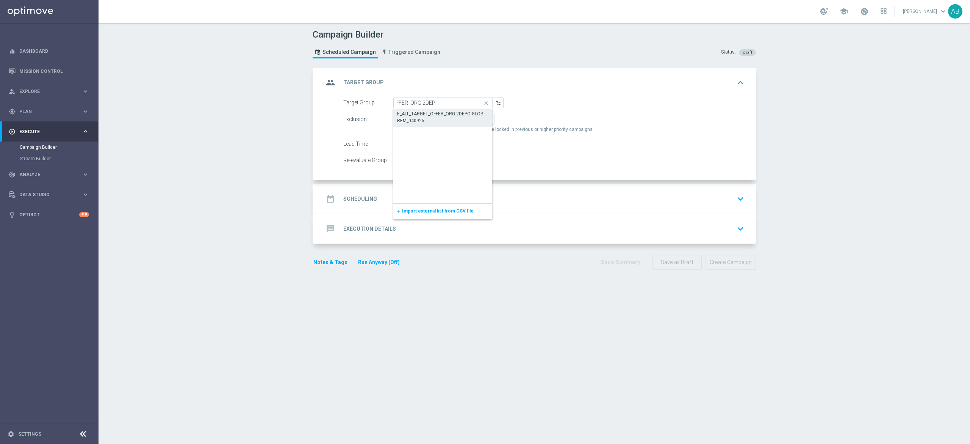
click at [443, 118] on div "E_ALL_TARGET_OFFER_ORG 2DEPO GLOB REM_040925" at bounding box center [443, 117] width 92 height 14
type input "E_ALL_TARGET_OFFER_ORG 2DEPO GLOB REM_040925"
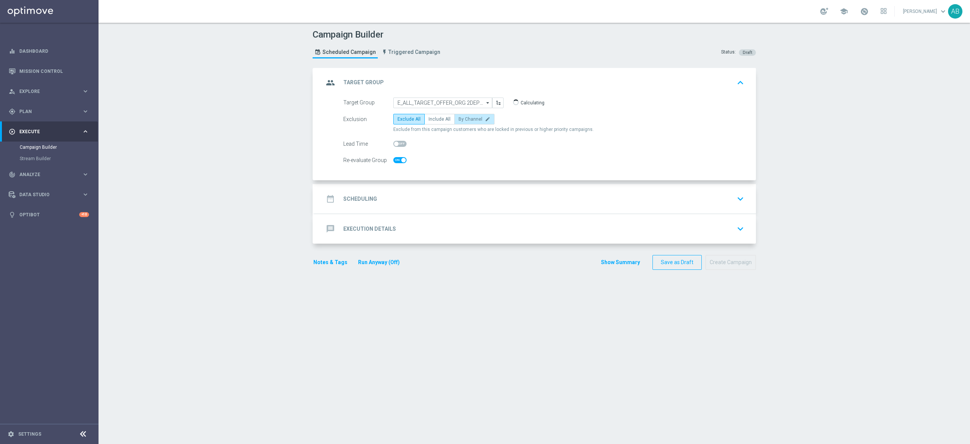
checkbox input "true"
click at [477, 122] on label "By Channel edit" at bounding box center [475, 119] width 40 height 11
click at [464, 122] on input "By Channel edit" at bounding box center [461, 120] width 5 height 5
radio input "true"
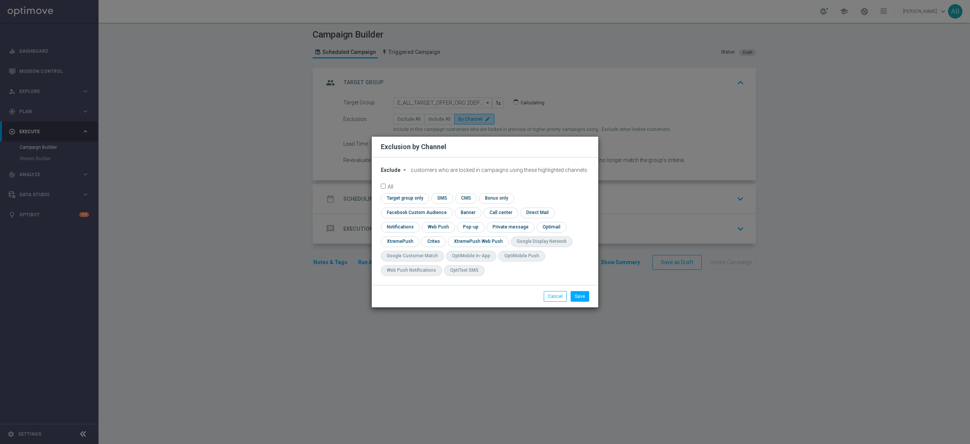
click at [390, 172] on div "Exclude arrow_drop_down × Exclude customers who are locked in campaigns using t…" at bounding box center [485, 220] width 227 height 127
click at [390, 173] on span "Exclude" at bounding box center [391, 170] width 20 height 6
click at [0, 0] on span "Include" at bounding box center [0, 0] width 0 height 0
click at [450, 207] on input "checkbox" at bounding box center [415, 212] width 69 height 10
checkbox input "true"
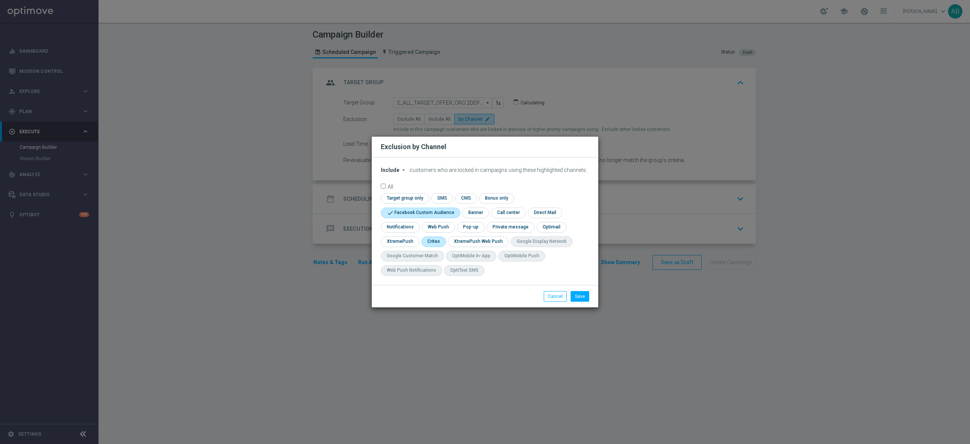
click at [427, 240] on input "checkbox" at bounding box center [434, 241] width 24 height 10
checkbox input "true"
click at [475, 226] on input "checkbox" at bounding box center [470, 227] width 26 height 10
checkbox input "true"
click at [587, 300] on button "Save" at bounding box center [580, 296] width 19 height 11
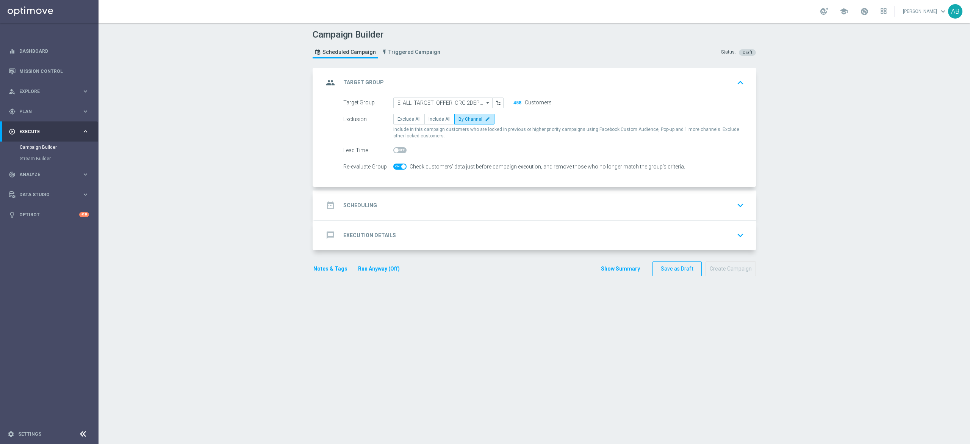
click at [452, 202] on div "date_range Scheduling keyboard_arrow_down" at bounding box center [535, 205] width 423 height 14
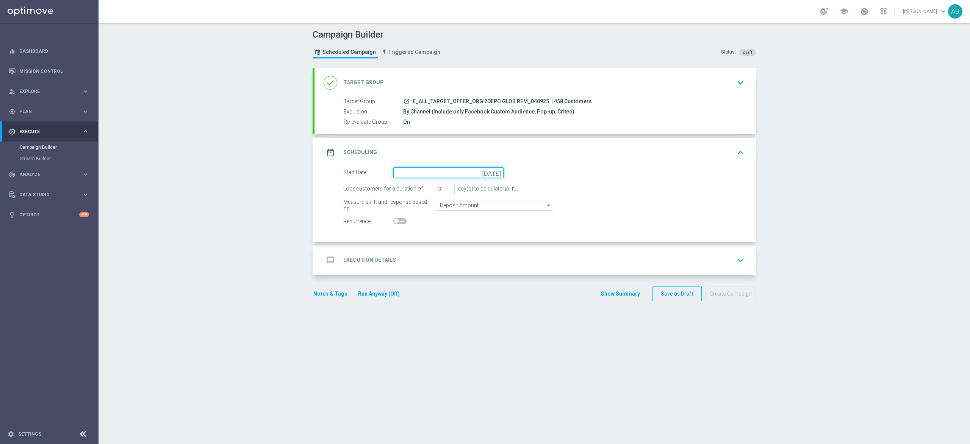
click at [417, 174] on input at bounding box center [448, 172] width 110 height 11
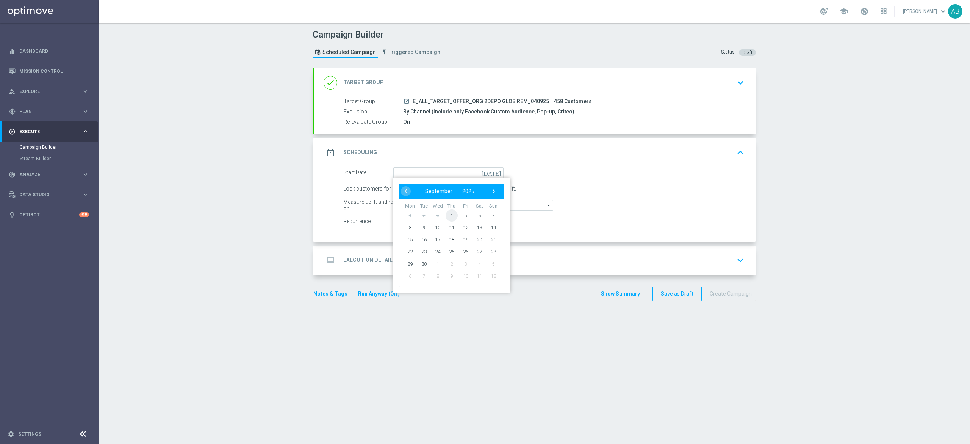
click at [447, 216] on span "4" at bounding box center [452, 215] width 12 height 12
type input "[DATE]"
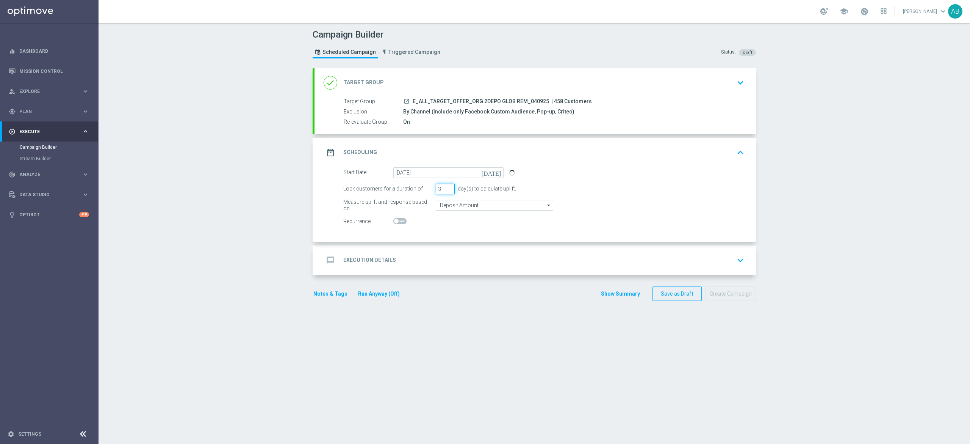
click at [436, 194] on input "3" at bounding box center [445, 188] width 19 height 11
type input "3"
type input "1"
click at [418, 261] on div "message Execution Details keyboard_arrow_down" at bounding box center [535, 260] width 423 height 14
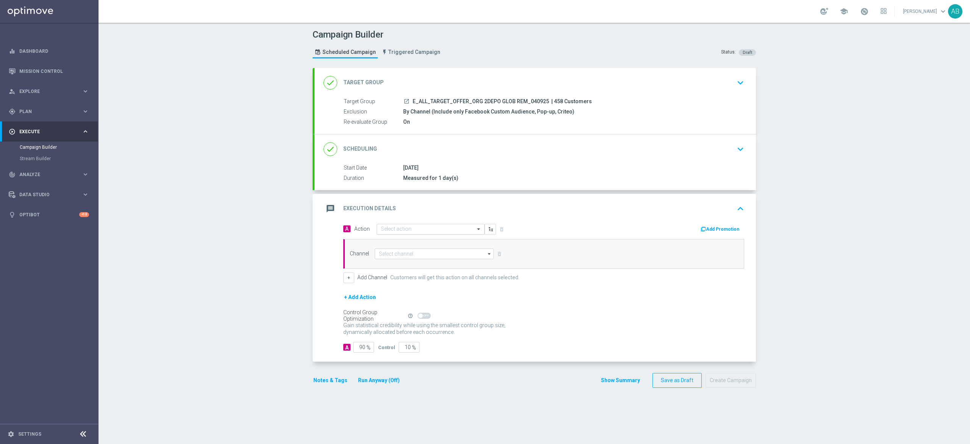
click at [409, 232] on input "text" at bounding box center [423, 229] width 85 height 6
paste input "E_ALL_TARGET_OFFER_ORG 2DEPO GLOB REM_040925"
type input "E_ALL_TARGET_OFFER_ORG 2DEPO GLOB REM_040925"
click at [415, 238] on div "E_ALL_TARGET_OFFER_ORG 2DEPO GLOB REM_040925 edit" at bounding box center [431, 242] width 100 height 13
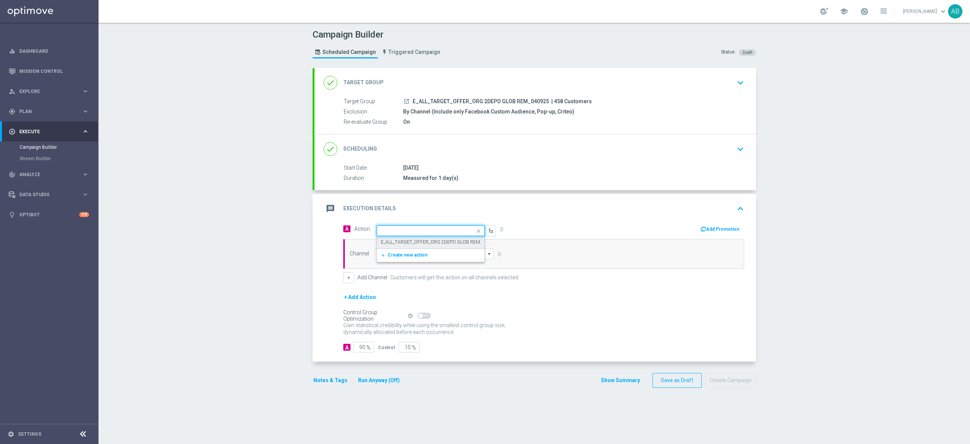
scroll to position [0, 0]
click at [409, 254] on input at bounding box center [434, 253] width 119 height 11
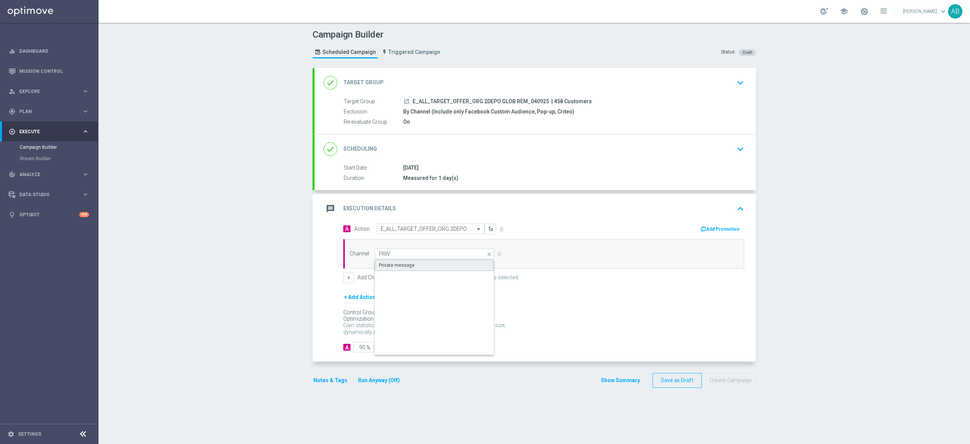
click at [408, 267] on div "Private message" at bounding box center [434, 264] width 119 height 11
type input "Private message"
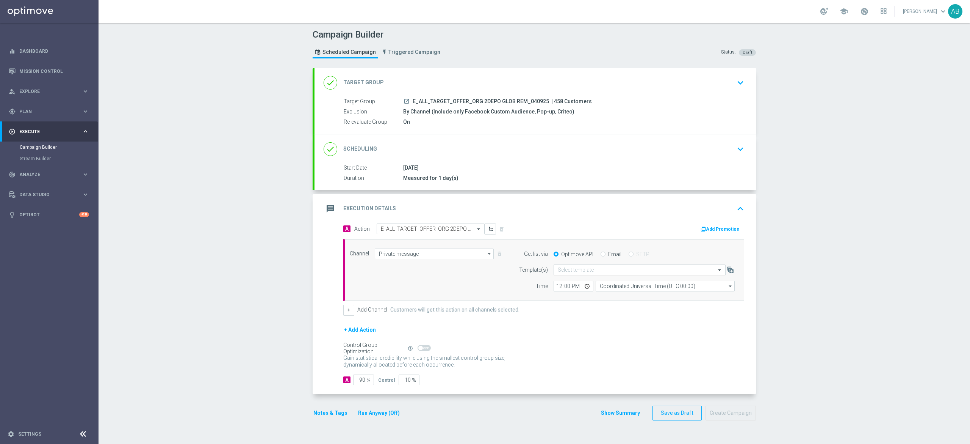
click at [583, 267] on div "Select template" at bounding box center [640, 269] width 172 height 11
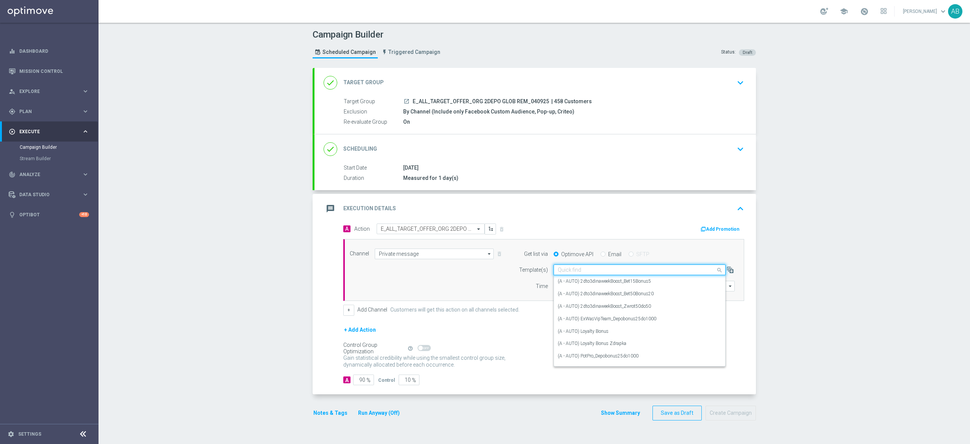
paste input "E_ALL_TARGET_OFFER_ORG 2DEPO GLOB REM_040925"
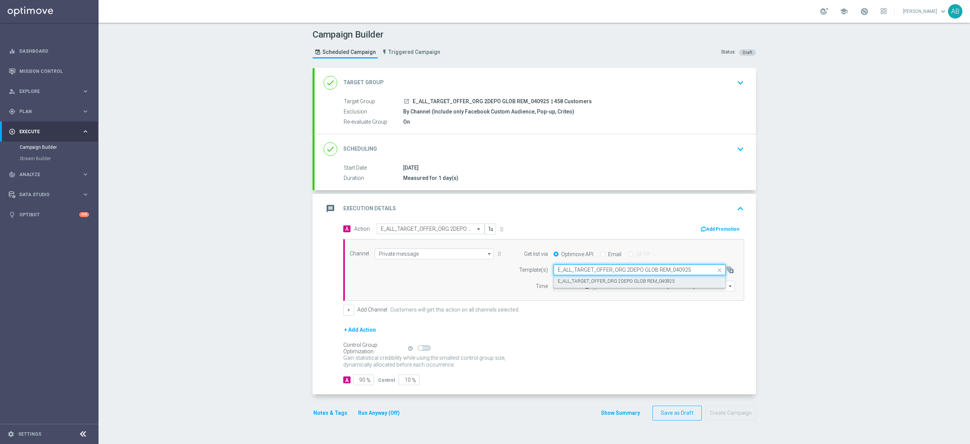
click at [578, 278] on div "E_ALL_TARGET_OFFER_ORG 2DEPO GLOB REM_040925" at bounding box center [640, 281] width 164 height 13
type input "E_ALL_TARGET_OFFER_ORG 2DEPO GLOB REM_040925"
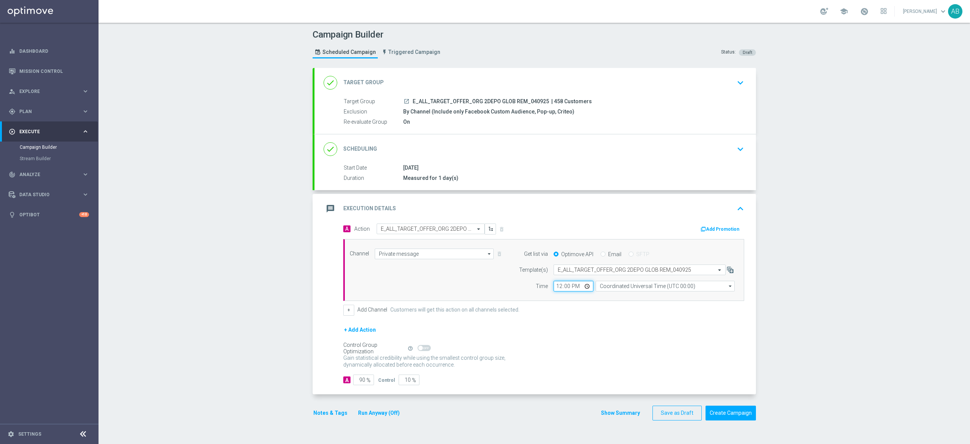
click at [554, 288] on input "12:00" at bounding box center [574, 286] width 40 height 11
type input "15:01"
click at [616, 285] on input "Coordinated Universal Time (UTC 00:00)" at bounding box center [665, 286] width 139 height 11
click at [619, 298] on div "Central European Time ([GEOGRAPHIC_DATA]) (UTC +02:00)" at bounding box center [662, 297] width 124 height 7
type input "Central European Time ([GEOGRAPHIC_DATA]) (UTC +02:00)"
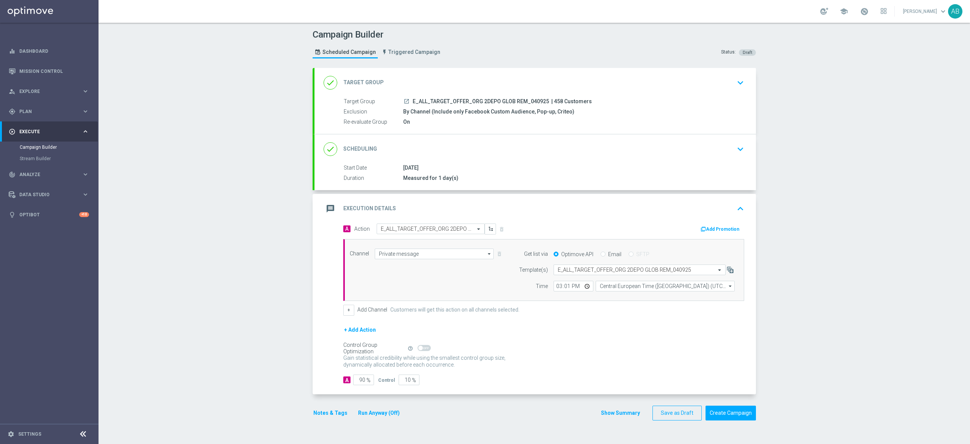
click at [325, 414] on button "Notes & Tags" at bounding box center [331, 412] width 36 height 9
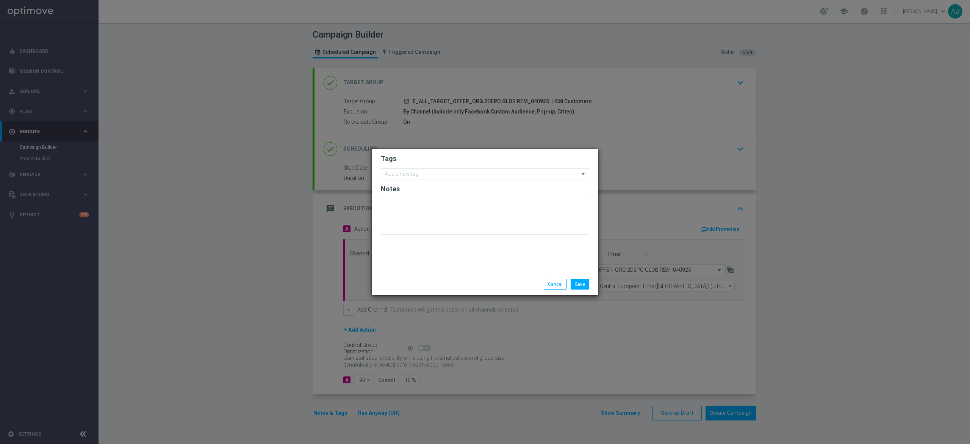
click at [416, 173] on input "text" at bounding box center [482, 174] width 194 height 6
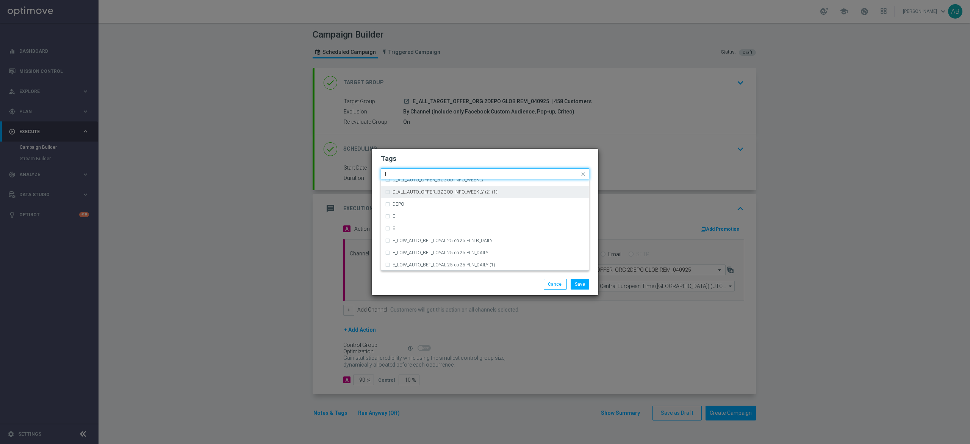
scroll to position [1061, 0]
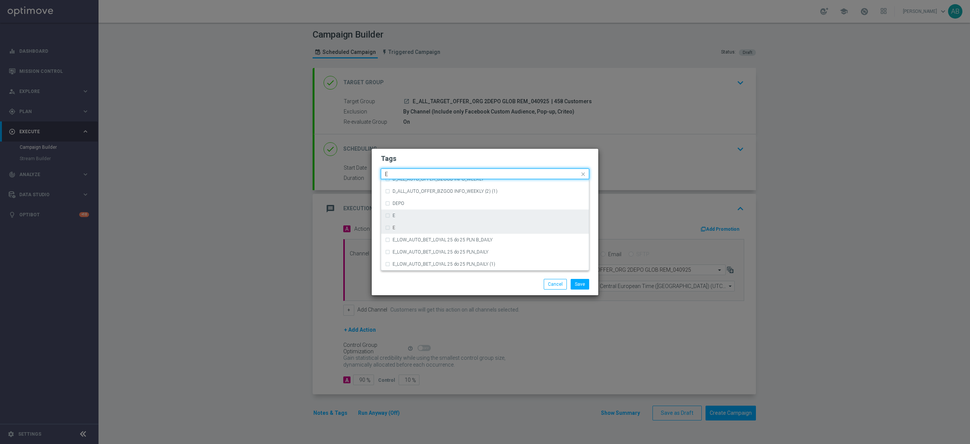
click at [412, 216] on div "E" at bounding box center [489, 215] width 193 height 5
type input "E"
click at [409, 174] on input "E" at bounding box center [482, 174] width 194 height 6
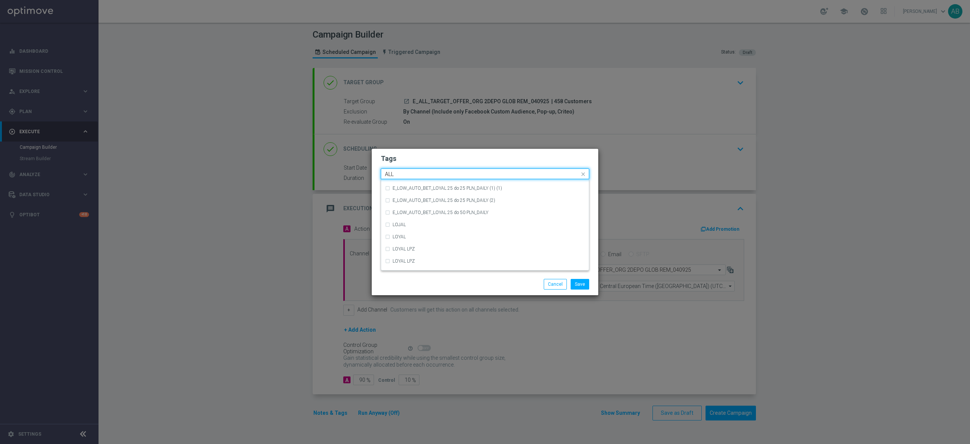
scroll to position [0, 0]
click at [413, 184] on div "ALL" at bounding box center [489, 185] width 193 height 5
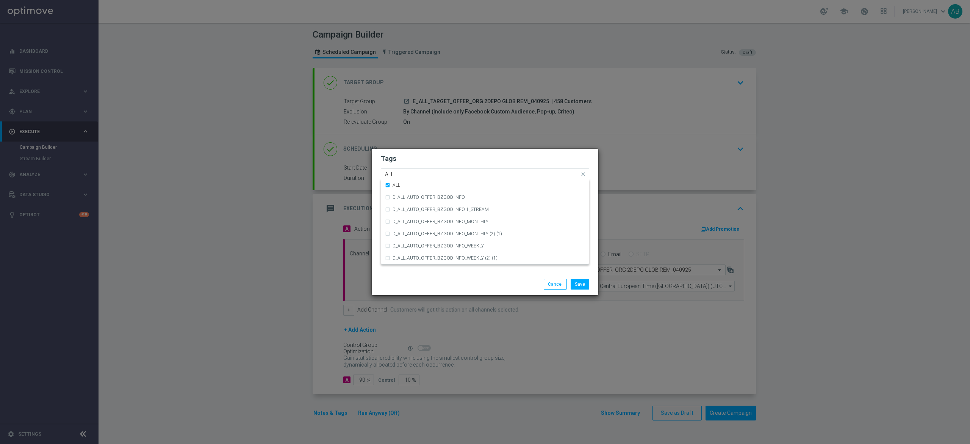
click at [411, 176] on input "ALL" at bounding box center [482, 174] width 194 height 6
type input "A"
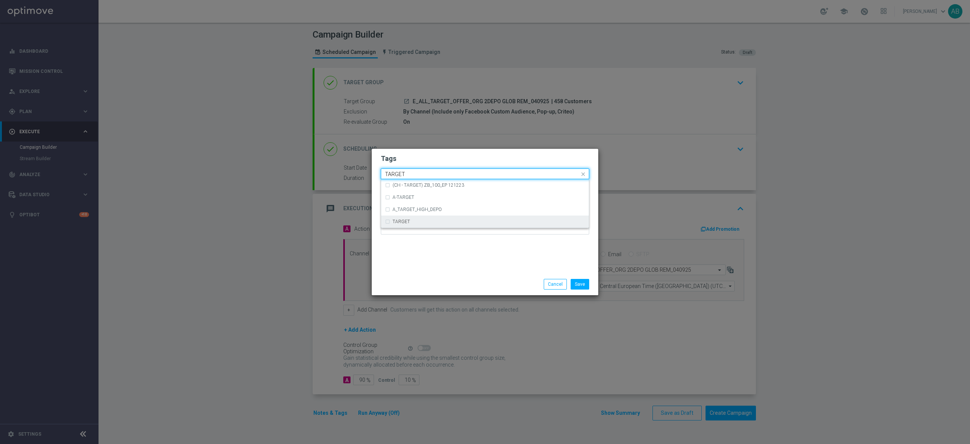
click at [399, 218] on div "TARGET" at bounding box center [485, 221] width 200 height 12
click at [406, 174] on input "TARGET" at bounding box center [482, 174] width 194 height 6
type input "T"
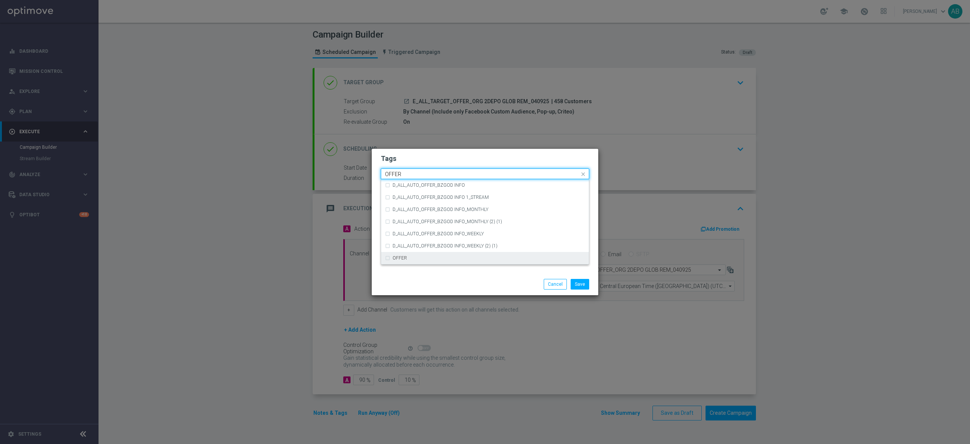
click at [416, 259] on div "OFFER" at bounding box center [489, 258] width 193 height 5
type input "OFFER"
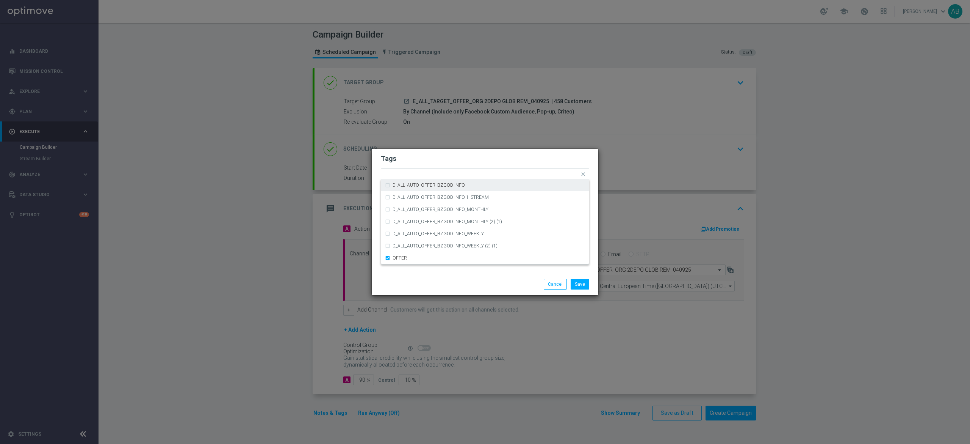
click at [455, 159] on h2 "Tags" at bounding box center [485, 158] width 209 height 9
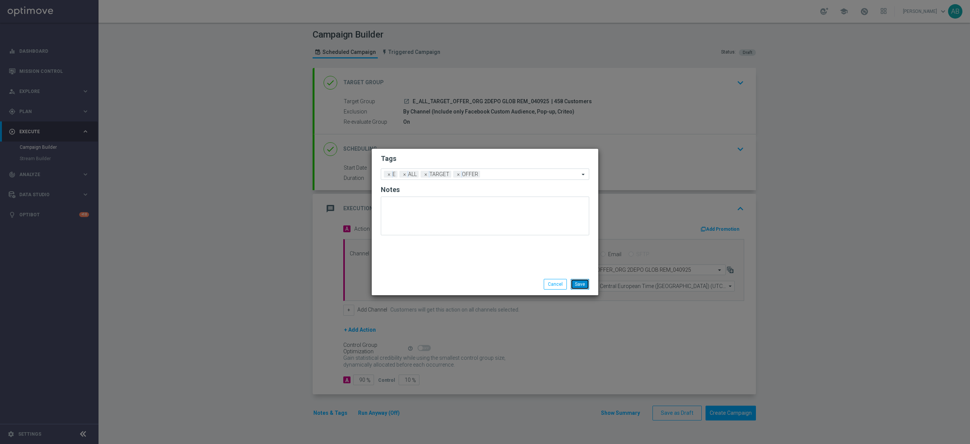
click at [582, 283] on button "Save" at bounding box center [580, 284] width 19 height 11
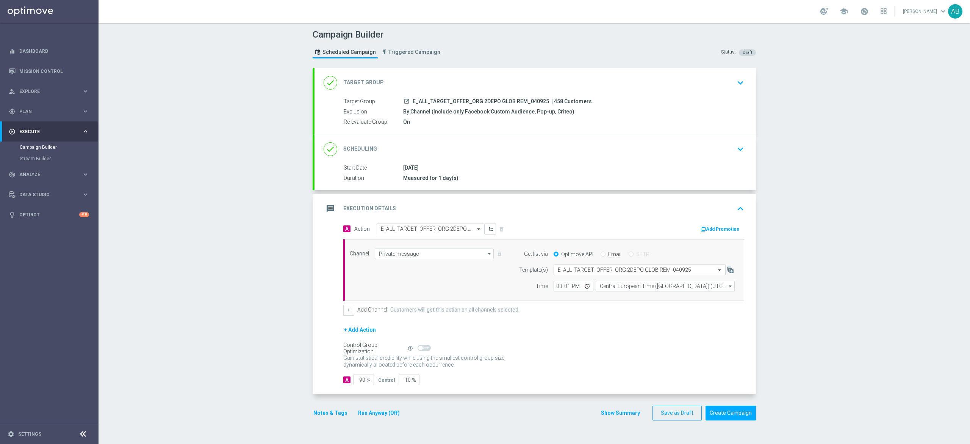
click at [320, 414] on button "Notes & Tags" at bounding box center [331, 412] width 36 height 9
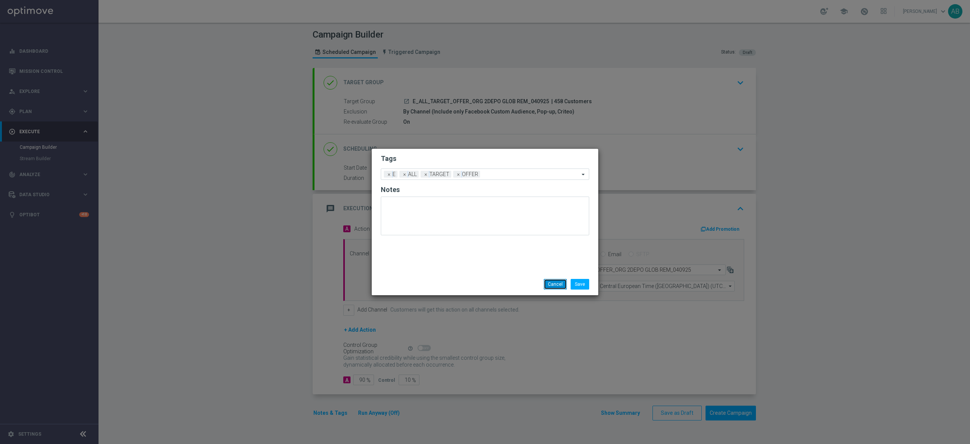
click at [551, 284] on button "Cancel" at bounding box center [555, 284] width 23 height 11
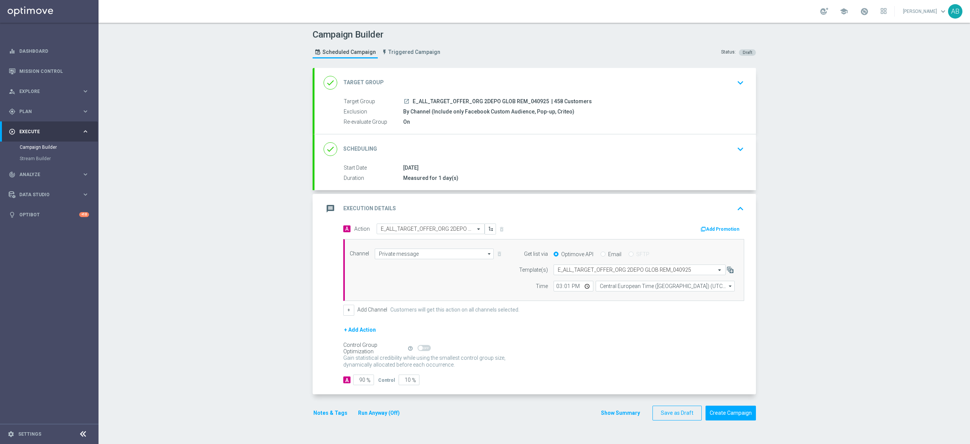
click at [733, 157] on div "done Scheduling keyboard_arrow_down" at bounding box center [536, 149] width 442 height 30
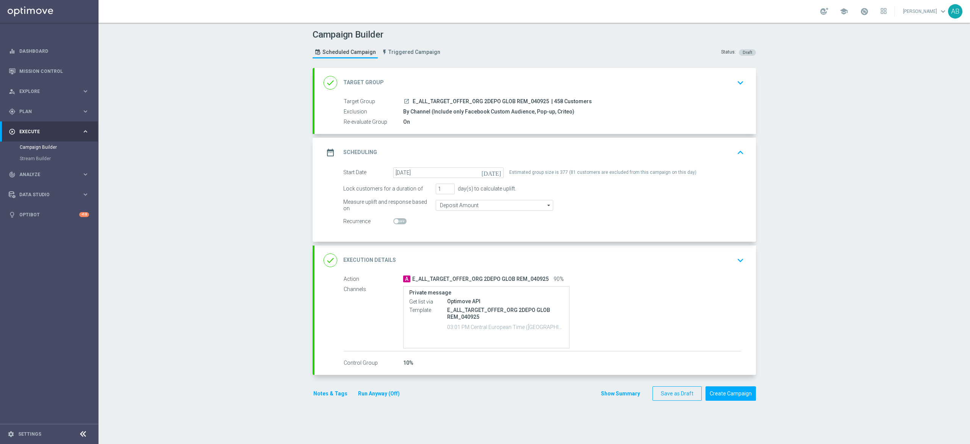
click at [735, 256] on icon "keyboard_arrow_down" at bounding box center [740, 259] width 11 height 11
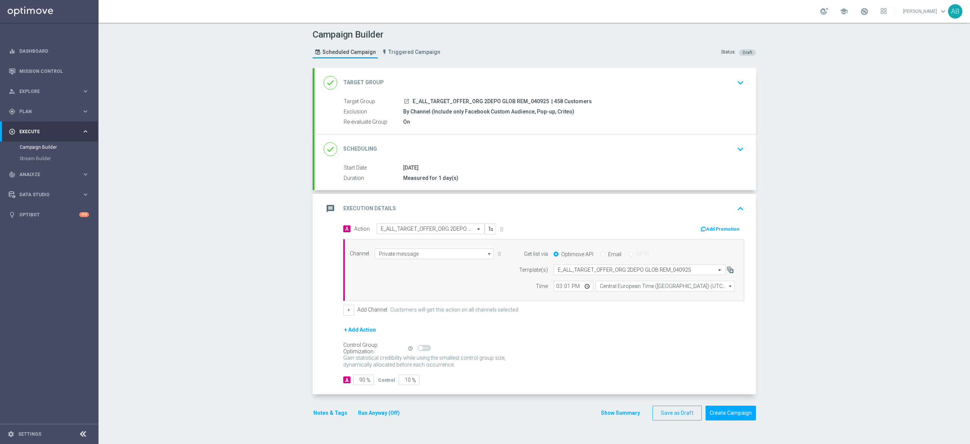
click at [326, 411] on button "Notes & Tags" at bounding box center [331, 412] width 36 height 9
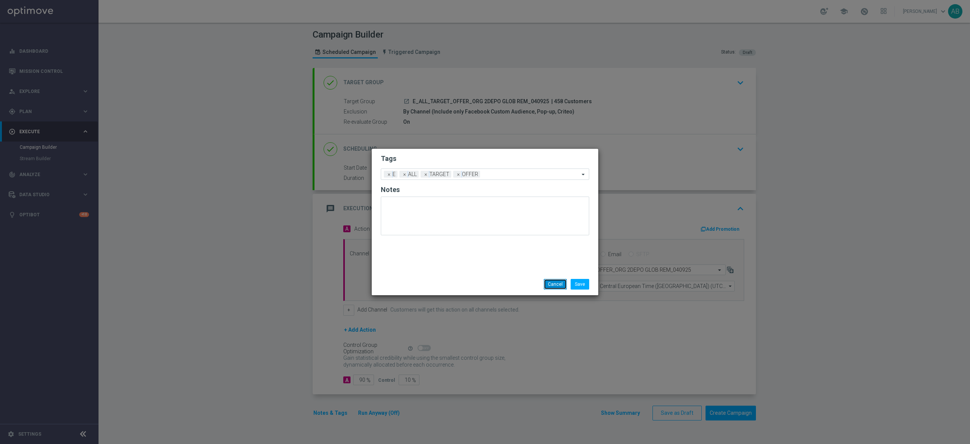
click at [549, 286] on button "Cancel" at bounding box center [555, 284] width 23 height 11
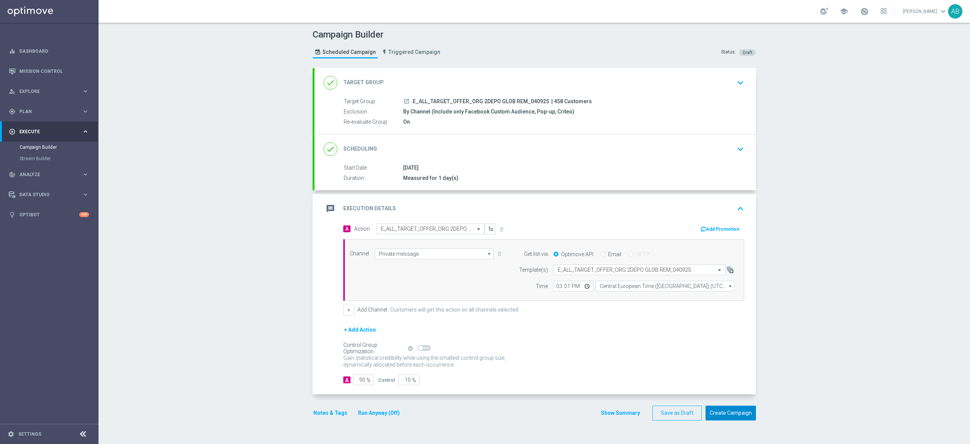
click at [731, 415] on button "Create Campaign" at bounding box center [731, 412] width 50 height 15
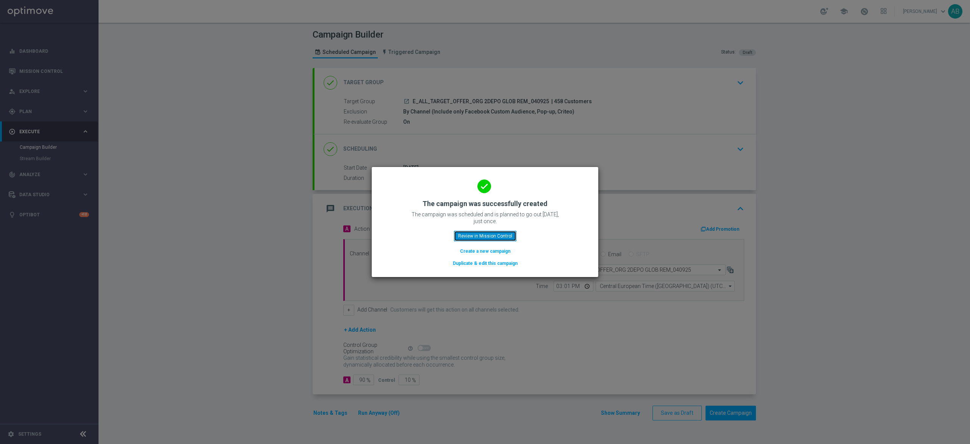
click at [492, 233] on button "Review in Mission Control" at bounding box center [485, 235] width 63 height 11
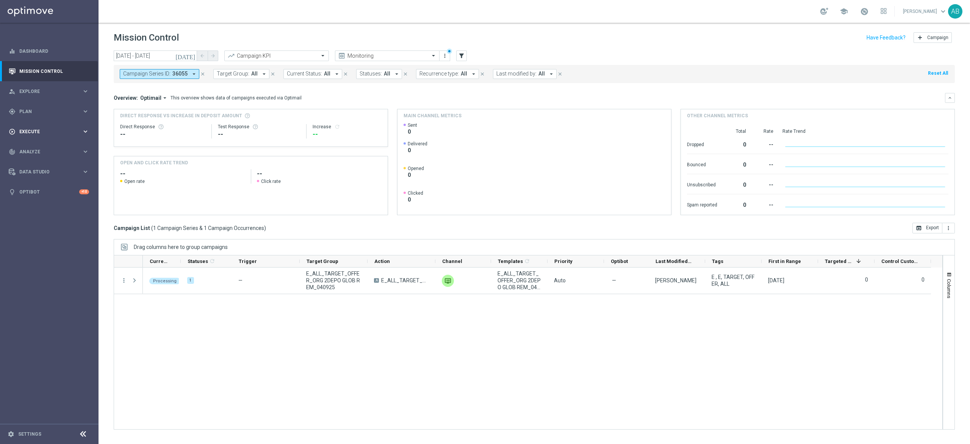
click at [29, 127] on div "play_circle_outline Execute keyboard_arrow_right" at bounding box center [49, 131] width 98 height 20
click at [49, 147] on link "Campaign Builder" at bounding box center [49, 147] width 59 height 6
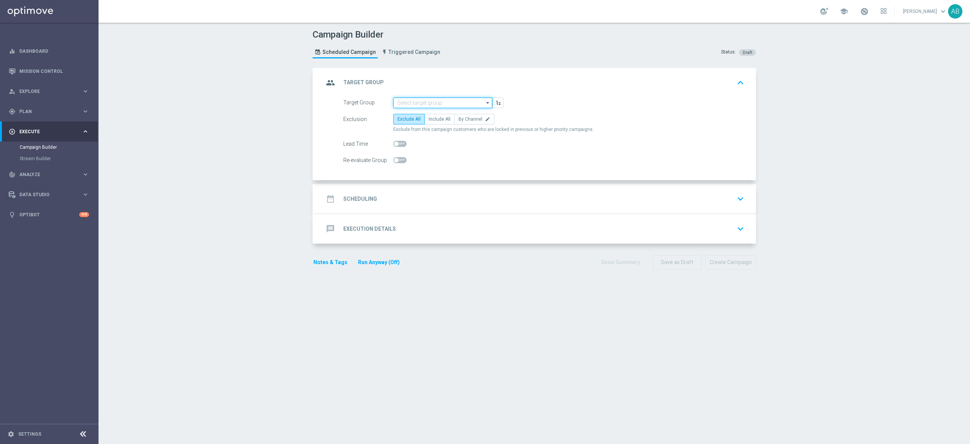
click at [460, 100] on input at bounding box center [442, 102] width 99 height 11
paste input "E_ALL_TARGET_OFFER_NONORG 1DEPO GLOB REM_040925"
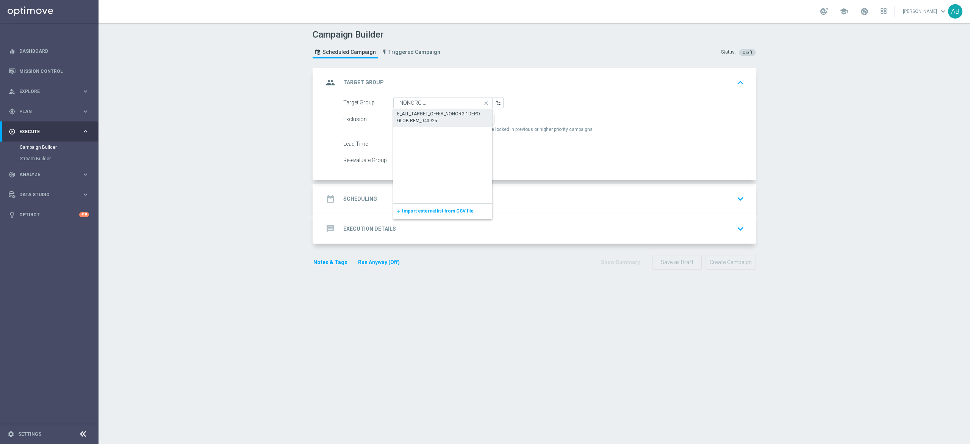
click at [443, 118] on div "E_ALL_TARGET_OFFER_NONORG 1DEPO GLOB REM_040925" at bounding box center [443, 117] width 92 height 14
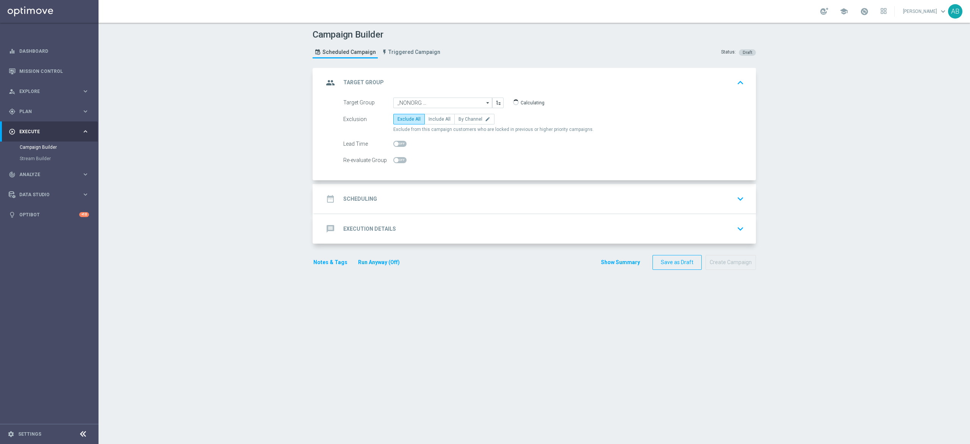
type input "E_ALL_TARGET_OFFER_NONORG 1DEPO GLOB REM_040925"
checkbox input "true"
click at [467, 118] on span "By Channel" at bounding box center [471, 118] width 24 height 5
click at [464, 118] on input "By Channel edit" at bounding box center [461, 120] width 5 height 5
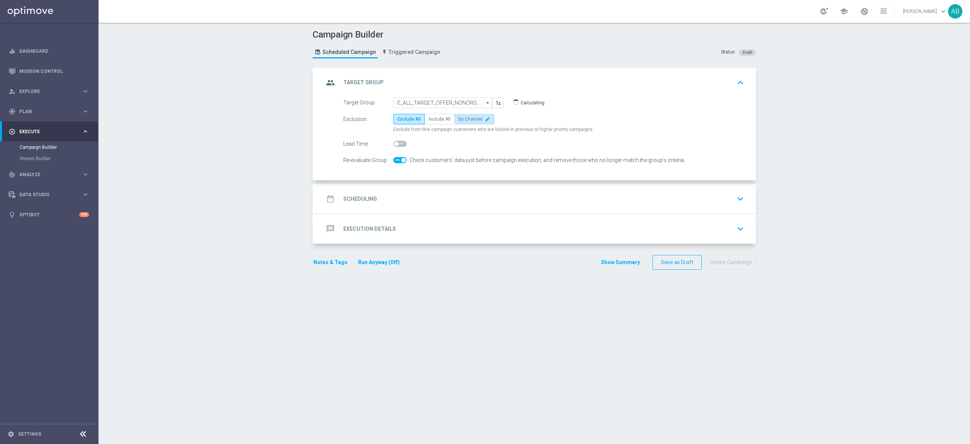
radio input "true"
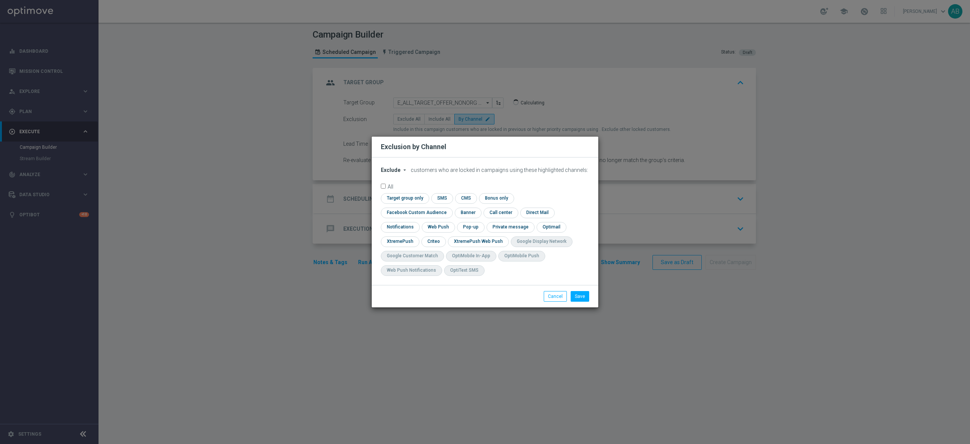
click at [402, 173] on icon "arrow_drop_down" at bounding box center [405, 170] width 6 height 6
click at [404, 192] on div "Include" at bounding box center [395, 187] width 28 height 9
drag, startPoint x: 532, startPoint y: 206, endPoint x: 493, endPoint y: 209, distance: 39.5
click at [450, 207] on input "checkbox" at bounding box center [415, 212] width 69 height 10
checkbox input "true"
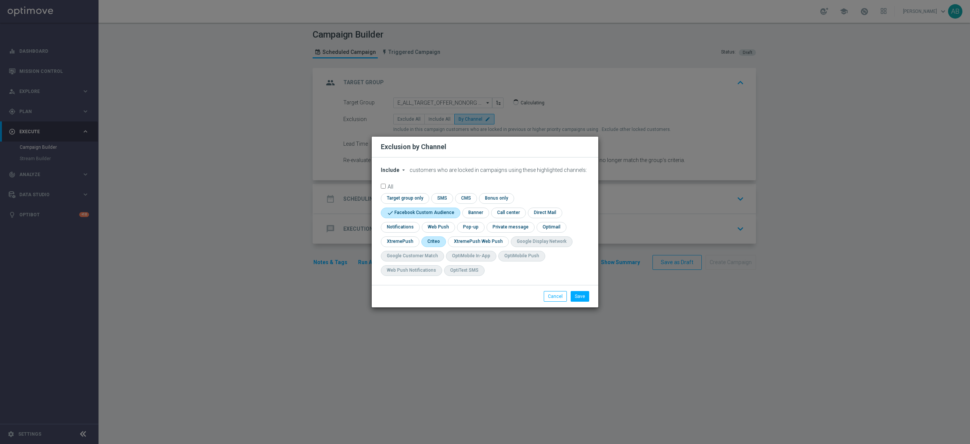
click at [426, 242] on input "checkbox" at bounding box center [434, 241] width 24 height 10
checkbox input "true"
click at [468, 223] on input "checkbox" at bounding box center [470, 227] width 26 height 10
checkbox input "true"
click at [577, 294] on button "Save" at bounding box center [580, 296] width 19 height 11
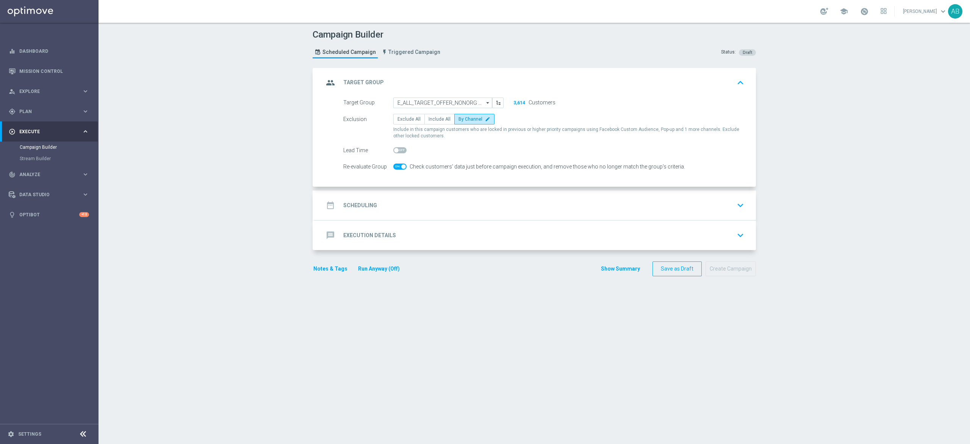
click at [434, 205] on div "date_range Scheduling keyboard_arrow_down" at bounding box center [535, 205] width 423 height 14
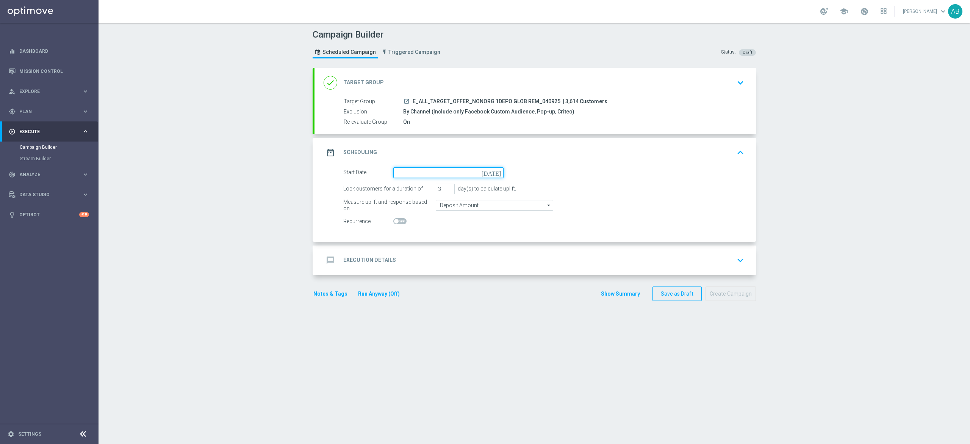
click at [423, 174] on input at bounding box center [448, 172] width 110 height 11
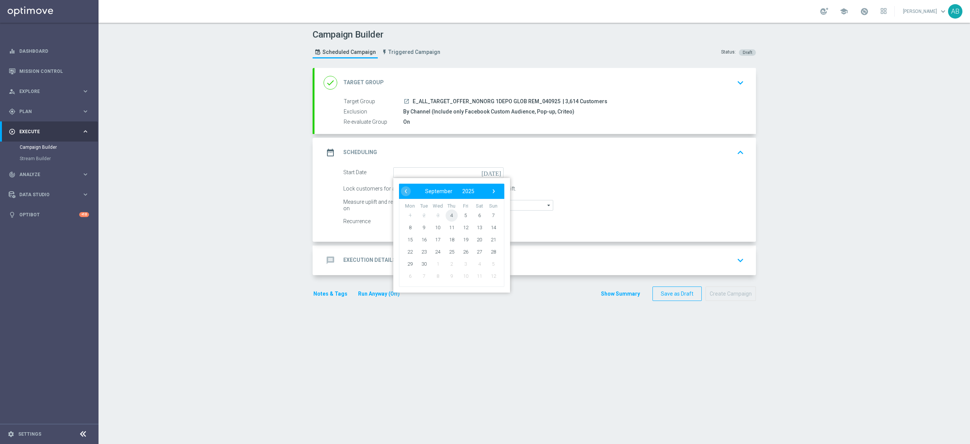
click at [447, 212] on span "4" at bounding box center [452, 215] width 12 height 12
type input "[DATE]"
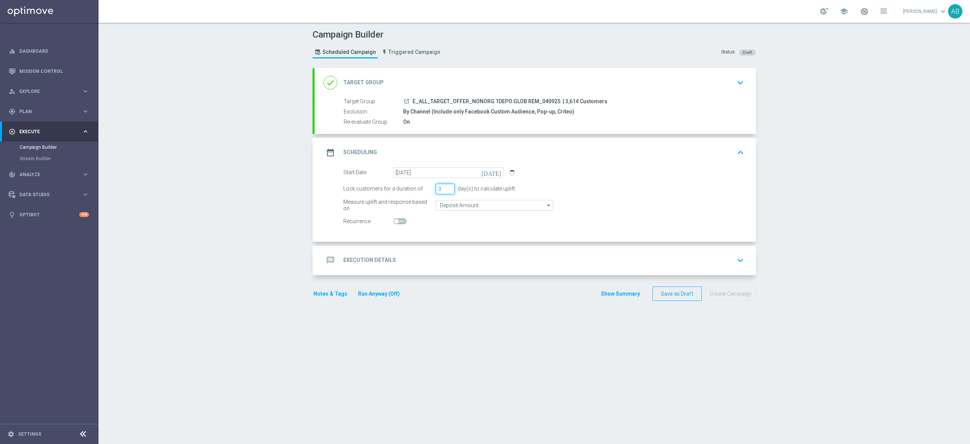
drag, startPoint x: 435, startPoint y: 186, endPoint x: 421, endPoint y: 201, distance: 20.9
click at [421, 201] on form "Start Date 04 Sep 2025 today Lock customers for a duration of 3 day(s) to calcu…" at bounding box center [543, 197] width 401 height 60
type input "1"
click at [416, 259] on div "message Execution Details keyboard_arrow_down" at bounding box center [535, 260] width 423 height 14
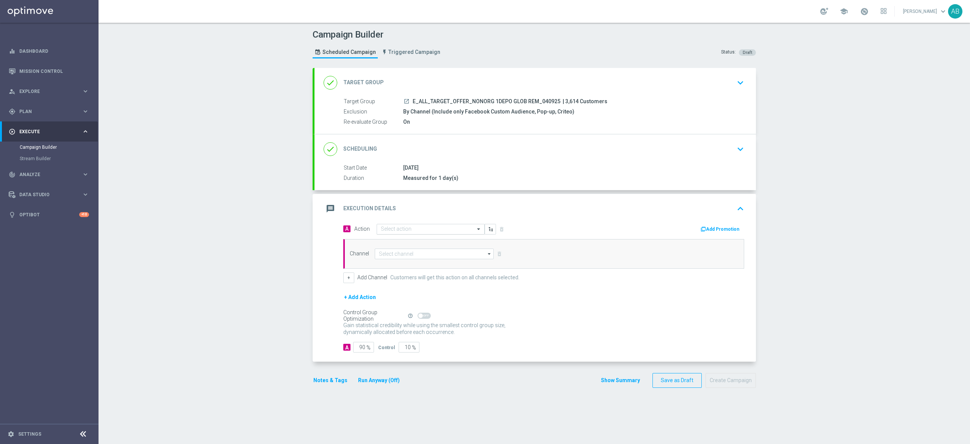
click at [409, 232] on input "text" at bounding box center [423, 229] width 85 height 6
paste input "E_ALL_TARGET_OFFER_NONORG 1DEPO GLOB REM_040925"
type input "E_ALL_TARGET_OFFER_NONORG 1DEPO GLOB REM_040925"
click at [404, 243] on label "E_ALL_TARGET_OFFER_NONORG 1DEPO GLOB REM_040925" at bounding box center [444, 242] width 127 height 6
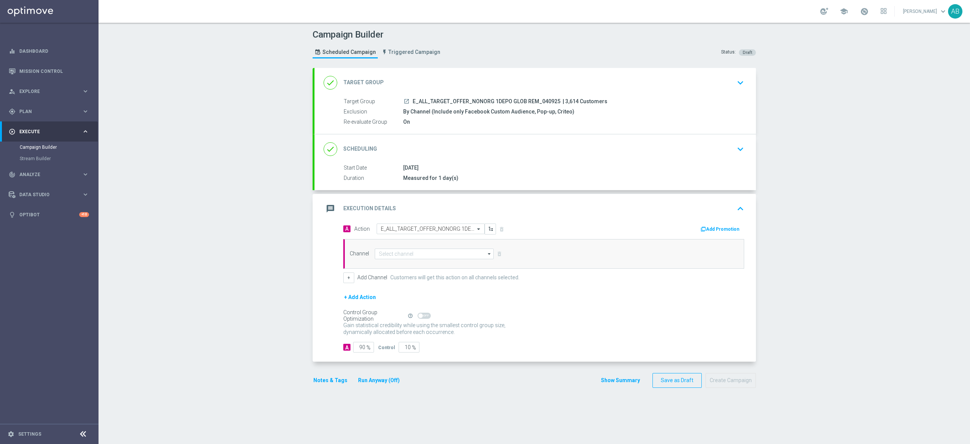
scroll to position [0, 0]
click at [396, 254] on input at bounding box center [434, 253] width 119 height 11
click at [419, 268] on div "Private message" at bounding box center [434, 264] width 119 height 11
type input "Private message"
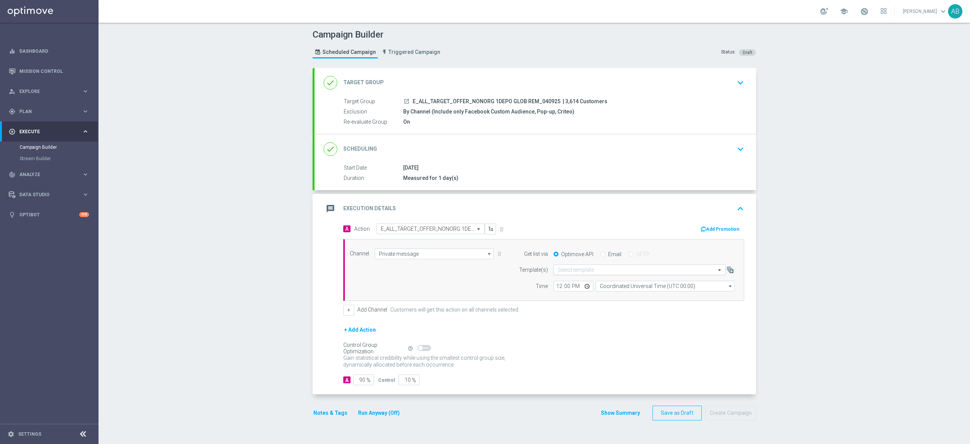
click at [566, 275] on div "Select template" at bounding box center [640, 269] width 172 height 11
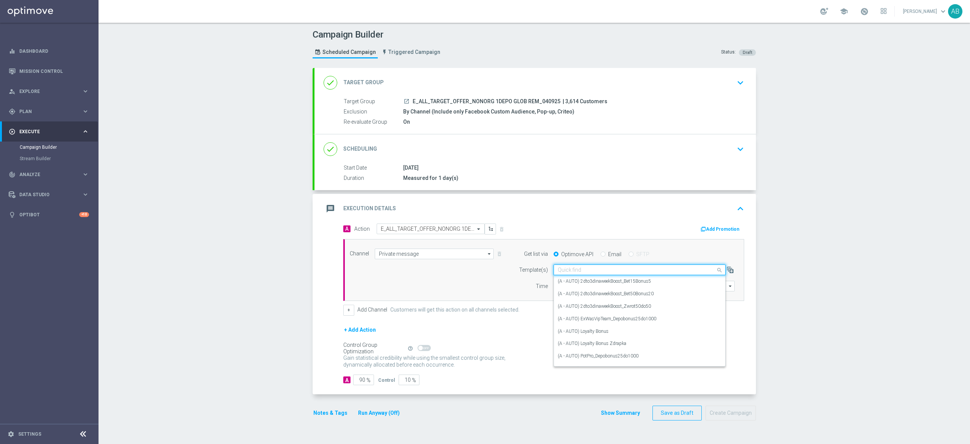
paste input "E_ALL_TARGET_OFFER_NONORG 1DEPO GLOB REM_040925"
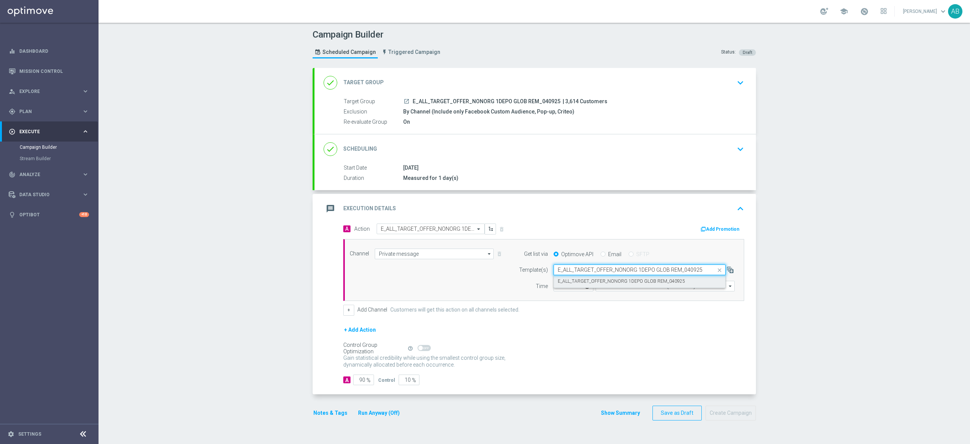
click at [565, 281] on label "E_ALL_TARGET_OFFER_NONORG 1DEPO GLOB REM_040925" at bounding box center [621, 281] width 127 height 6
type input "E_ALL_TARGET_OFFER_NONORG 1DEPO GLOB REM_040925"
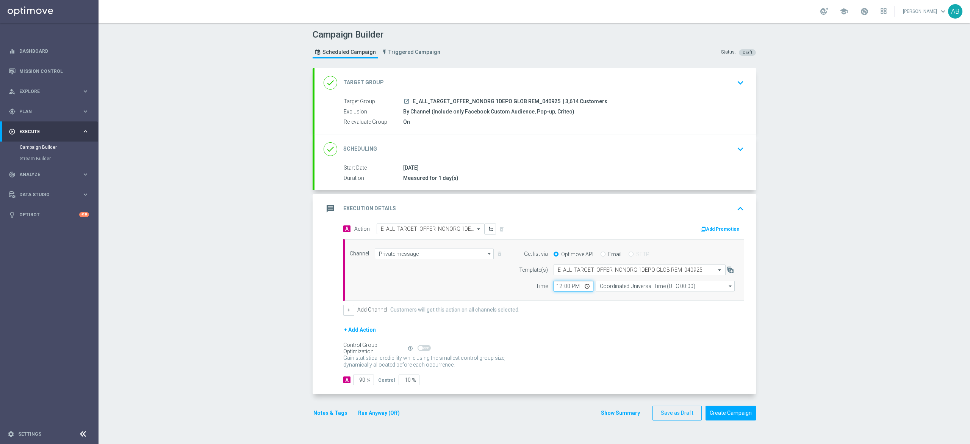
click at [554, 289] on input "12:00" at bounding box center [574, 286] width 40 height 11
type input "15:01"
click at [600, 286] on input "Coordinated Universal Time (UTC 00:00)" at bounding box center [665, 286] width 139 height 11
click at [603, 297] on div "Central European Time ([GEOGRAPHIC_DATA]) (UTC +02:00)" at bounding box center [662, 297] width 124 height 7
type input "Central European Time ([GEOGRAPHIC_DATA]) (UTC +02:00)"
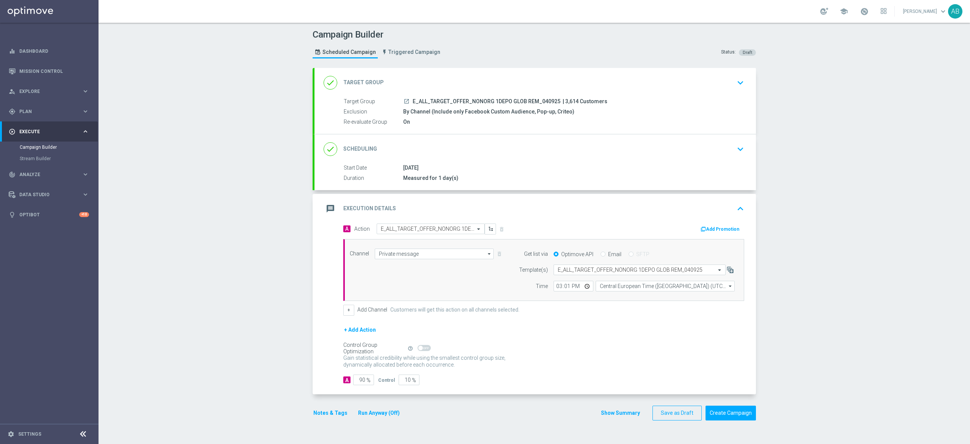
click at [319, 412] on button "Notes & Tags" at bounding box center [331, 412] width 36 height 9
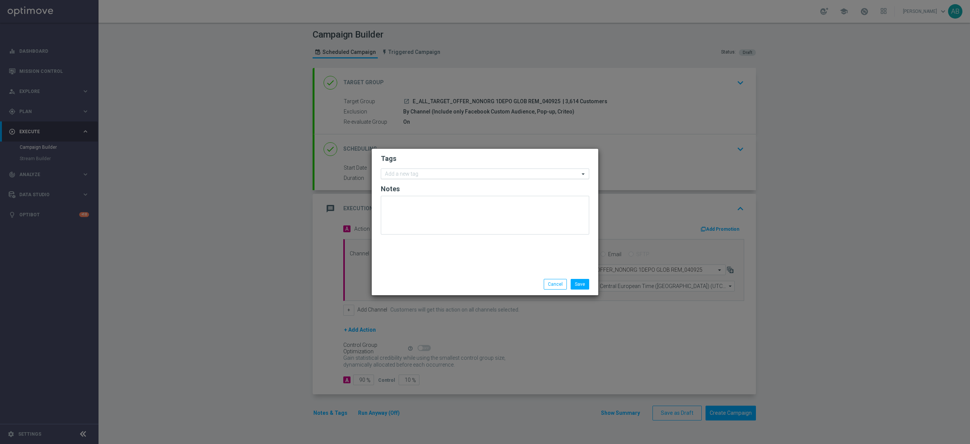
click at [398, 176] on input "text" at bounding box center [482, 174] width 194 height 6
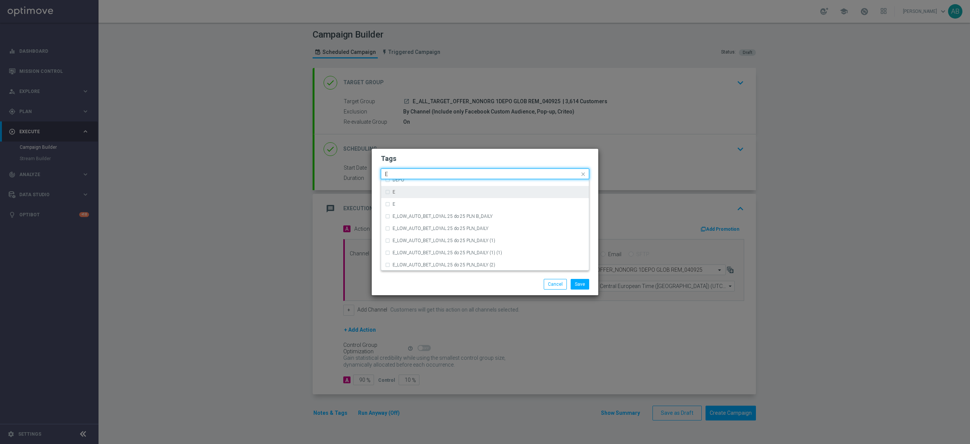
scroll to position [1061, 0]
click at [403, 218] on div "E" at bounding box center [485, 215] width 200 height 12
type input "E"
click at [408, 174] on input "E" at bounding box center [482, 174] width 194 height 6
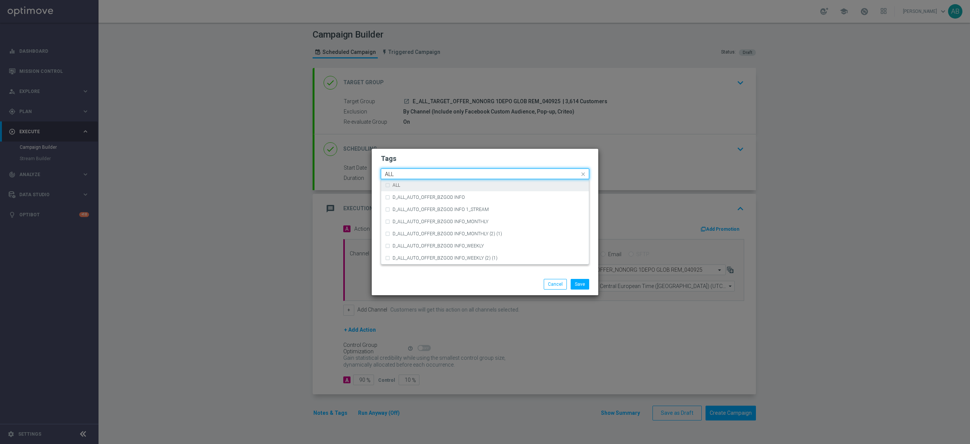
click at [412, 189] on div "ALL" at bounding box center [485, 185] width 200 height 12
click at [404, 176] on input "ALL" at bounding box center [482, 174] width 194 height 6
type input "A"
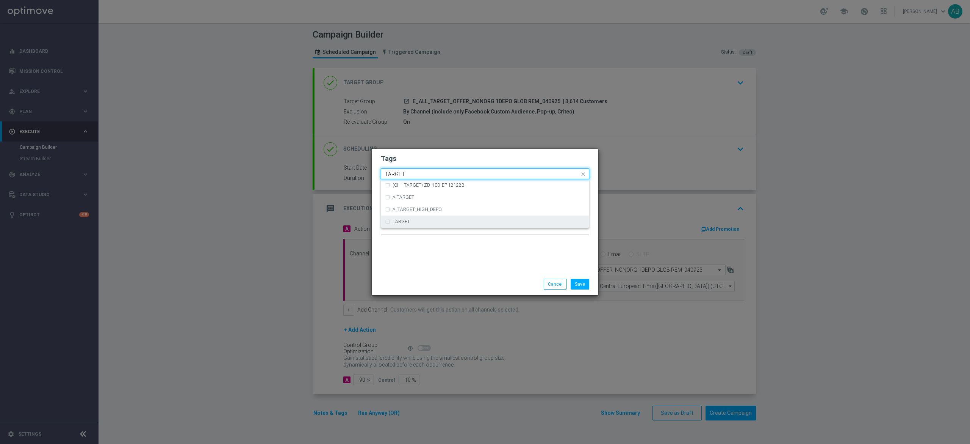
click at [414, 221] on div "TARGET" at bounding box center [489, 221] width 193 height 5
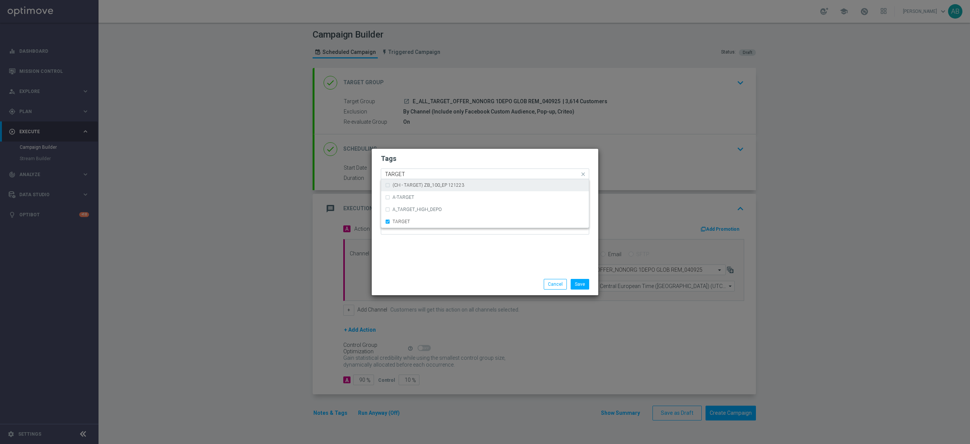
click at [408, 174] on input "TARGET" at bounding box center [482, 174] width 194 height 6
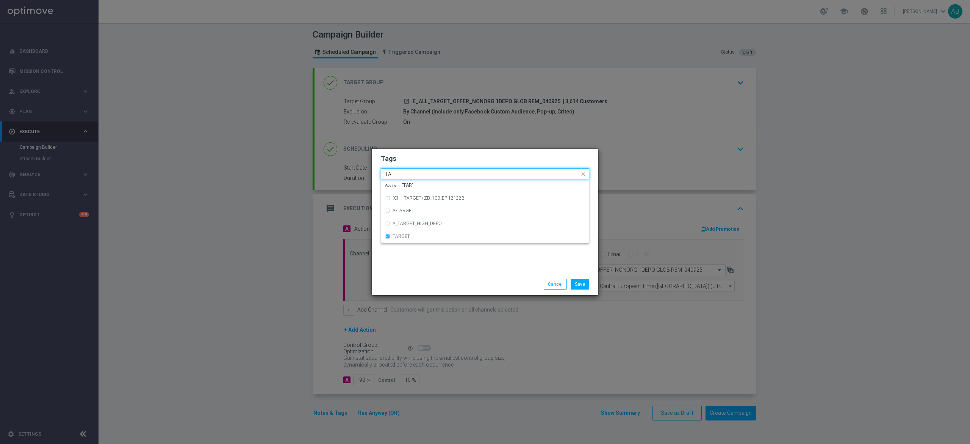
type input "T"
type input "P"
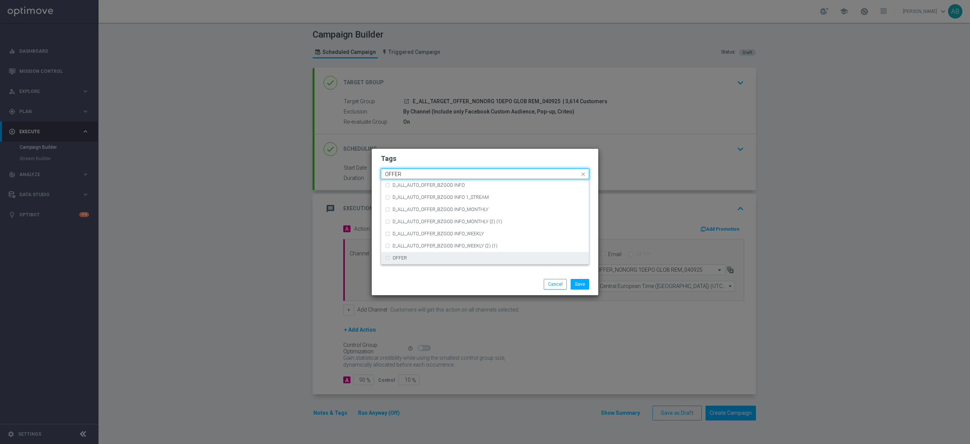
click at [416, 259] on div "OFFER" at bounding box center [489, 258] width 193 height 5
type input "OFFER"
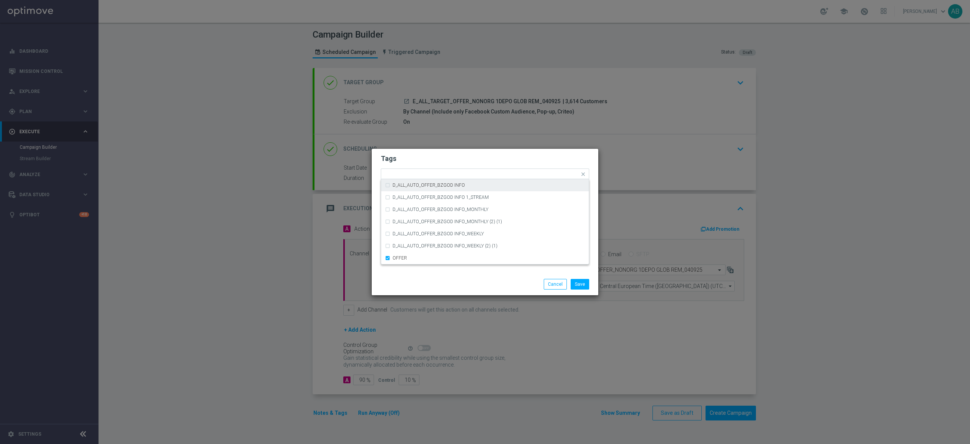
click at [425, 158] on h2 "Tags" at bounding box center [485, 158] width 209 height 9
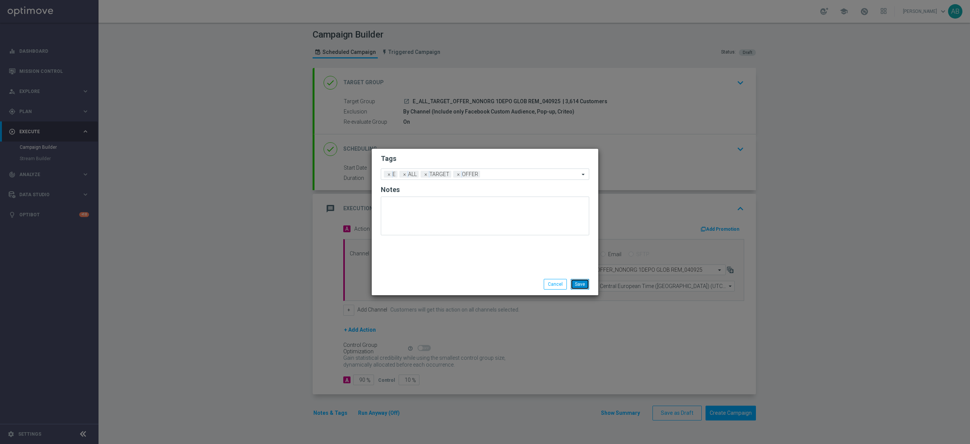
click at [576, 282] on button "Save" at bounding box center [580, 284] width 19 height 11
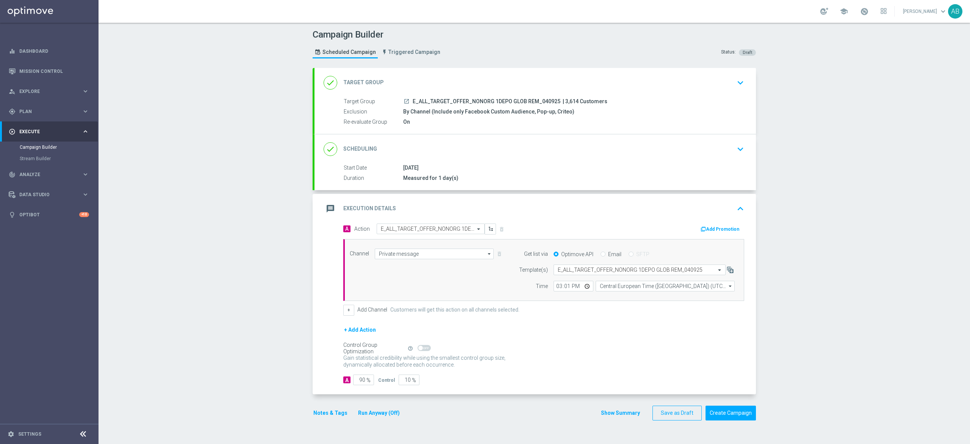
click at [328, 413] on button "Notes & Tags" at bounding box center [331, 412] width 36 height 9
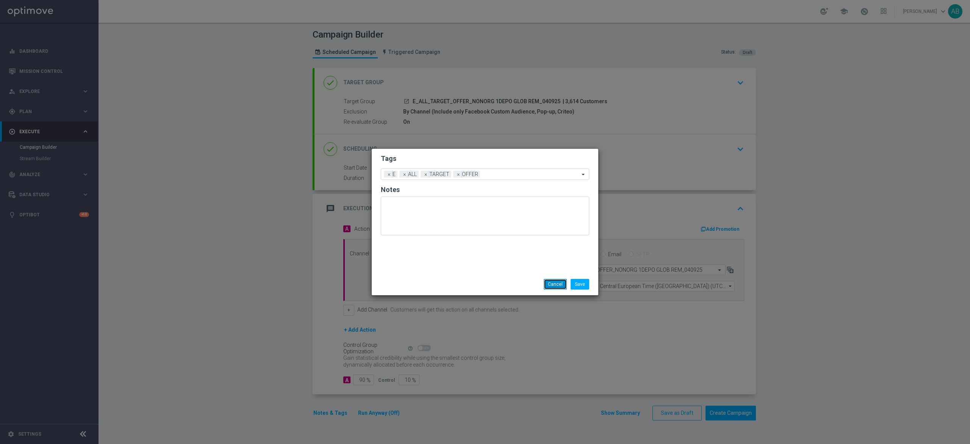
click at [554, 287] on button "Cancel" at bounding box center [555, 284] width 23 height 11
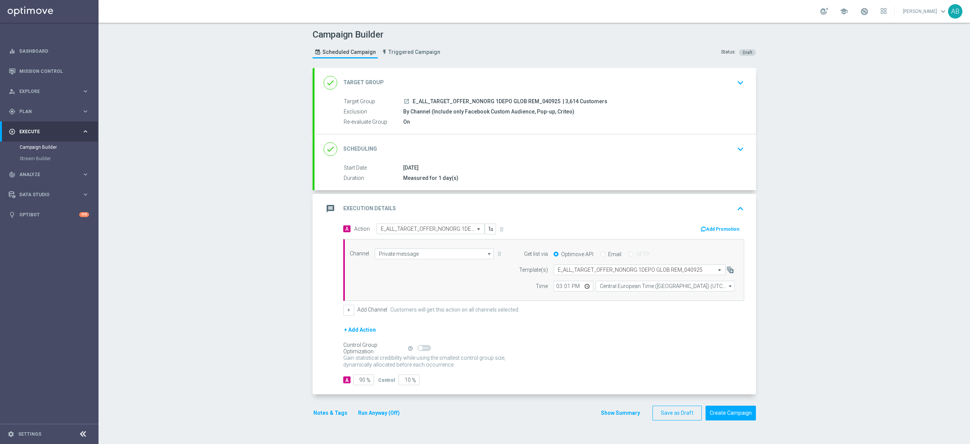
click at [745, 135] on div "done Scheduling keyboard_arrow_down" at bounding box center [536, 149] width 442 height 30
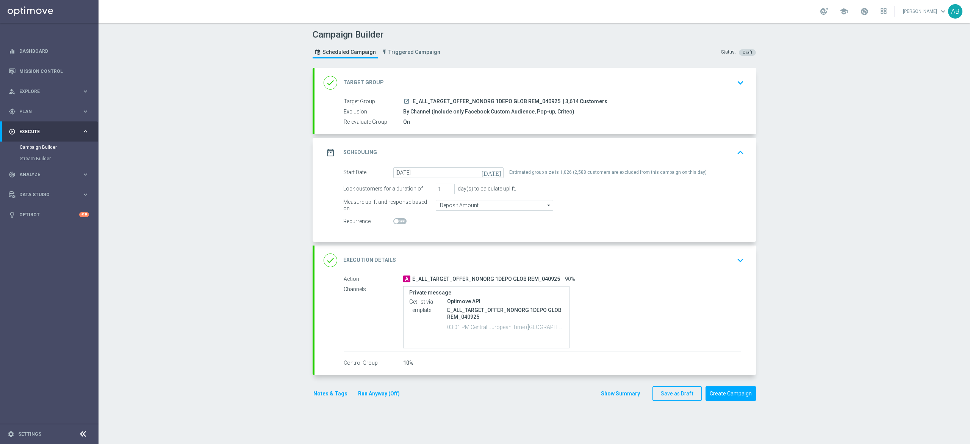
click at [722, 257] on div "done Execution Details keyboard_arrow_down" at bounding box center [535, 260] width 423 height 14
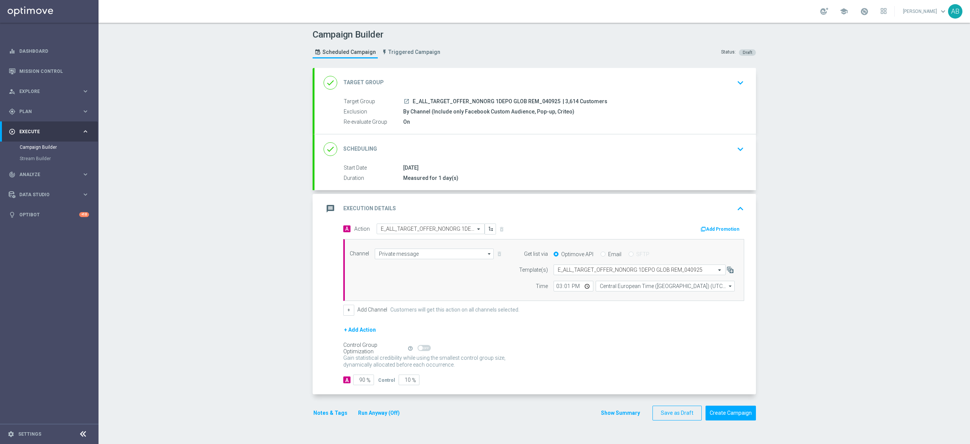
click at [725, 209] on div "message Execution Details keyboard_arrow_up" at bounding box center [535, 208] width 423 height 14
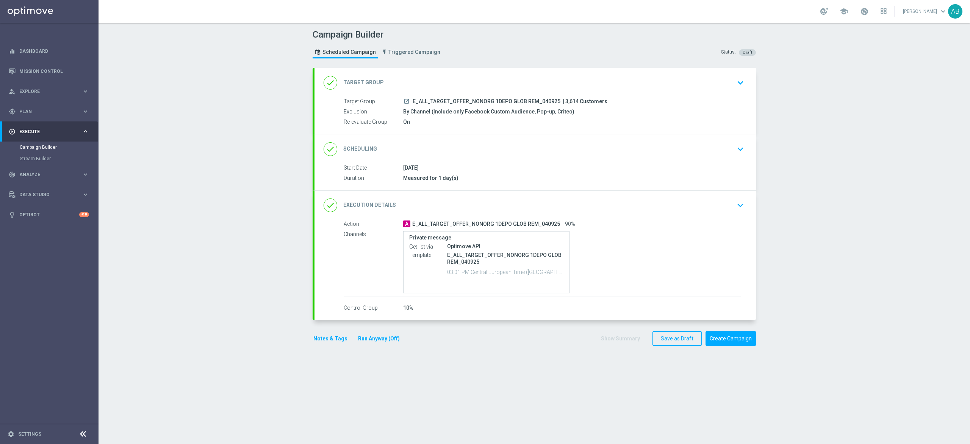
click at [735, 202] on icon "keyboard_arrow_down" at bounding box center [740, 204] width 11 height 11
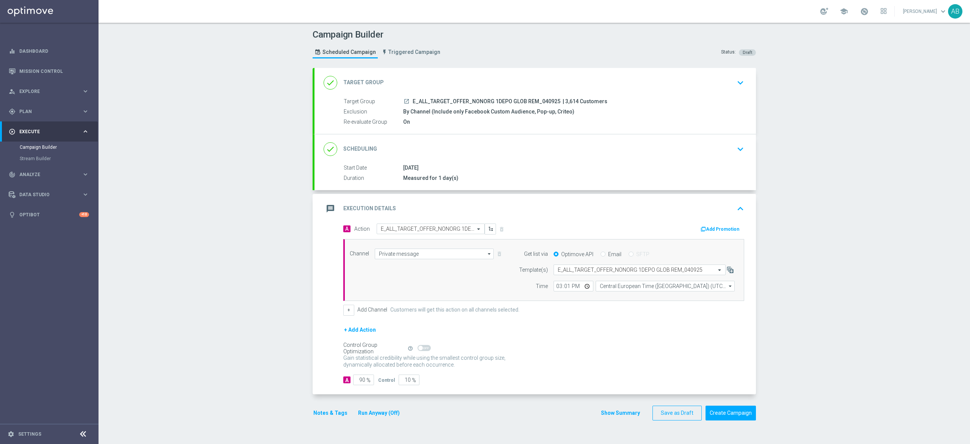
click at [817, 172] on div "Campaign Builder Scheduled Campaign Triggered Campaign Status: Draft done Targe…" at bounding box center [535, 233] width 872 height 421
click at [331, 417] on button "Notes & Tags" at bounding box center [331, 412] width 36 height 9
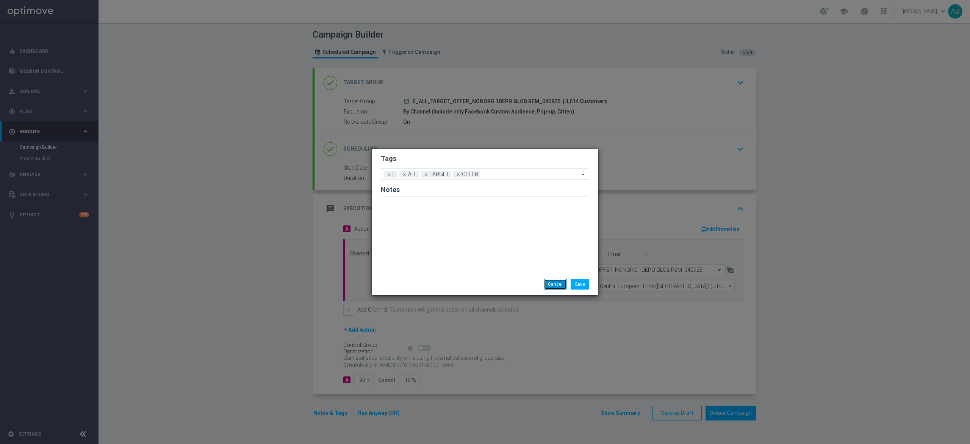
click at [550, 281] on button "Cancel" at bounding box center [555, 284] width 23 height 11
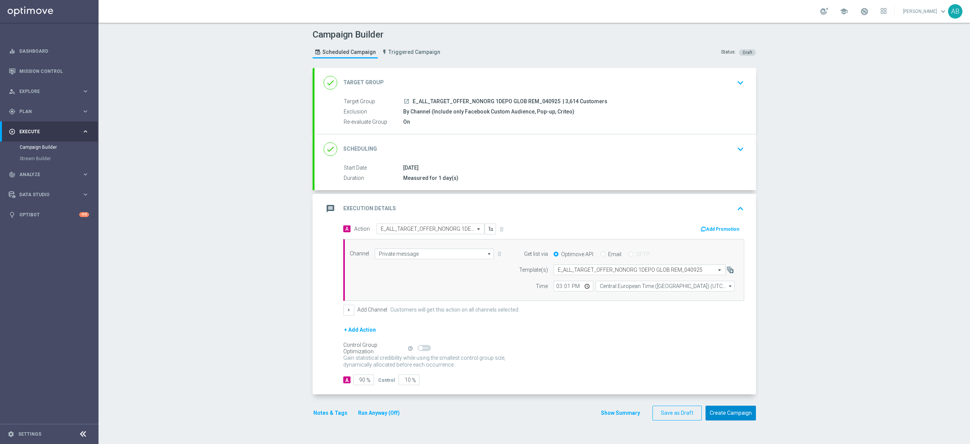
click at [738, 414] on button "Create Campaign" at bounding box center [731, 412] width 50 height 15
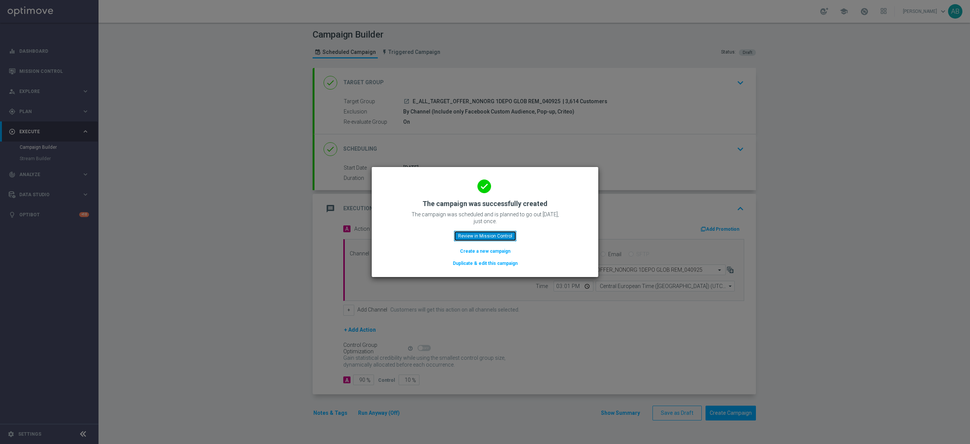
click at [511, 233] on button "Review in Mission Control" at bounding box center [485, 235] width 63 height 11
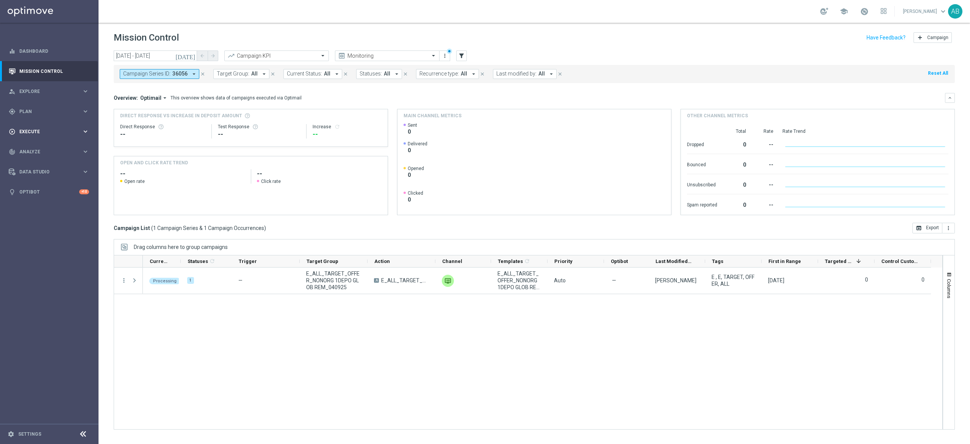
click at [51, 132] on span "Execute" at bounding box center [50, 131] width 63 height 5
click at [43, 146] on link "Campaign Builder" at bounding box center [49, 147] width 59 height 6
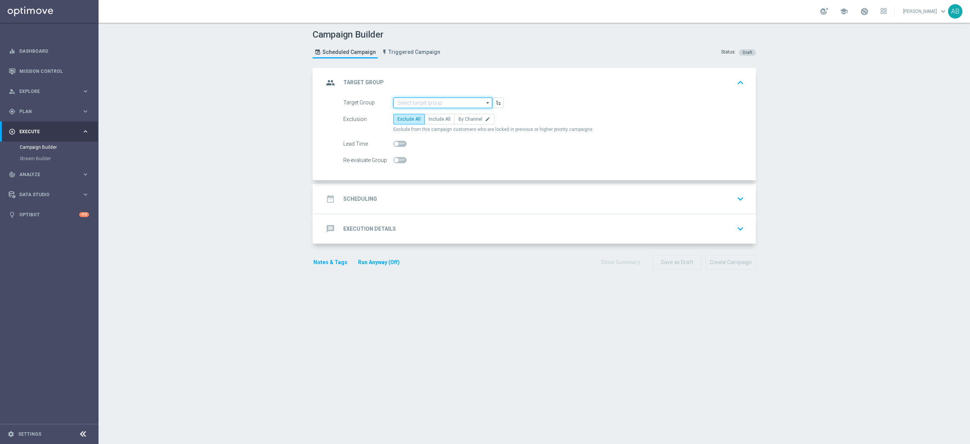
click at [448, 101] on input at bounding box center [442, 102] width 99 height 11
paste input "E_ALL_TARGET_OFFER_NONORG 2DEPO GLOB REM_040925"
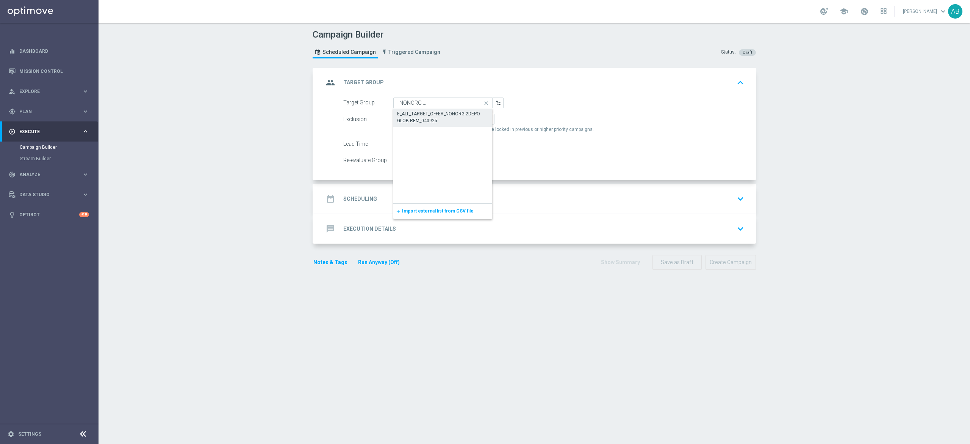
click at [439, 110] on div "E_ALL_TARGET_OFFER_NONORG 2DEPO GLOB REM_040925" at bounding box center [443, 117] width 92 height 14
type input "E_ALL_TARGET_OFFER_NONORG 2DEPO GLOB REM_040925"
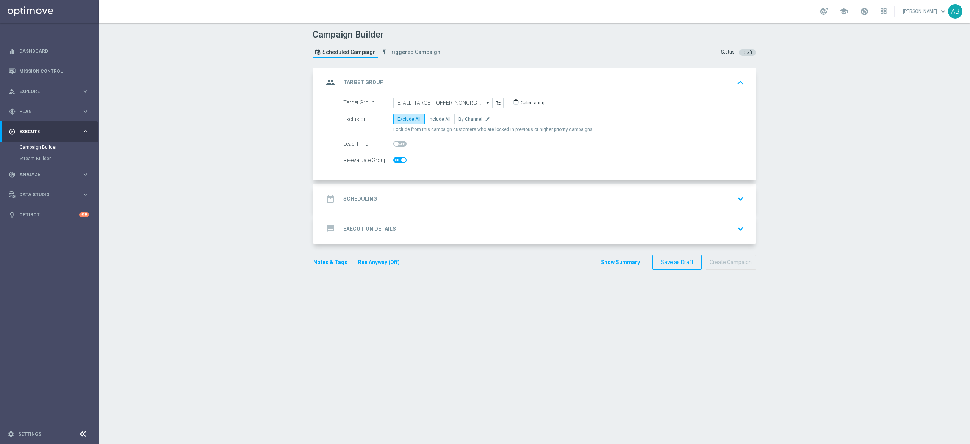
checkbox input "true"
click at [462, 121] on span "By Channel" at bounding box center [471, 118] width 24 height 5
click at [462, 121] on input "By Channel edit" at bounding box center [461, 120] width 5 height 5
radio input "true"
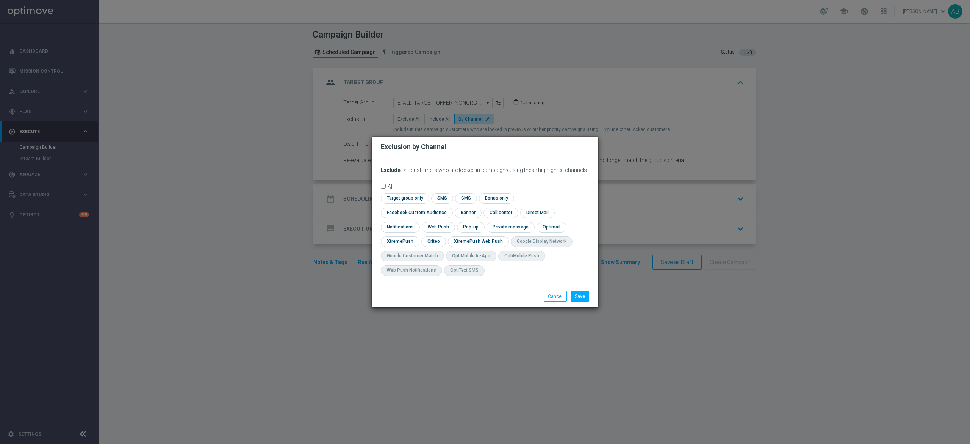
click at [390, 172] on div "Exclude arrow_drop_down × Exclude customers who are locked in campaigns using t…" at bounding box center [485, 220] width 227 height 127
click at [396, 173] on span "Exclude" at bounding box center [391, 170] width 20 height 6
click at [0, 0] on span "Include" at bounding box center [0, 0] width 0 height 0
click at [450, 209] on input "checkbox" at bounding box center [415, 212] width 69 height 10
checkbox input "true"
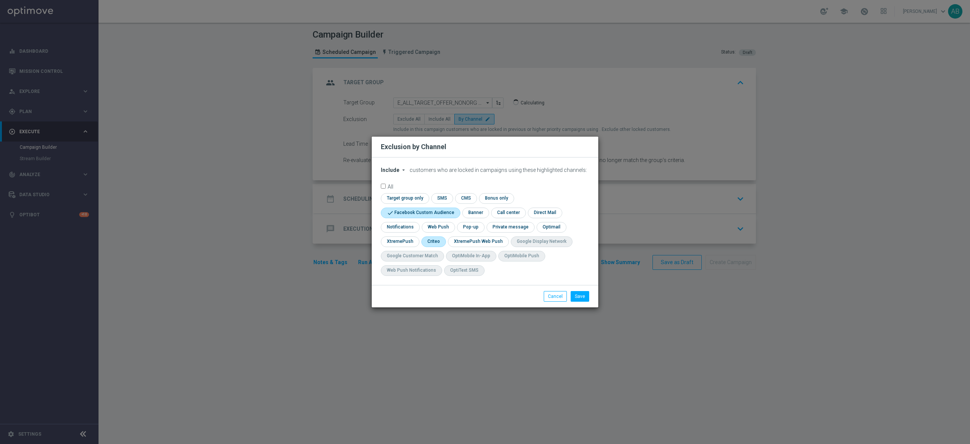
click at [437, 243] on input "checkbox" at bounding box center [434, 241] width 24 height 10
checkbox input "true"
click at [481, 227] on input "checkbox" at bounding box center [470, 227] width 26 height 10
checkbox input "true"
click at [583, 299] on button "Save" at bounding box center [580, 296] width 19 height 11
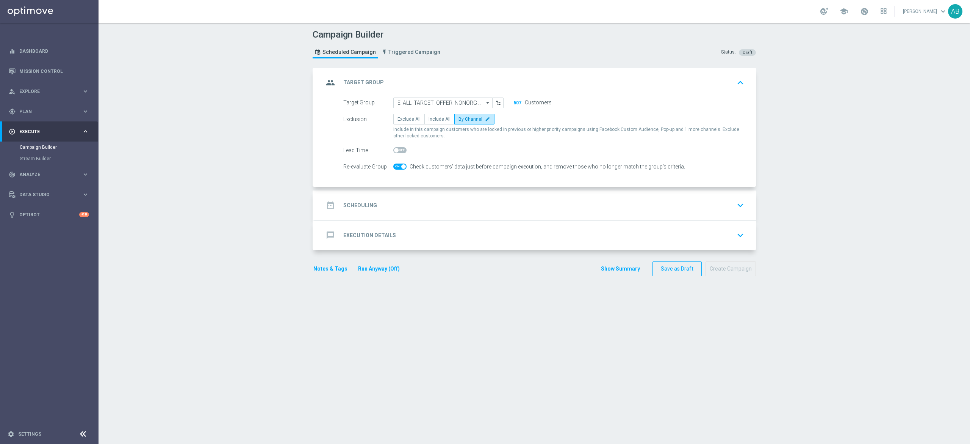
click at [403, 194] on div "date_range Scheduling keyboard_arrow_down" at bounding box center [536, 205] width 442 height 30
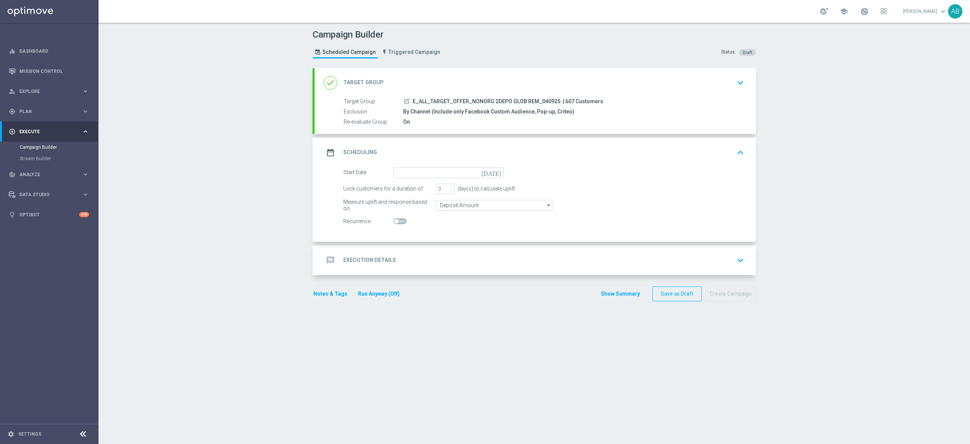
click at [409, 178] on form "Start Date today Lock customers for a duration of 3 day(s) to calculate uplift.…" at bounding box center [543, 197] width 401 height 60
click at [412, 174] on input at bounding box center [448, 172] width 110 height 11
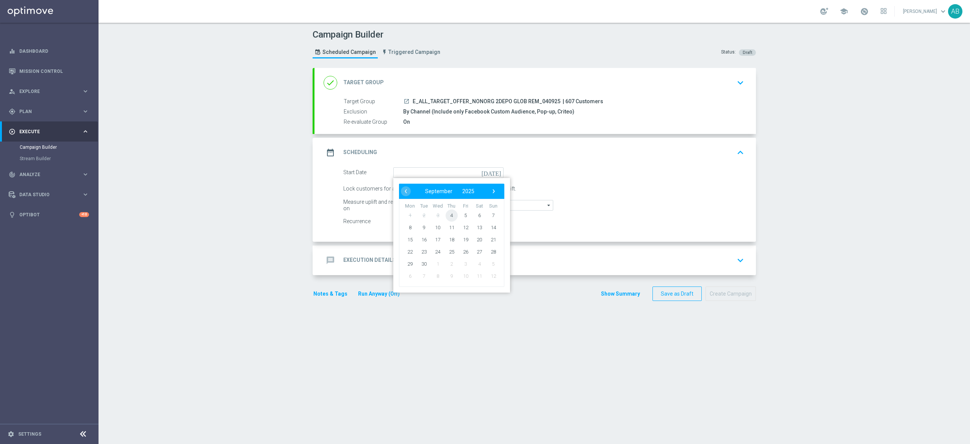
click at [449, 218] on span "4" at bounding box center [452, 215] width 12 height 12
type input "[DATE]"
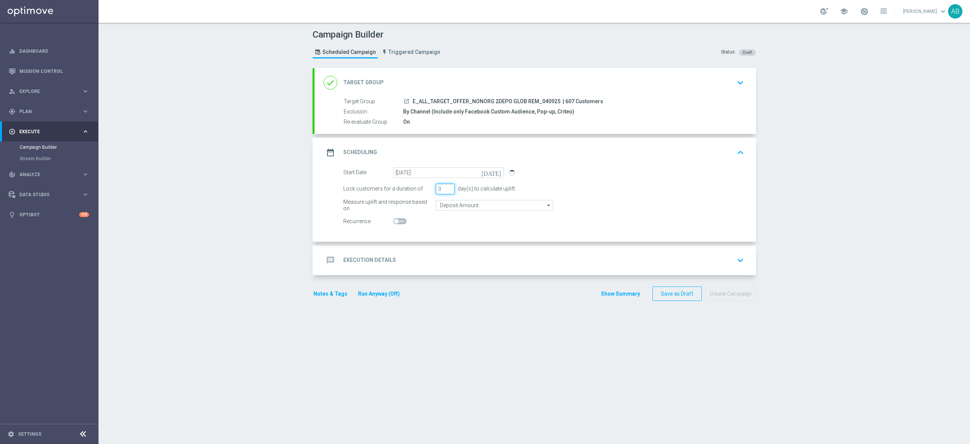
drag, startPoint x: 436, startPoint y: 191, endPoint x: 419, endPoint y: 195, distance: 17.6
click at [419, 195] on form "Start Date 04 Sep 2025 today Lock customers for a duration of 3 day(s) to calcu…" at bounding box center [543, 197] width 401 height 60
type input "1"
click at [425, 256] on div "message Execution Details keyboard_arrow_down" at bounding box center [535, 260] width 423 height 14
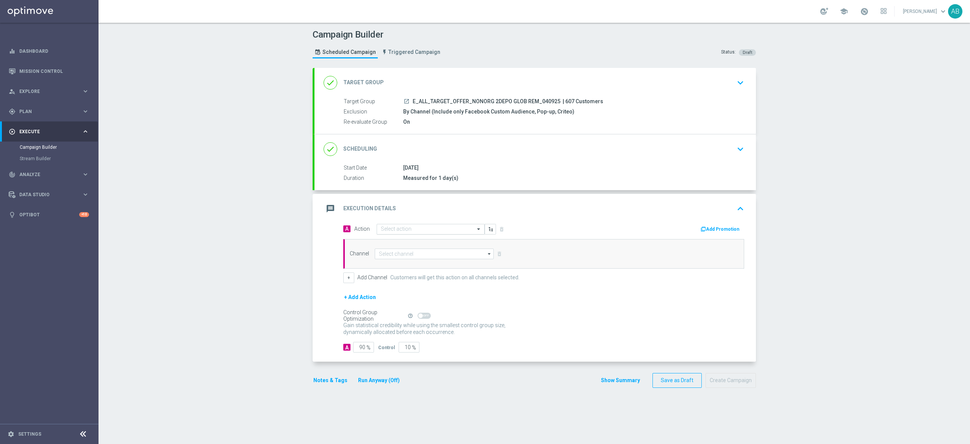
click at [431, 226] on input "text" at bounding box center [423, 229] width 85 height 6
paste input "E_ALL_TARGET_OFFER_NONORG 2DEPO GLOB REM_040925"
type input "E_ALL_TARGET_OFFER_NONORG 2DEPO GLOB REM_040925"
click at [418, 239] on label "E_ALL_TARGET_OFFER_NONORG 2DEPO GLOB REM_040925" at bounding box center [444, 242] width 127 height 6
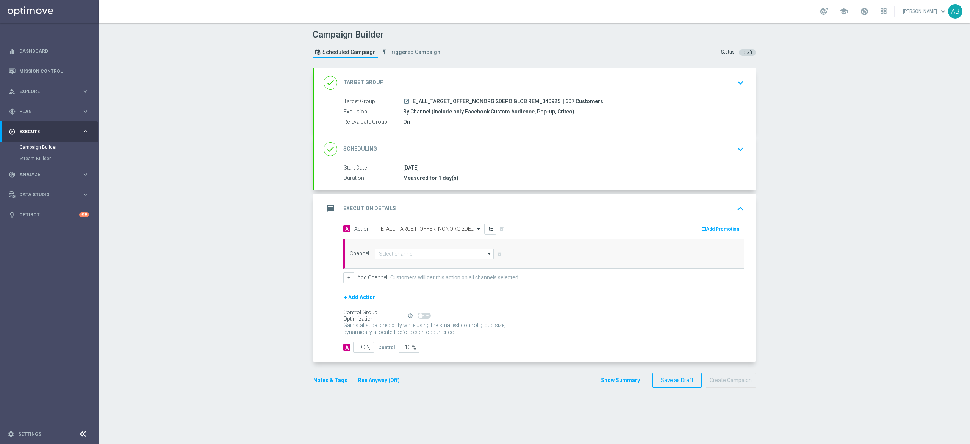
scroll to position [0, 0]
click at [408, 260] on div "Channel arrow_drop_down Drag here to set row groups Drag here to set column lab…" at bounding box center [543, 254] width 401 height 30
click at [413, 256] on input at bounding box center [434, 253] width 119 height 11
click at [418, 265] on div "Private message" at bounding box center [434, 264] width 119 height 11
type input "Private message"
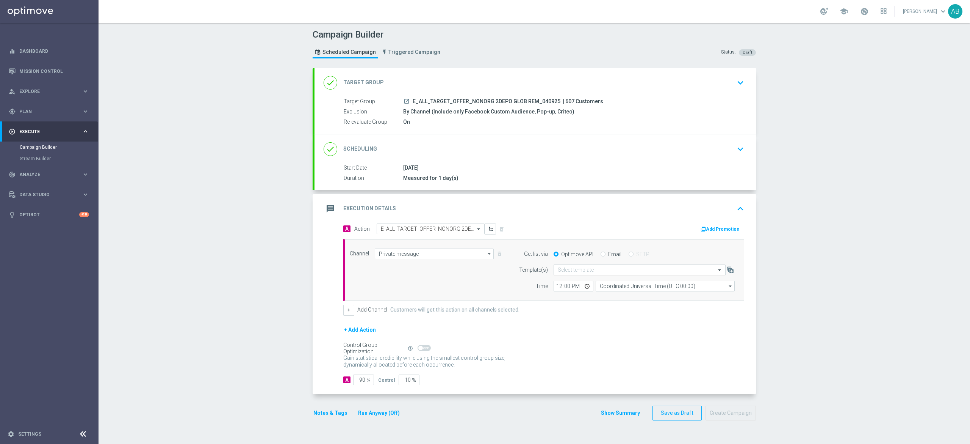
click at [569, 268] on input "text" at bounding box center [632, 270] width 149 height 6
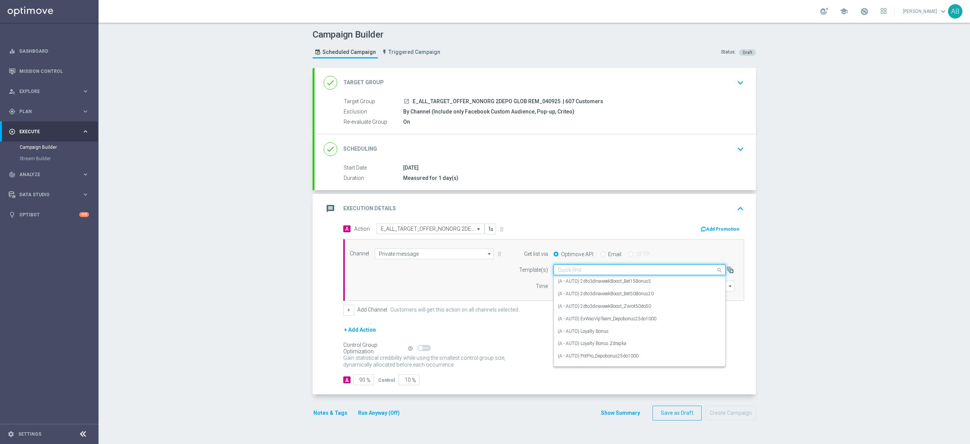
paste input "E_ALL_TARGET_OFFER_NONORG 2DEPO GLOB REM_040925"
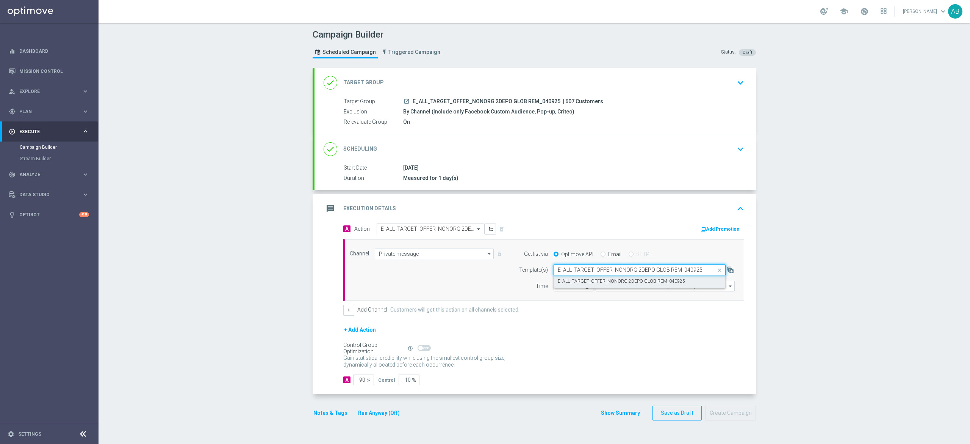
click at [573, 284] on label "E_ALL_TARGET_OFFER_NONORG 2DEPO GLOB REM_040925" at bounding box center [621, 281] width 127 height 6
type input "E_ALL_TARGET_OFFER_NONORG 2DEPO GLOB REM_040925"
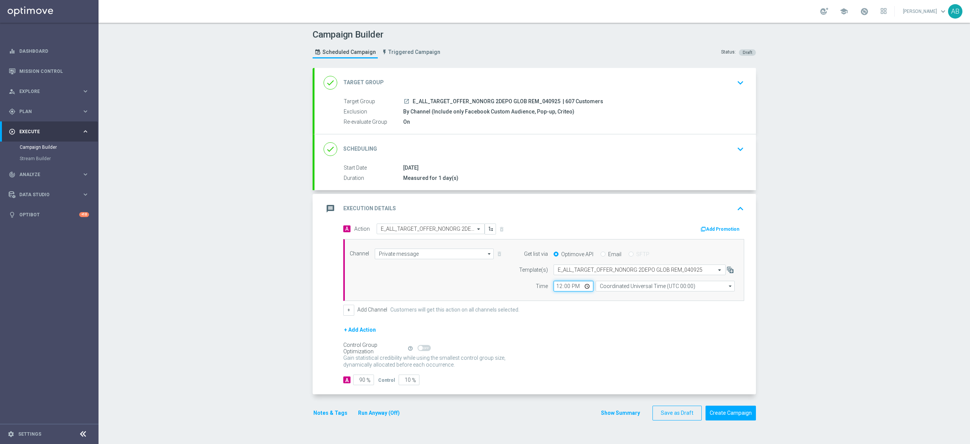
click at [554, 288] on input "12:00" at bounding box center [574, 286] width 40 height 11
type input "16:01"
click at [555, 288] on input "time" at bounding box center [574, 286] width 40 height 11
type input "15:01"
click at [602, 289] on input "Coordinated Universal Time (UTC 00:00)" at bounding box center [665, 286] width 139 height 11
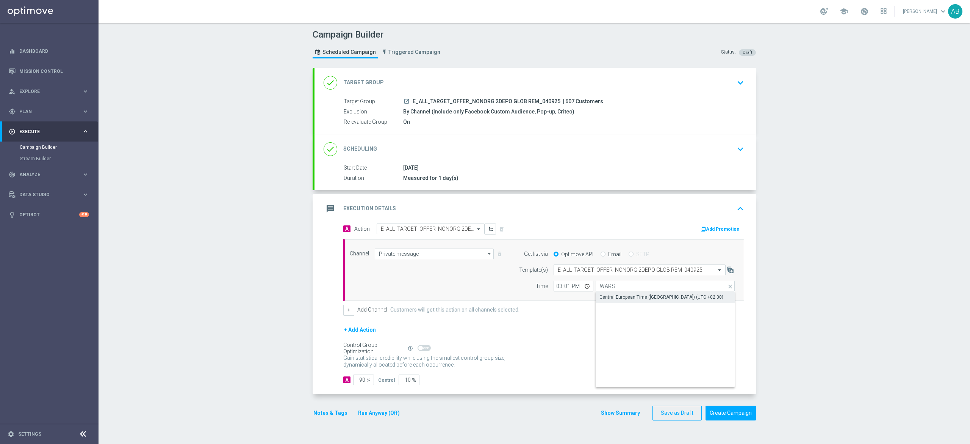
click at [600, 294] on div "Central European Time ([GEOGRAPHIC_DATA]) (UTC +02:00)" at bounding box center [666, 297] width 140 height 11
type input "Central European Time ([GEOGRAPHIC_DATA]) (UTC +02:00)"
click at [336, 411] on button "Notes & Tags" at bounding box center [331, 412] width 36 height 9
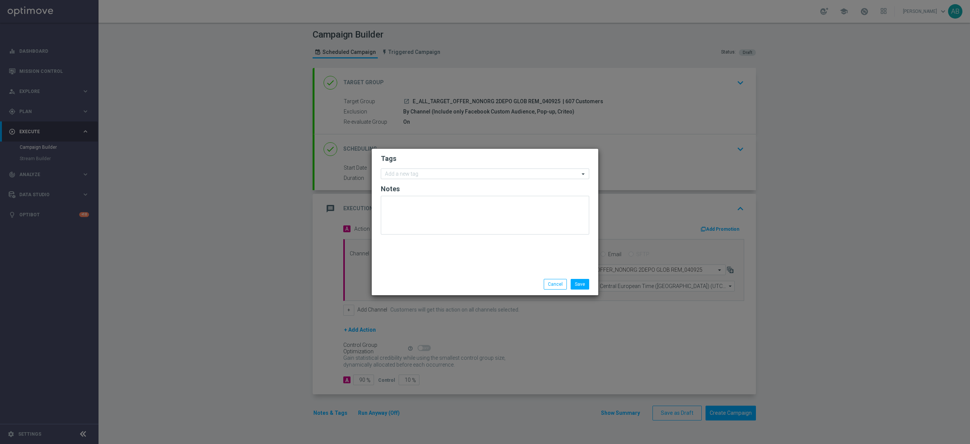
click at [392, 167] on form "Tags Add a new tag Notes" at bounding box center [485, 196] width 209 height 88
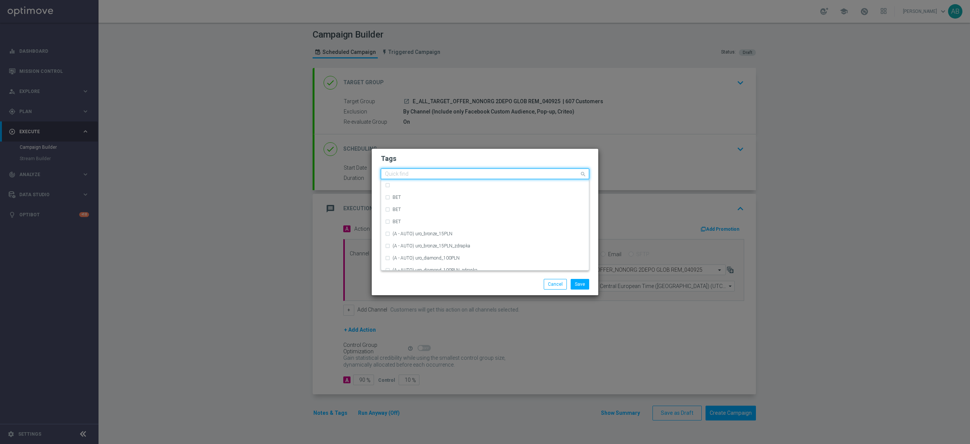
click at [389, 171] on input "text" at bounding box center [482, 174] width 194 height 6
click at [411, 205] on div "E" at bounding box center [489, 203] width 193 height 5
type input "E"
click at [396, 174] on input "E" at bounding box center [482, 174] width 194 height 6
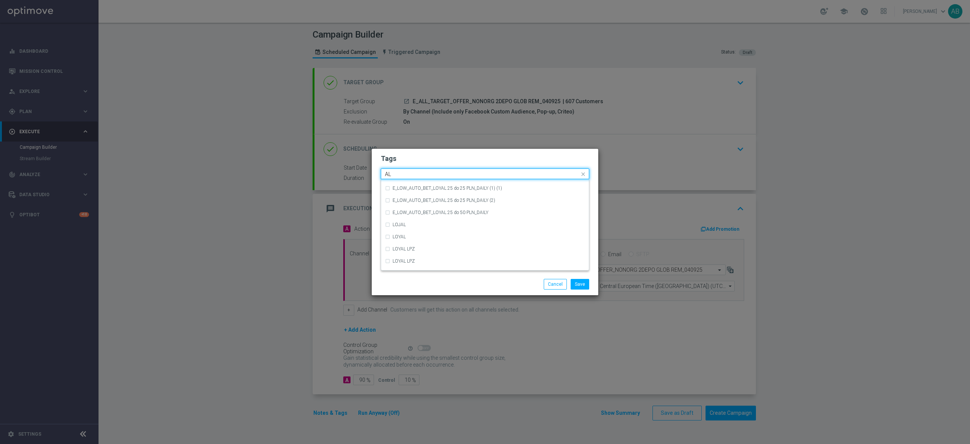
scroll to position [0, 0]
click at [411, 189] on div "ALL" at bounding box center [485, 185] width 200 height 12
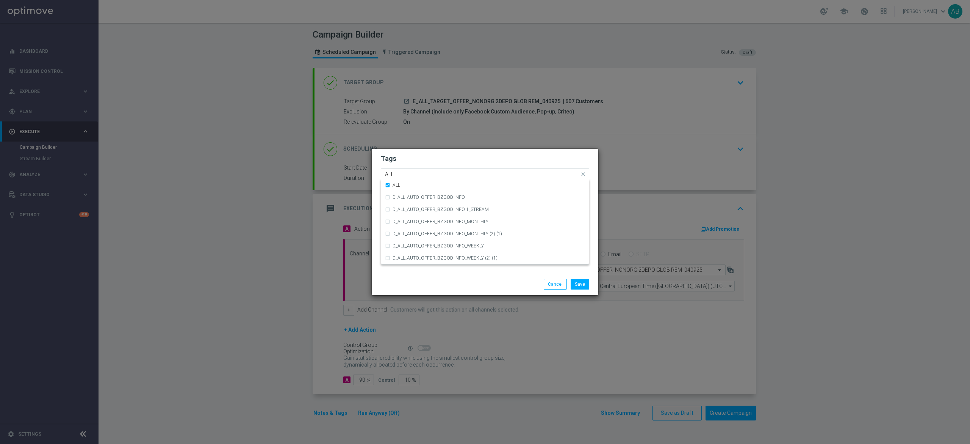
drag, startPoint x: 404, startPoint y: 174, endPoint x: 398, endPoint y: 172, distance: 6.5
click at [404, 174] on input "ALL" at bounding box center [482, 174] width 194 height 6
type input "A"
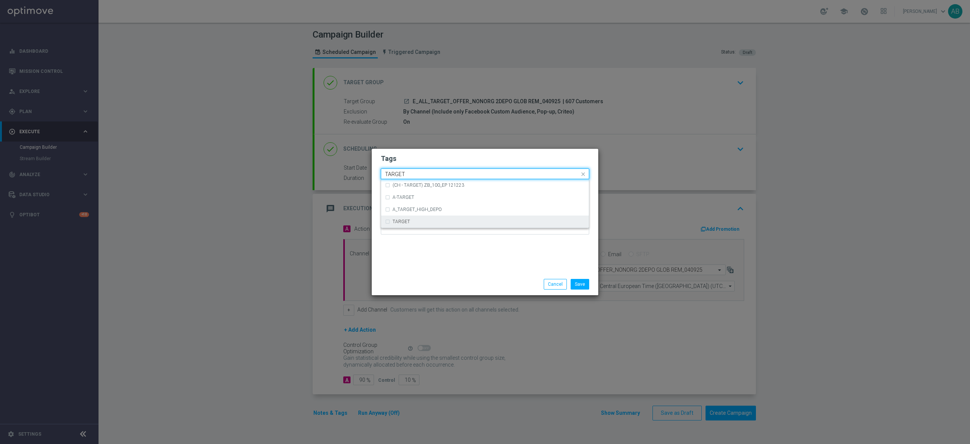
click at [417, 226] on div "TARGET" at bounding box center [485, 221] width 200 height 12
click at [419, 170] on div "Quick find × E × ALL × TARGET TARGET" at bounding box center [480, 173] width 198 height 9
type input "T"
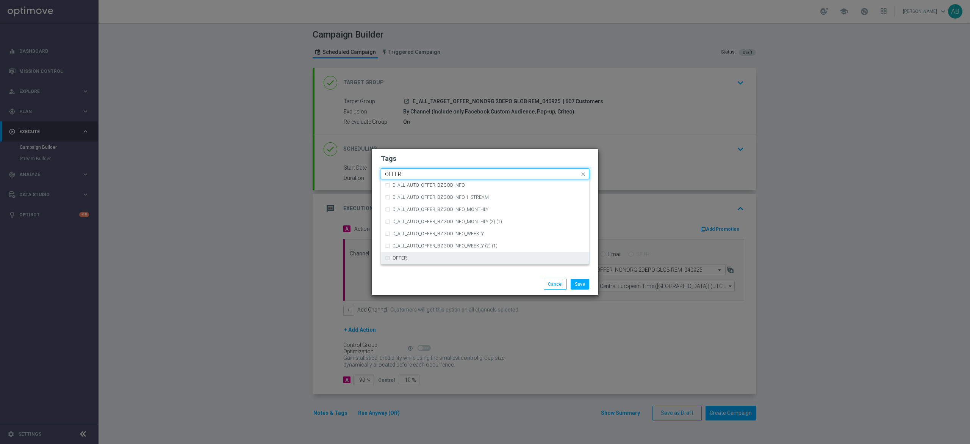
click at [422, 259] on div "OFFER" at bounding box center [489, 258] width 193 height 5
type input "OFFER"
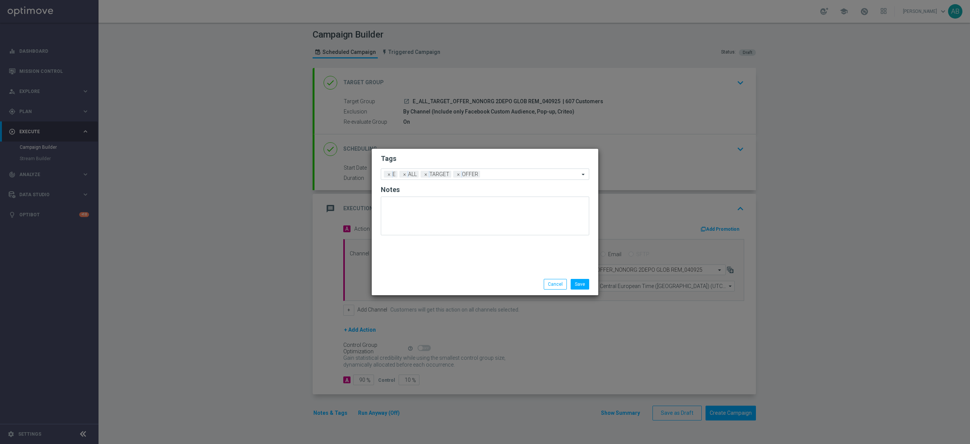
click at [440, 150] on div "Tags Add a new tag × E × ALL × TARGET × OFFER Notes" at bounding box center [485, 211] width 227 height 124
click at [578, 285] on button "Save" at bounding box center [580, 284] width 19 height 11
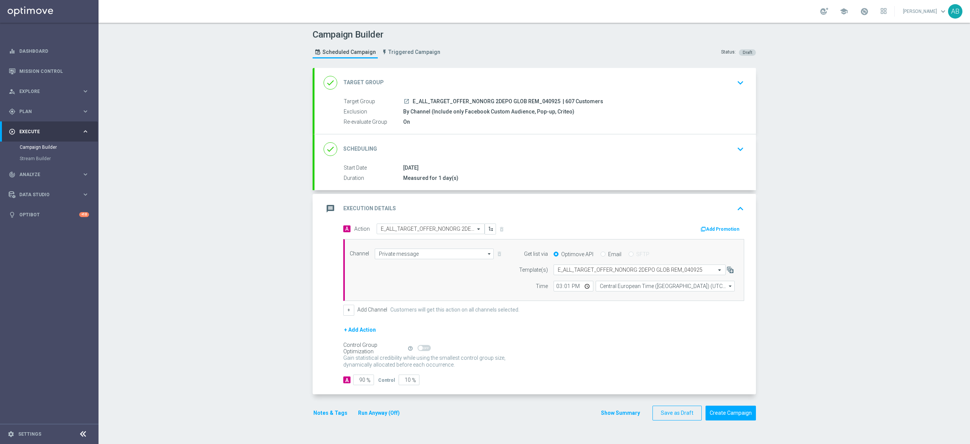
click at [322, 410] on button "Notes & Tags" at bounding box center [331, 412] width 36 height 9
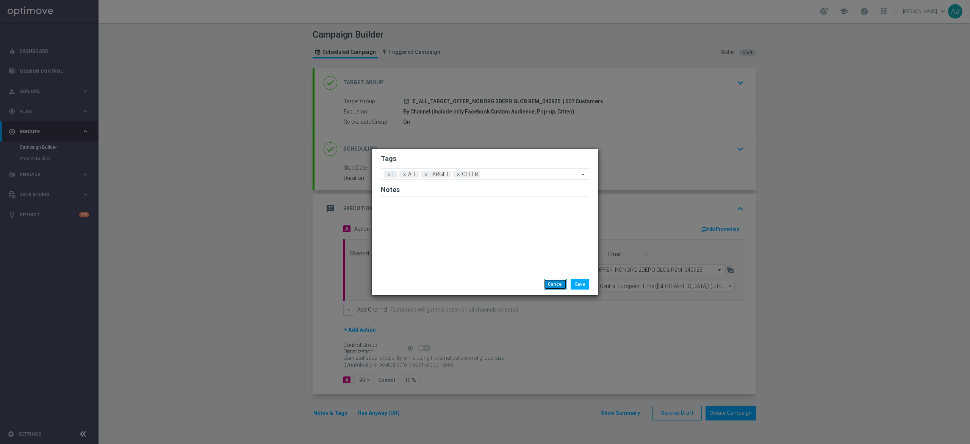
click at [552, 285] on button "Cancel" at bounding box center [555, 284] width 23 height 11
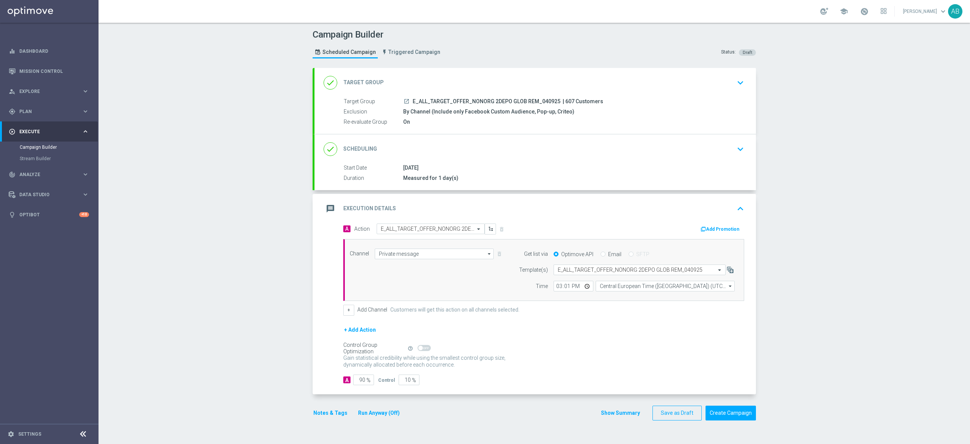
click at [734, 152] on button "keyboard_arrow_down" at bounding box center [740, 149] width 13 height 14
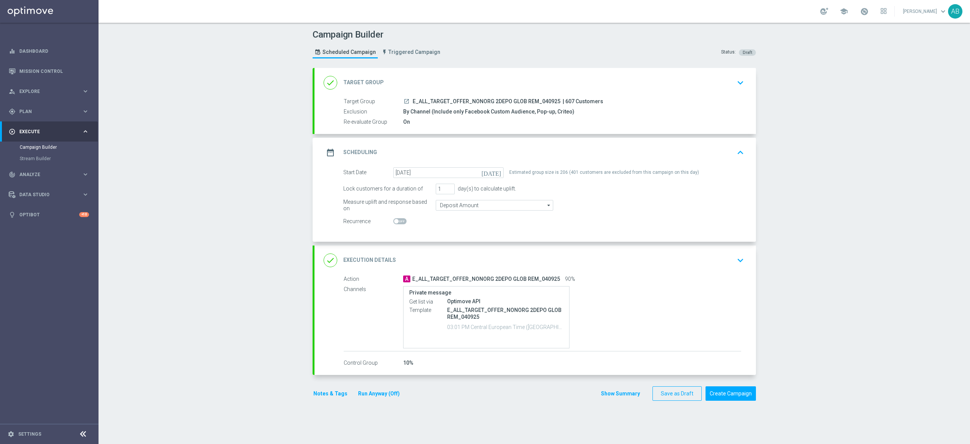
click at [740, 265] on icon "keyboard_arrow_down" at bounding box center [740, 259] width 11 height 11
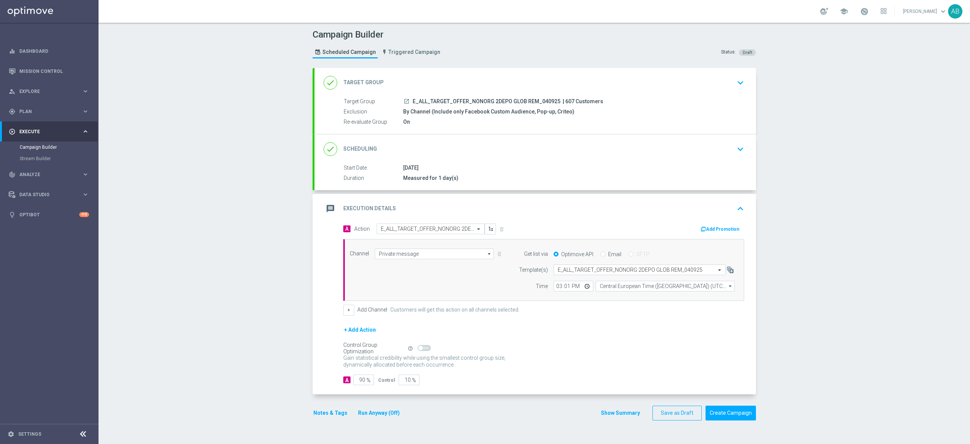
click at [335, 411] on button "Notes & Tags" at bounding box center [331, 412] width 36 height 9
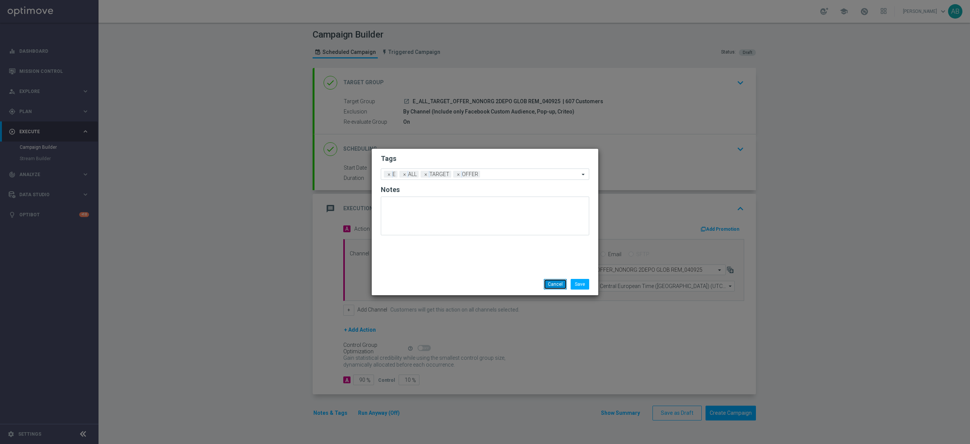
click at [549, 281] on button "Cancel" at bounding box center [555, 284] width 23 height 11
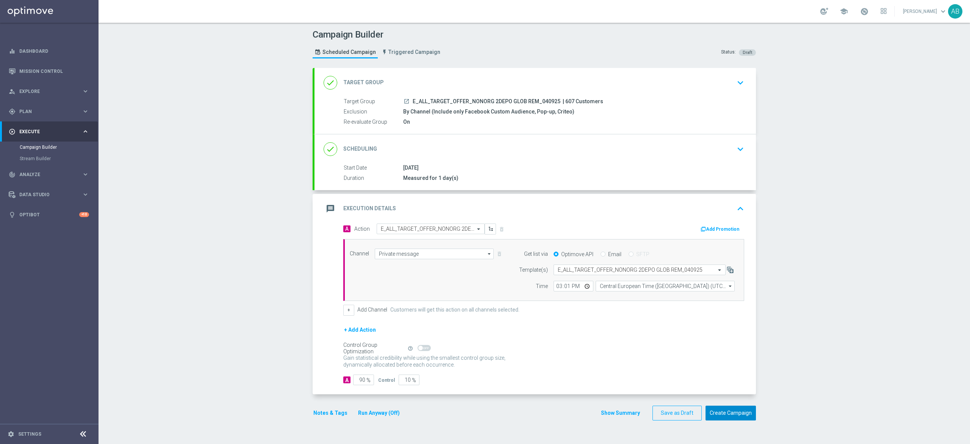
click at [727, 411] on button "Create Campaign" at bounding box center [731, 412] width 50 height 15
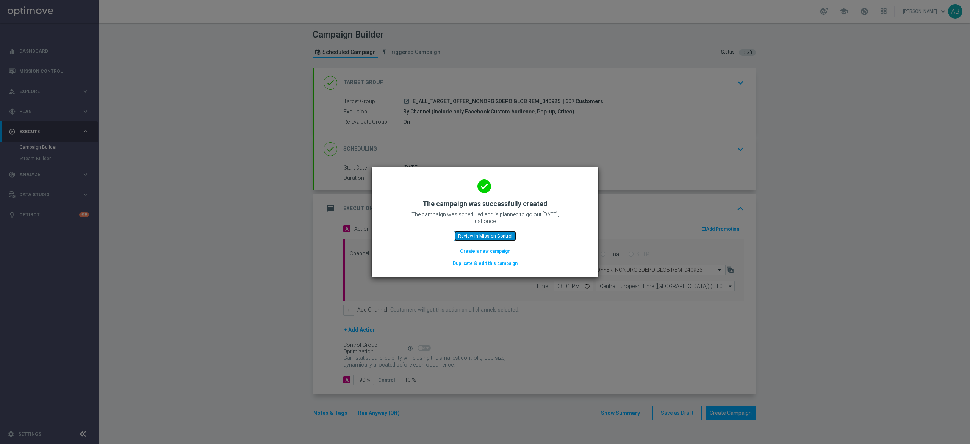
click at [494, 236] on button "Review in Mission Control" at bounding box center [485, 235] width 63 height 11
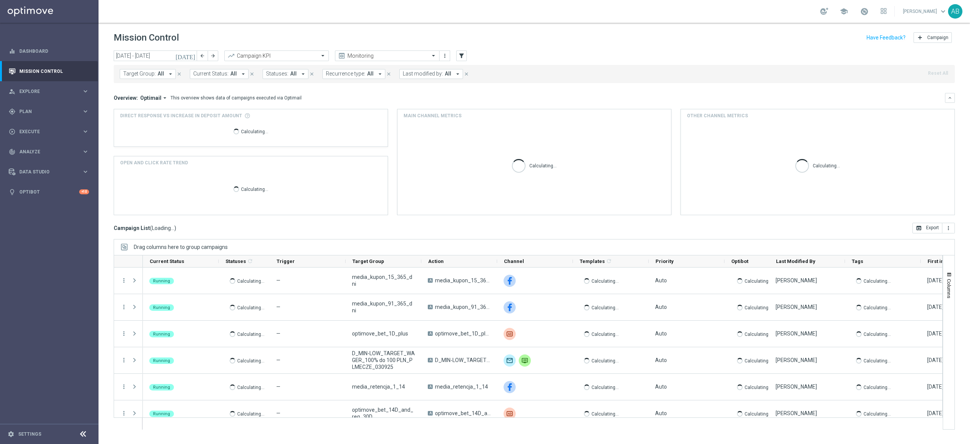
click at [149, 74] on span "Target Group:" at bounding box center [139, 74] width 33 height 6
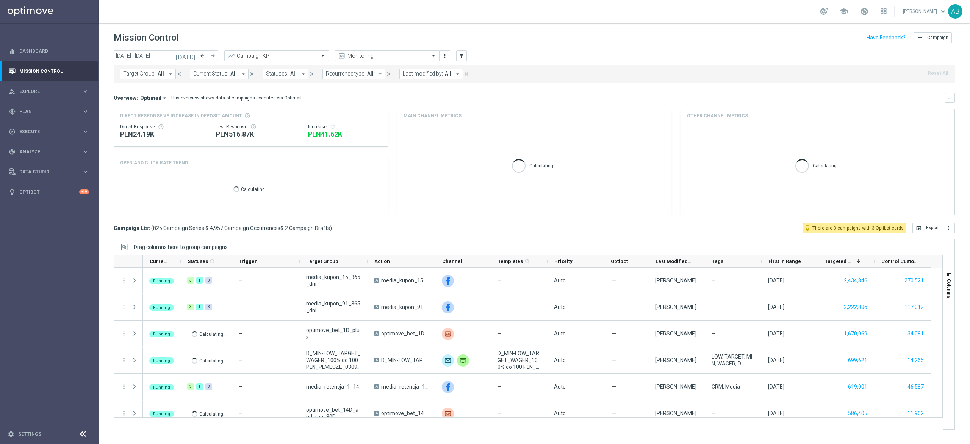
click at [158, 75] on span "All" at bounding box center [161, 74] width 6 height 6
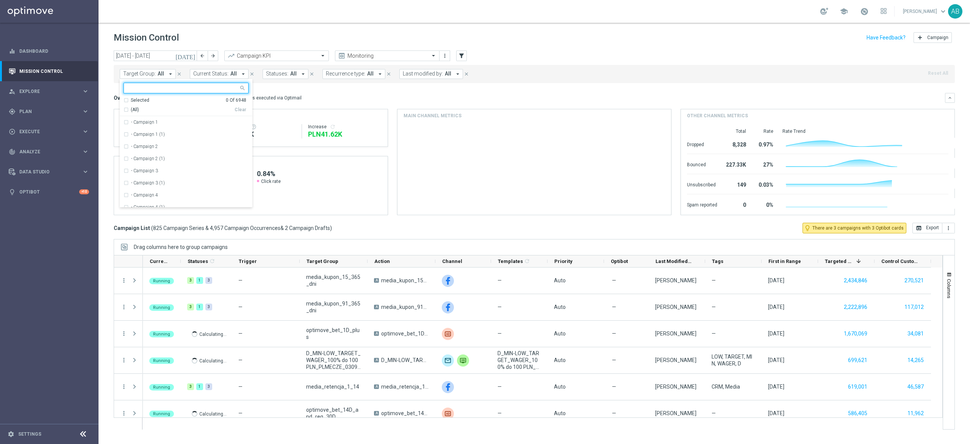
click at [162, 89] on input "text" at bounding box center [183, 88] width 111 height 6
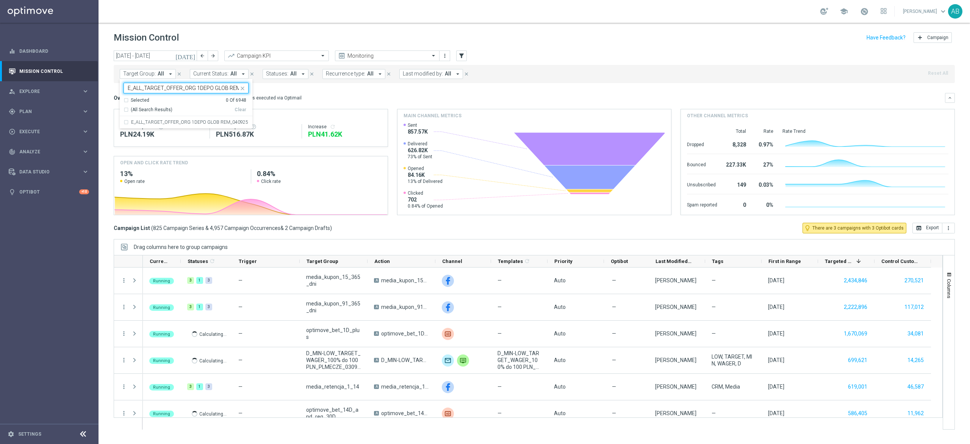
scroll to position [0, 20]
click at [166, 121] on label "E_ALL_TARGET_OFFER_ORG 1DEPO GLOB REM_040925" at bounding box center [189, 122] width 117 height 5
click at [220, 88] on input "E_ALL_TARGET_OFFER_ORG 1DEPO GLOB REM_040925" at bounding box center [183, 88] width 111 height 6
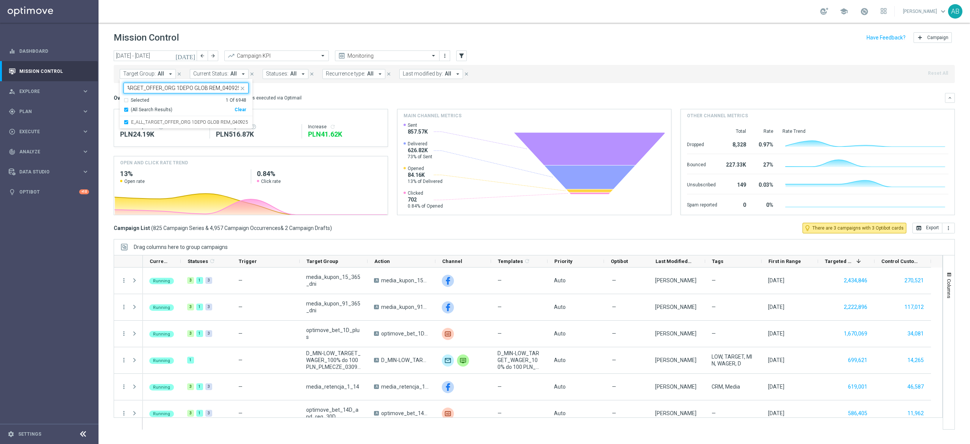
click at [220, 88] on input "E_ALL_TARGET_OFFER_ORG 1DEPO GLOB REM_040925" at bounding box center [183, 88] width 111 height 6
paste input "2"
click at [177, 119] on div "E_ALL_TARGET_OFFER_ORG 2DEPO GLOB REM_040925" at bounding box center [186, 122] width 125 height 12
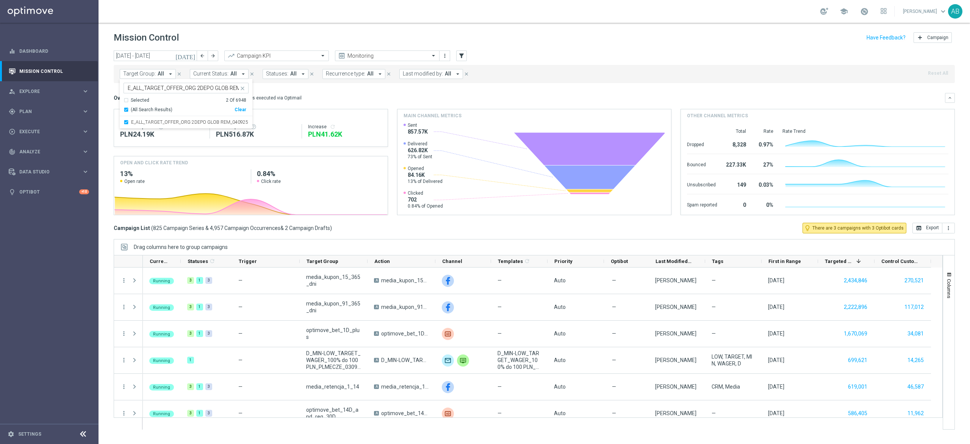
click at [205, 84] on div "Selected 2 of 6948 E_ALL_TARGET_OFFER_ORG 2DEPO GLOB REM_040925" at bounding box center [181, 87] width 115 height 9
click at [199, 92] on div "E_ALL_TARGET_OFFER_ORG 2DEPO GLOB REM_040925" at bounding box center [183, 89] width 112 height 8
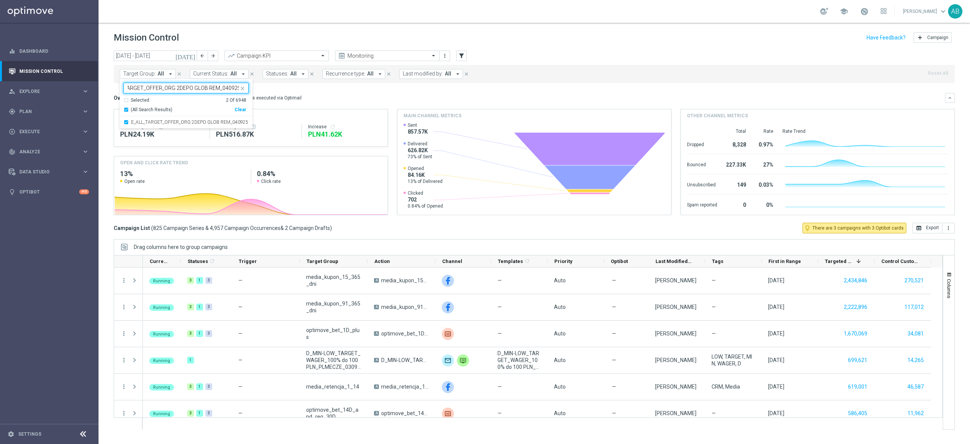
click at [199, 92] on div "E_ALL_TARGET_OFFER_ORG 2DEPO GLOB REM_040925" at bounding box center [183, 89] width 112 height 8
click at [199, 89] on input "E_ALL_TARGET_OFFER_ORG 2DEPO GLOB REM_040925" at bounding box center [183, 88] width 111 height 6
click at [199, 88] on input "E_ALL_TARGET_OFFER_ORG 2DEPO GLOB REM_040925" at bounding box center [183, 88] width 111 height 6
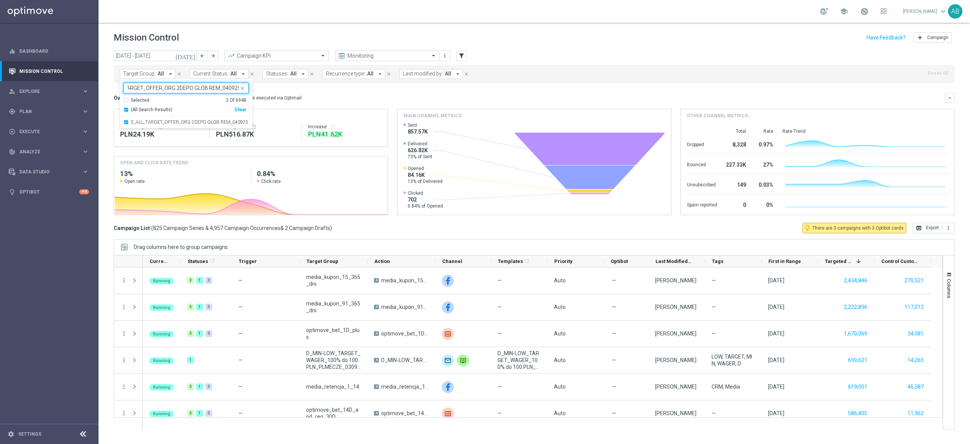
click at [201, 89] on input "E_ALL_TARGET_OFFER_ORG 2DEPO GLOB REM_040925" at bounding box center [183, 88] width 111 height 6
paste input "NONORG 1"
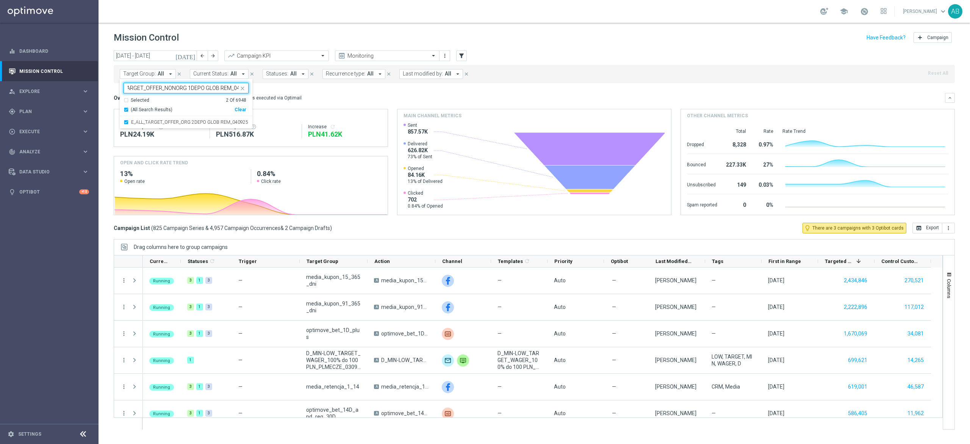
scroll to position [0, 32]
click at [188, 122] on label "E_ALL_TARGET_OFFER_NONORG 1DEPO GLOB REM_040925" at bounding box center [190, 122] width 118 height 5
click at [177, 88] on input "E_ALL_TARGET_OFFER_NONORG 1DEPO GLOB REM_040925" at bounding box center [183, 88] width 111 height 6
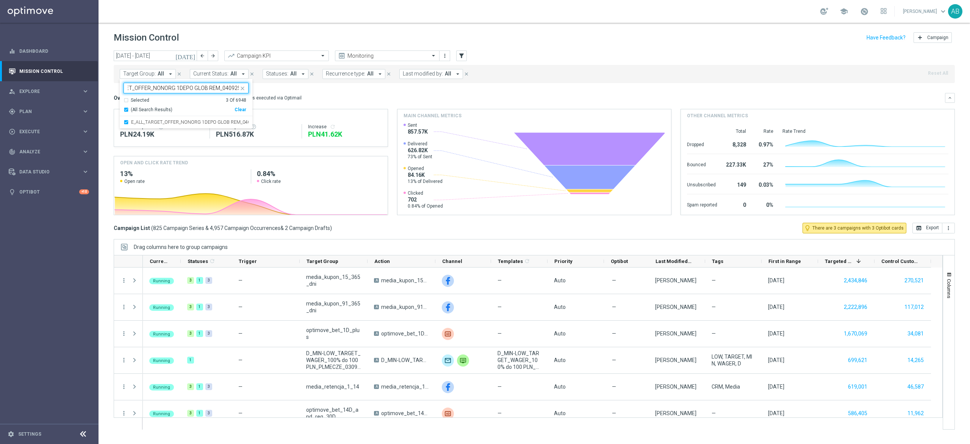
click at [177, 88] on input "E_ALL_TARGET_OFFER_NONORG 1DEPO GLOB REM_040925" at bounding box center [183, 88] width 111 height 6
paste input "2"
click at [161, 126] on div "E_ALL_TARGET_OFFER_NONORG 2DEPO GLOB REM_040925" at bounding box center [186, 122] width 125 height 12
type input "E_ALL_TARGET_OFFER_NONORG 2DEPO GLOB REM_040925"
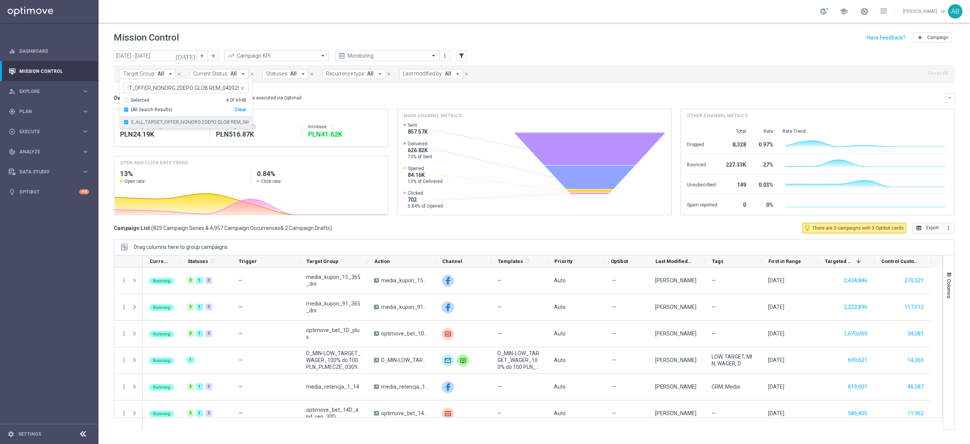
scroll to position [0, 0]
click at [346, 100] on div "Overview: Optimail arrow_drop_down This overview shows data of campaigns execut…" at bounding box center [530, 97] width 832 height 7
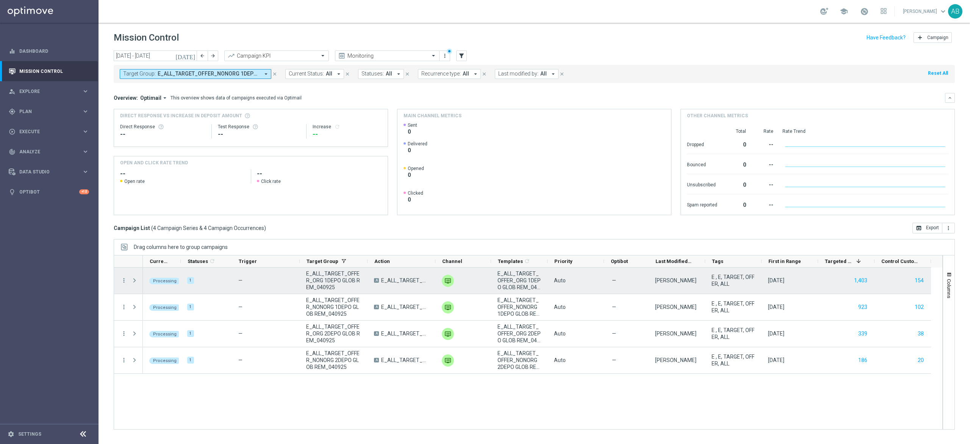
click at [124, 274] on div "more_vert" at bounding box center [121, 280] width 14 height 26
click at [124, 284] on div "more_vert" at bounding box center [121, 280] width 14 height 26
click at [123, 279] on icon "more_vert" at bounding box center [124, 280] width 7 height 7
click at [145, 284] on span "Campaign Details" at bounding box center [158, 285] width 38 height 5
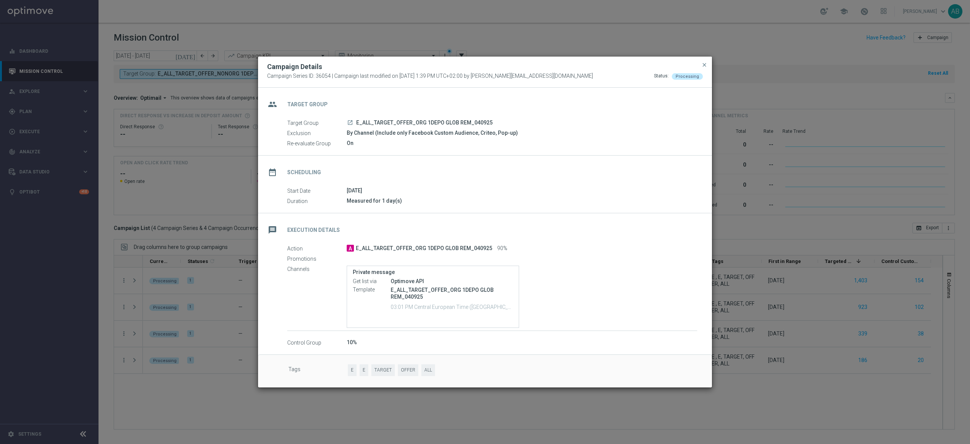
click at [185, 252] on modal-container "Campaign Details Campaign Series ID: 36054 | Campaign last modified on 4 Sep 20…" at bounding box center [485, 222] width 970 height 444
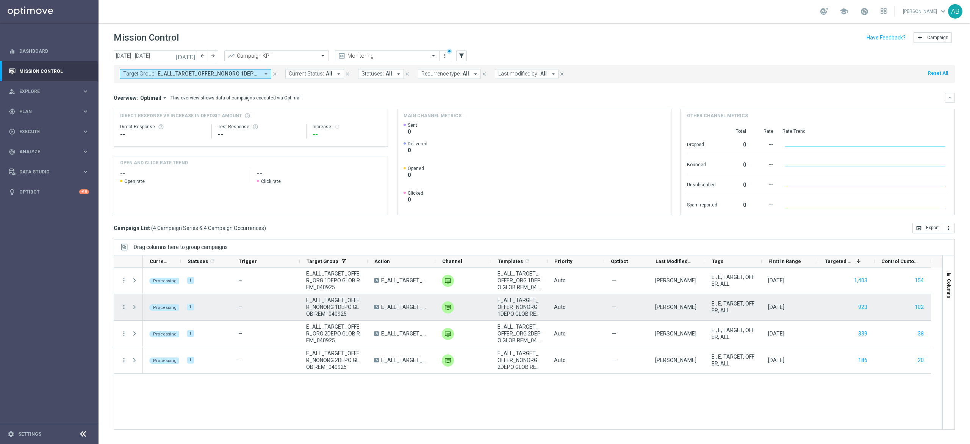
click at [124, 307] on icon "more_vert" at bounding box center [124, 306] width 7 height 7
click at [131, 312] on icon "list" at bounding box center [133, 311] width 5 height 5
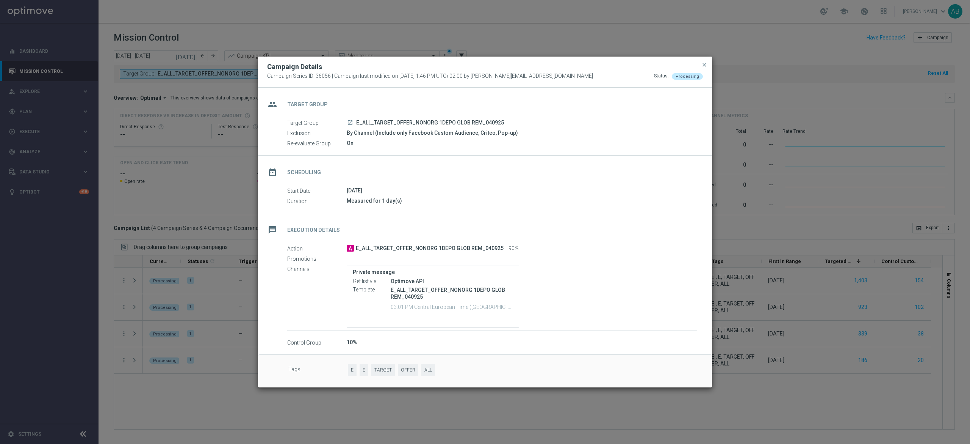
click at [149, 327] on modal-container "Campaign Details Campaign Series ID: 36056 | Campaign last modified on 4 Sep 20…" at bounding box center [485, 222] width 970 height 444
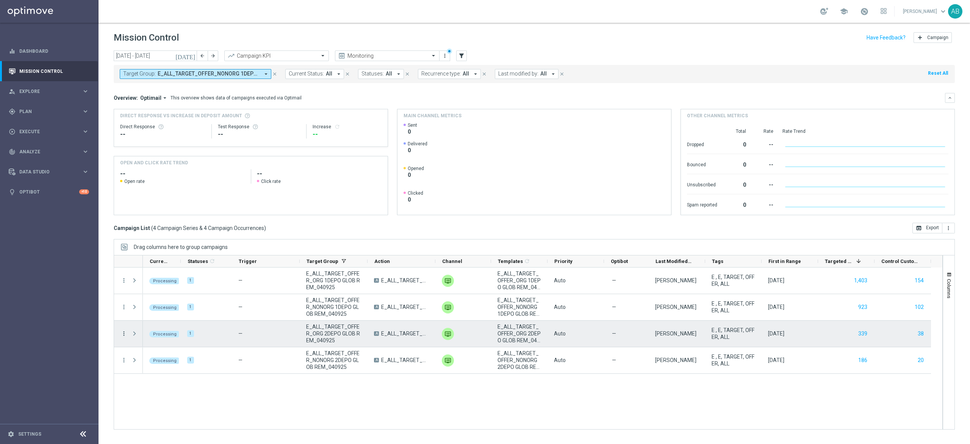
click at [125, 333] on icon "more_vert" at bounding box center [124, 333] width 7 height 7
click at [129, 337] on div "list" at bounding box center [133, 338] width 11 height 5
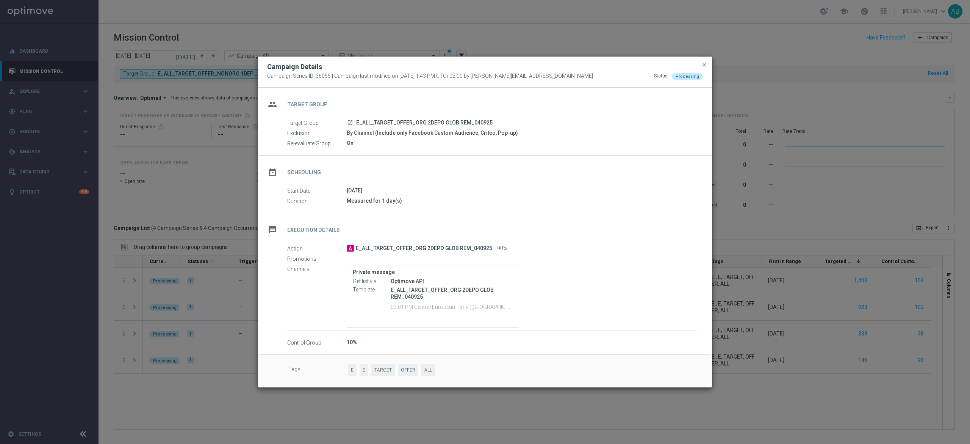
click at [135, 337] on modal-container "Campaign Details Campaign Series ID: 36055 | Campaign last modified on 4 Sep 20…" at bounding box center [485, 222] width 970 height 444
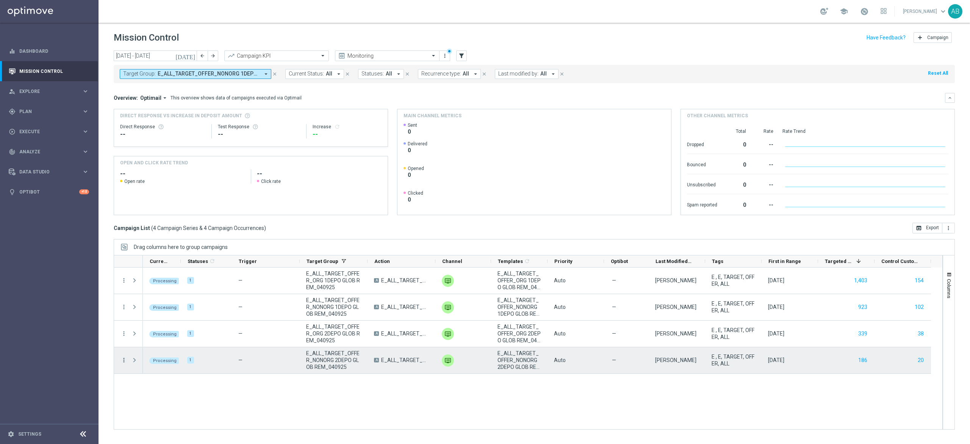
click at [124, 360] on icon "more_vert" at bounding box center [124, 359] width 7 height 7
click at [144, 271] on span "Campaign Details" at bounding box center [158, 270] width 38 height 5
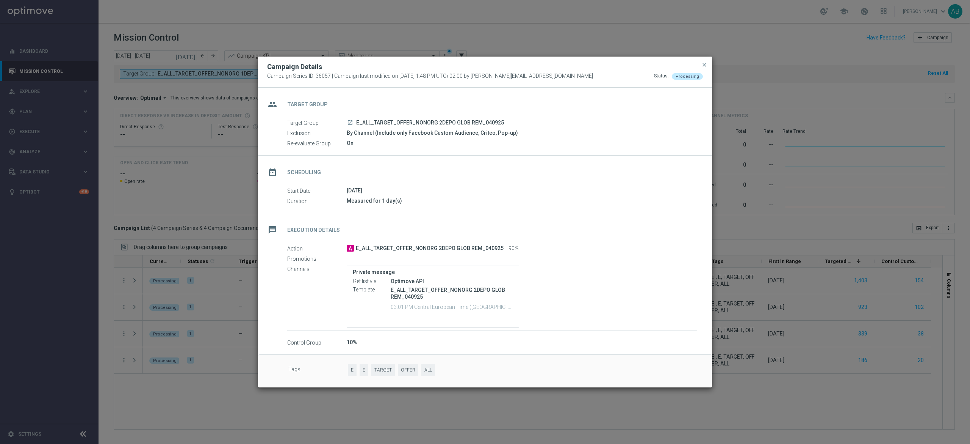
click at [201, 397] on modal-container "Campaign Details Campaign Series ID: 36057 | Campaign last modified on 4 Sep 20…" at bounding box center [485, 222] width 970 height 444
